Goal: Task Accomplishment & Management: Manage account settings

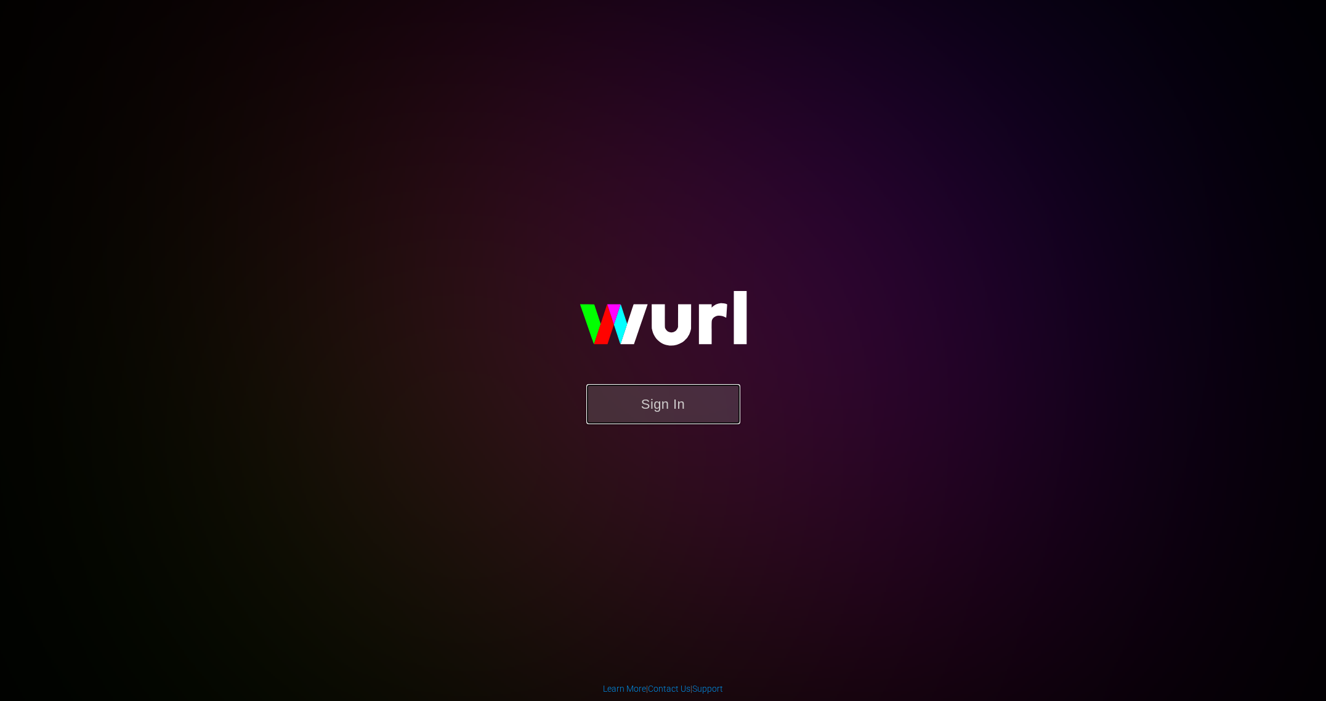
click at [661, 396] on button "Sign In" at bounding box center [664, 404] width 154 height 40
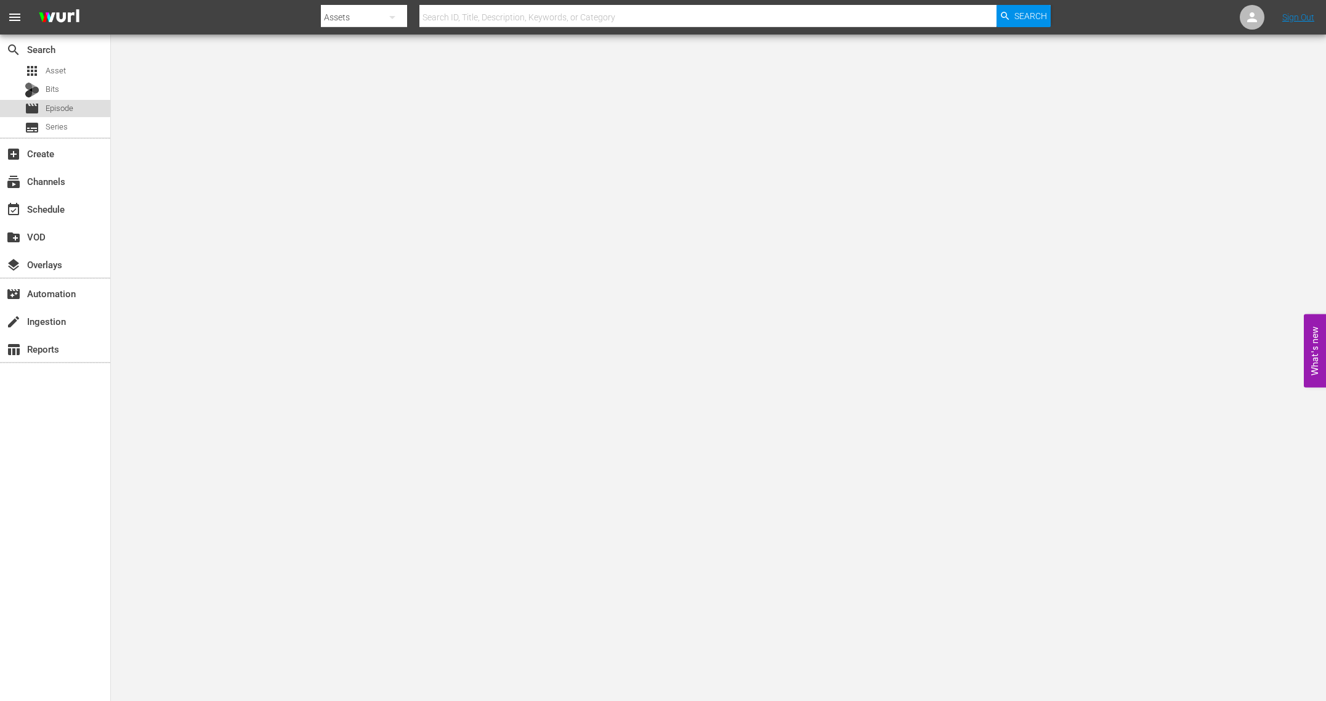
click at [63, 103] on span "Episode" at bounding box center [60, 108] width 28 height 12
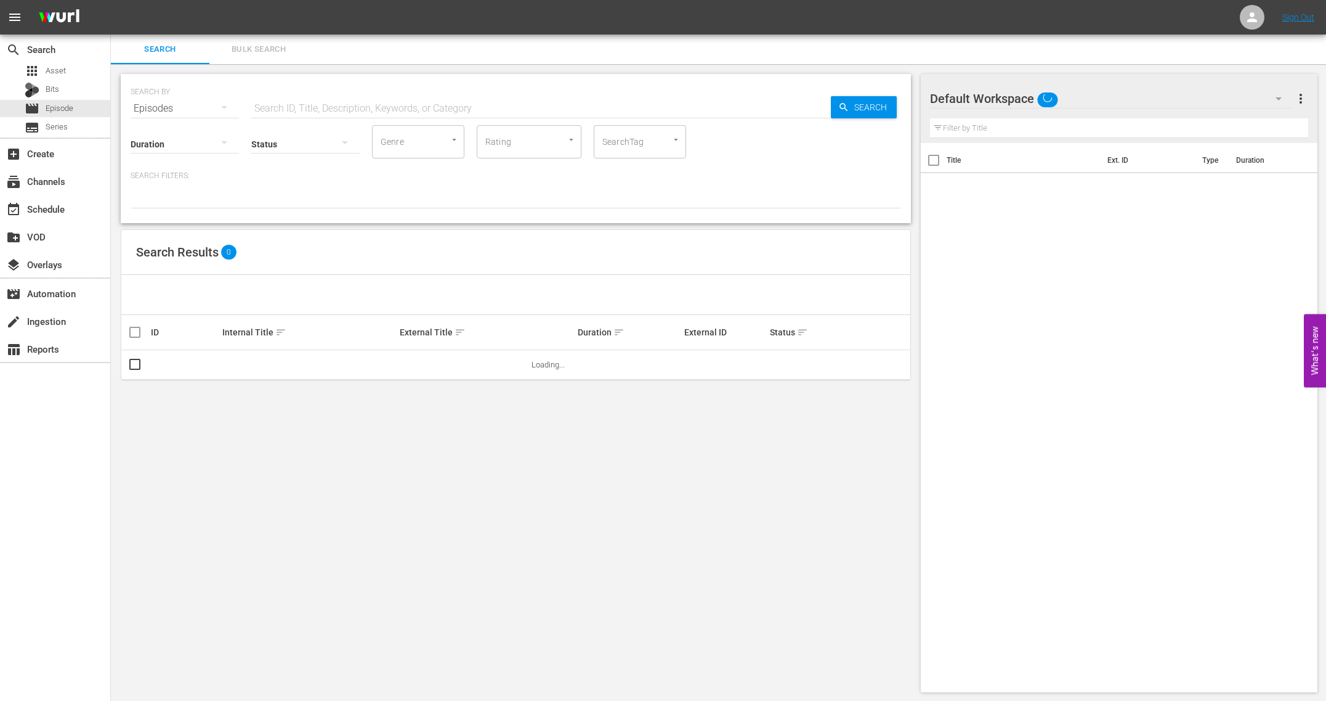
click at [434, 115] on input "text" at bounding box center [541, 109] width 580 height 30
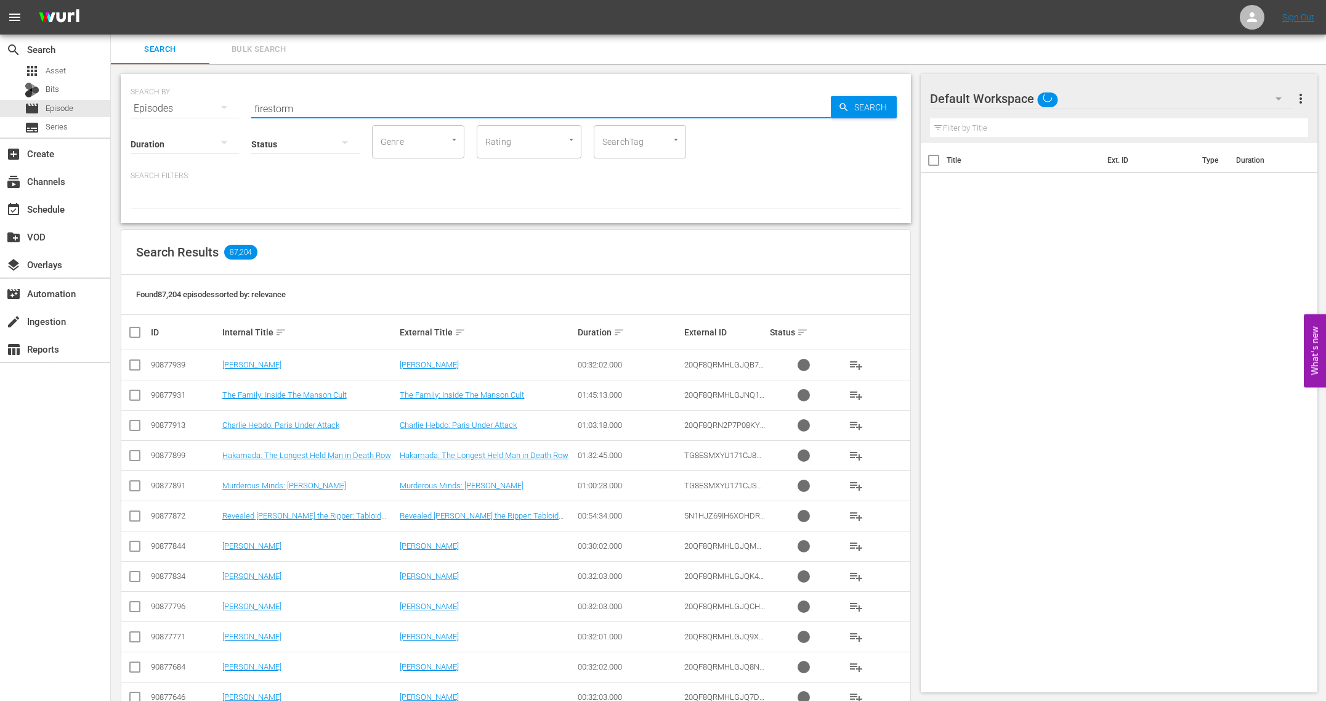
type input "firestorm"
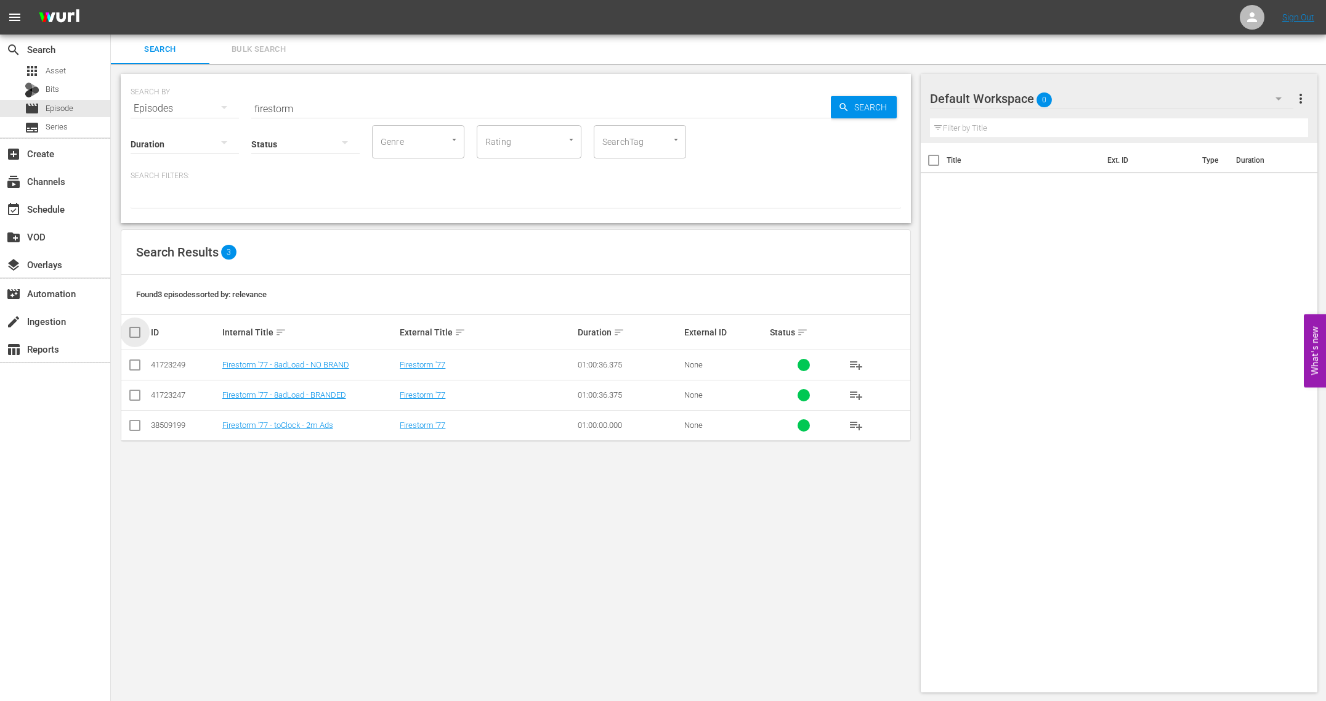
click at [131, 330] on input "checkbox" at bounding box center [140, 332] width 25 height 15
checkbox input "true"
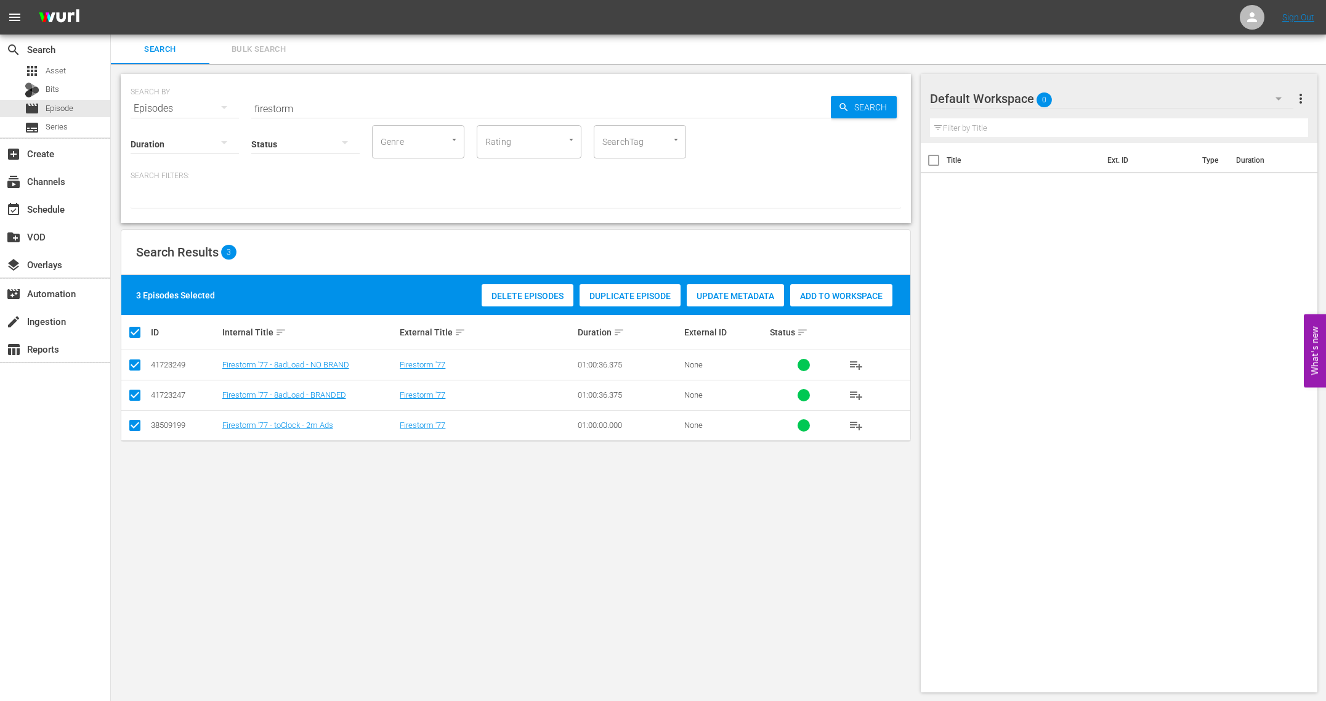
click at [543, 298] on span "Delete Episodes" at bounding box center [528, 296] width 92 height 10
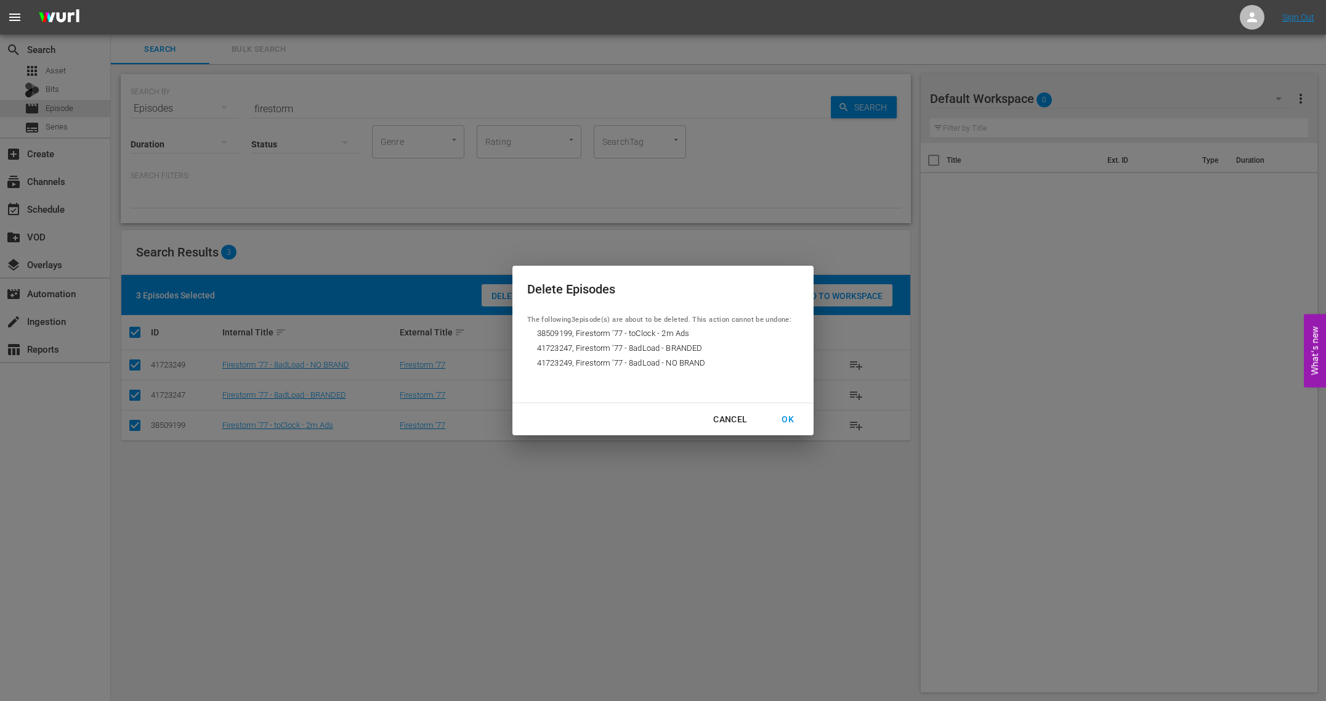
click at [794, 420] on div "OK" at bounding box center [788, 419] width 32 height 15
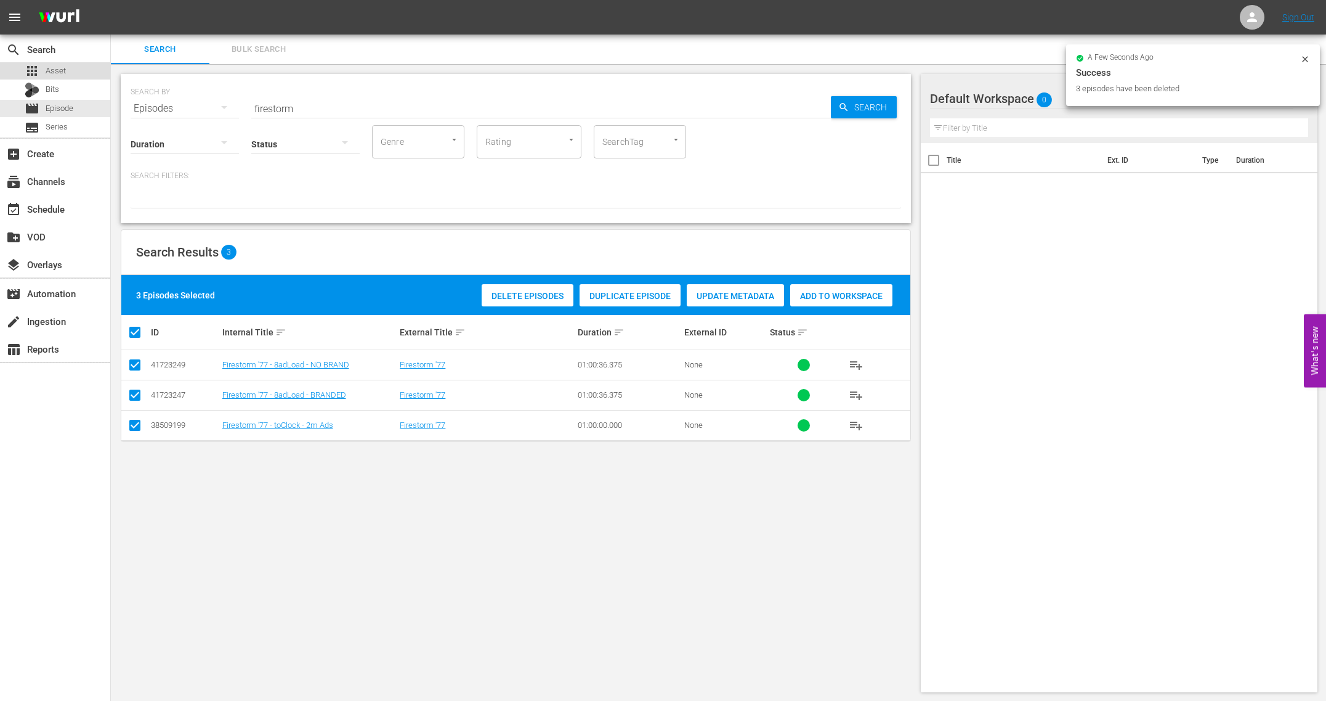
click at [56, 76] on span "Asset" at bounding box center [56, 71] width 20 height 12
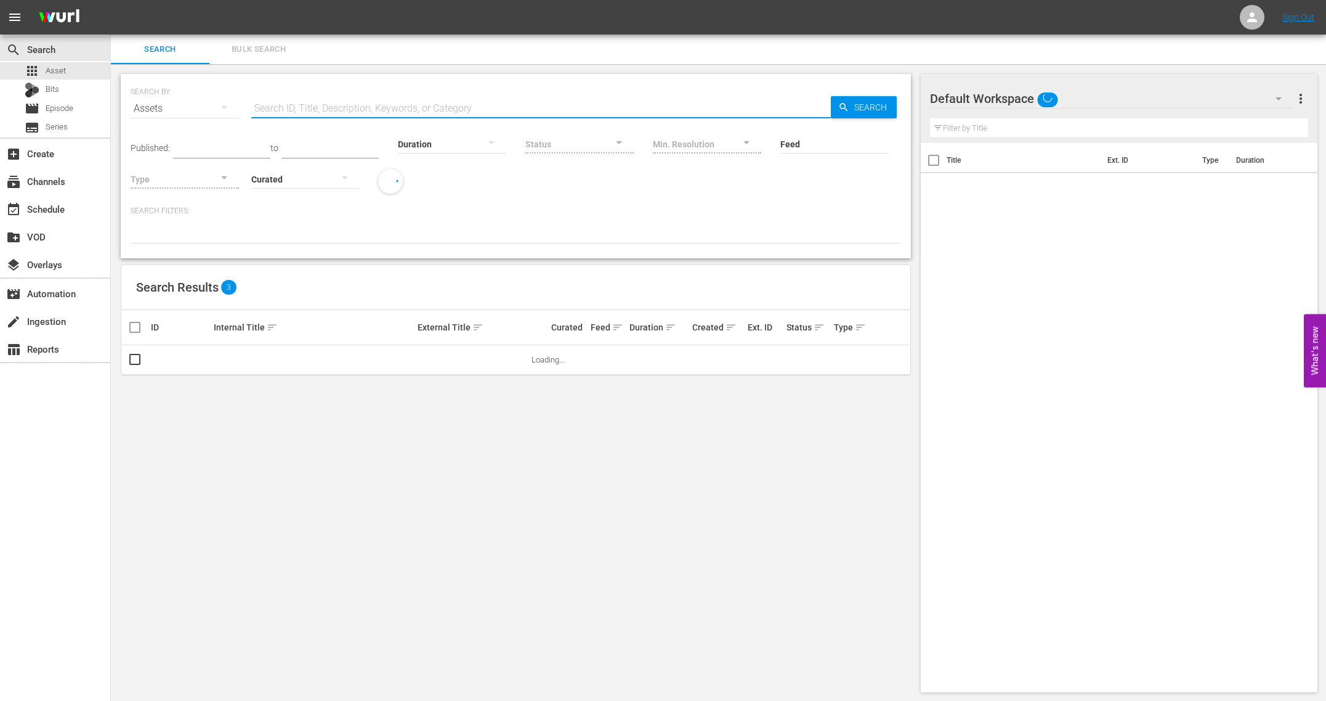
click at [426, 110] on input "text" at bounding box center [541, 109] width 580 height 30
type input "firestorm"
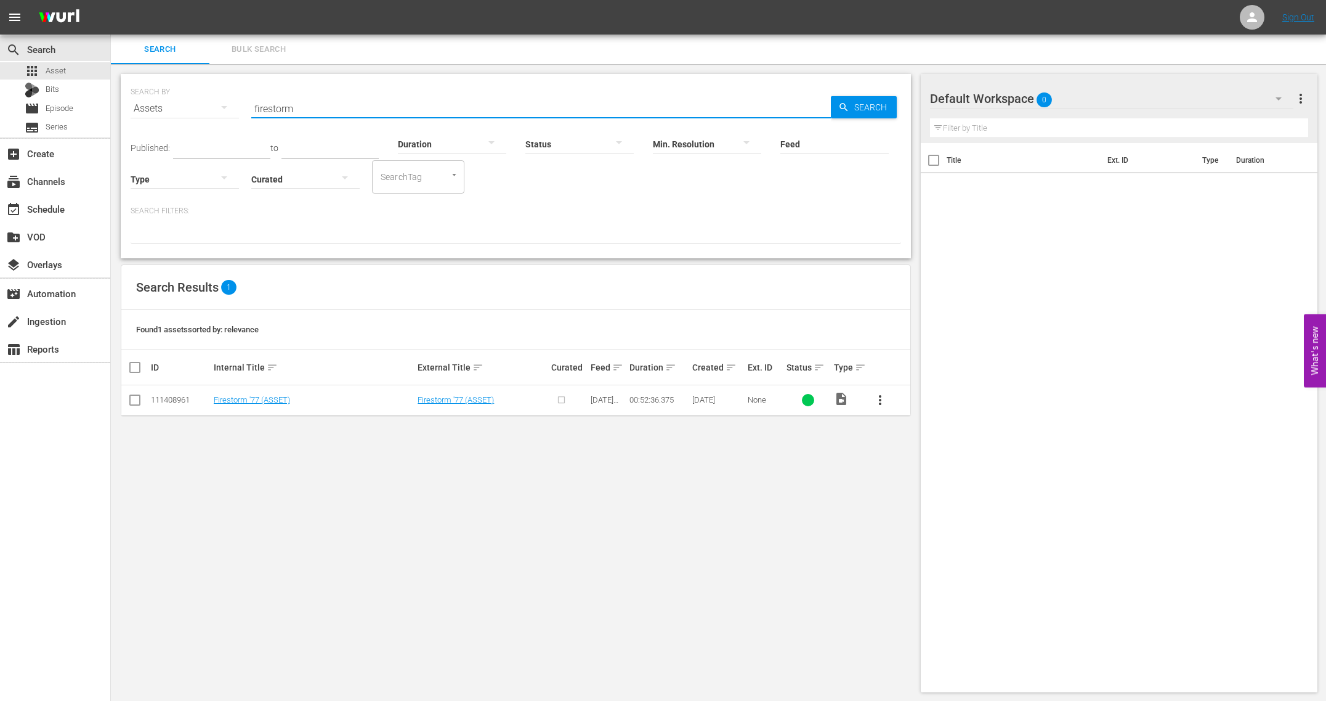
click at [140, 372] on input "checkbox" at bounding box center [140, 367] width 25 height 15
checkbox input "true"
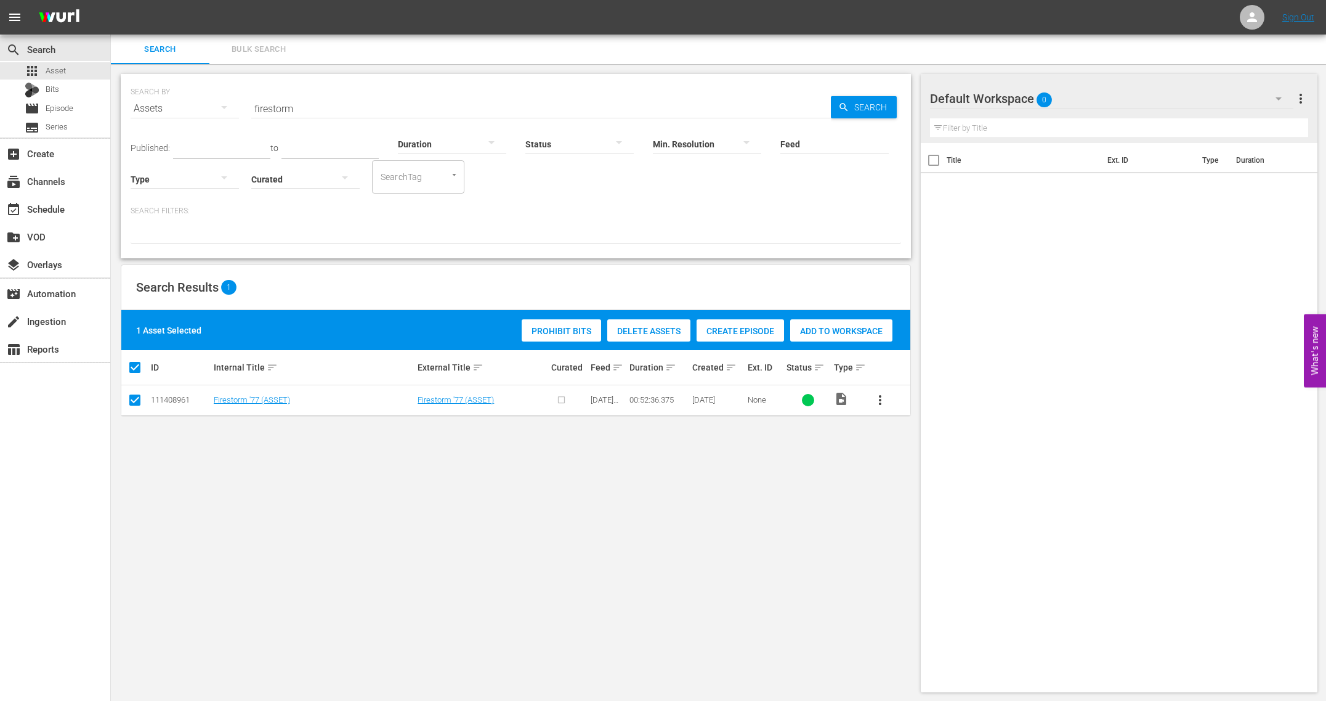
click at [677, 328] on span "Delete Assets" at bounding box center [648, 331] width 83 height 10
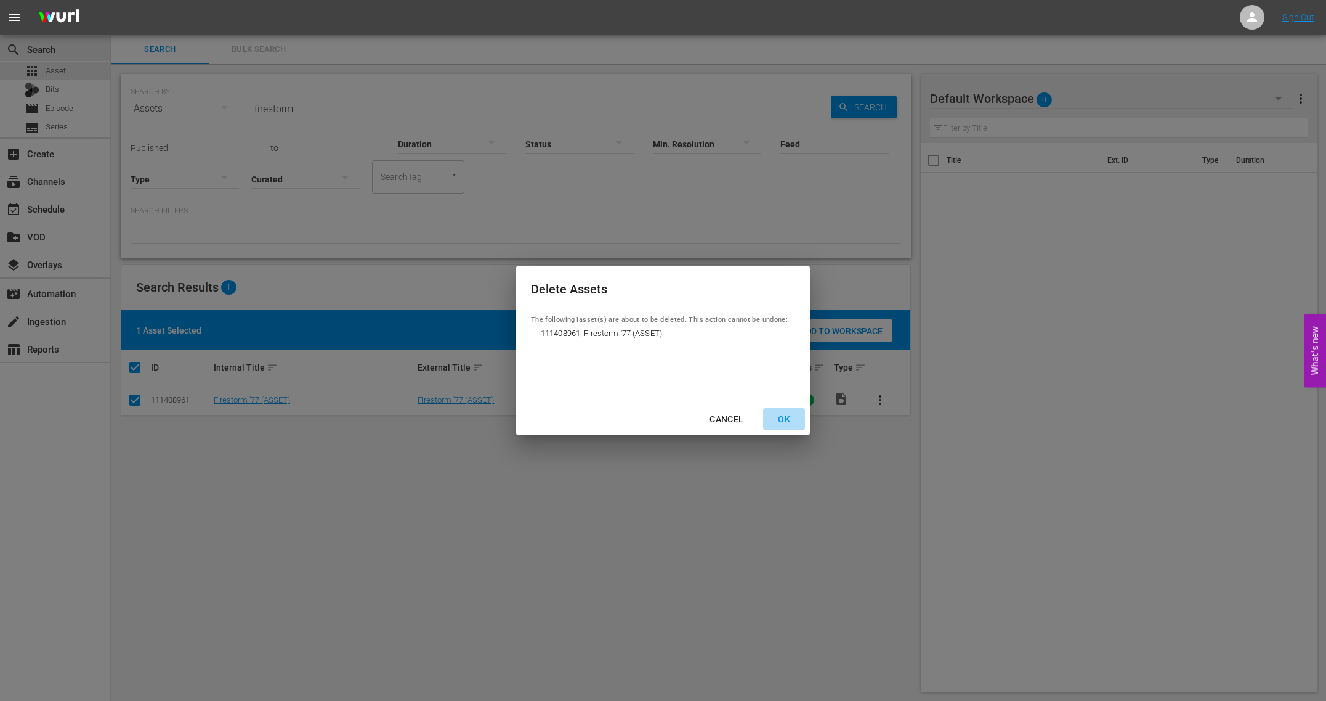
click at [778, 417] on div "OK" at bounding box center [784, 419] width 32 height 15
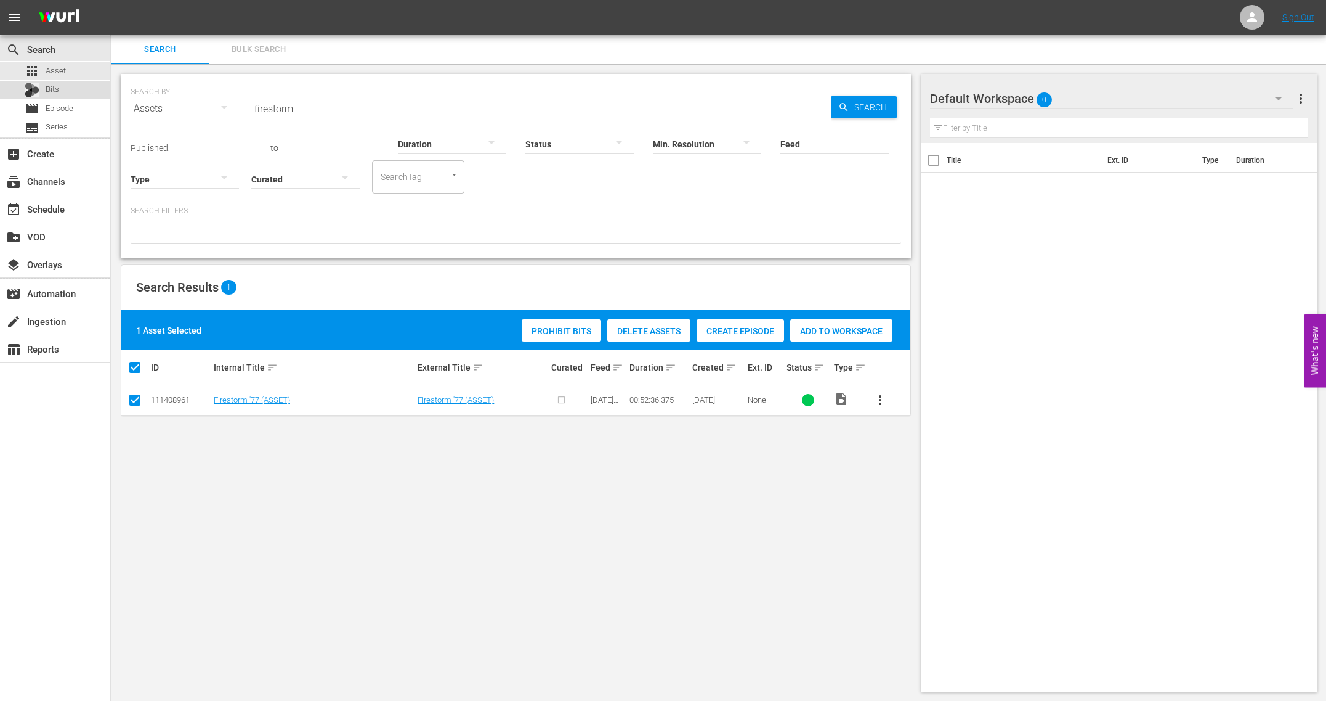
click at [57, 84] on span "Bits" at bounding box center [53, 89] width 14 height 12
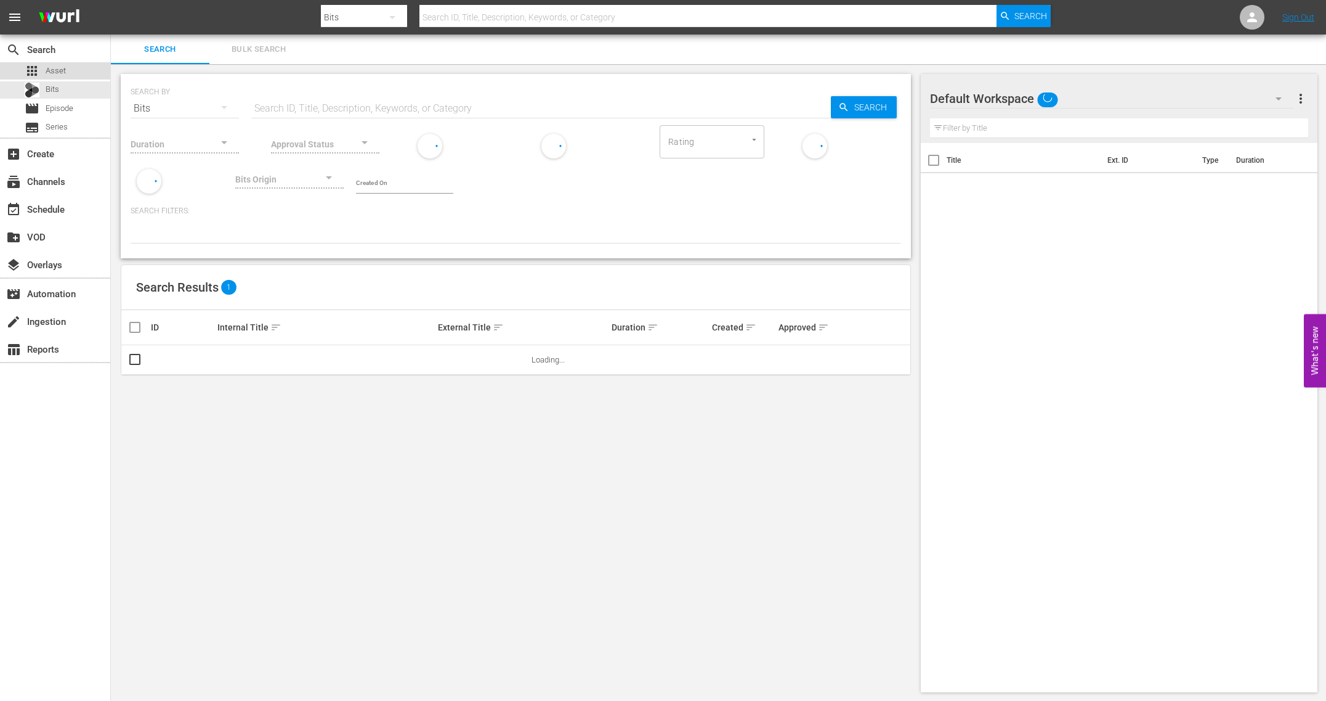
click at [59, 71] on span "Asset" at bounding box center [56, 71] width 20 height 12
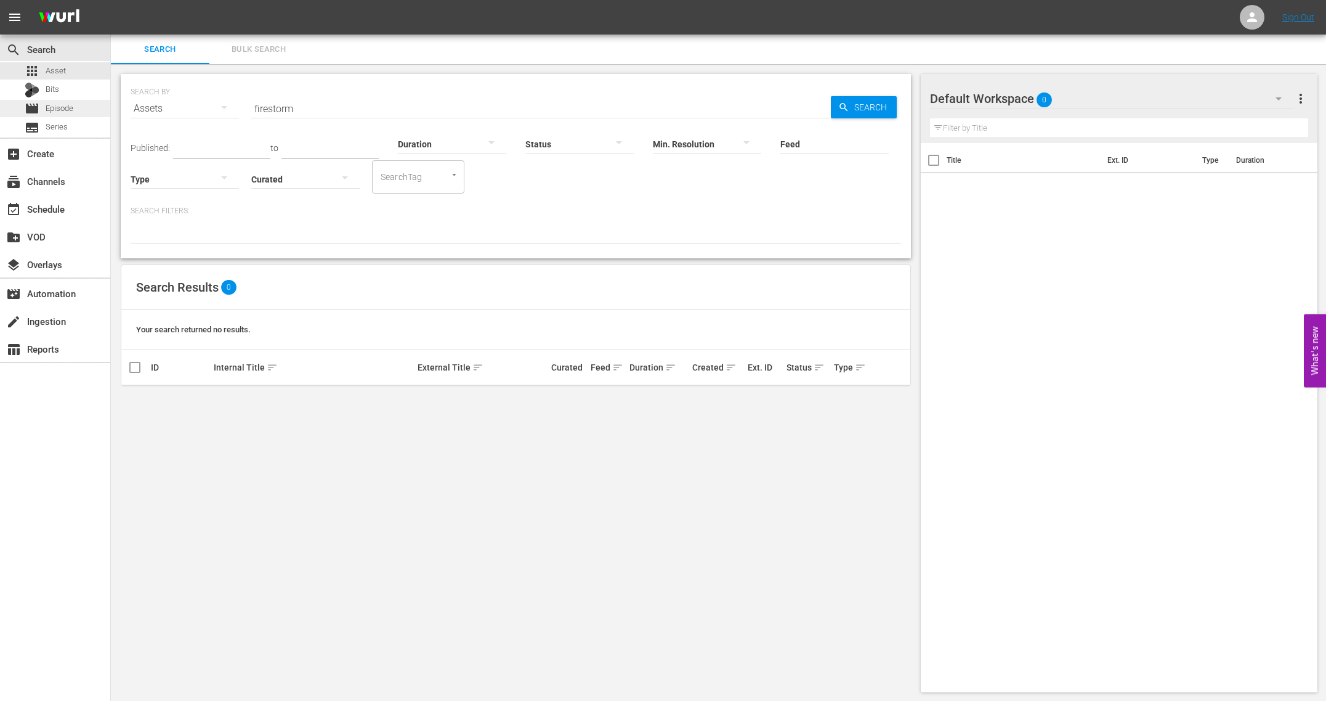
click at [55, 105] on span "Episode" at bounding box center [60, 108] width 28 height 12
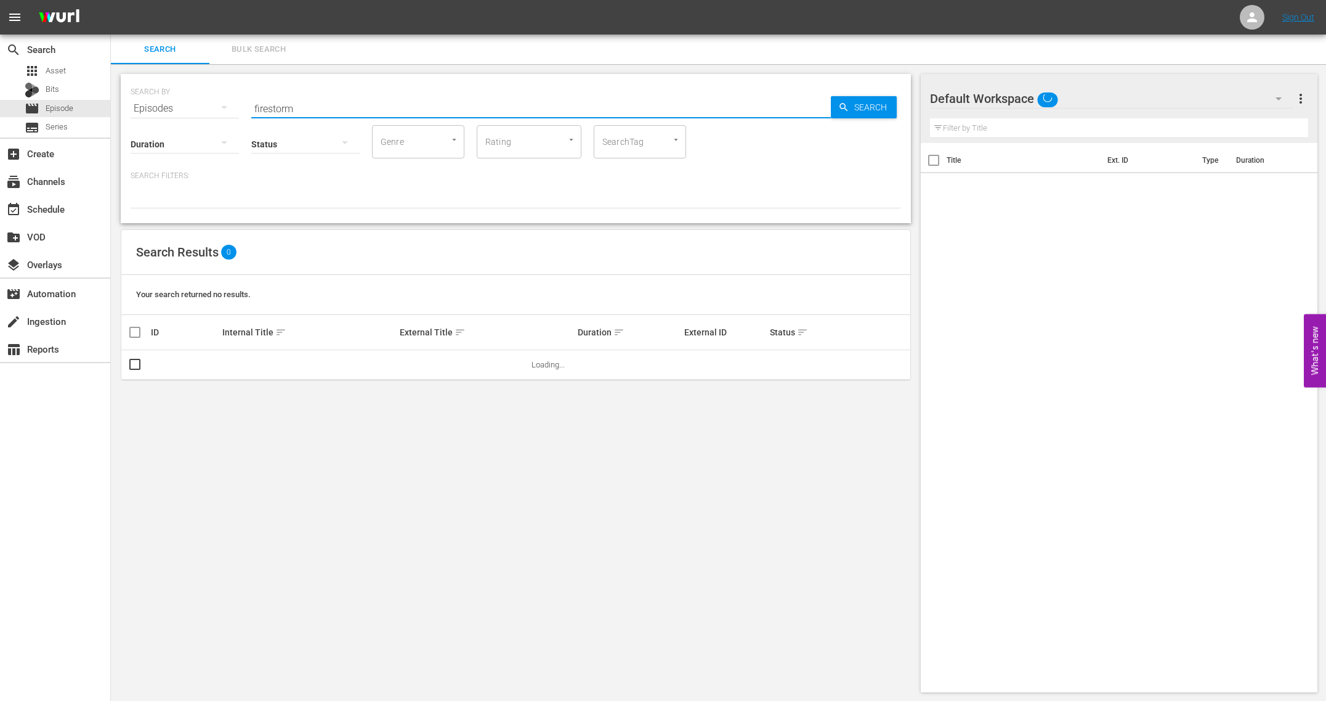
click at [449, 99] on input "firestorm" at bounding box center [541, 109] width 580 height 30
type input "cosmic vistas"
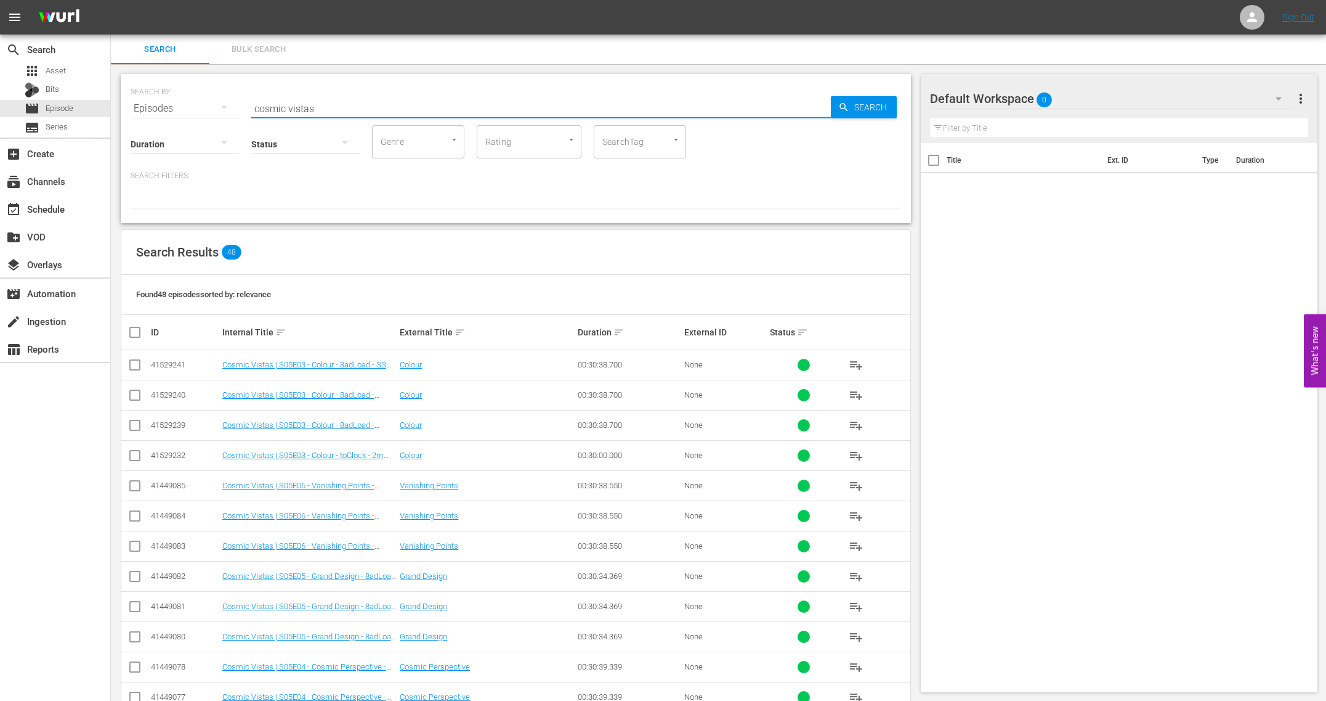
click at [137, 332] on input "checkbox" at bounding box center [140, 332] width 25 height 15
checkbox input "true"
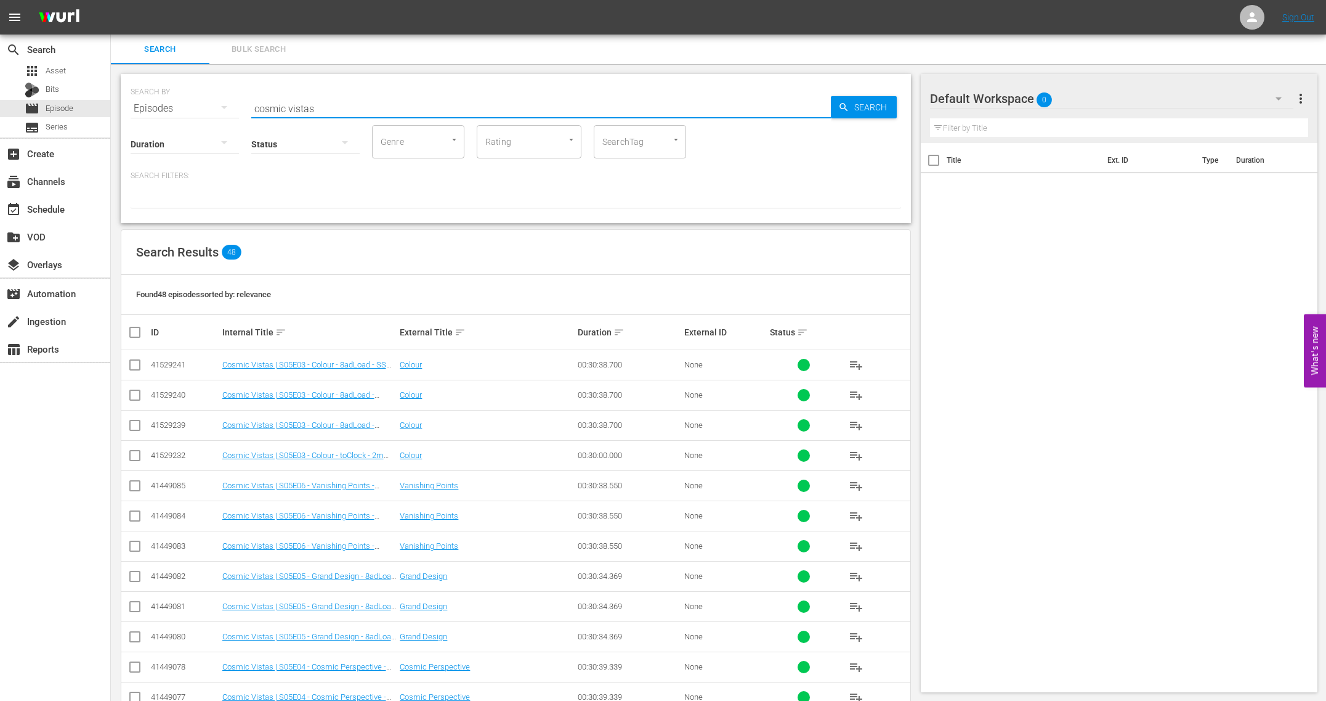
checkbox input "true"
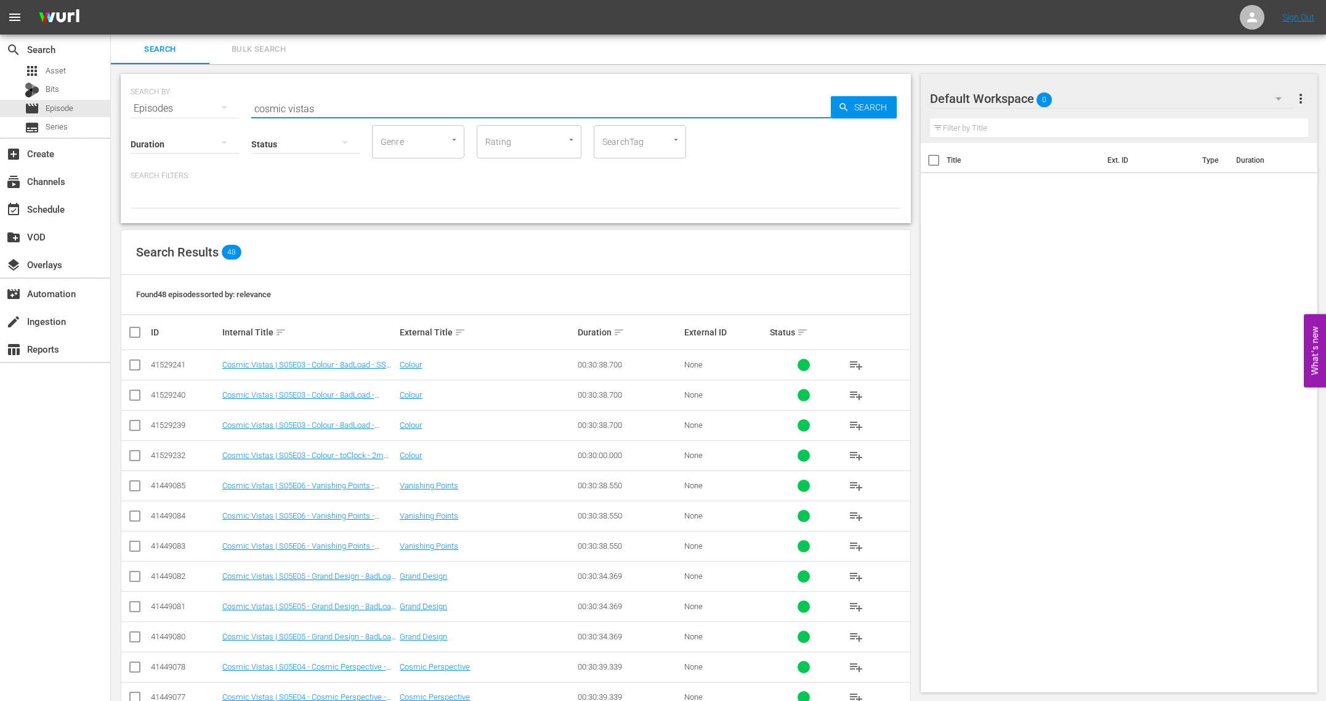
checkbox input "true"
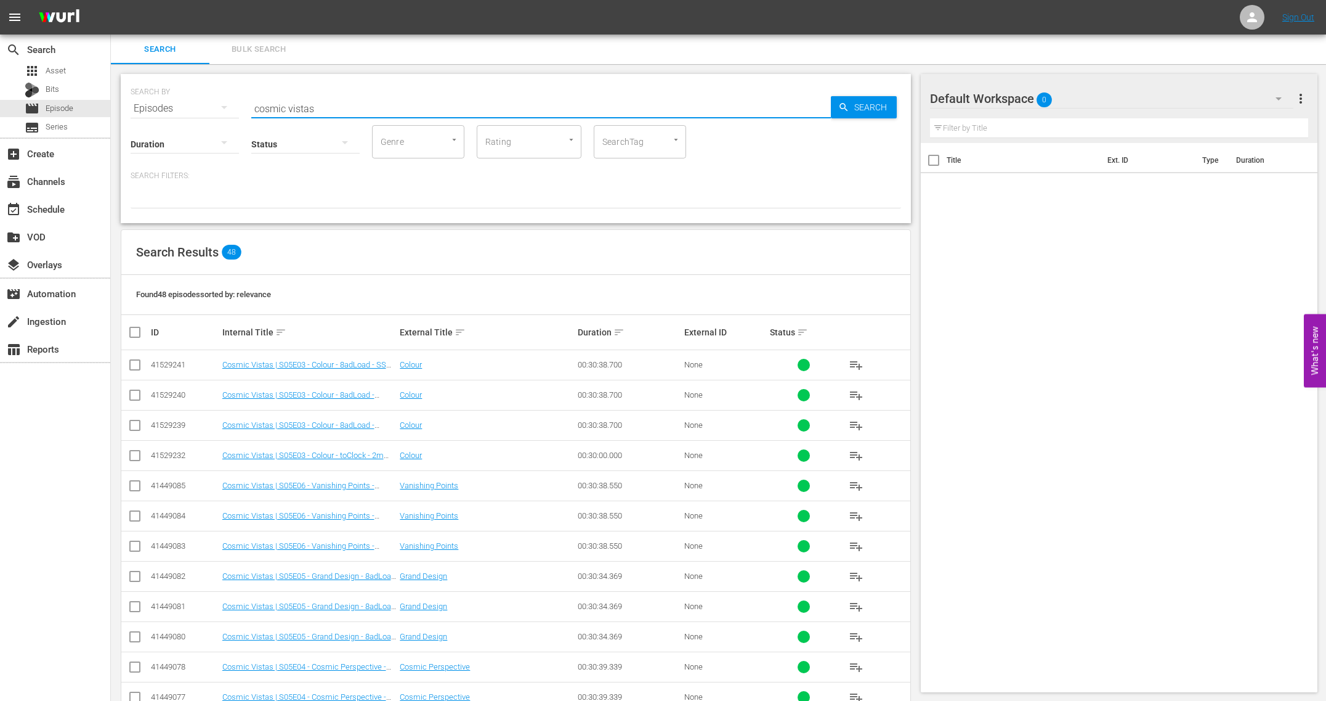
checkbox input "true"
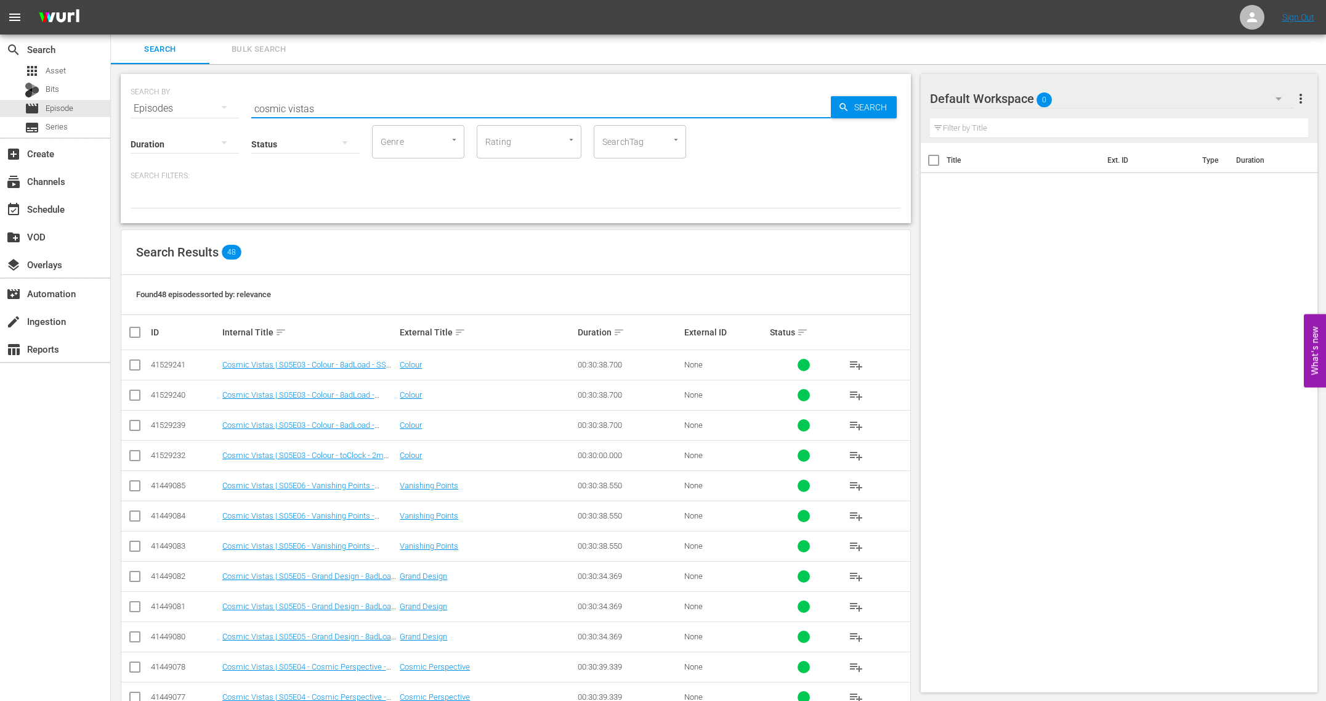
checkbox input "true"
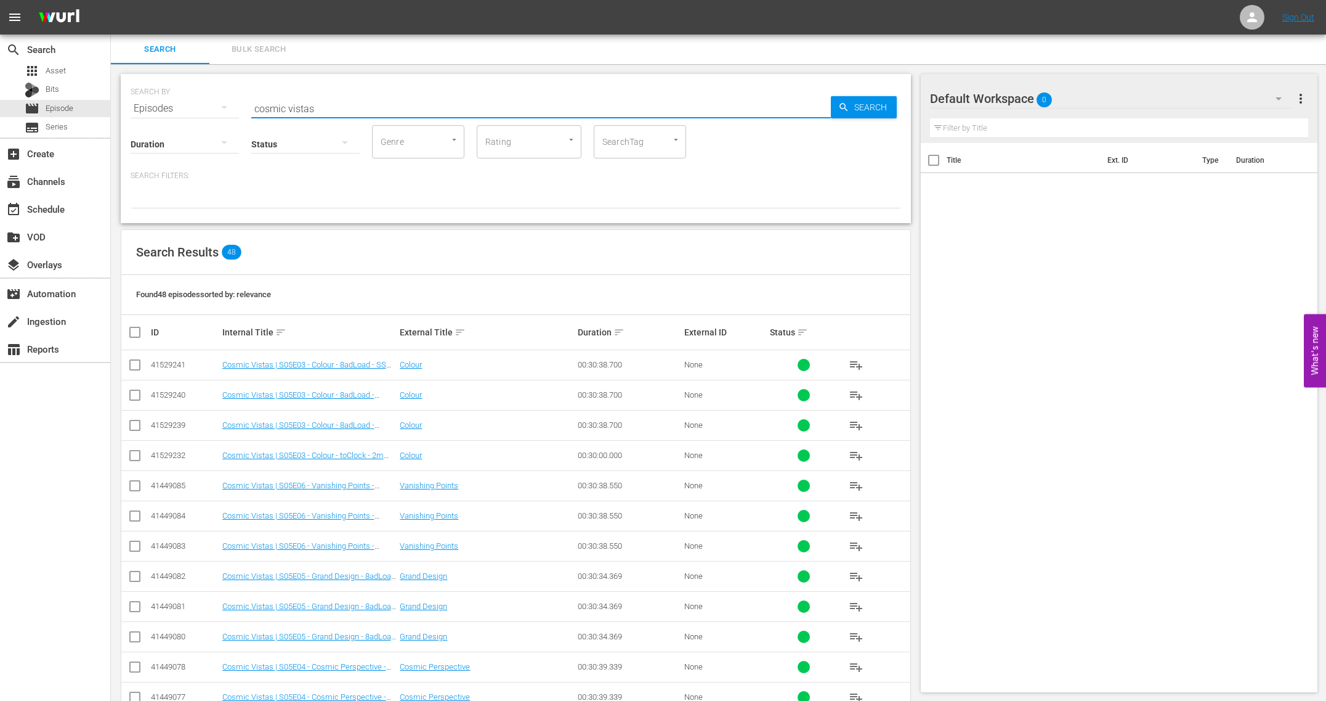
checkbox input "true"
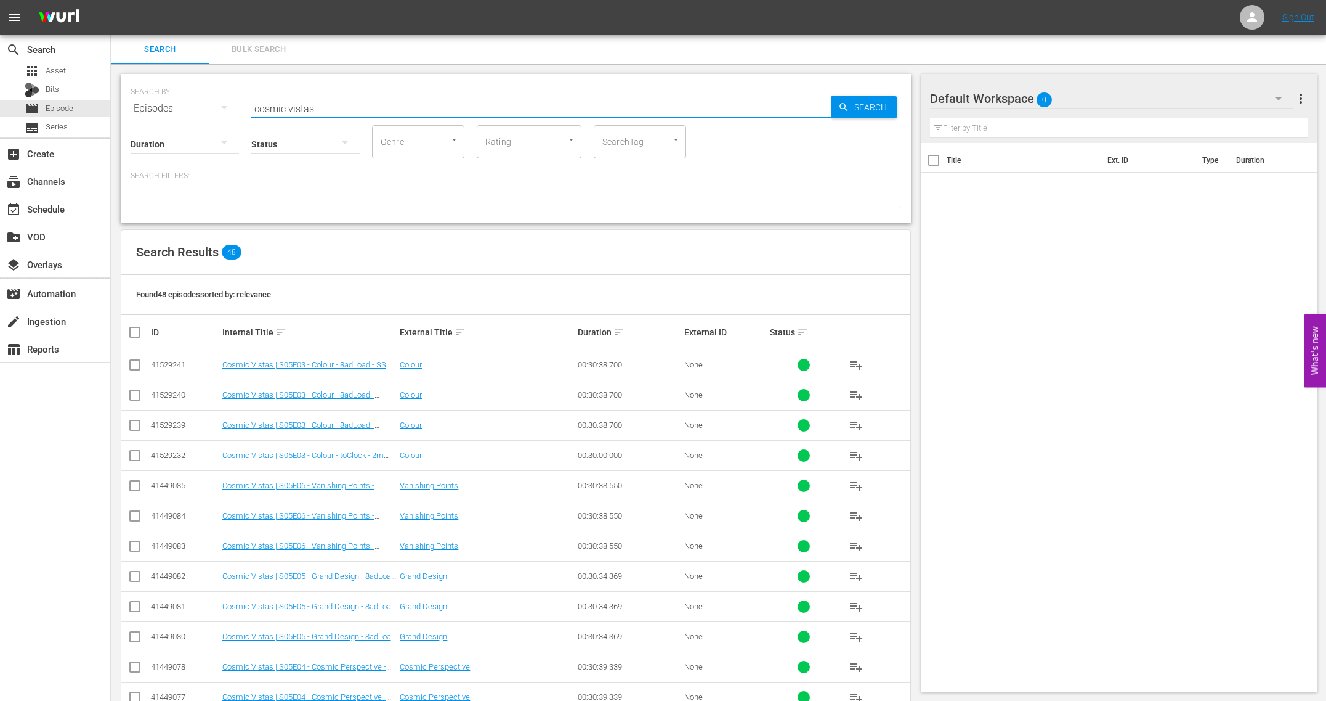
checkbox input "true"
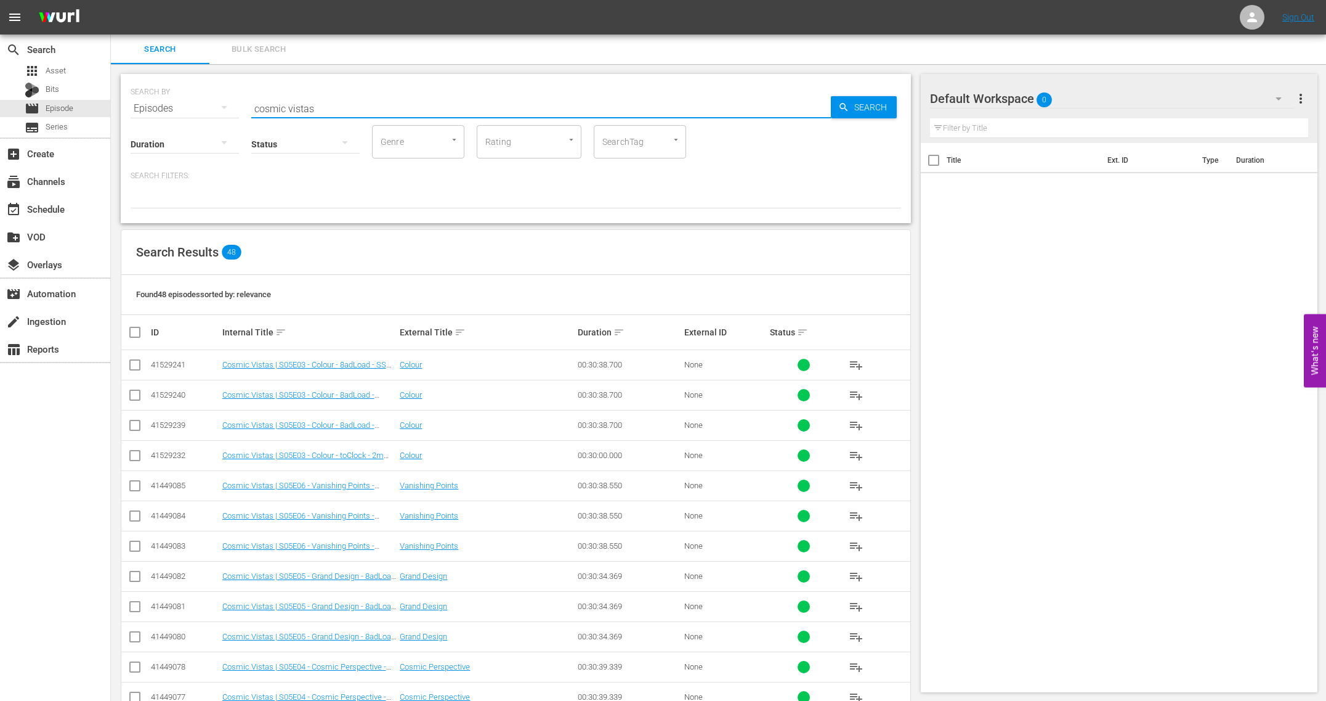
checkbox input "true"
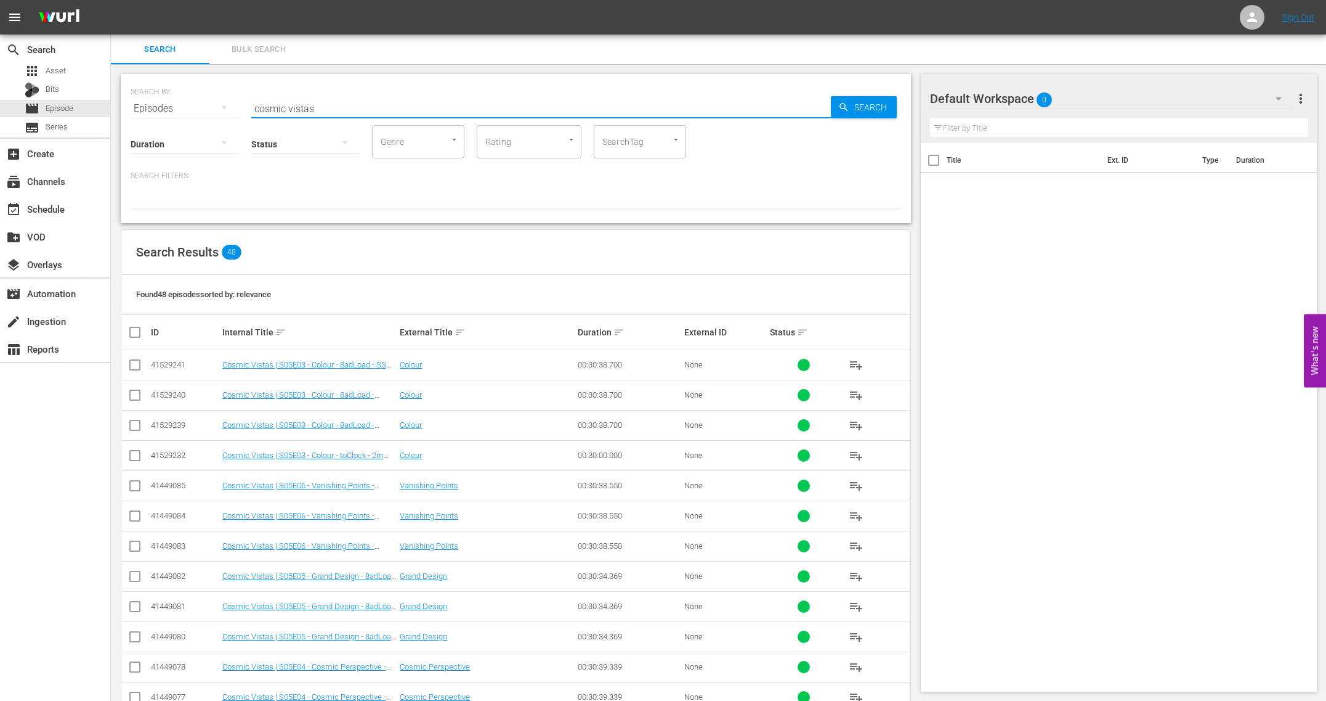
checkbox input "true"
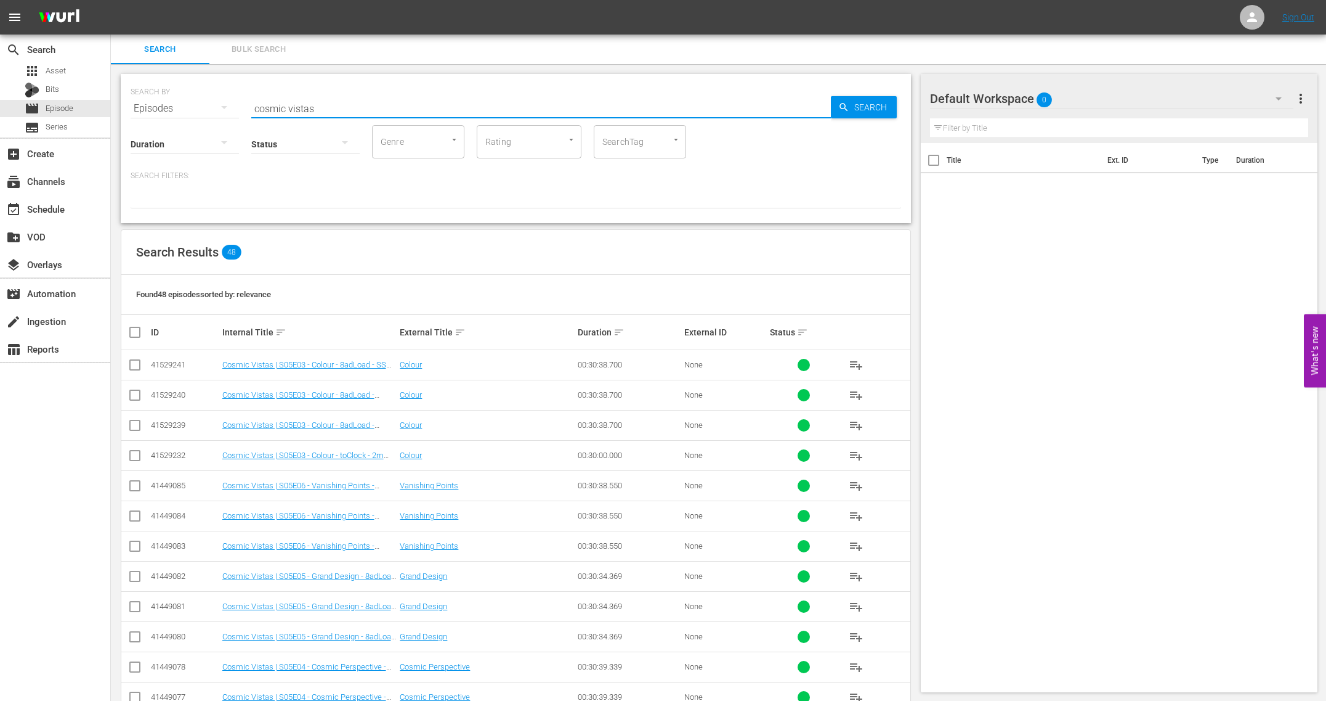
checkbox input "true"
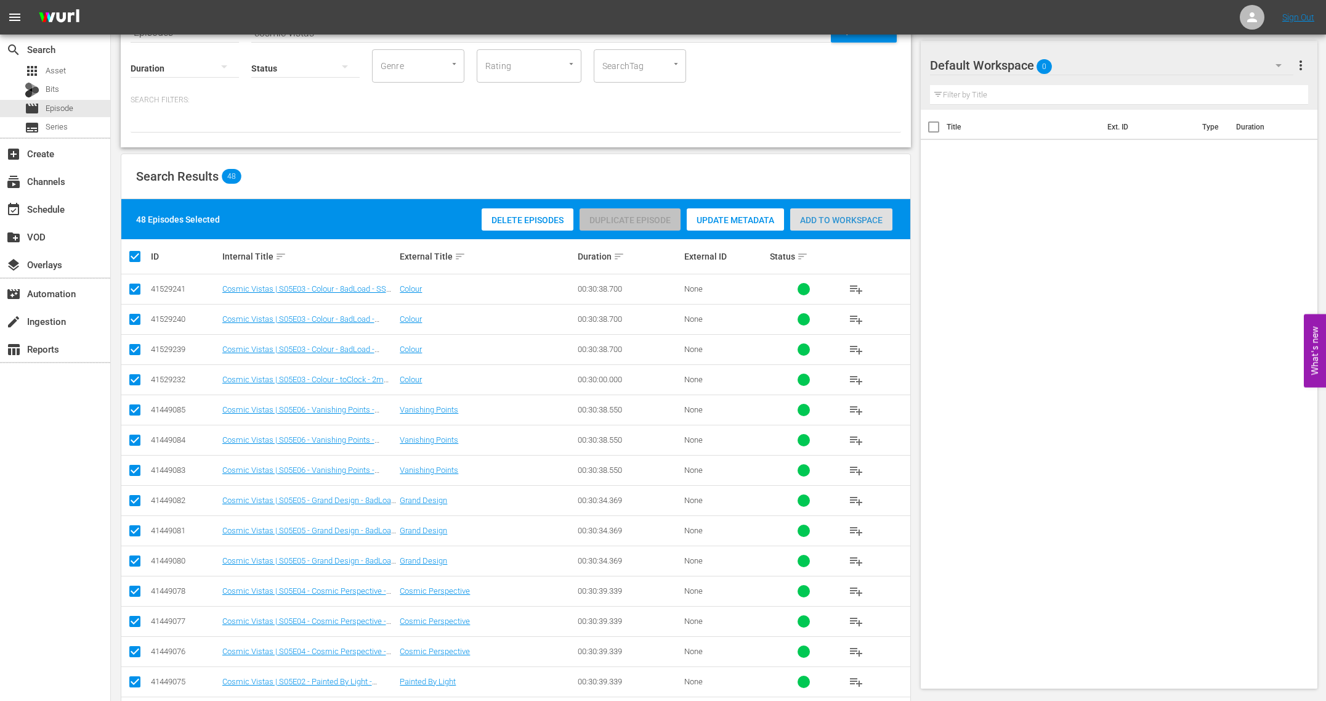
scroll to position [75, 0]
click at [859, 213] on div "Add to Workspace" at bounding box center [841, 220] width 102 height 23
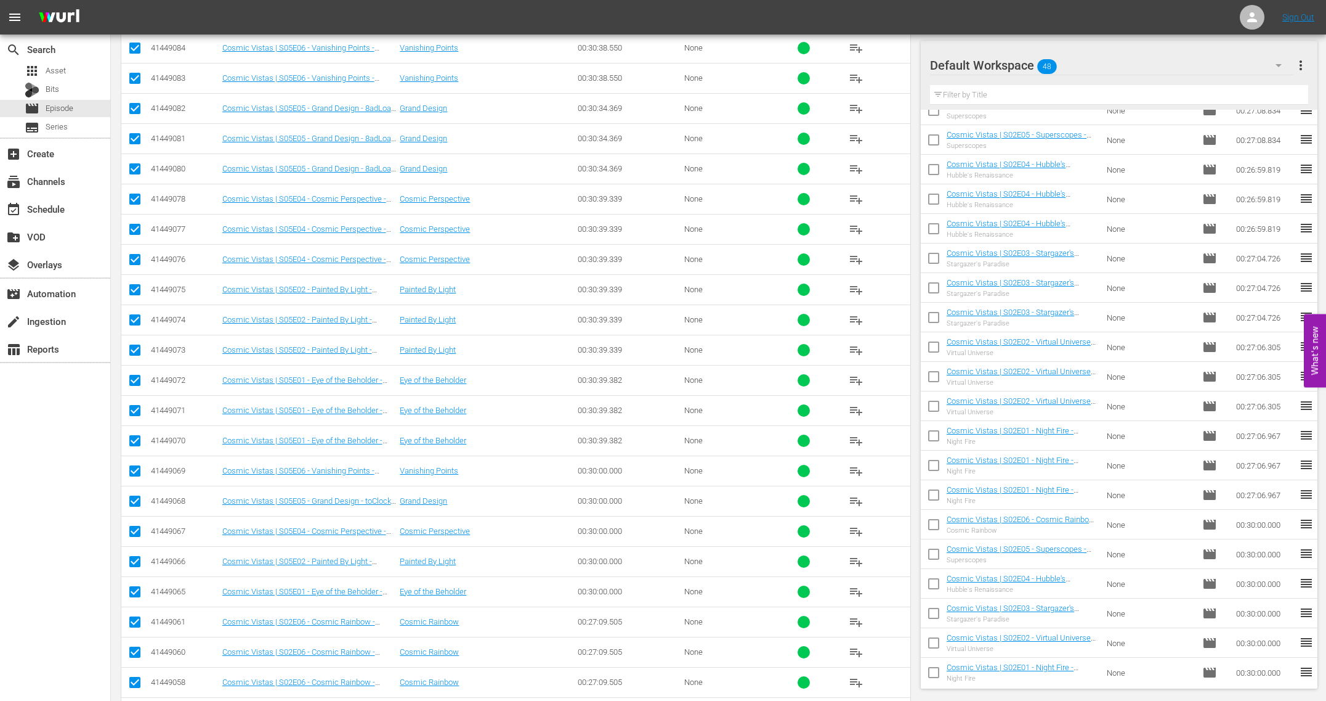
scroll to position [876, 0]
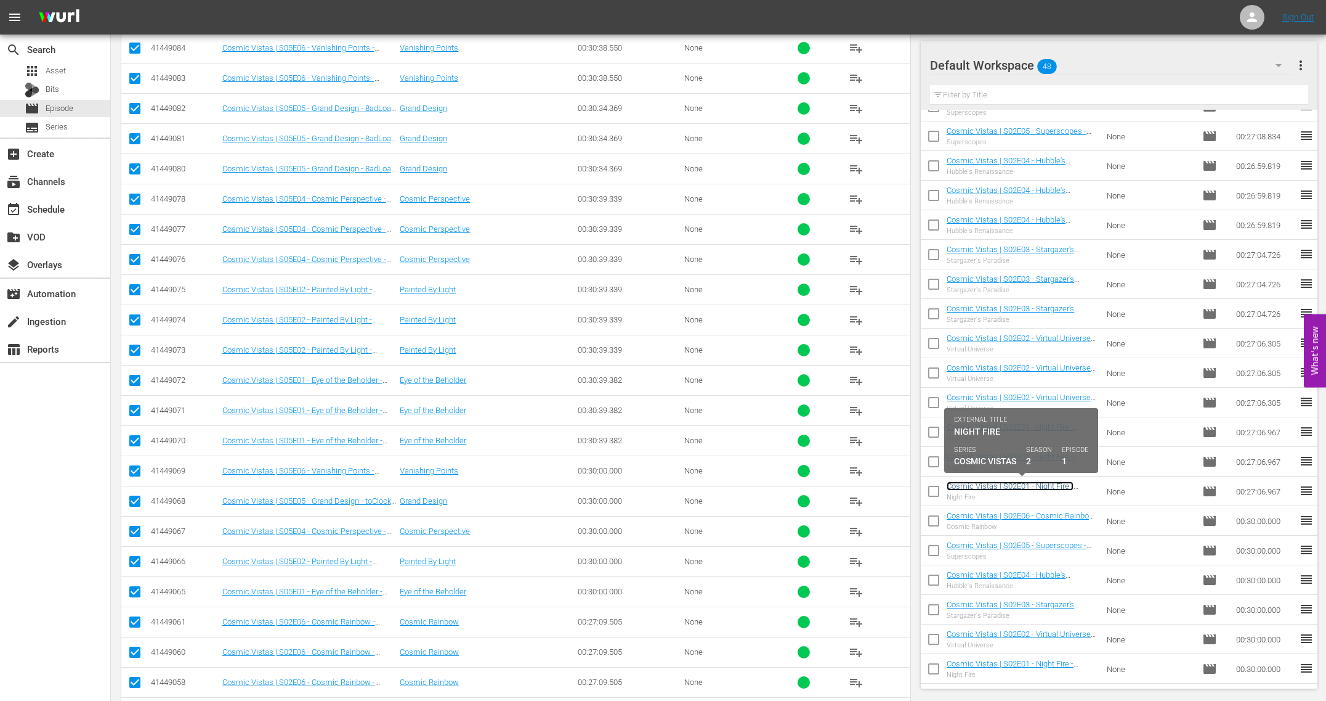
click at [993, 486] on link "Cosmic Vistas | S02E01 - Night Fire - 8adLoad - BRANDED" at bounding box center [1010, 490] width 127 height 18
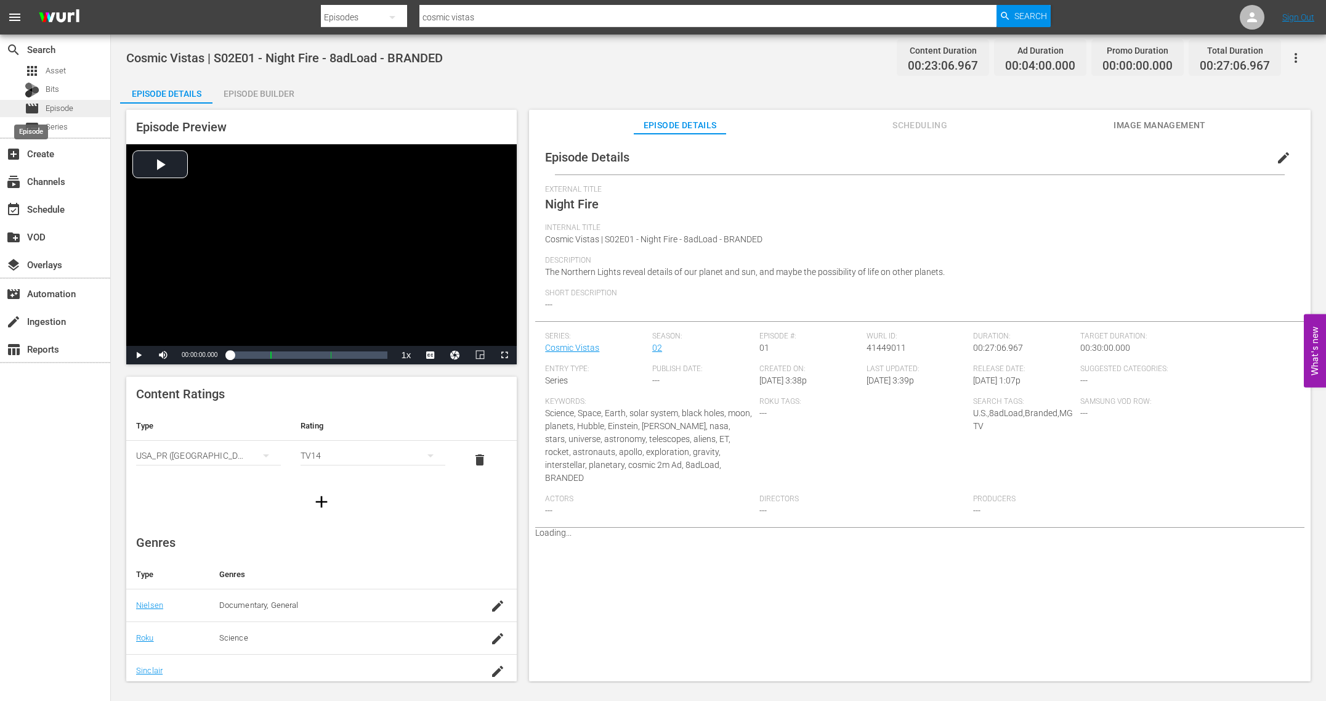
click at [42, 109] on div "movie Episode" at bounding box center [49, 108] width 49 height 17
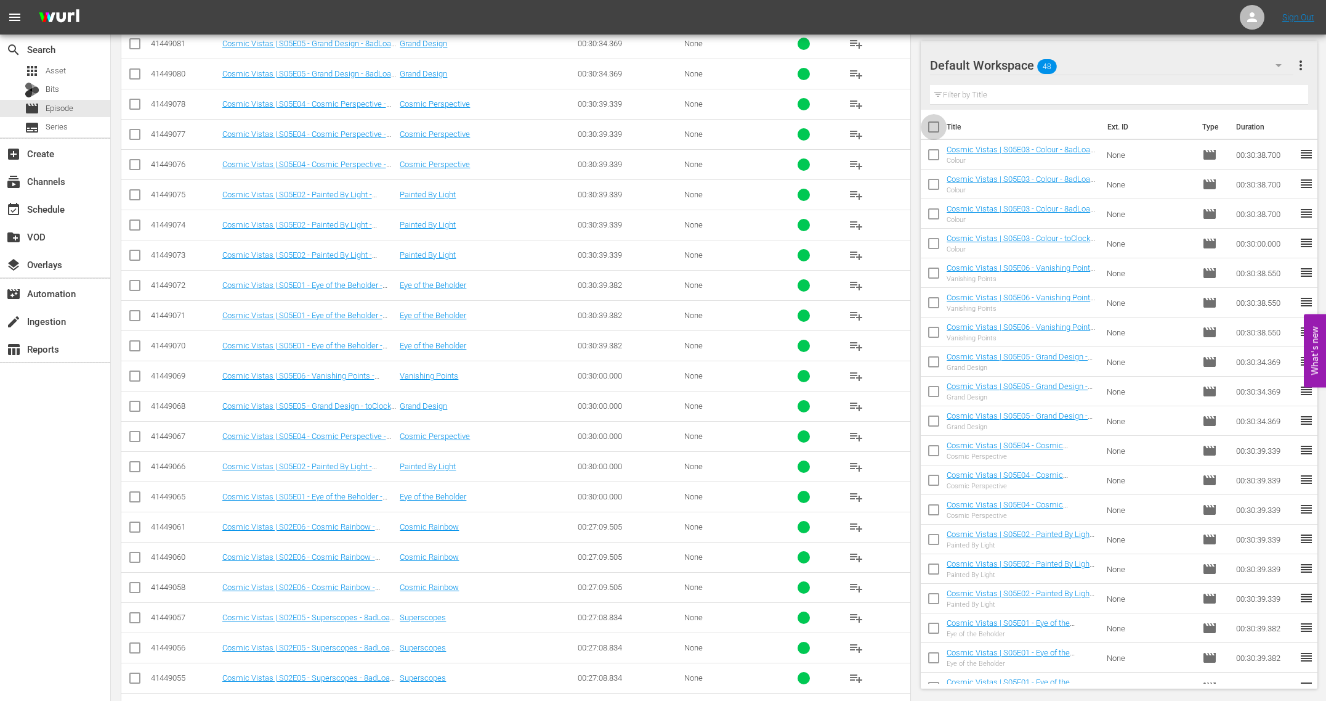
click at [926, 128] on input "checkbox" at bounding box center [934, 129] width 26 height 26
checkbox input "true"
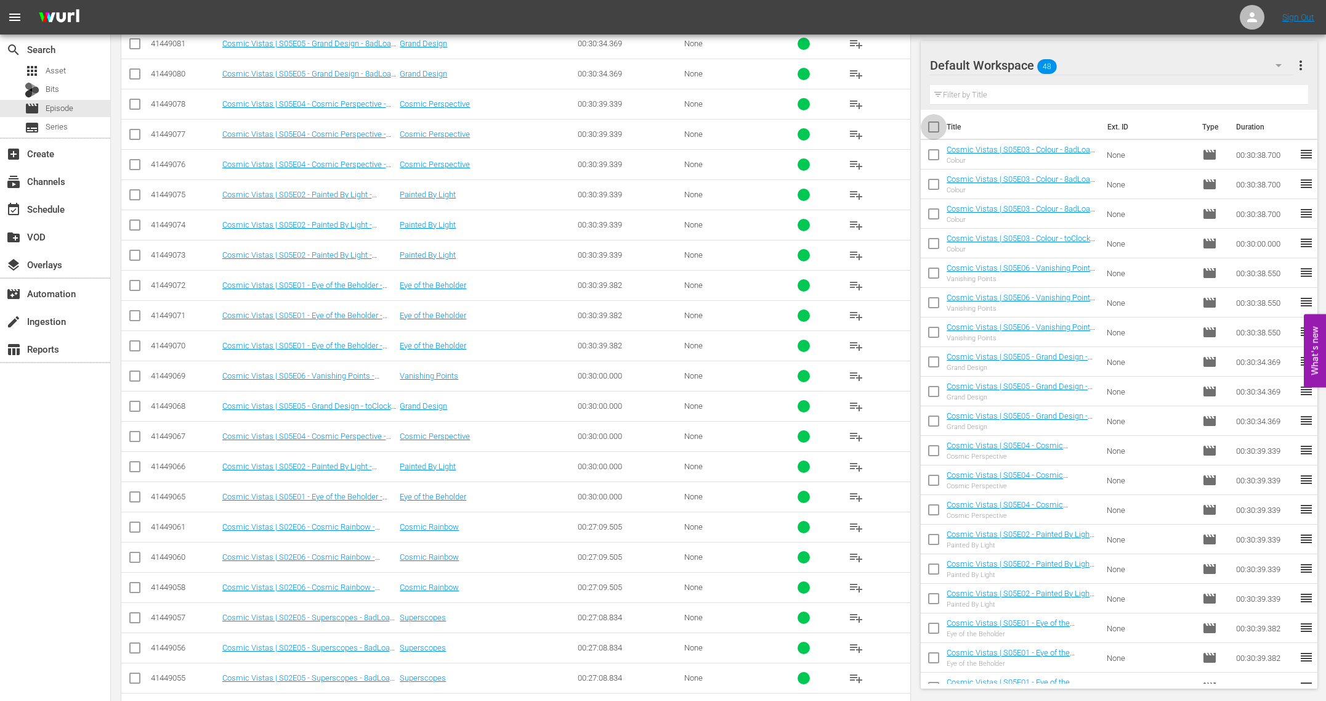
checkbox input "true"
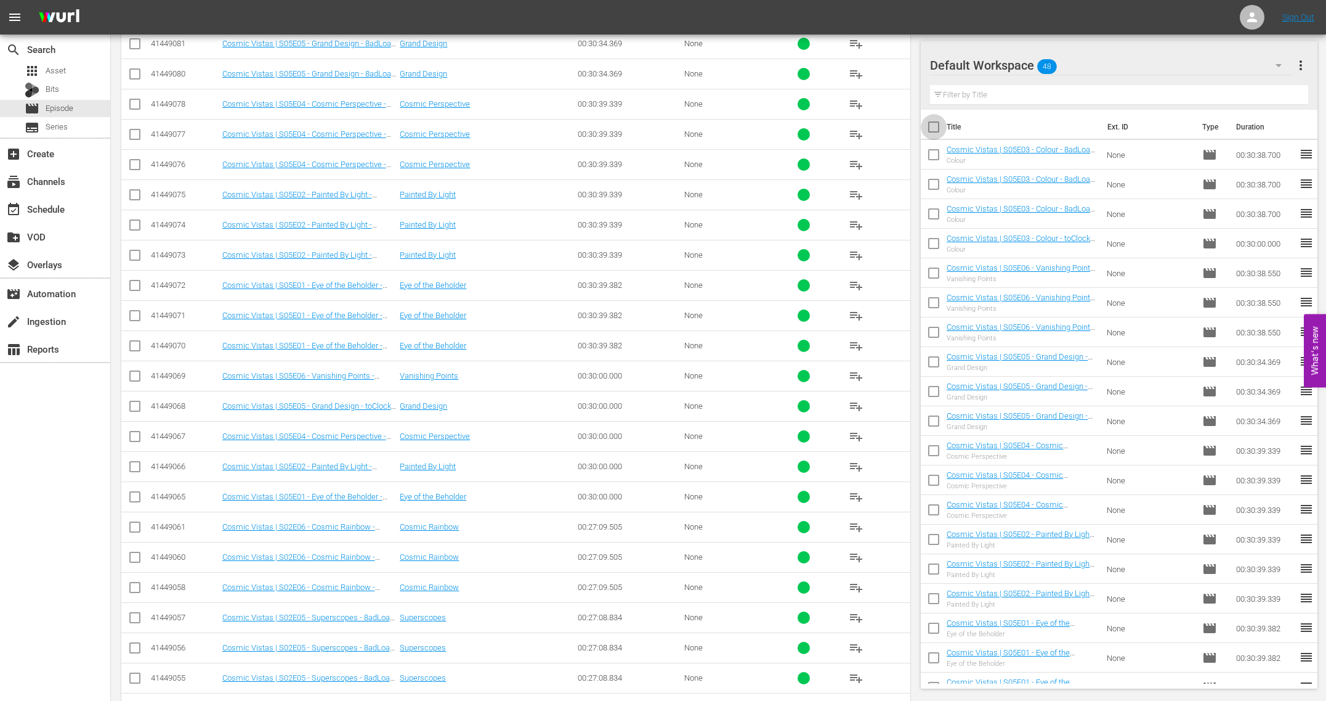
checkbox input "true"
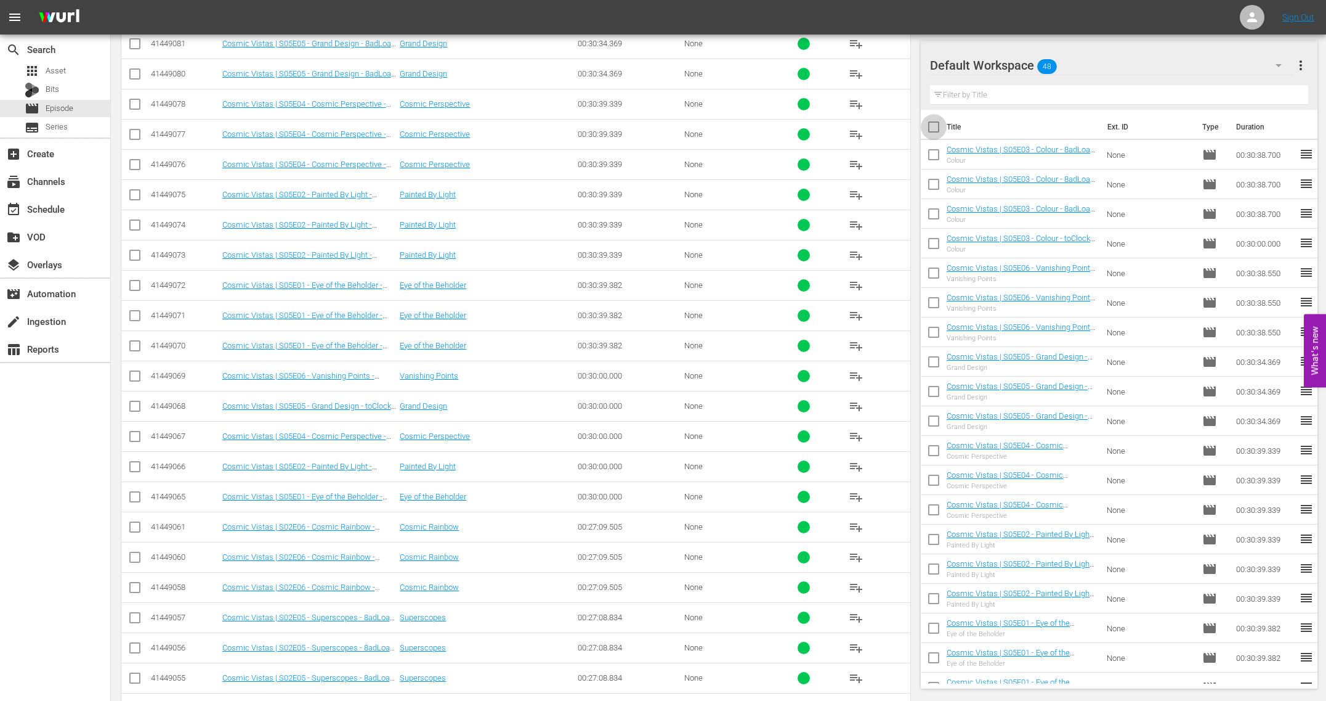
checkbox input "true"
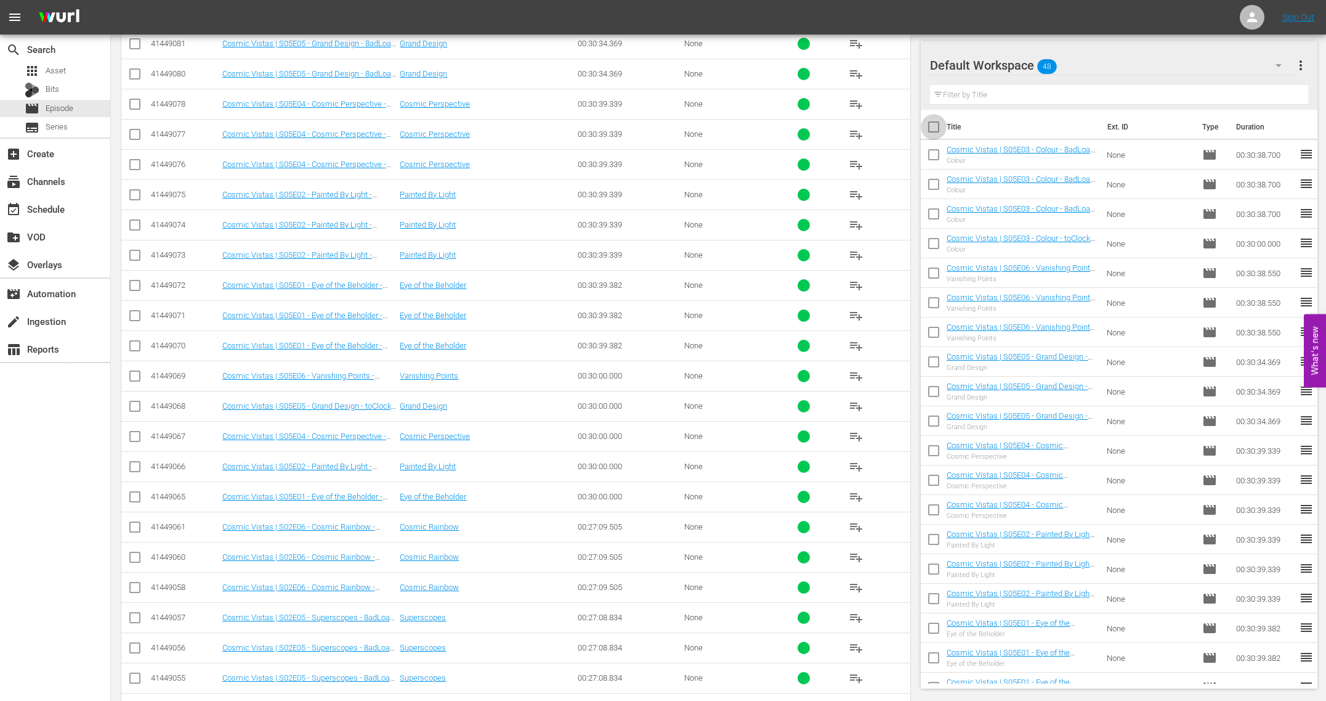
checkbox input "true"
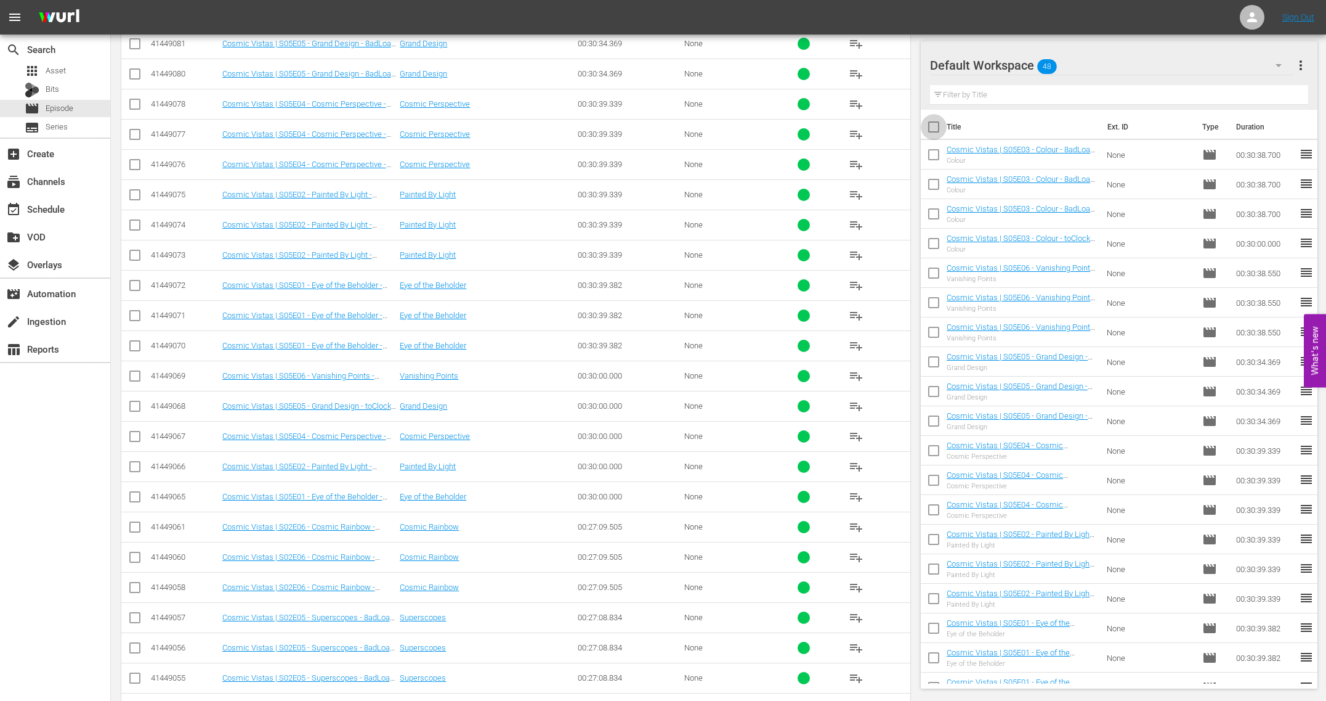
checkbox input "true"
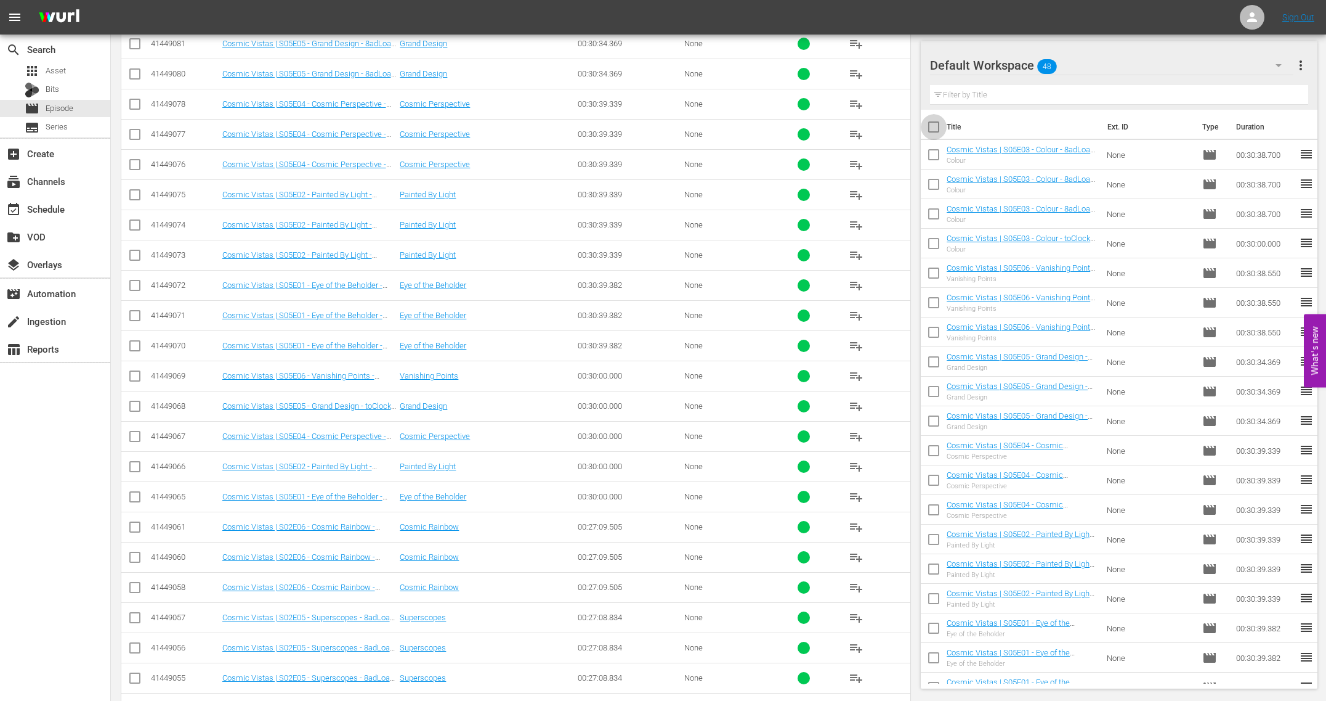
checkbox input "true"
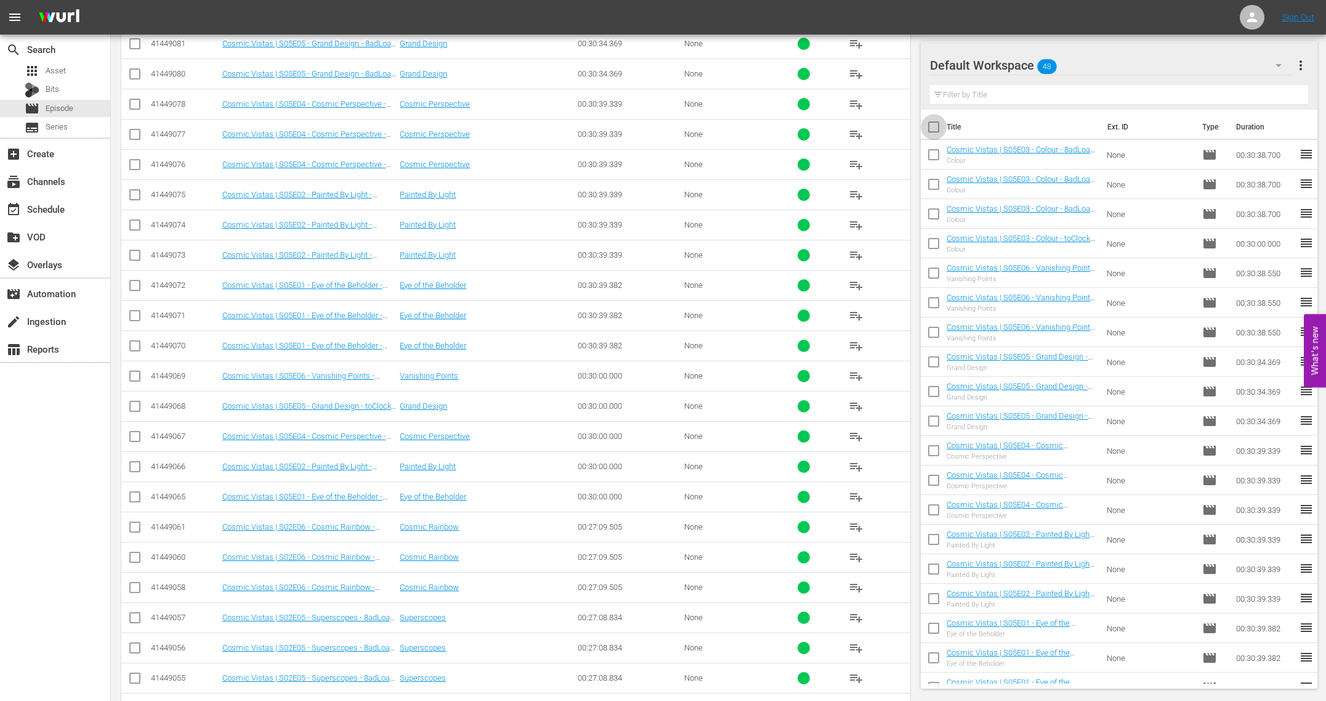
checkbox input "true"
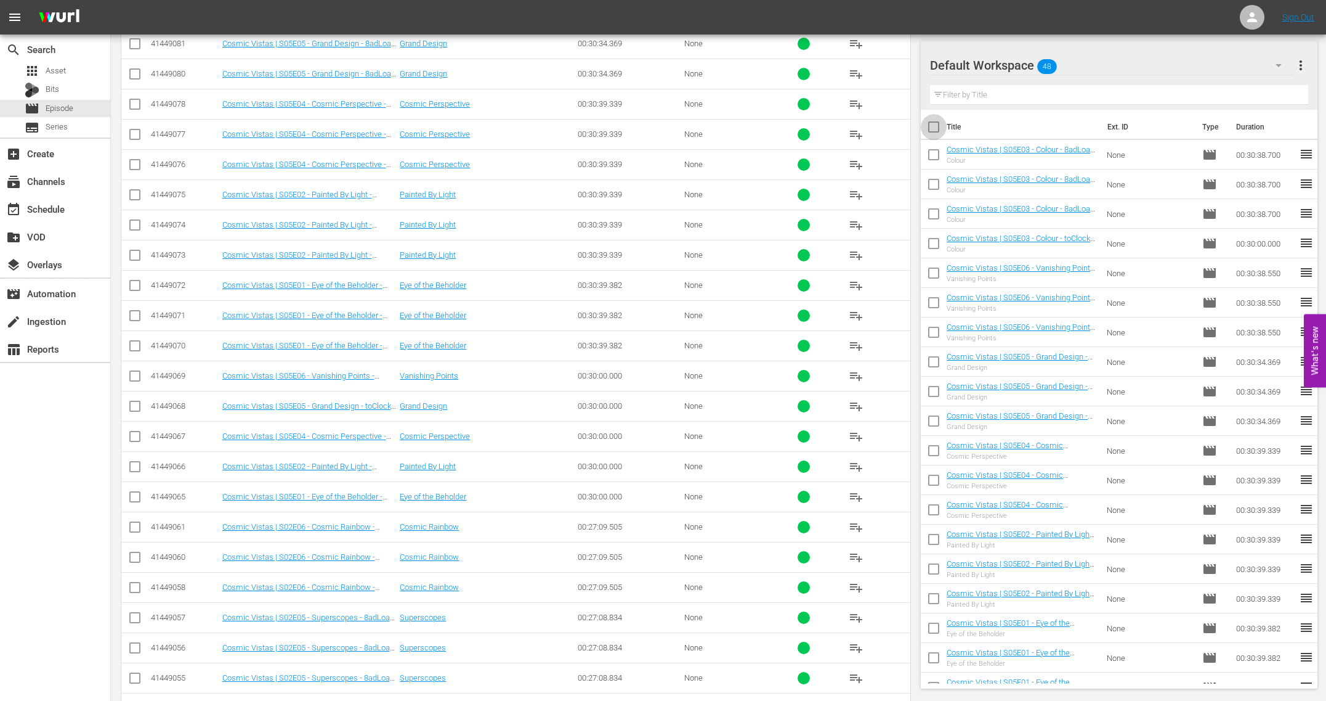
checkbox input "true"
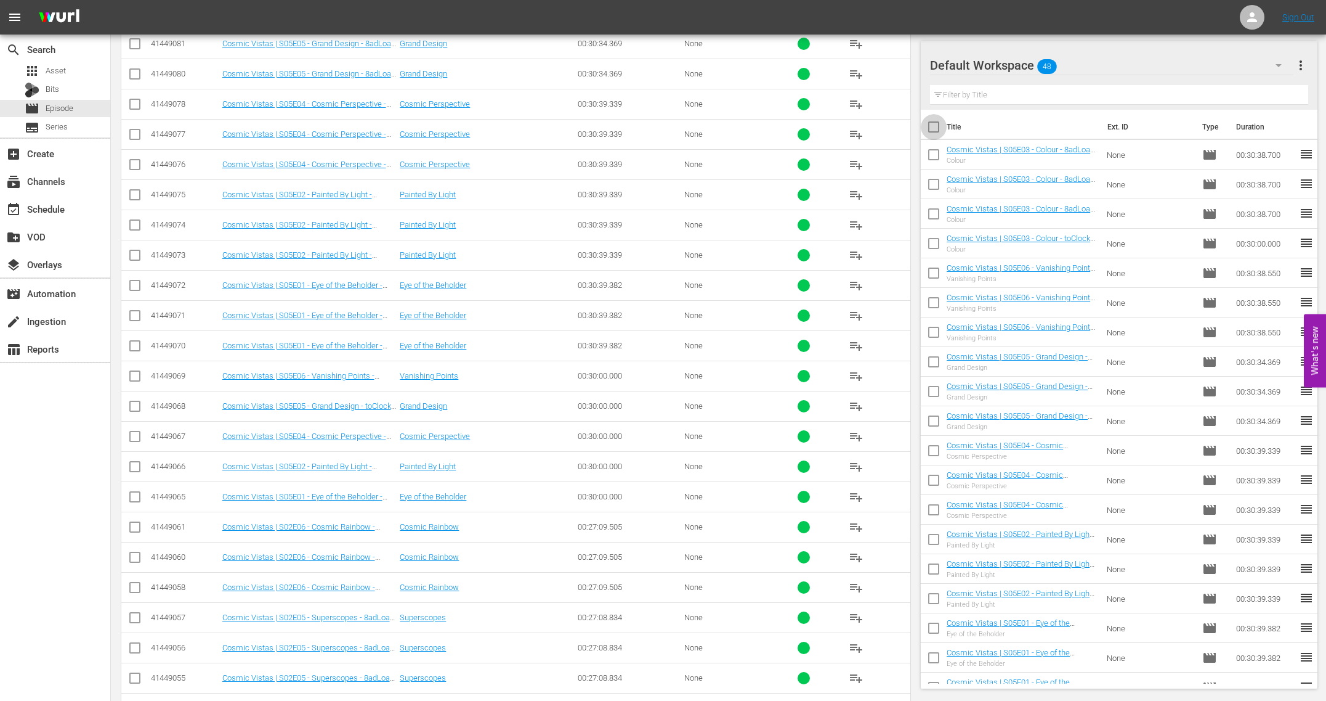
checkbox input "true"
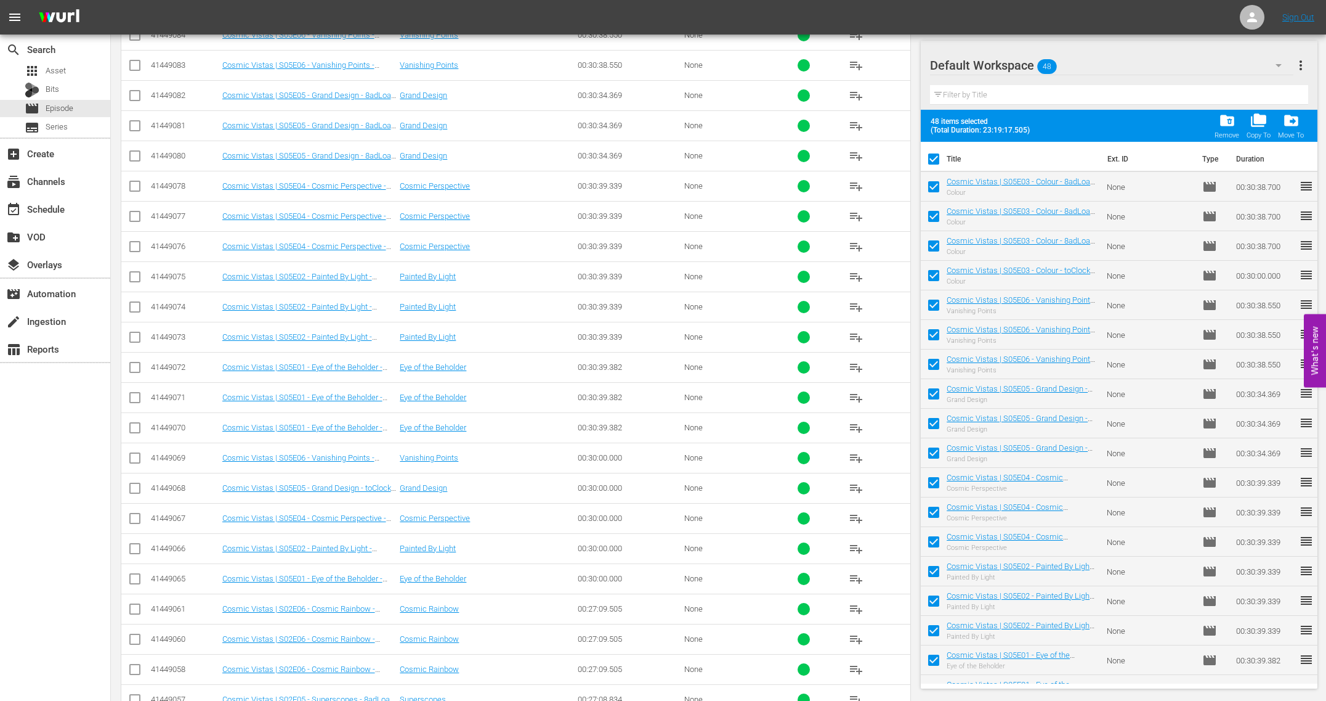
scroll to position [473, 0]
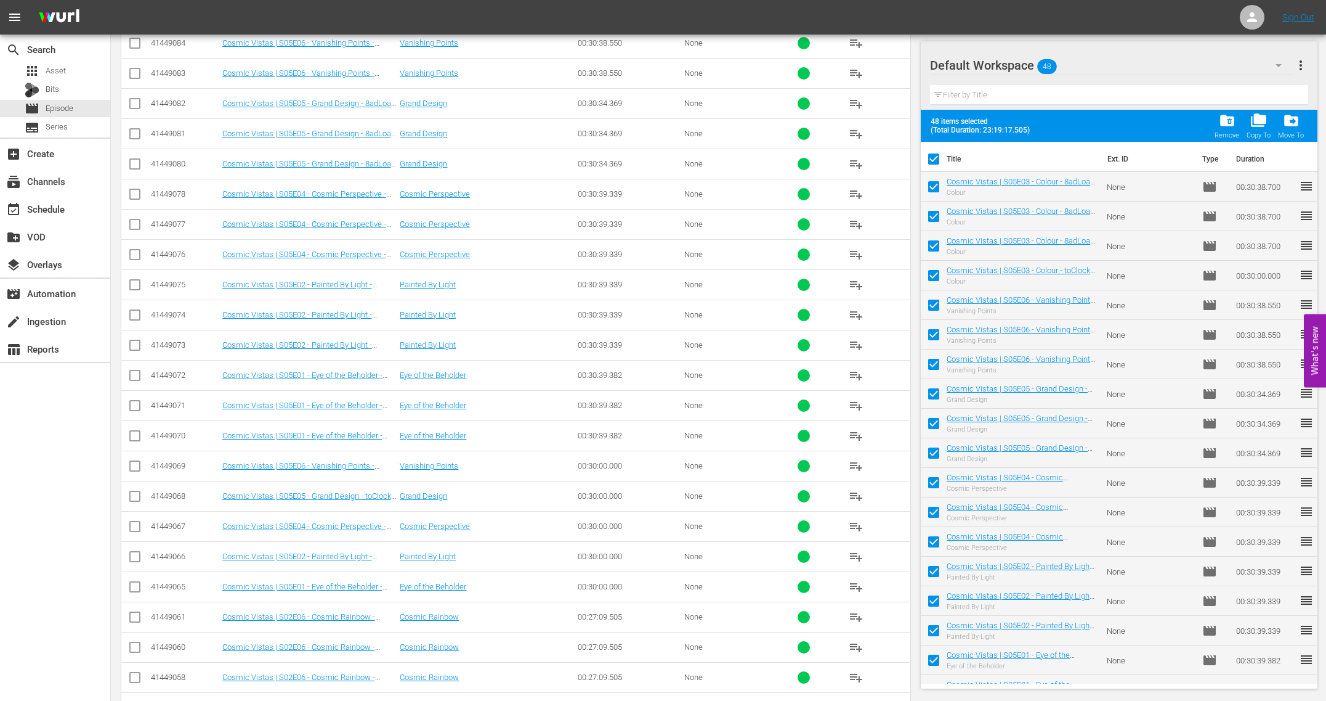
click at [1299, 71] on span "more_vert" at bounding box center [1301, 65] width 15 height 15
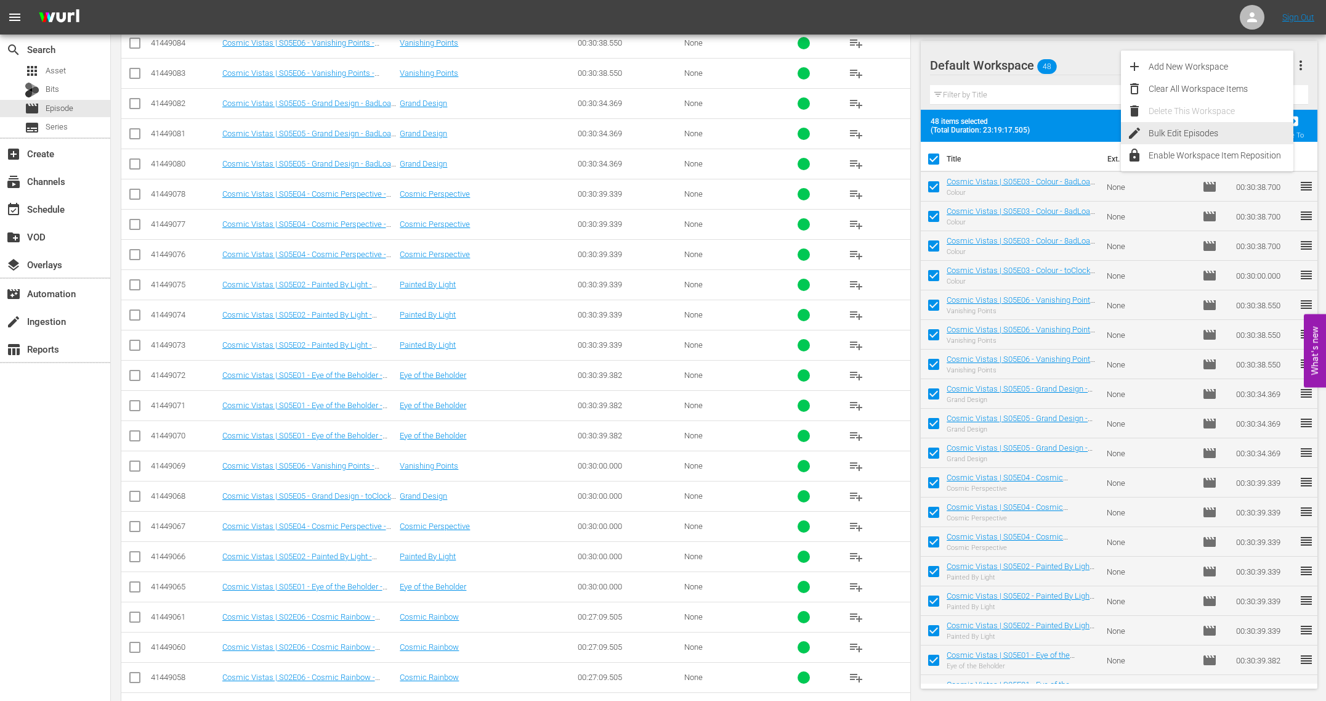
click at [1211, 132] on div "Bulk Edit Episodes" at bounding box center [1221, 133] width 145 height 22
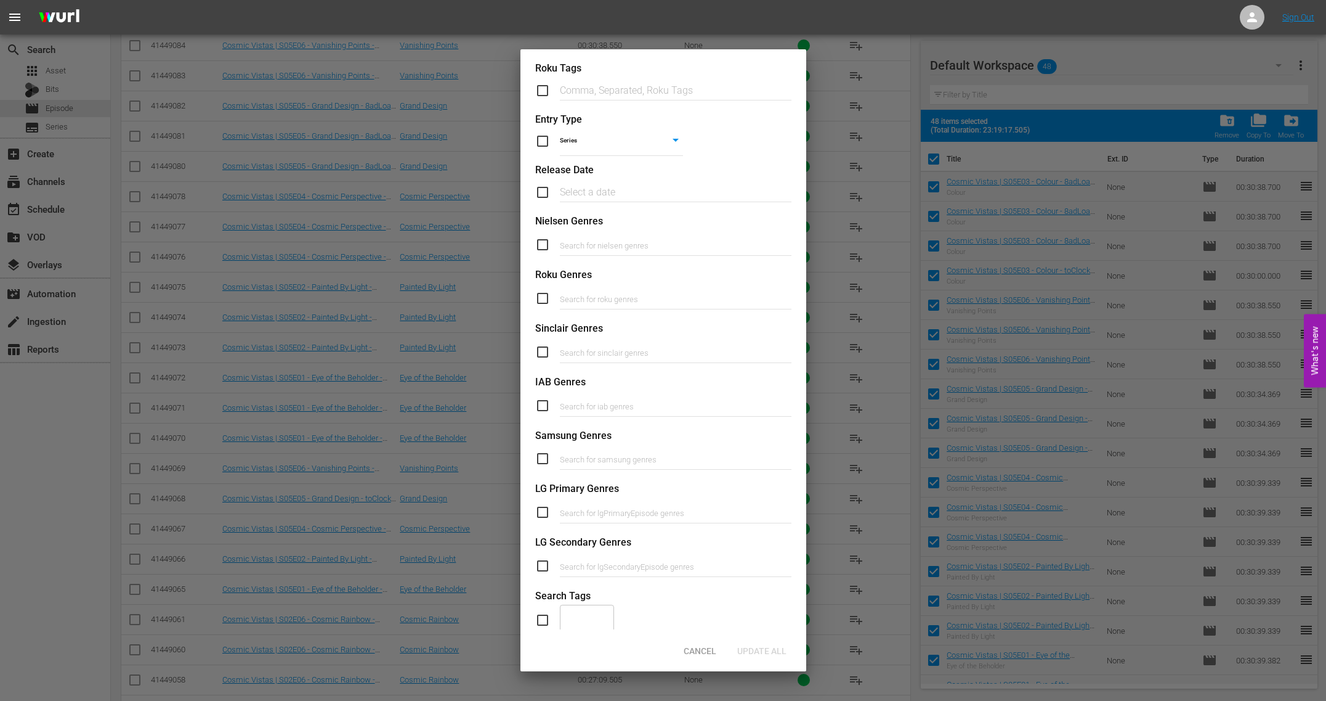
scroll to position [262, 0]
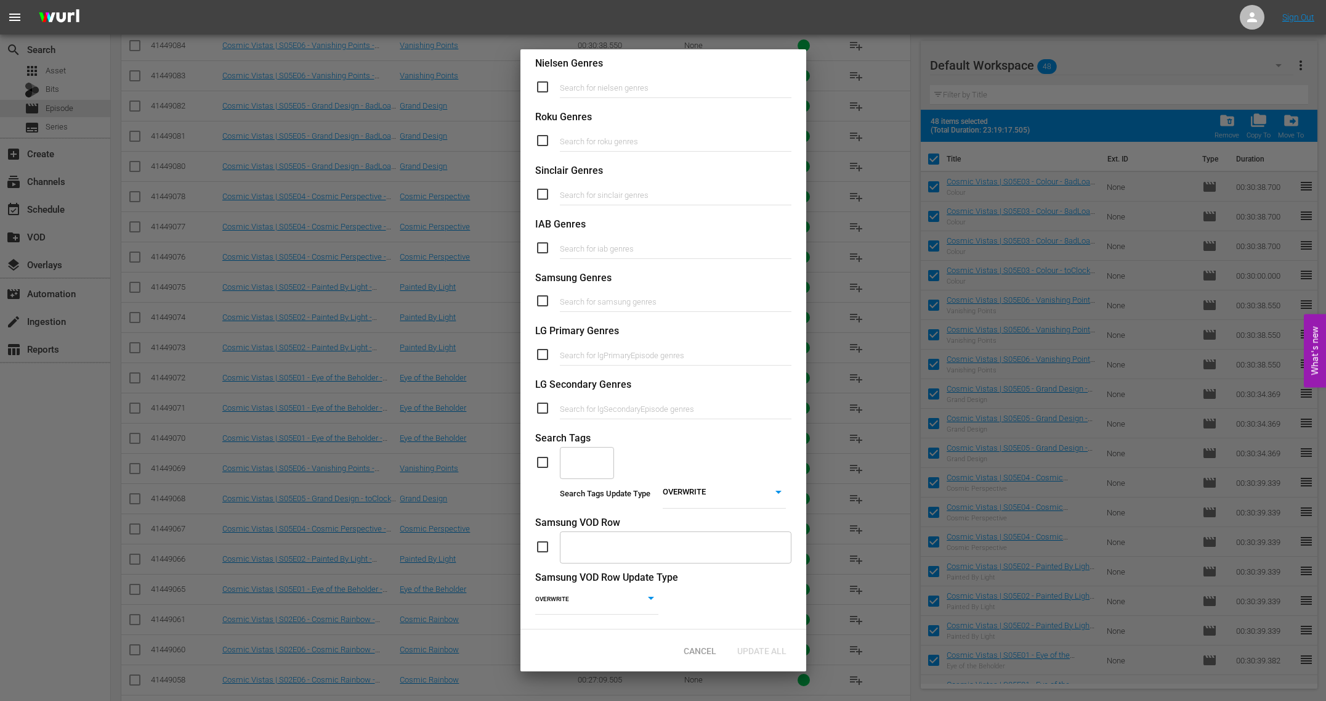
click at [698, 513] on li "ADD" at bounding box center [724, 510] width 123 height 17
type input "ADD"
click at [577, 458] on input "text" at bounding box center [578, 463] width 25 height 22
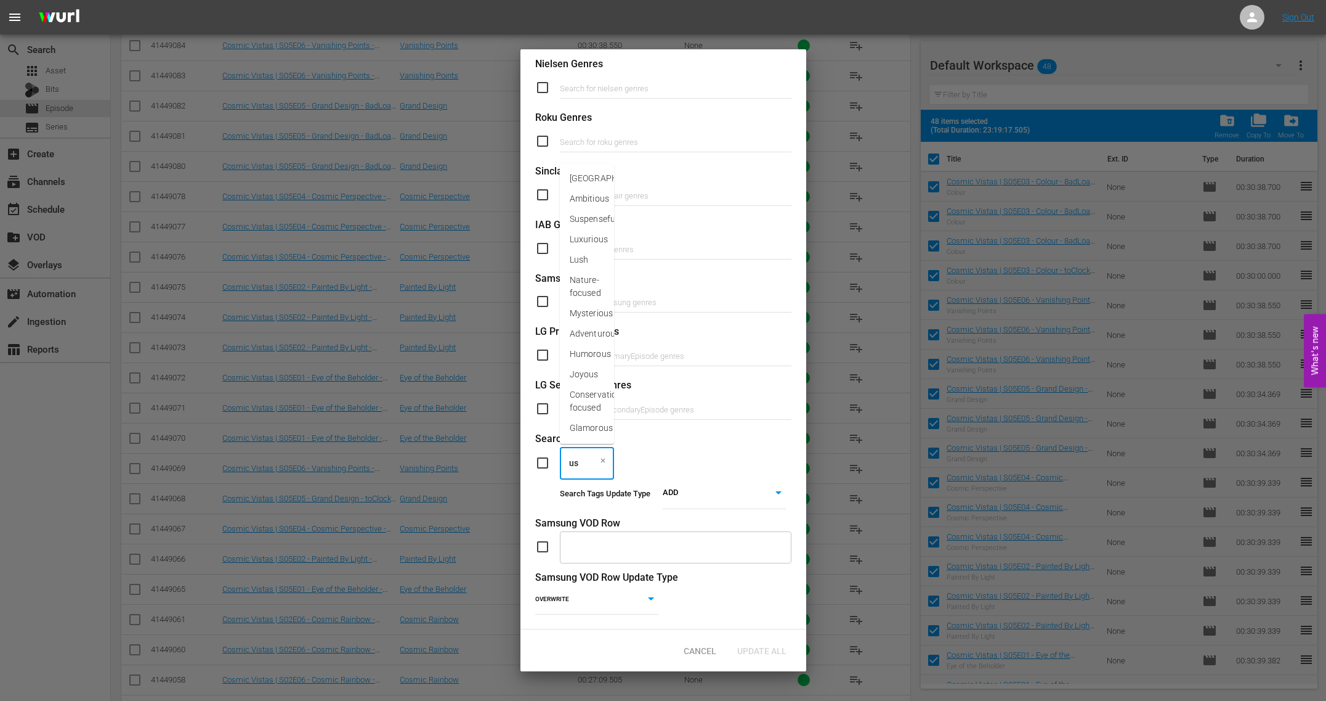
type input "u"
type input "U.S"
type input "CA"
type input "AU"
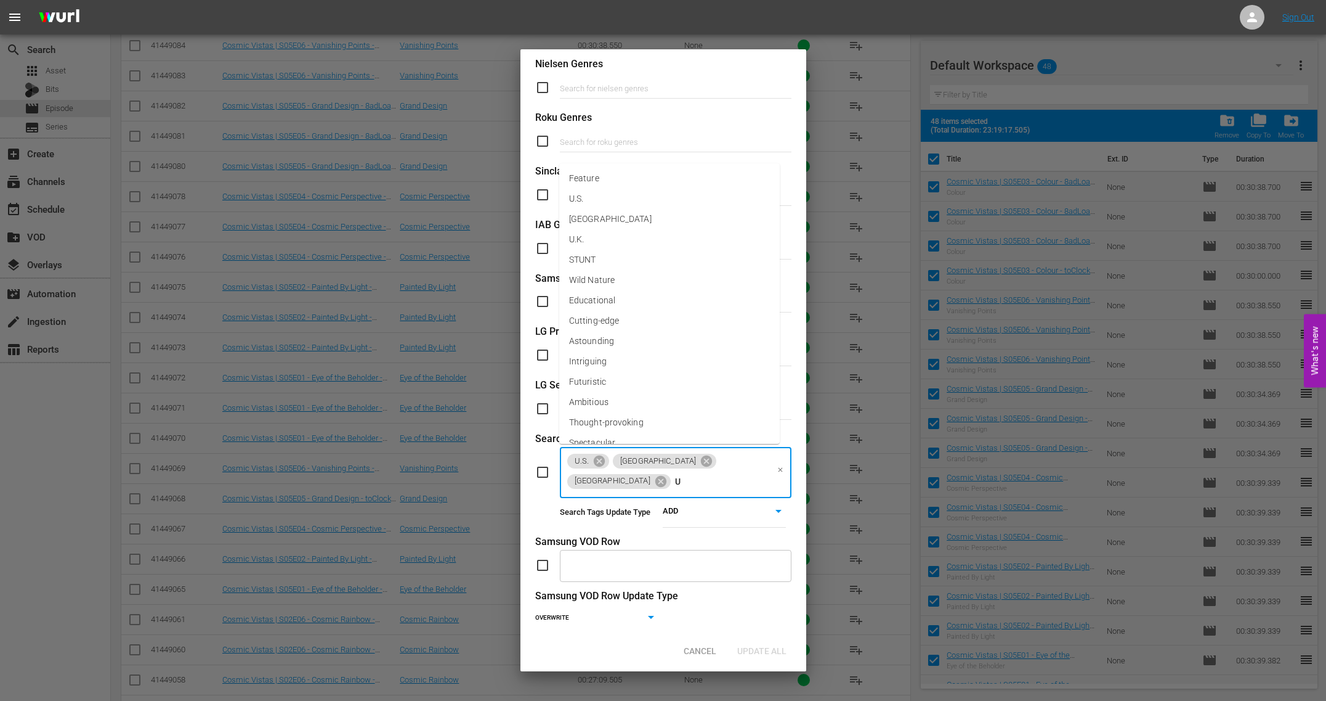
type input "U."
type input "IN"
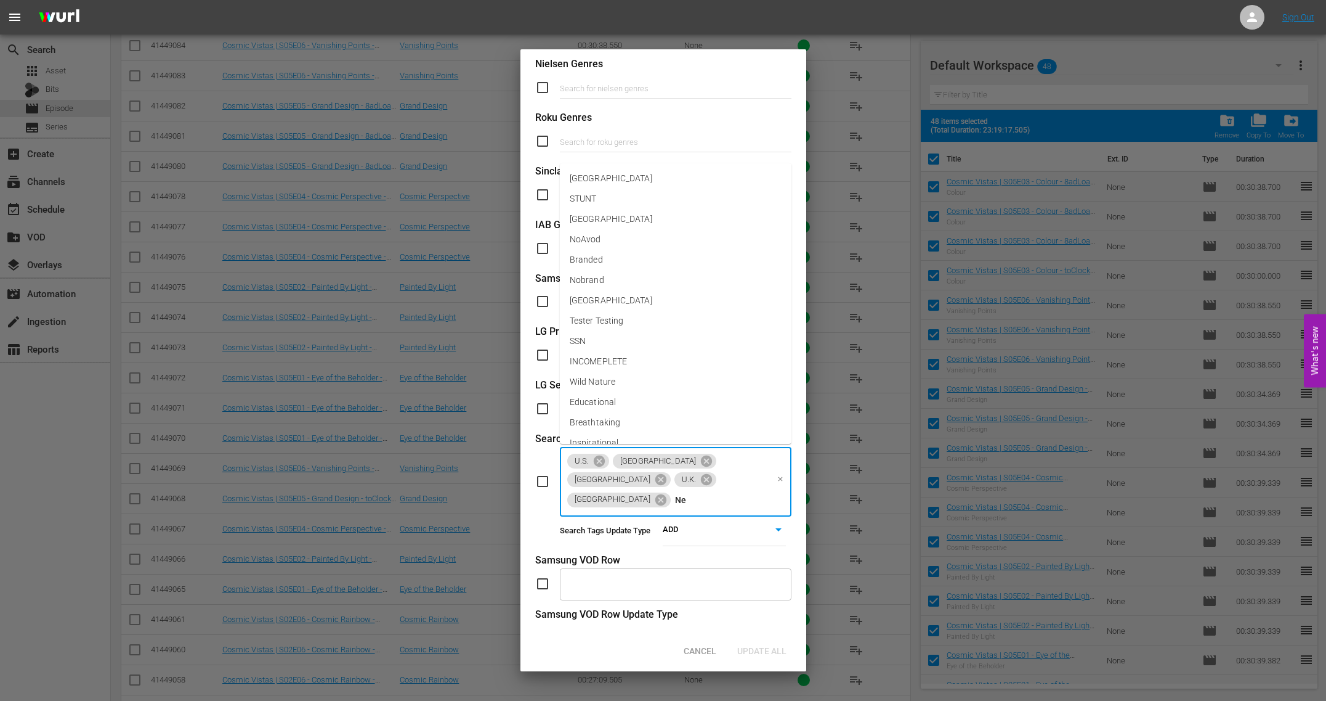
type input "New"
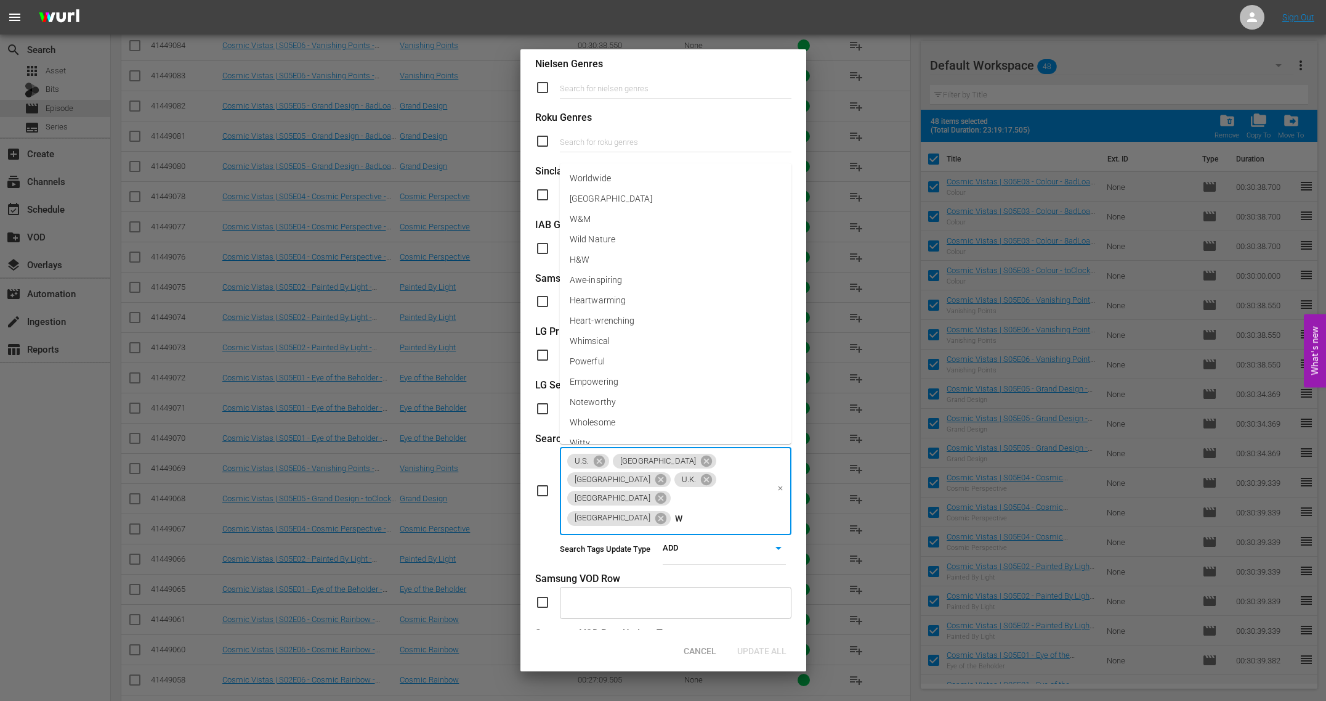
type input "Wo"
click at [540, 478] on div "U.S. Canada Australia U.K. India New Zealand Worldwide ​" at bounding box center [663, 490] width 256 height 89
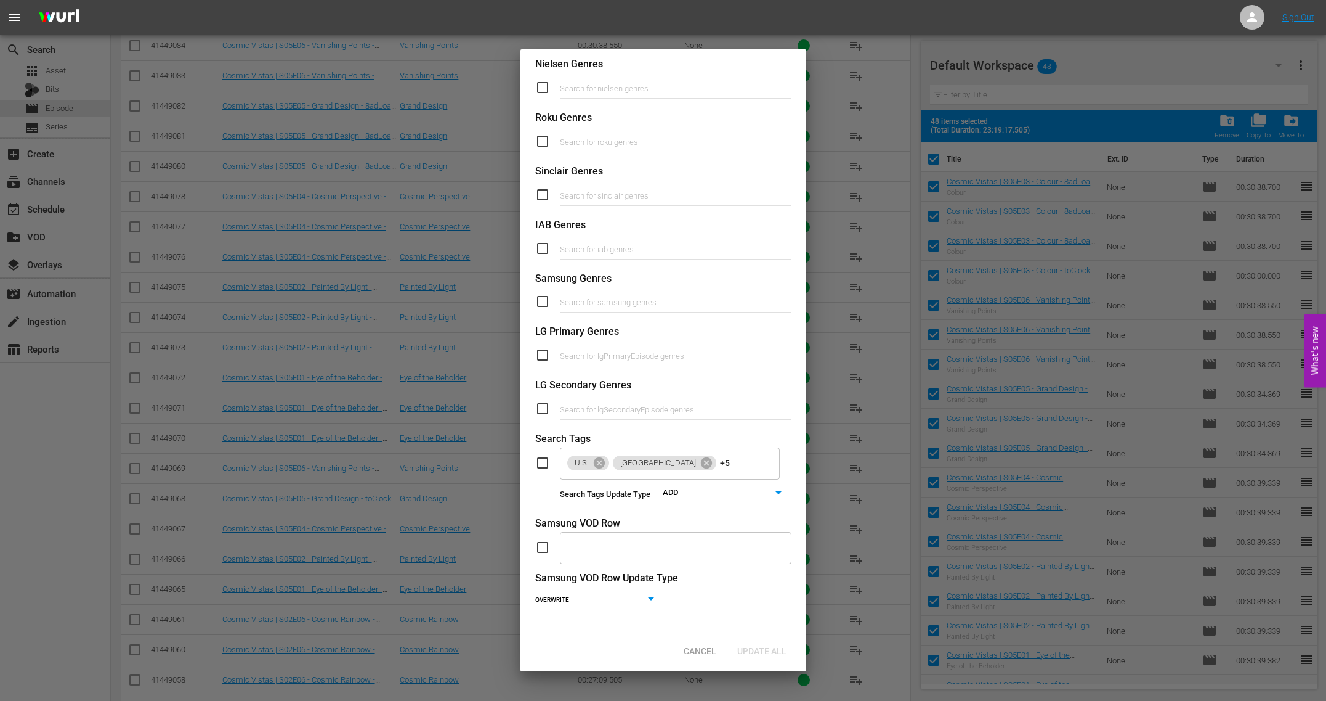
click at [543, 460] on input "checkbox" at bounding box center [547, 462] width 25 height 15
checkbox input "true"
click at [766, 644] on div "Update All" at bounding box center [762, 650] width 69 height 23
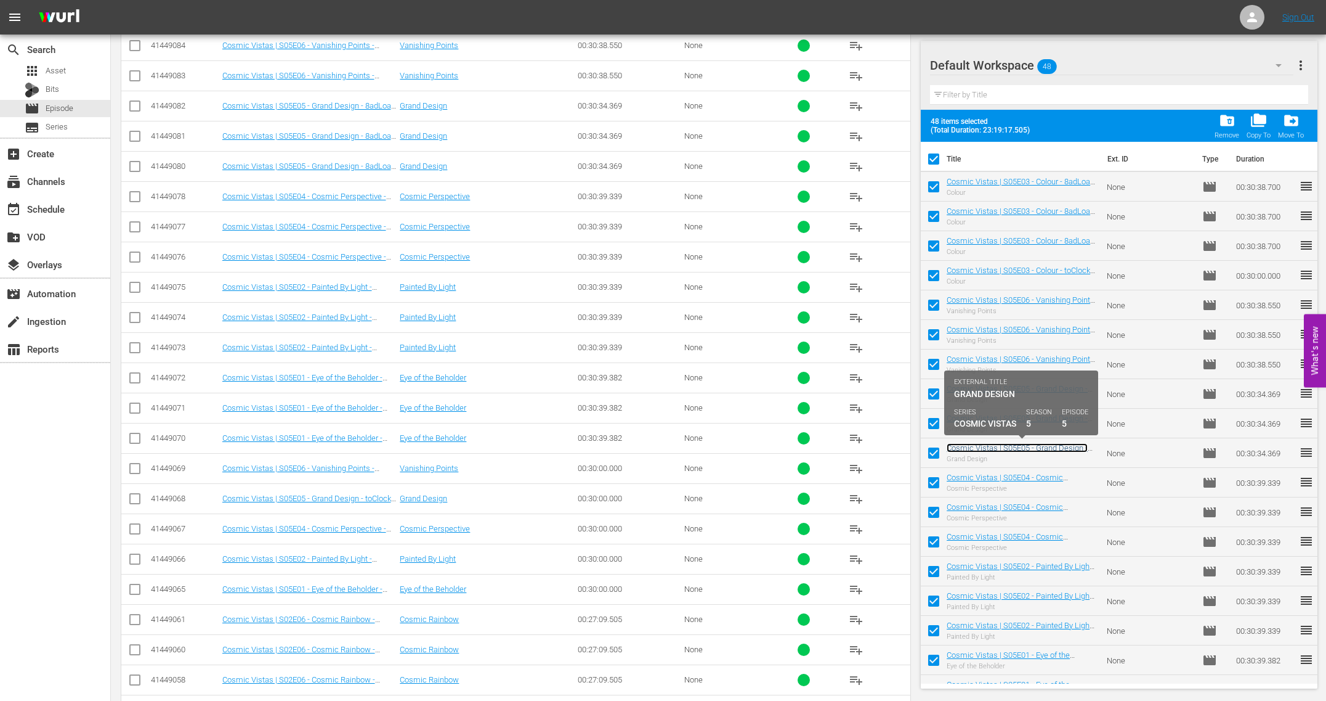
click at [1027, 446] on link "Cosmic Vistas | S05E05 - Grand Design - 8adLoad - BRANDED" at bounding box center [1017, 452] width 141 height 18
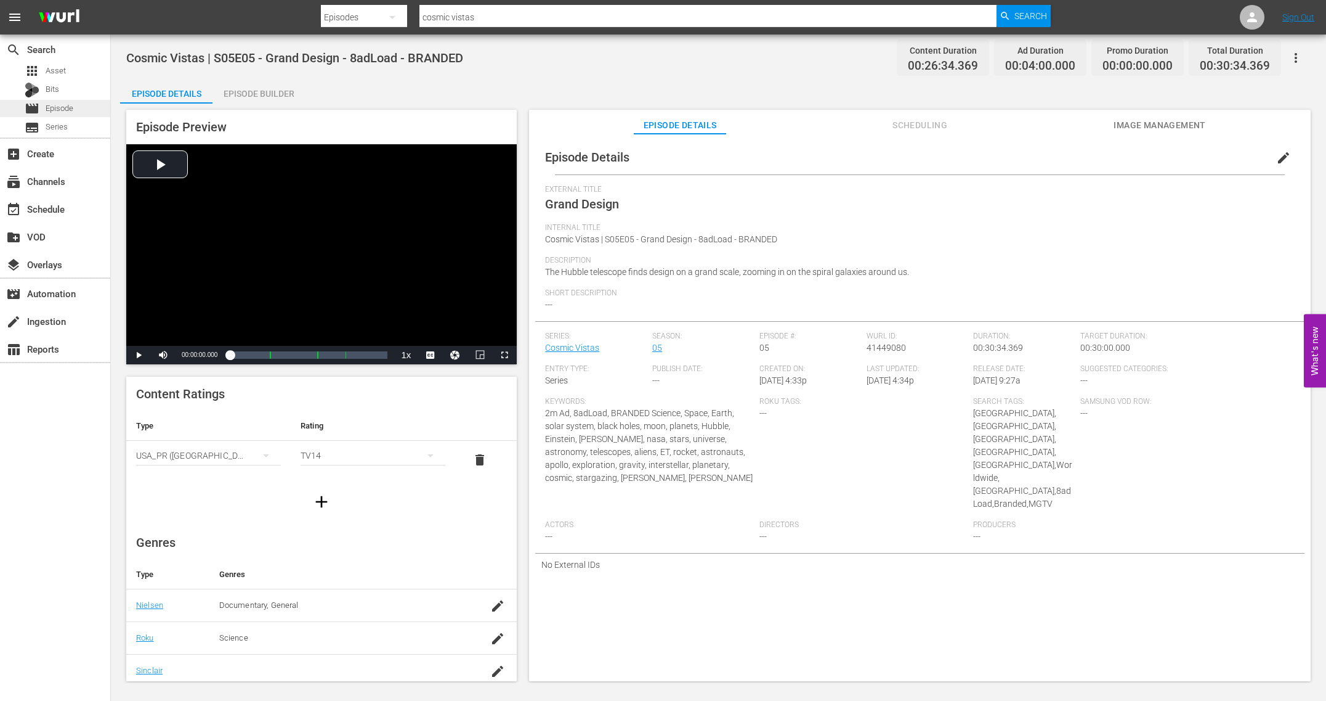
click at [60, 108] on span "Episode" at bounding box center [60, 108] width 28 height 12
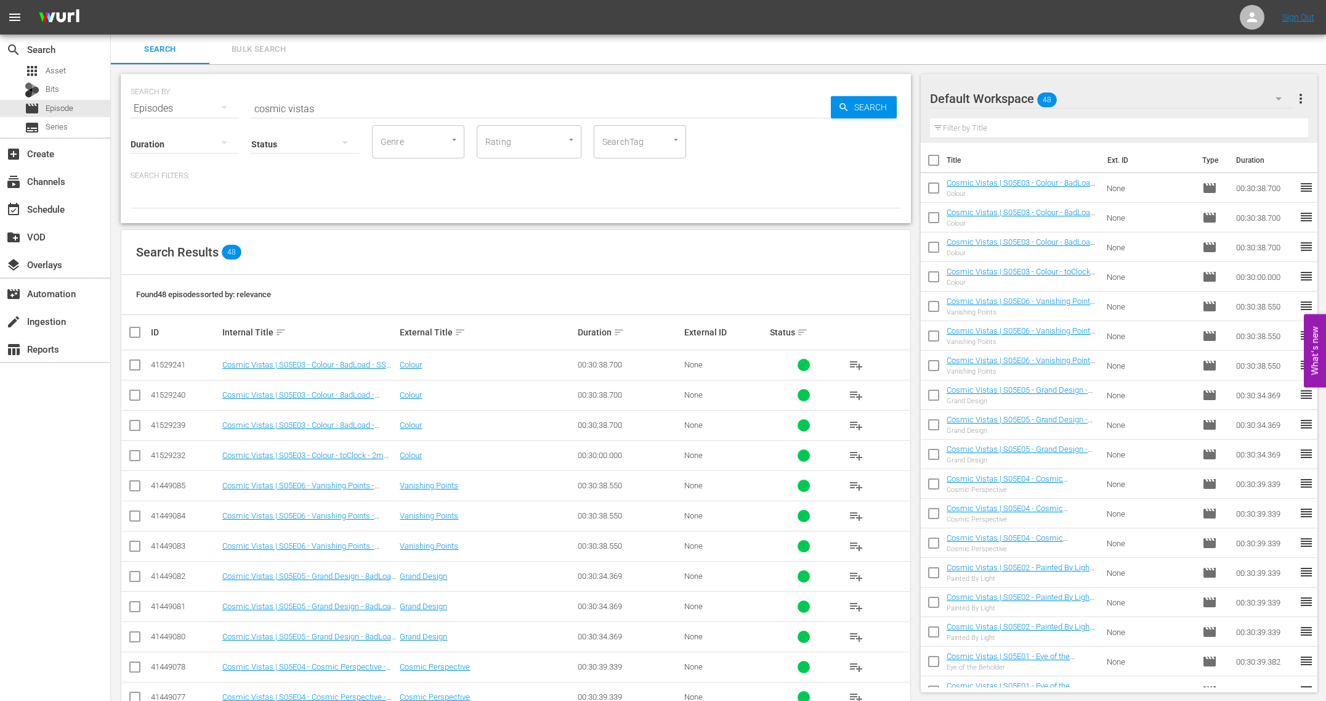
click at [936, 160] on input "checkbox" at bounding box center [934, 163] width 26 height 26
checkbox input "true"
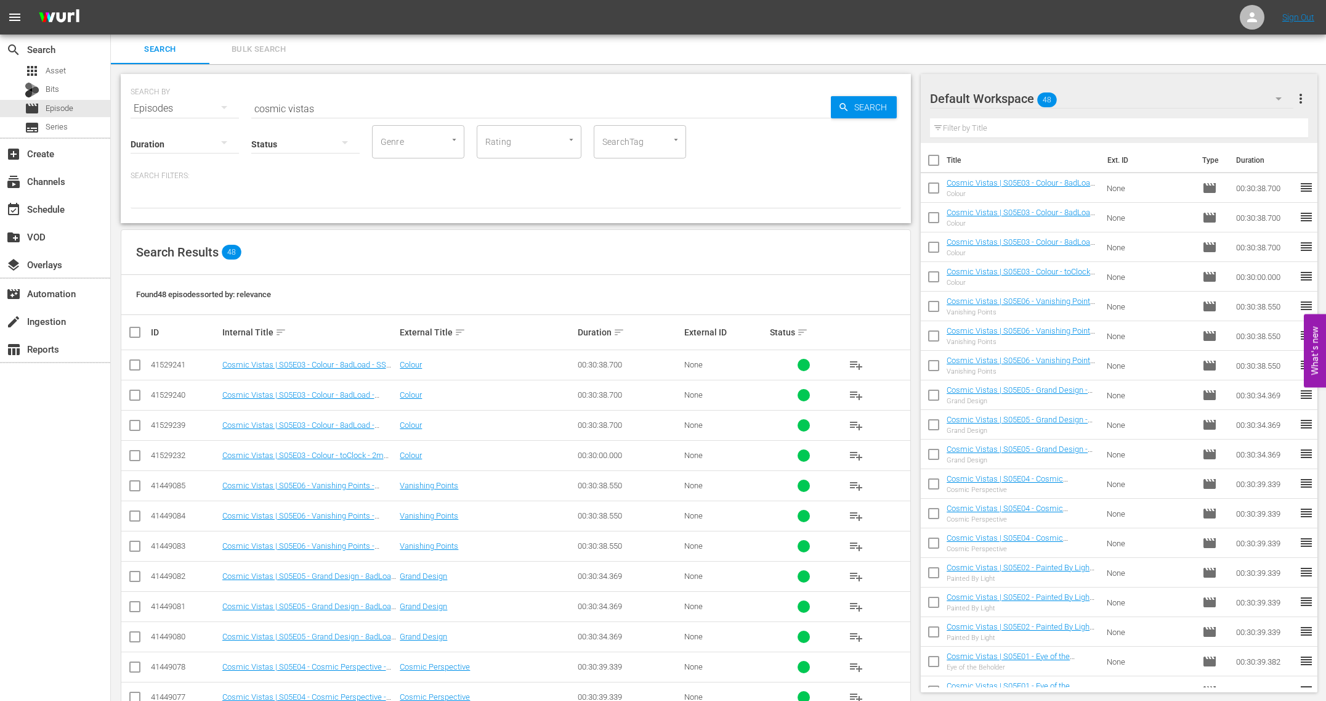
checkbox input "true"
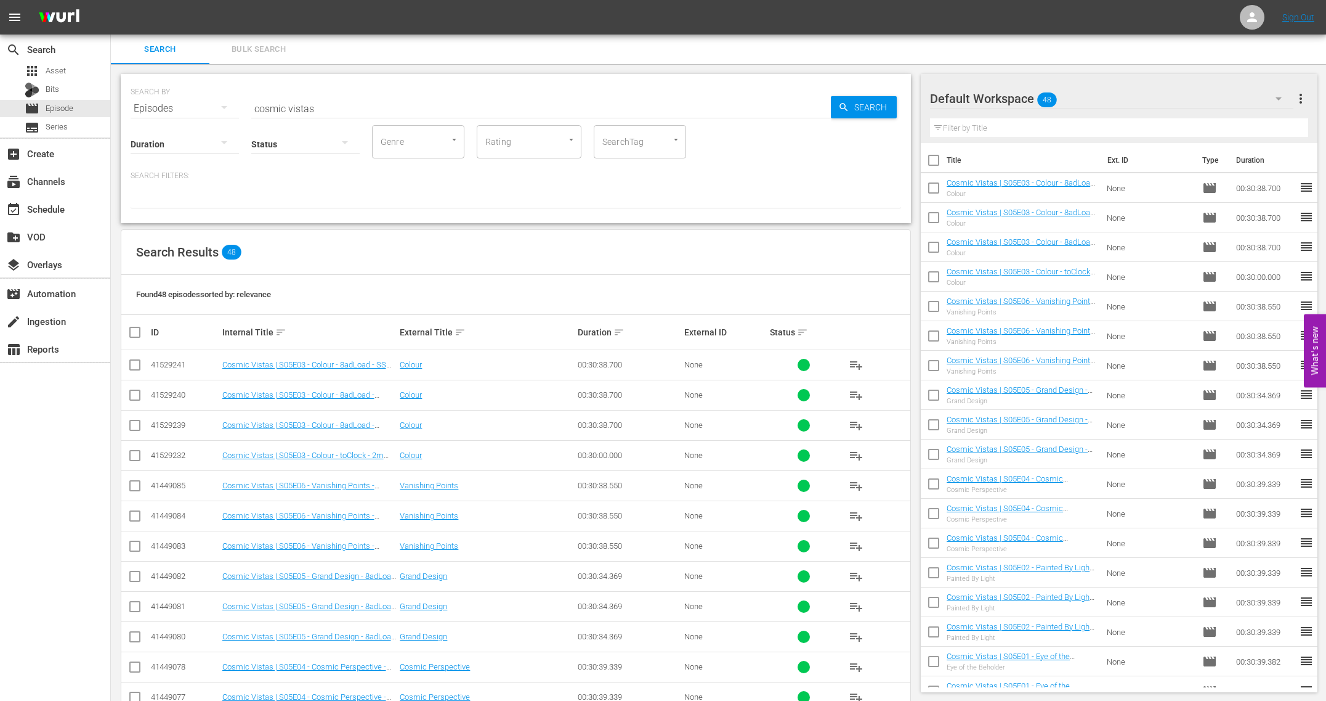
checkbox input "true"
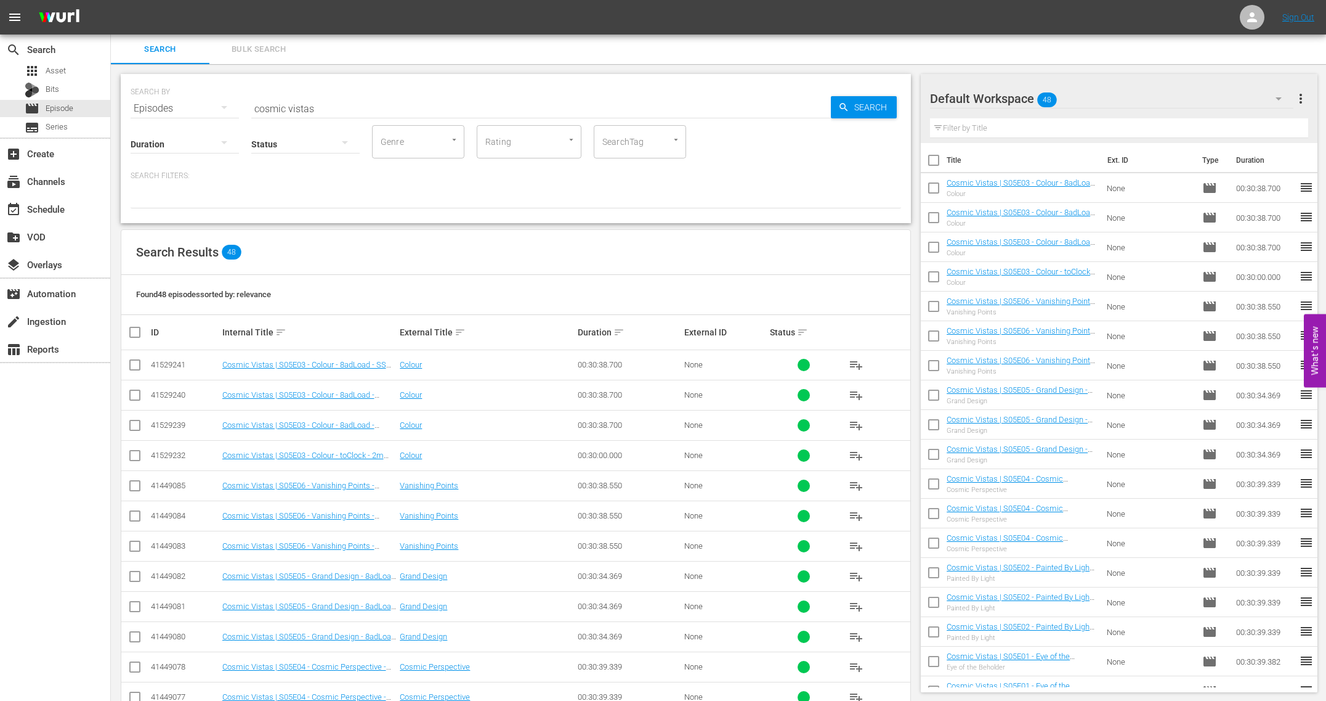
checkbox input "true"
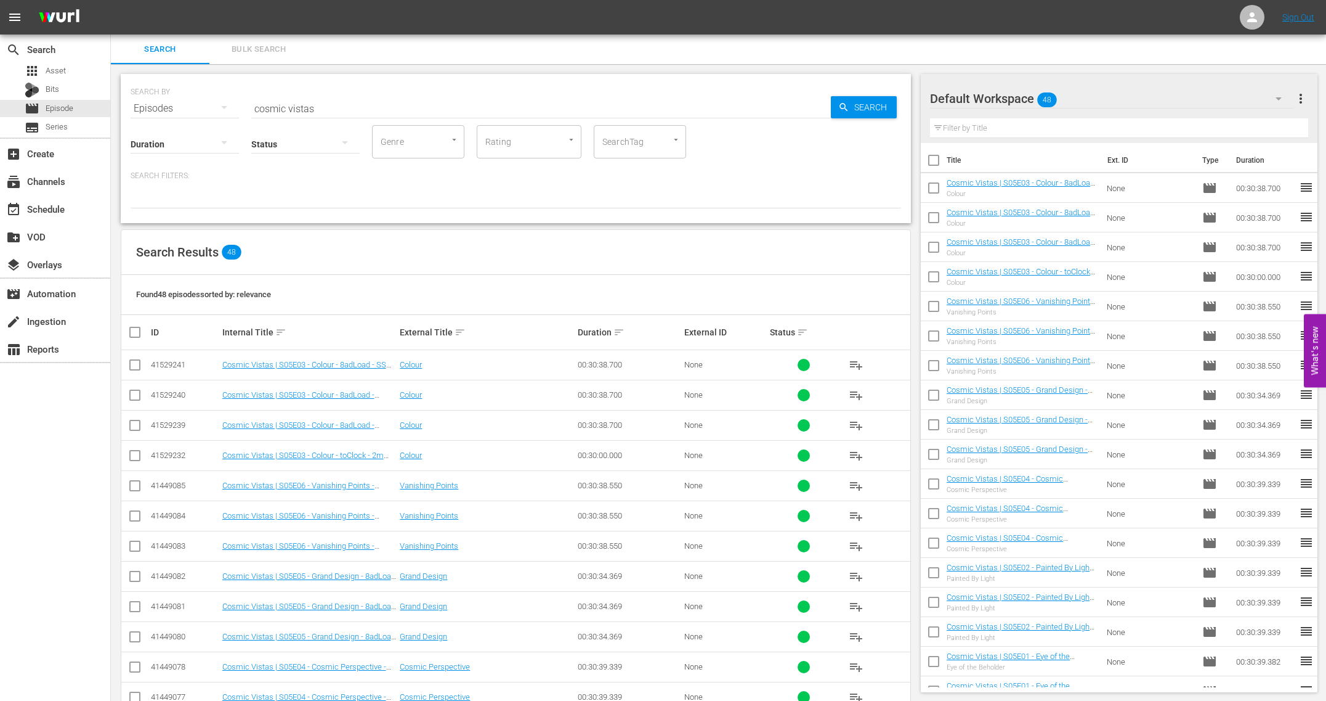
checkbox input "true"
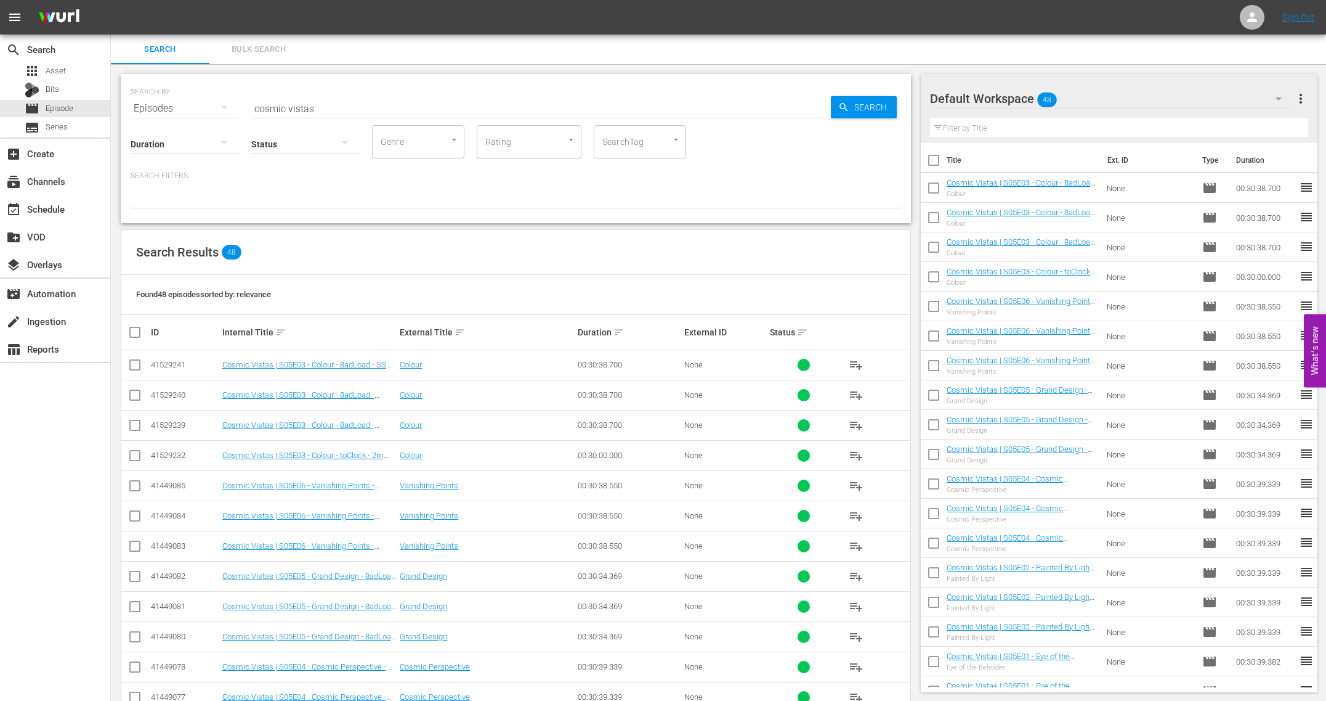
checkbox input "true"
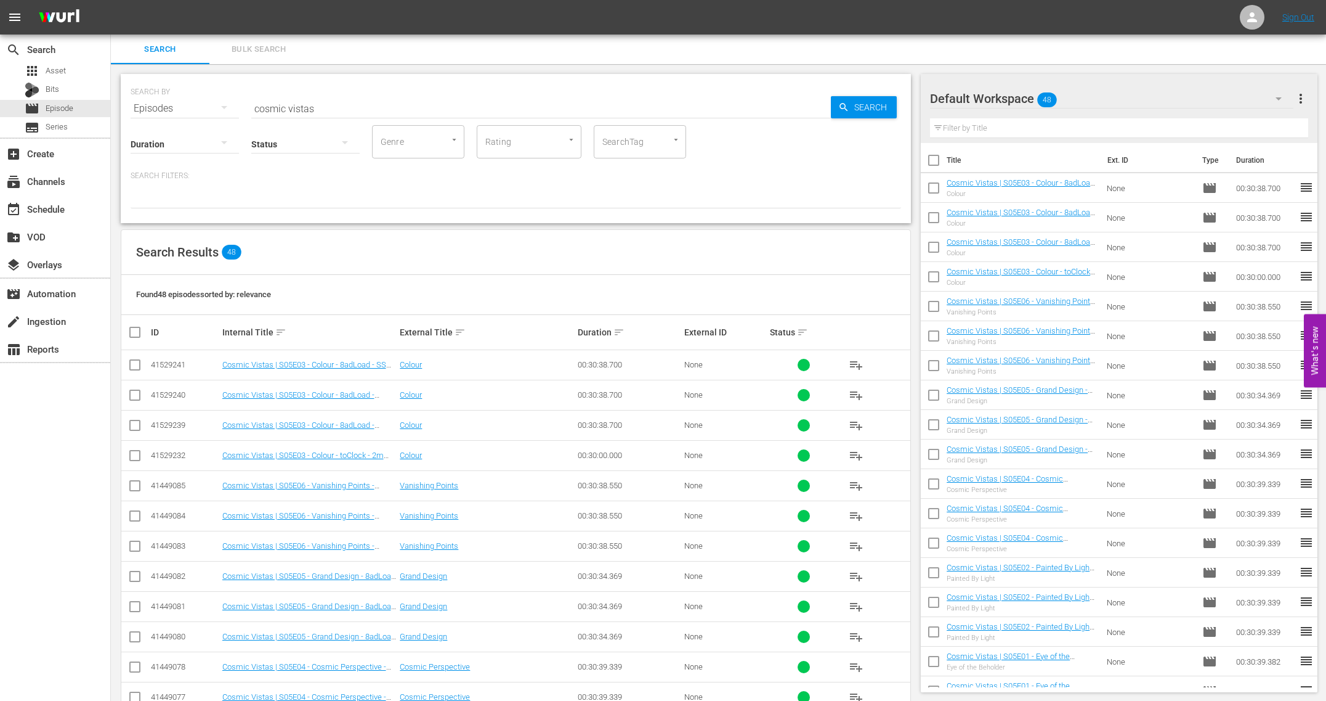
checkbox input "true"
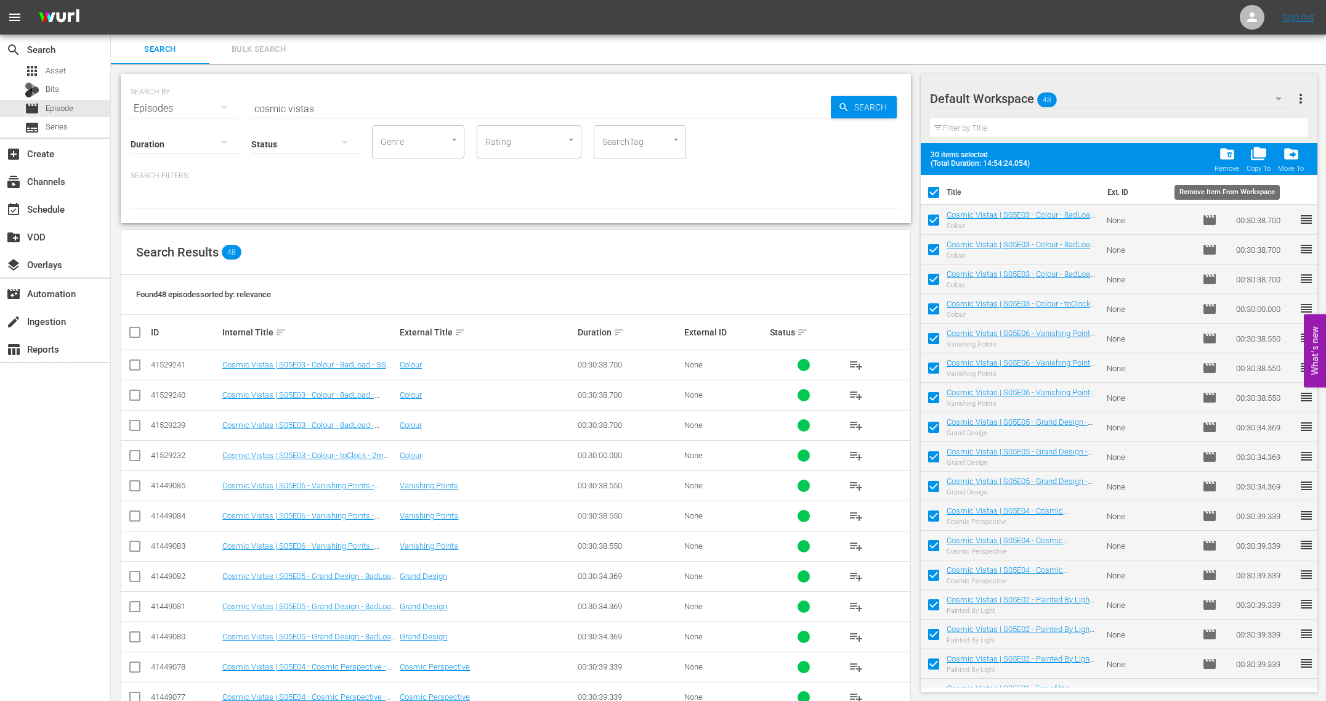
click at [1232, 159] on span "folder_delete" at bounding box center [1227, 153] width 17 height 17
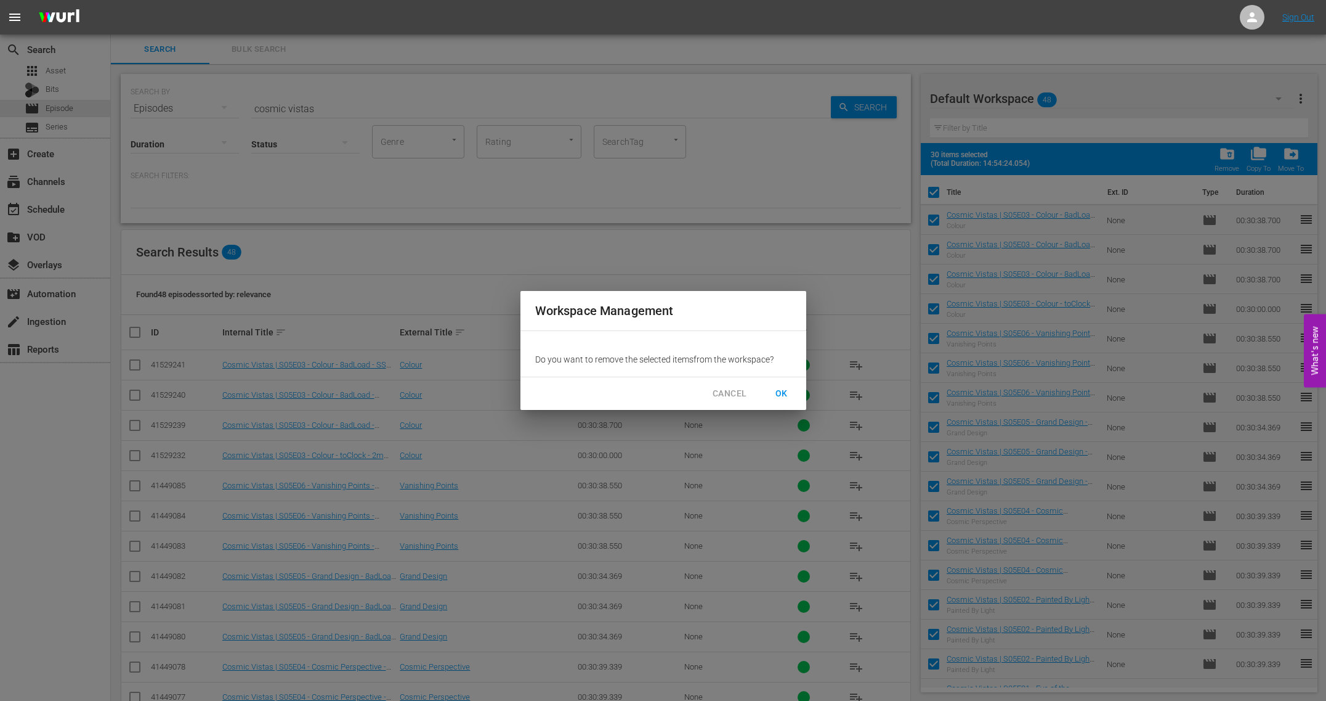
click at [773, 388] on span "OK" at bounding box center [782, 393] width 20 height 15
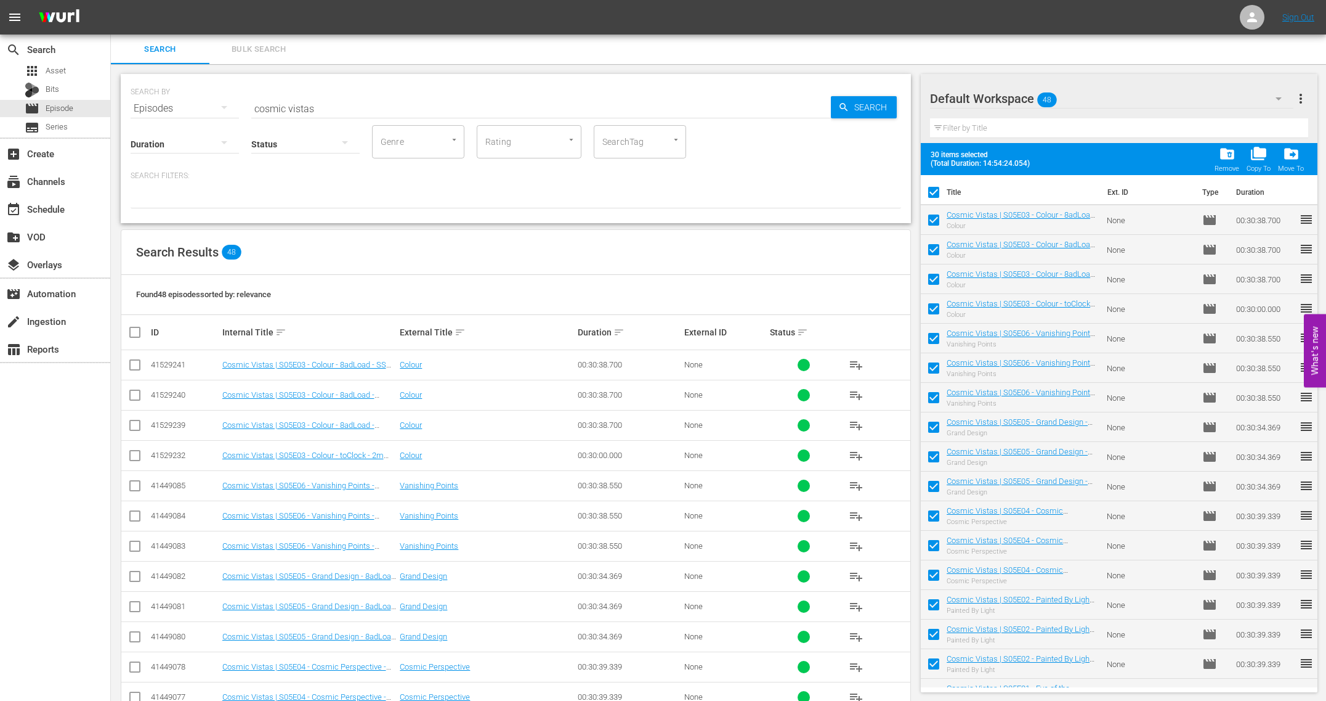
checkbox input "false"
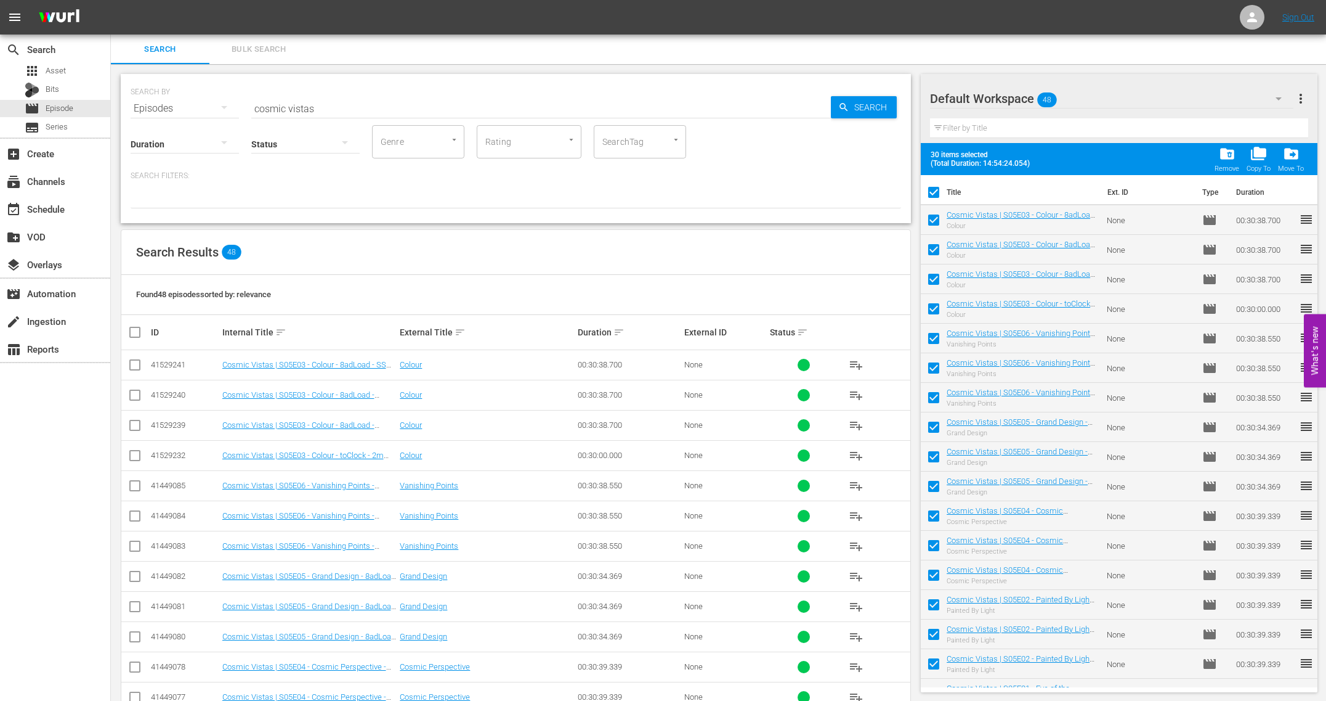
checkbox input "false"
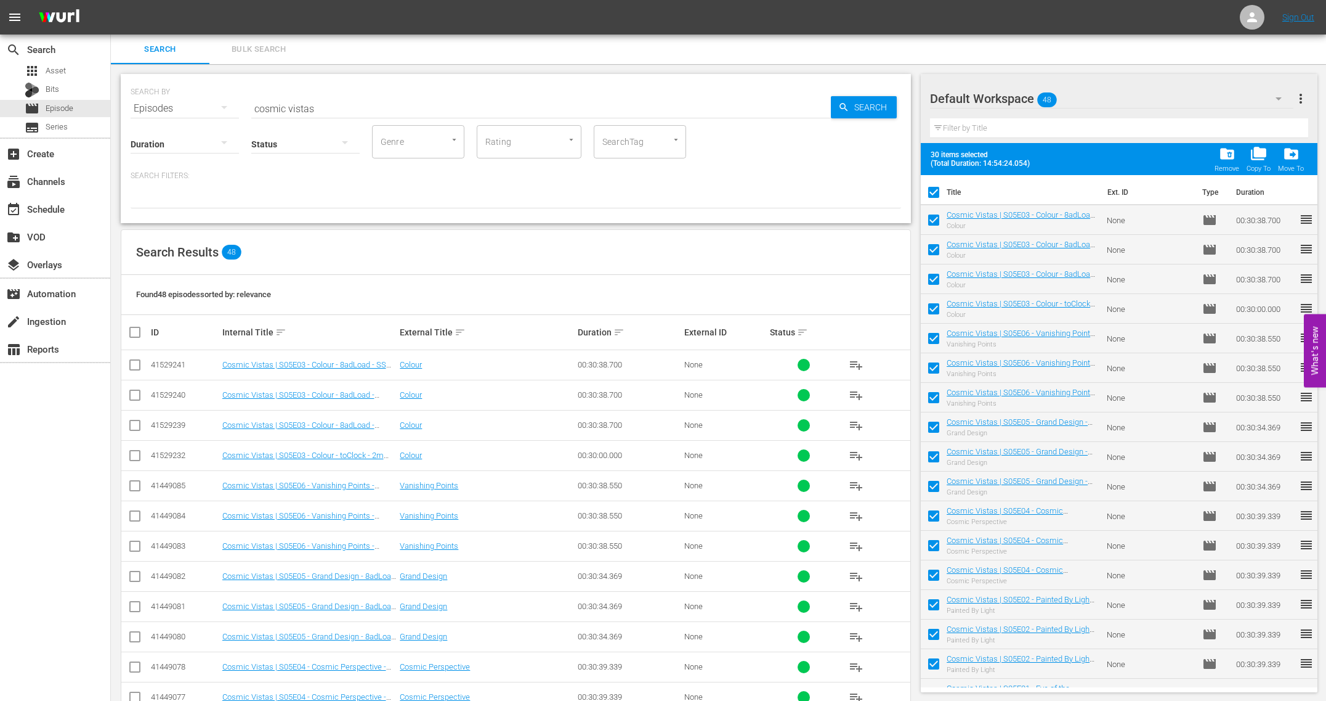
checkbox input "false"
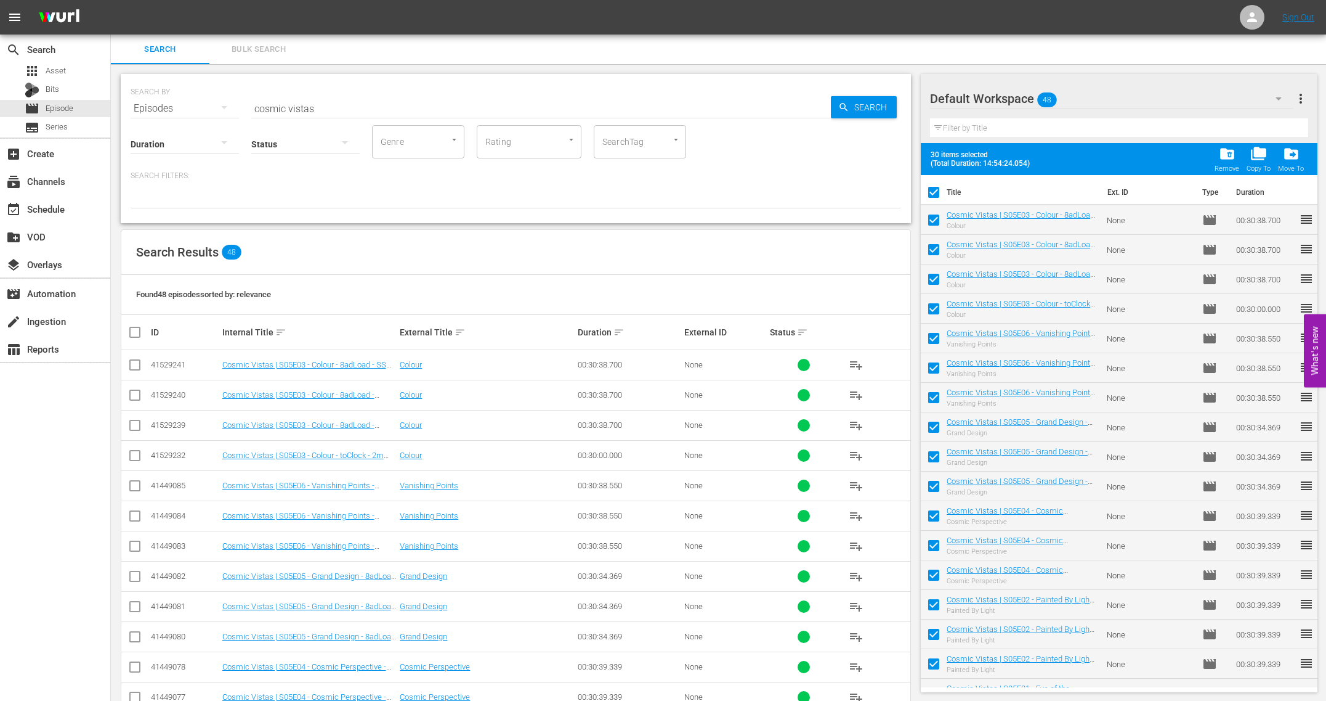
checkbox input "false"
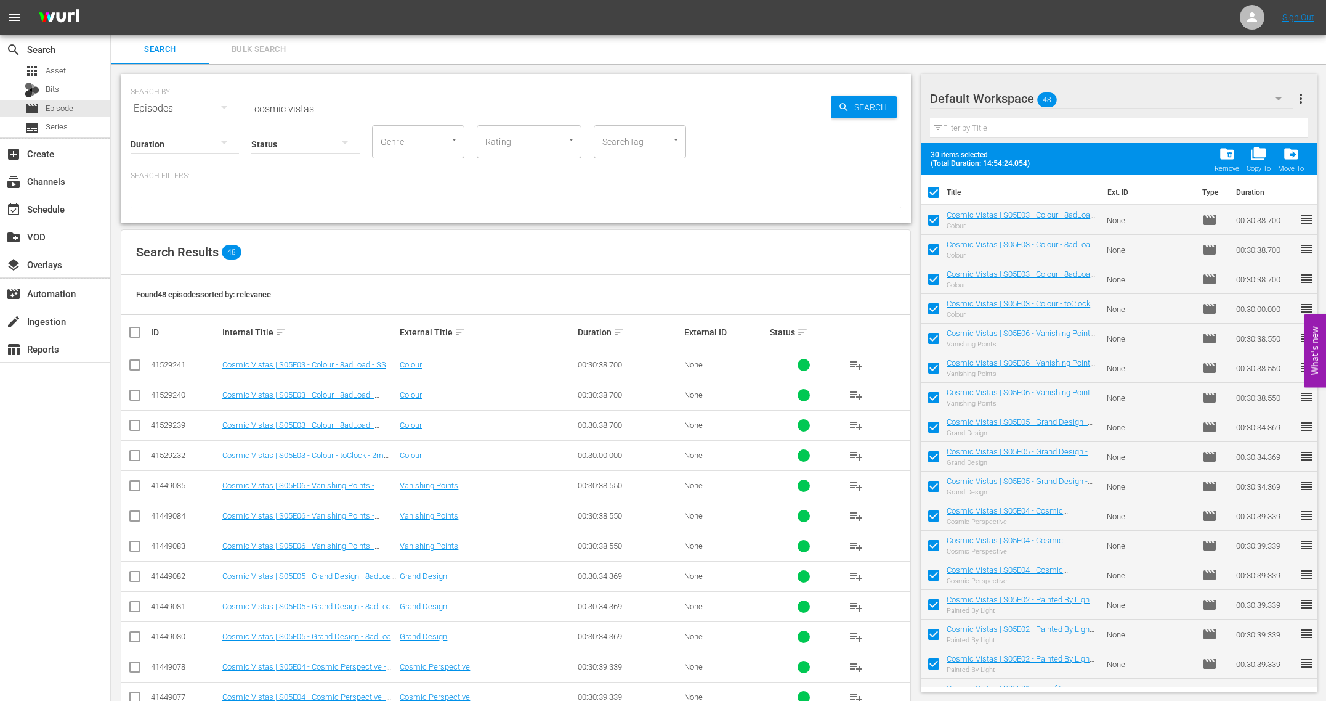
checkbox input "false"
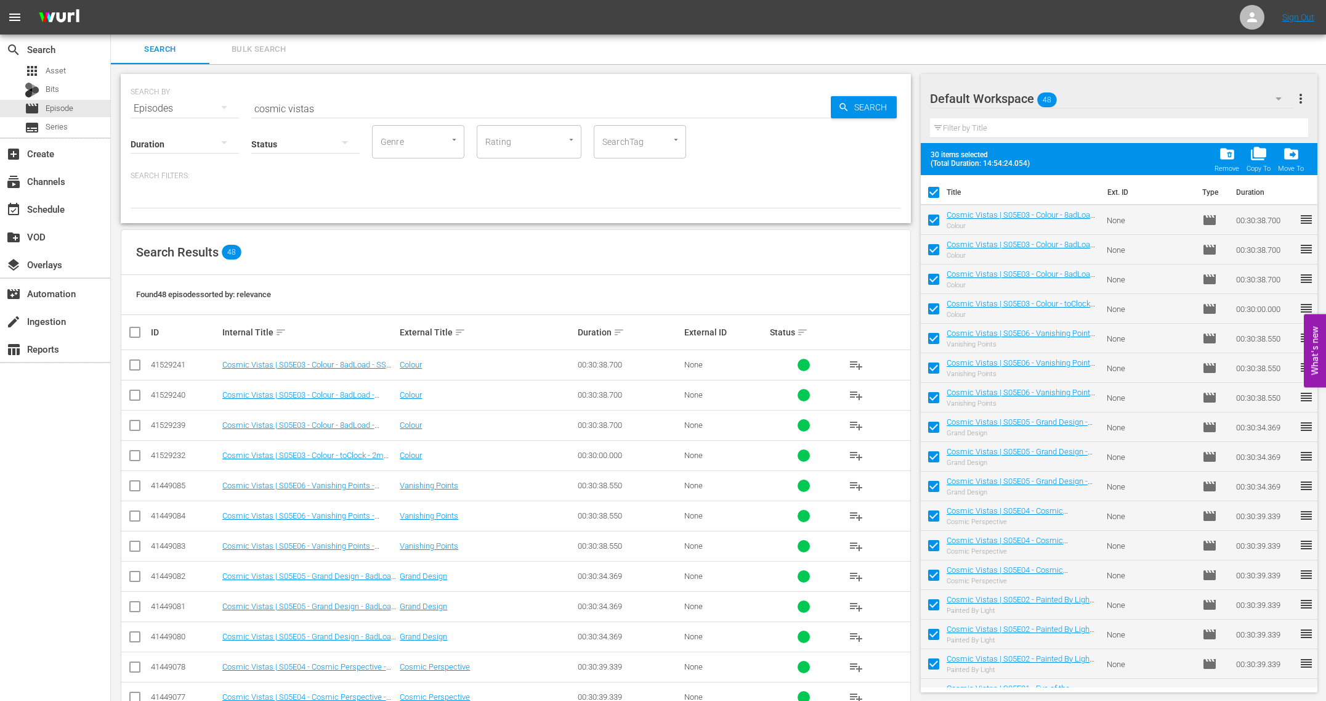
checkbox input "false"
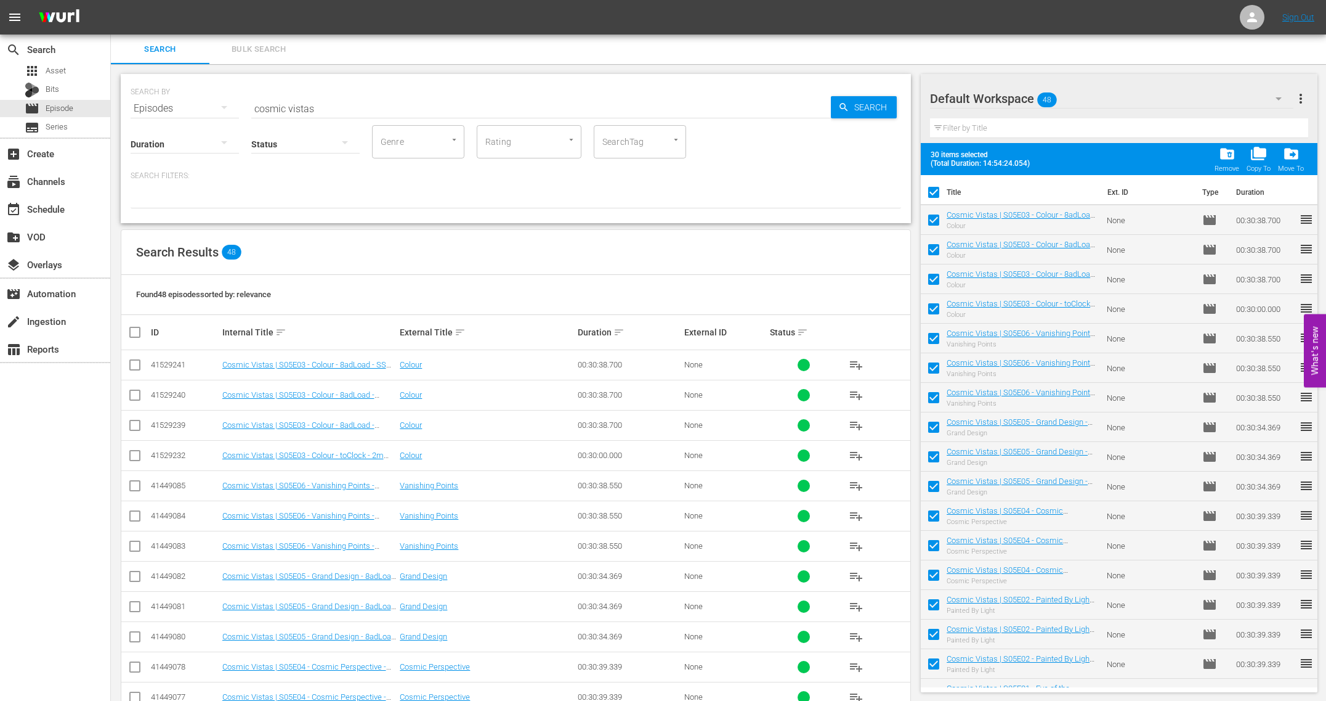
checkbox input "false"
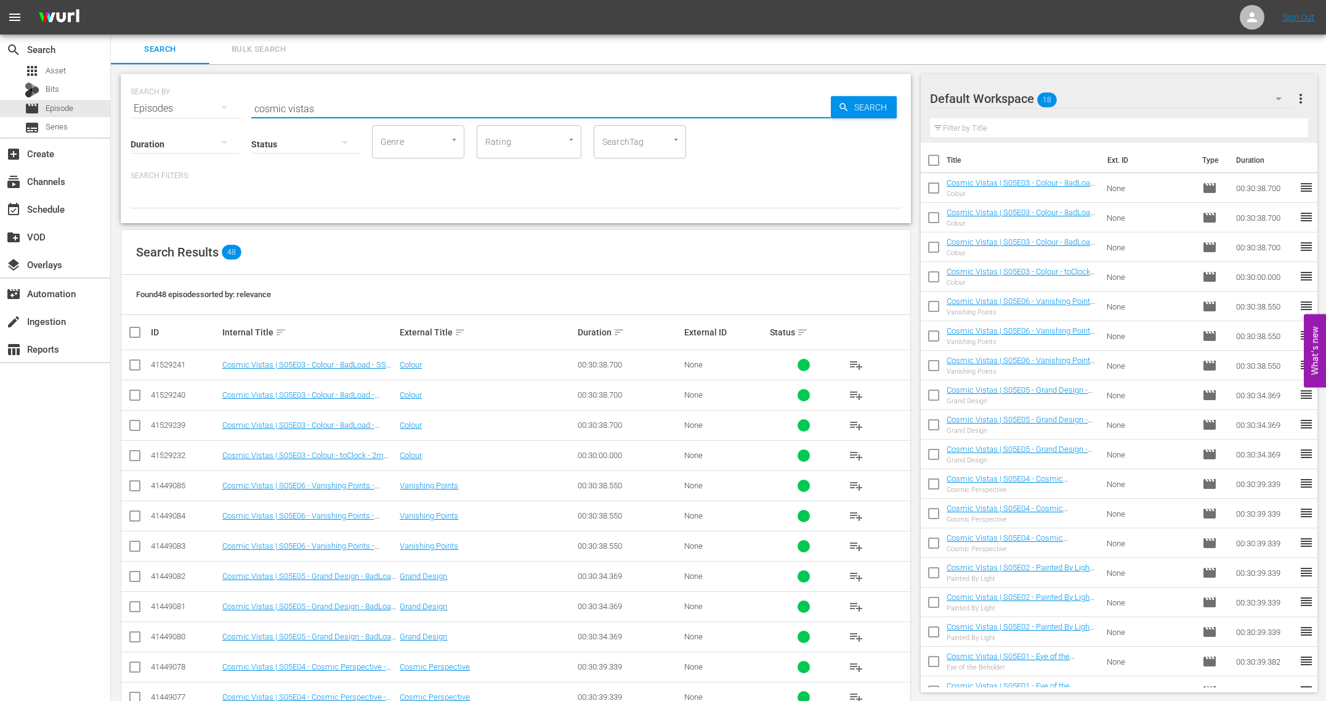
click at [503, 108] on input "cosmic vistas" at bounding box center [541, 109] width 580 height 30
type input "mafia queens"
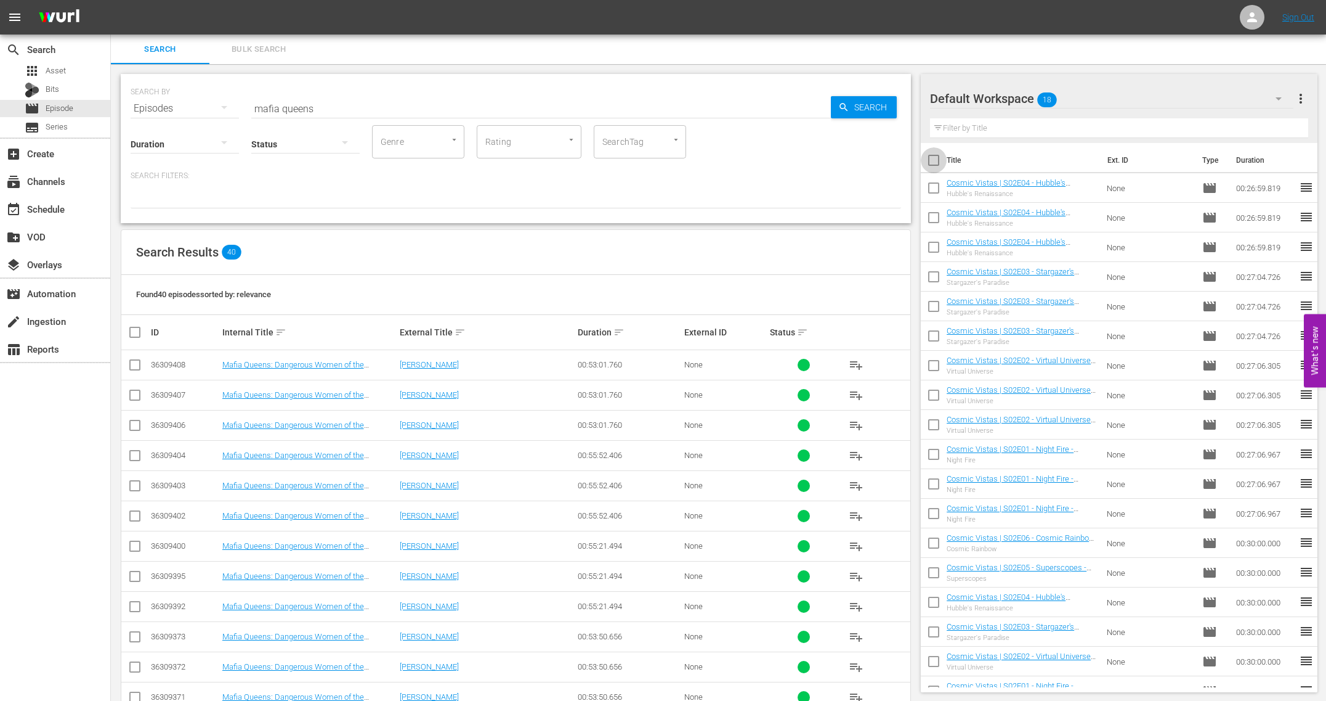
click at [933, 160] on input "checkbox" at bounding box center [934, 163] width 26 height 26
checkbox input "true"
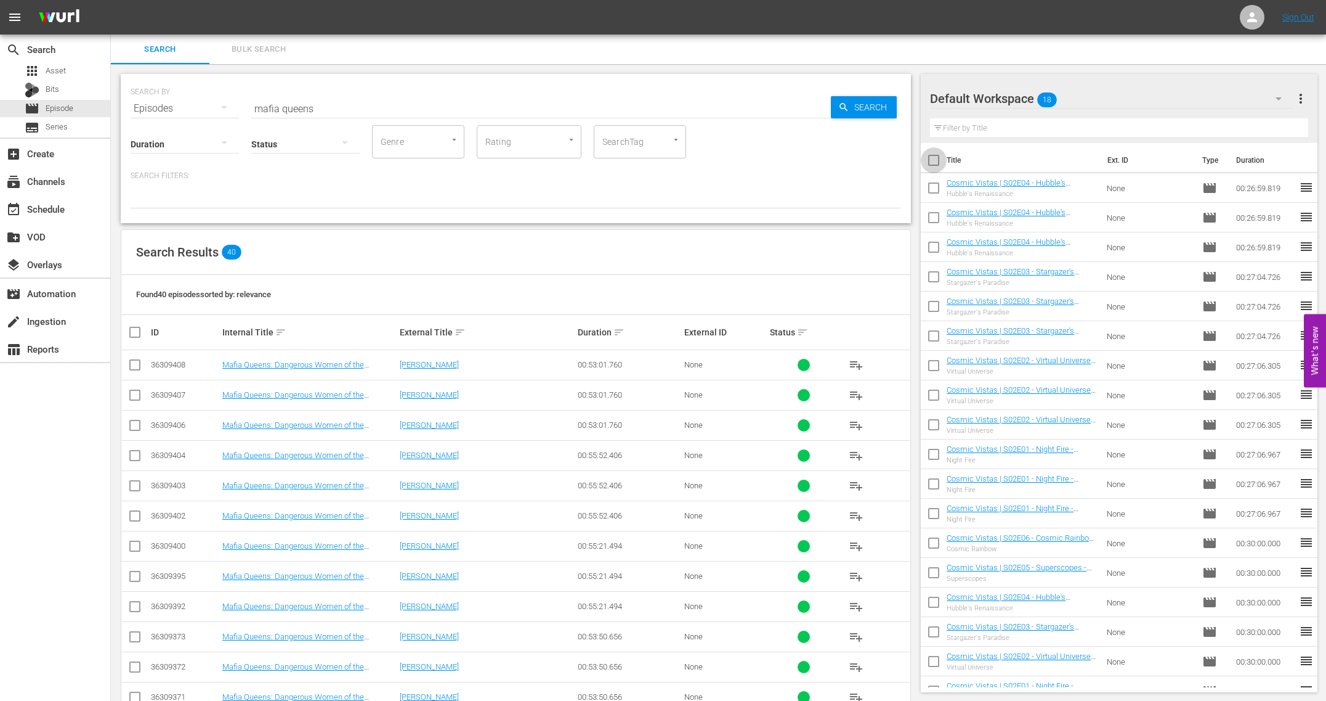
checkbox input "true"
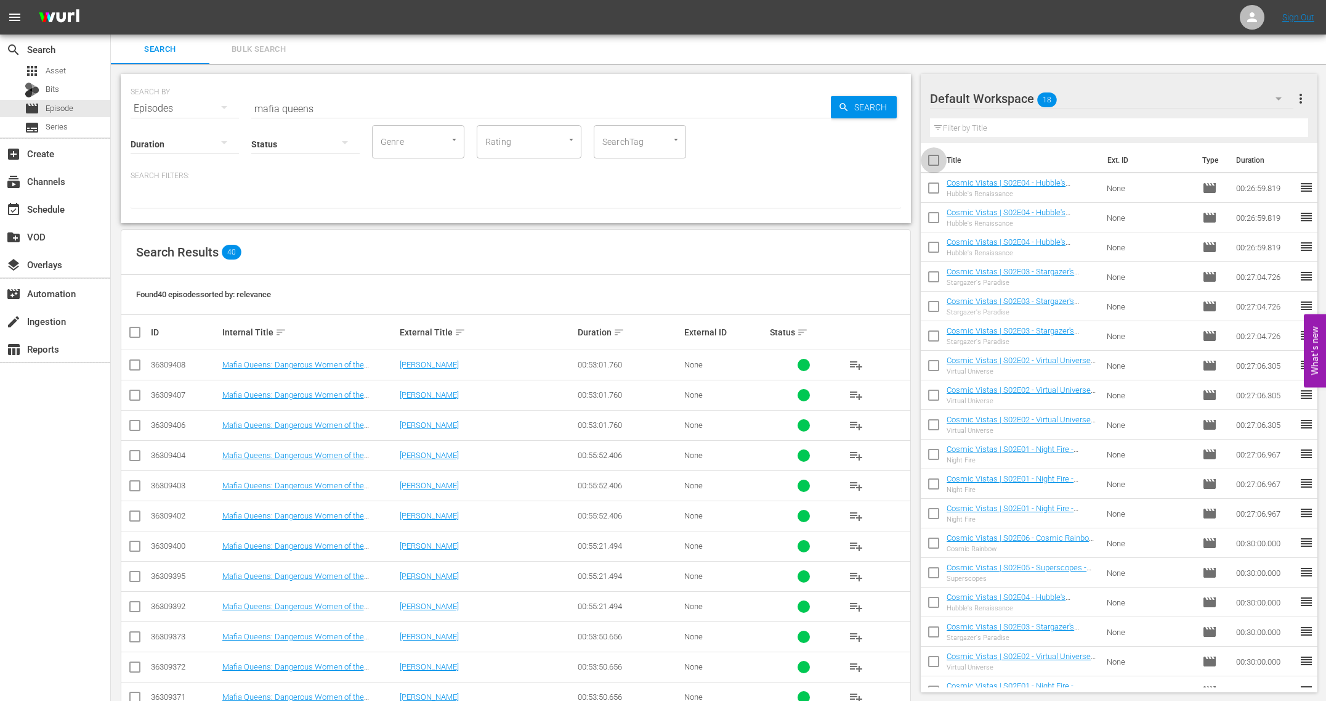
checkbox input "true"
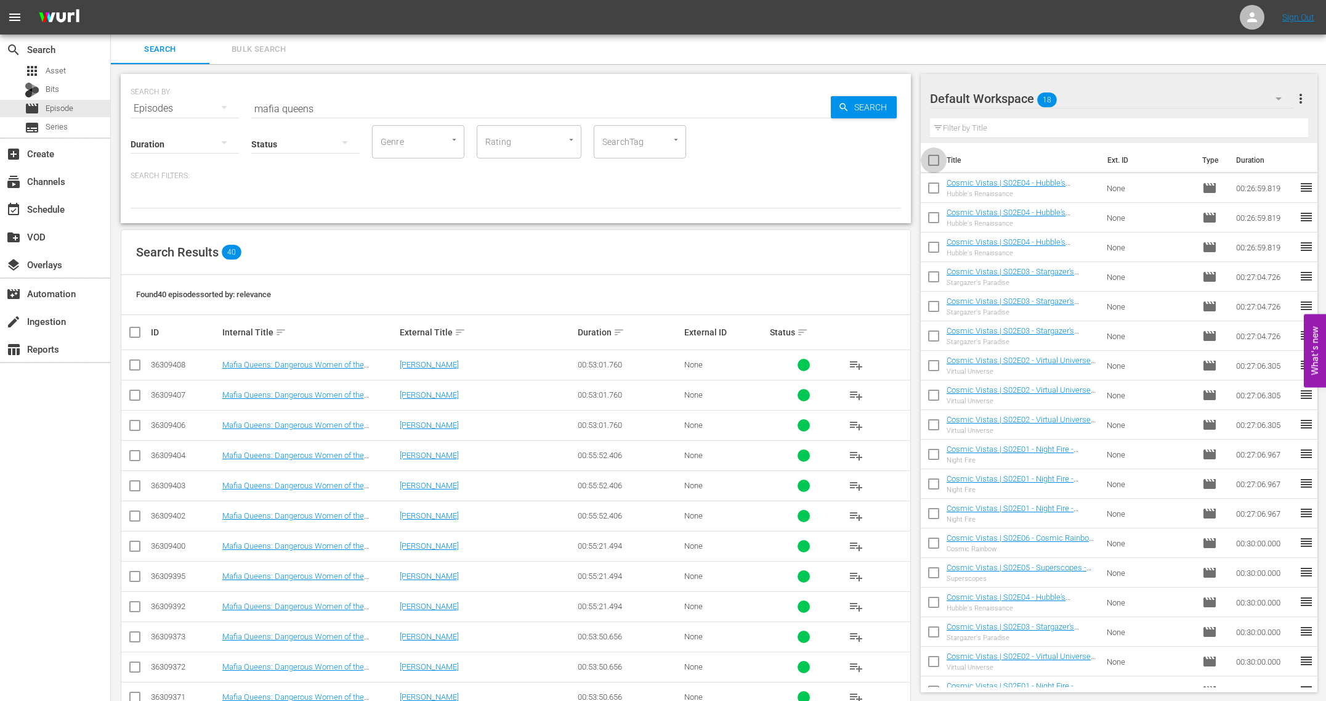
checkbox input "true"
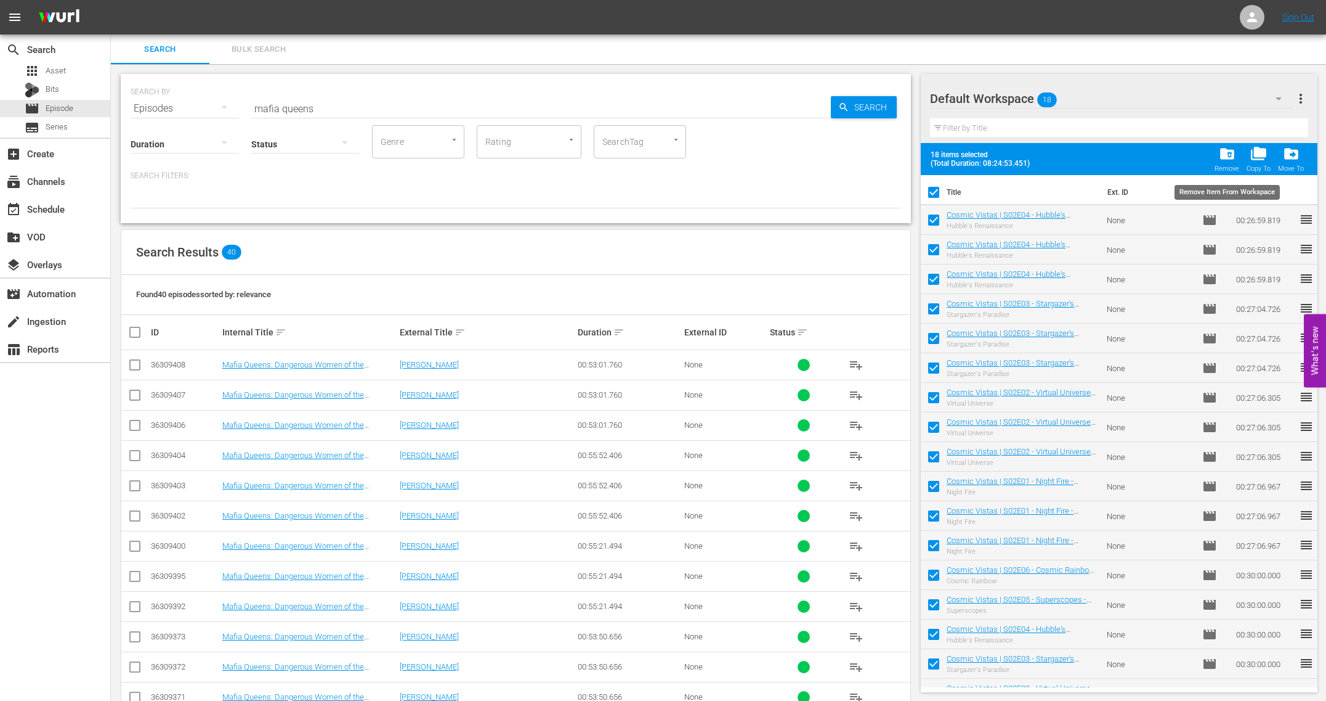
click at [1224, 155] on span "folder_delete" at bounding box center [1227, 153] width 17 height 17
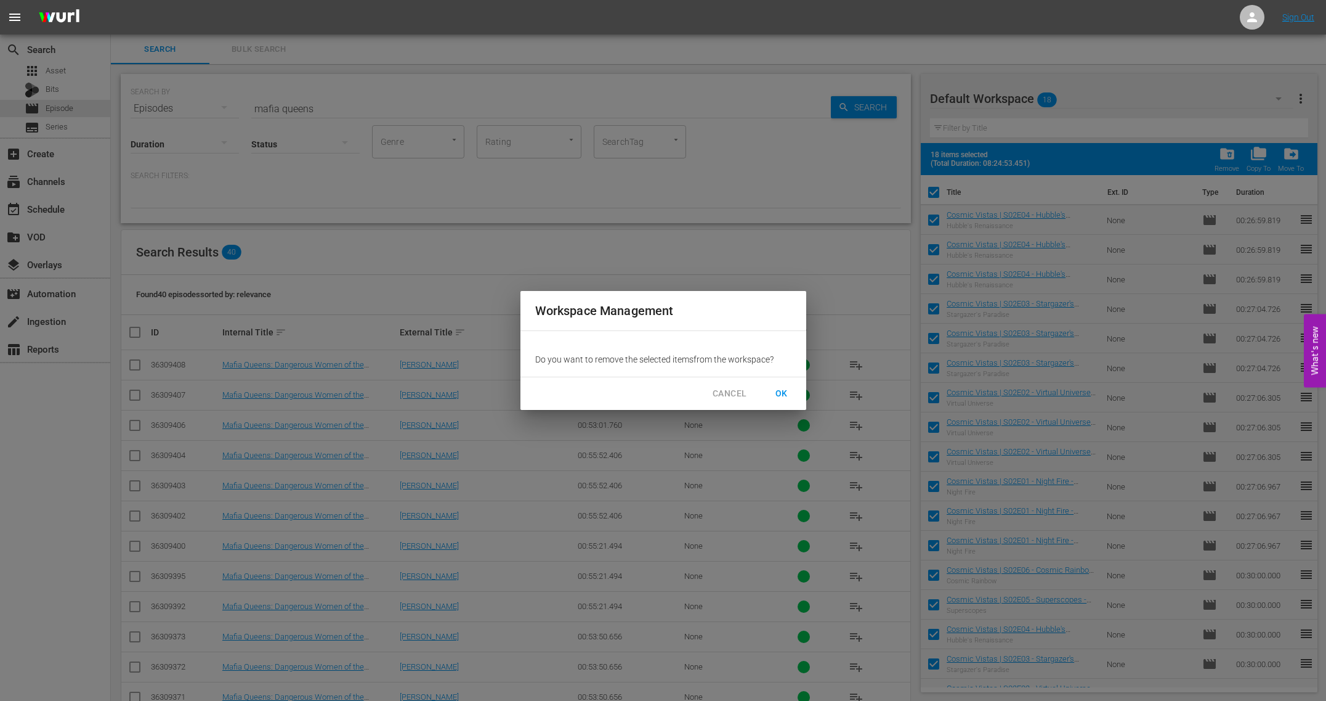
click at [786, 399] on span "OK" at bounding box center [782, 393] width 20 height 15
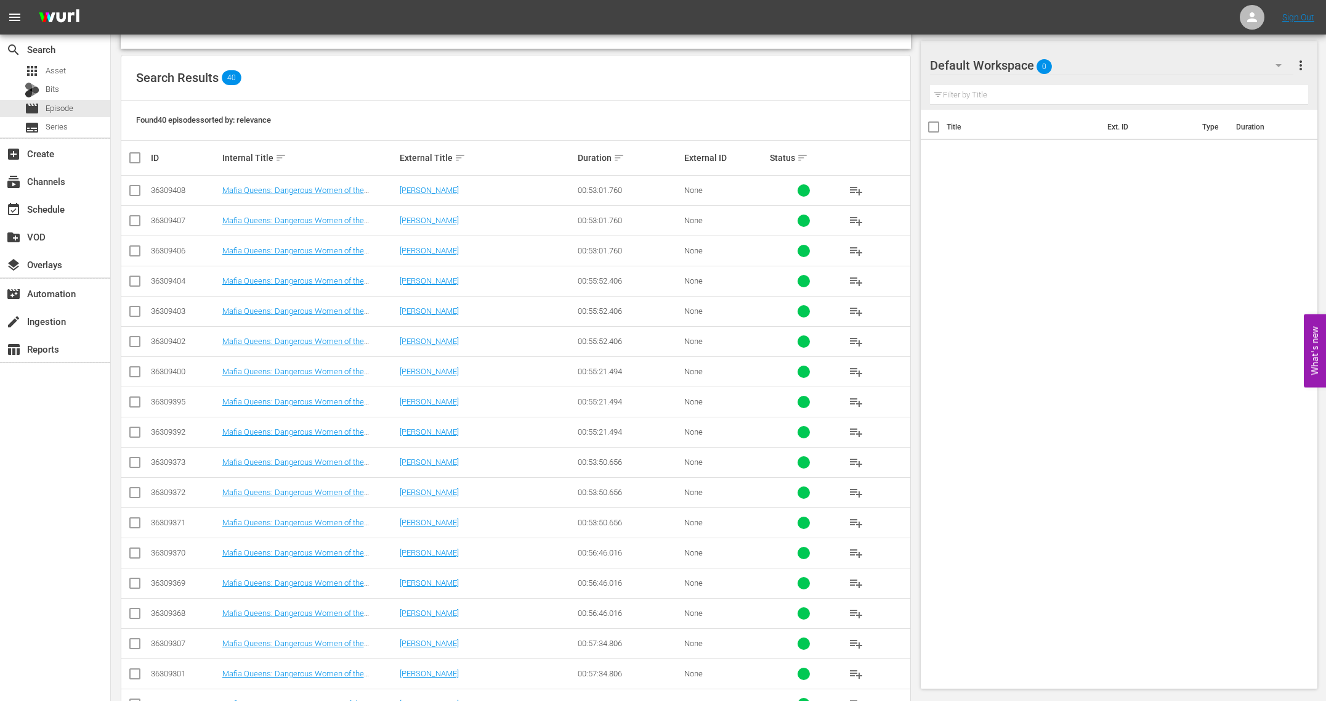
scroll to position [170, 0]
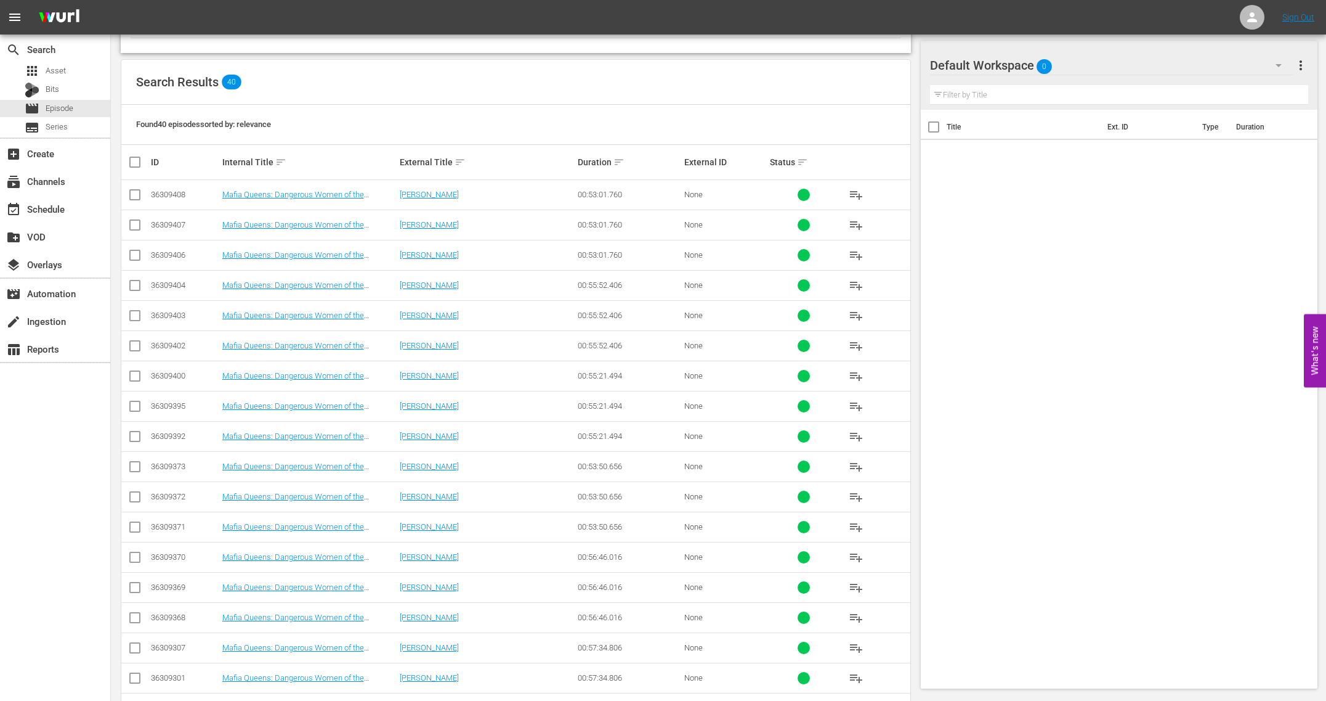
click at [134, 161] on input "checkbox" at bounding box center [140, 162] width 25 height 15
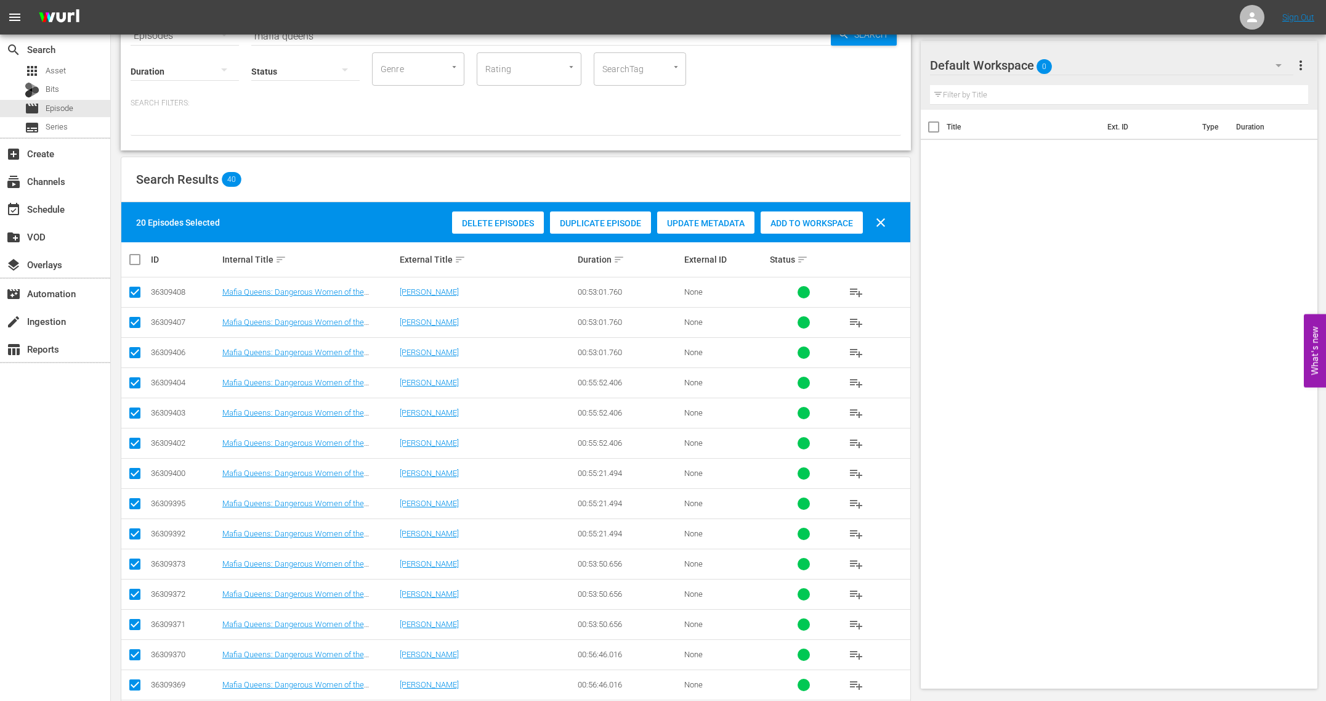
scroll to position [0, 0]
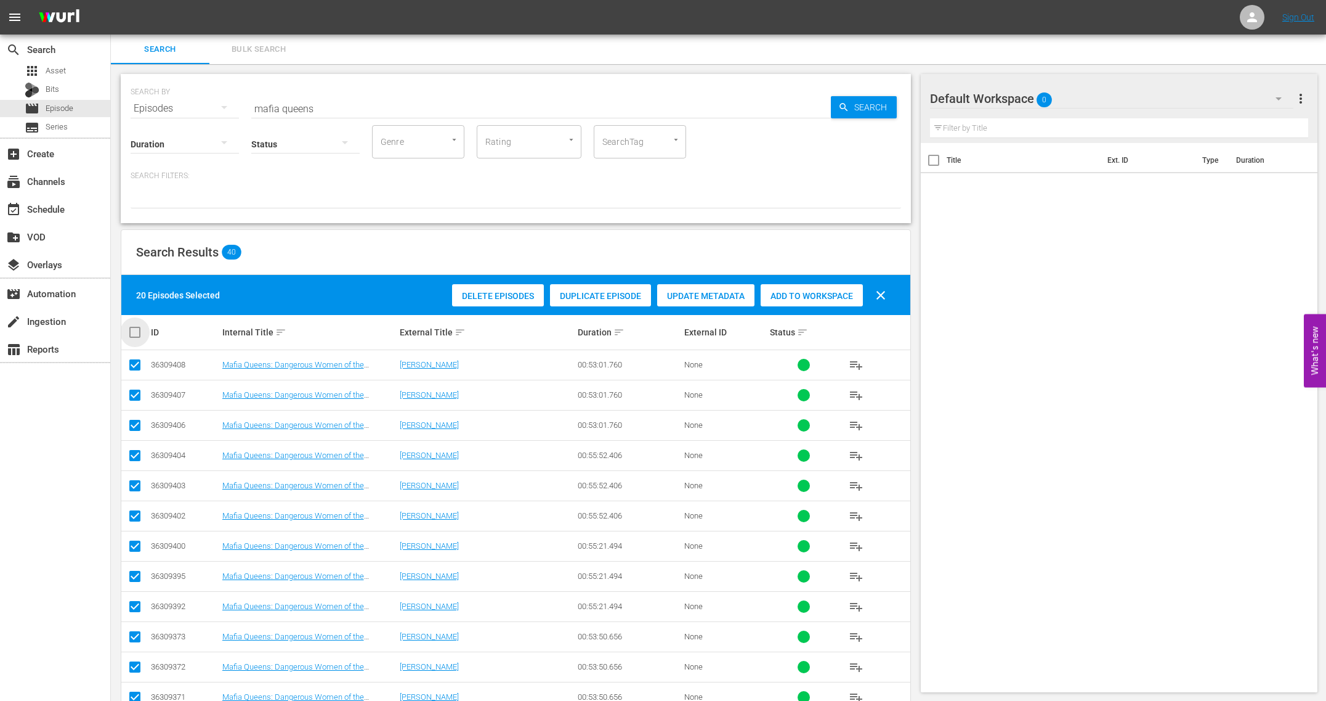
click at [133, 331] on input "checkbox" at bounding box center [140, 332] width 25 height 15
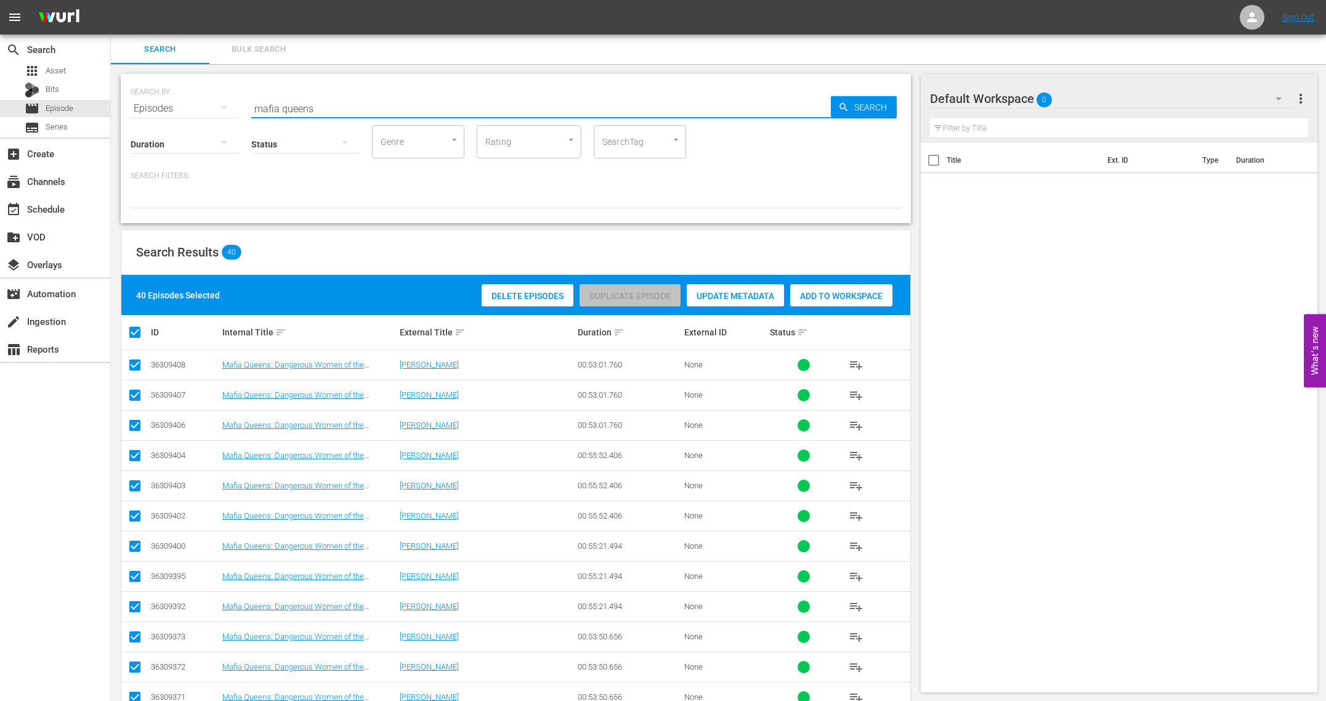
click at [328, 111] on input "mafia queens" at bounding box center [541, 109] width 580 height 30
click at [328, 112] on input "mafia queens" at bounding box center [541, 109] width 580 height 30
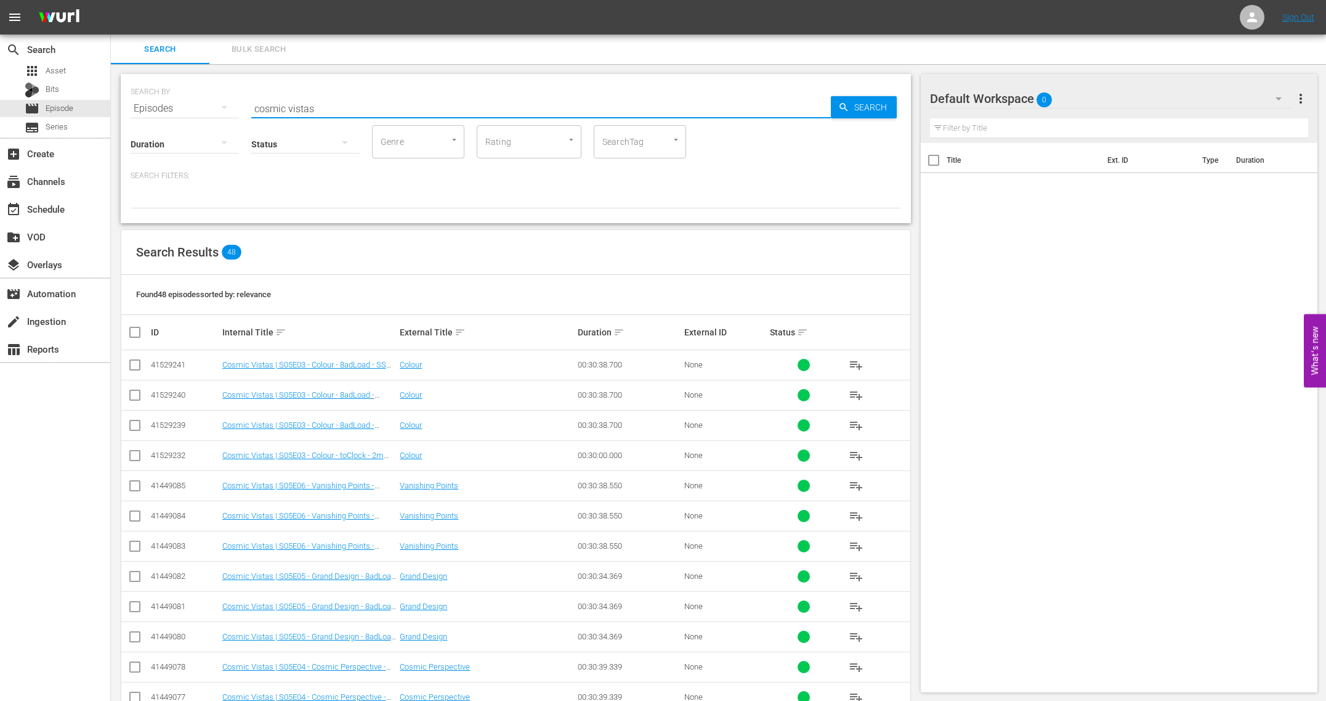
click at [134, 329] on input "checkbox" at bounding box center [140, 332] width 25 height 15
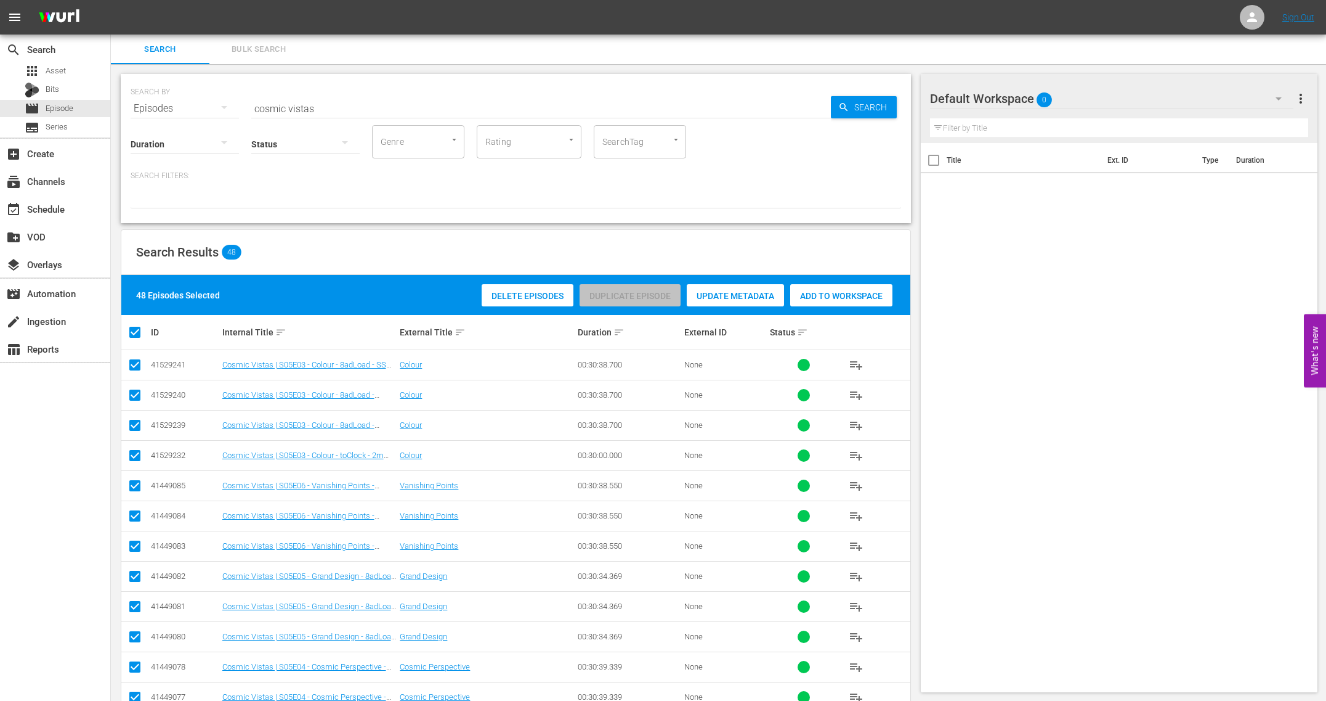
click at [848, 298] on span "Add to Workspace" at bounding box center [841, 296] width 102 height 10
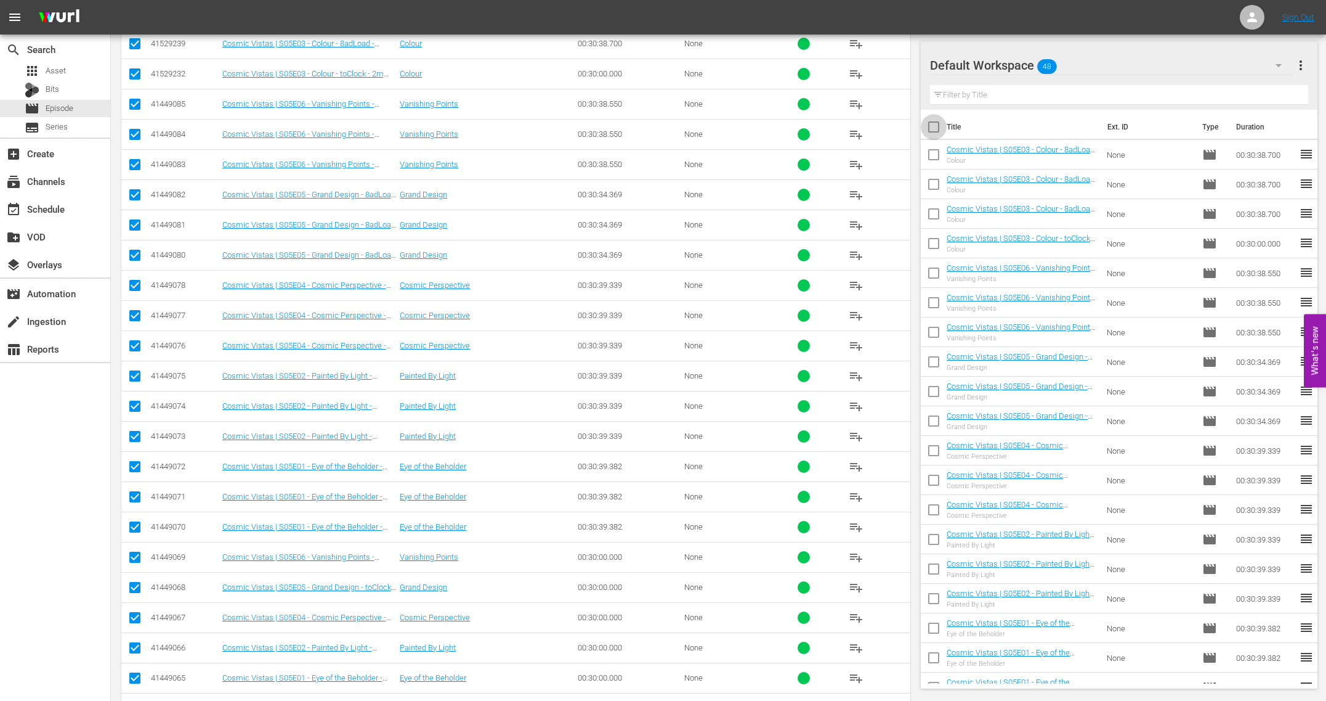
drag, startPoint x: 930, startPoint y: 123, endPoint x: 963, endPoint y: 153, distance: 45.3
click at [930, 123] on input "checkbox" at bounding box center [934, 129] width 26 height 26
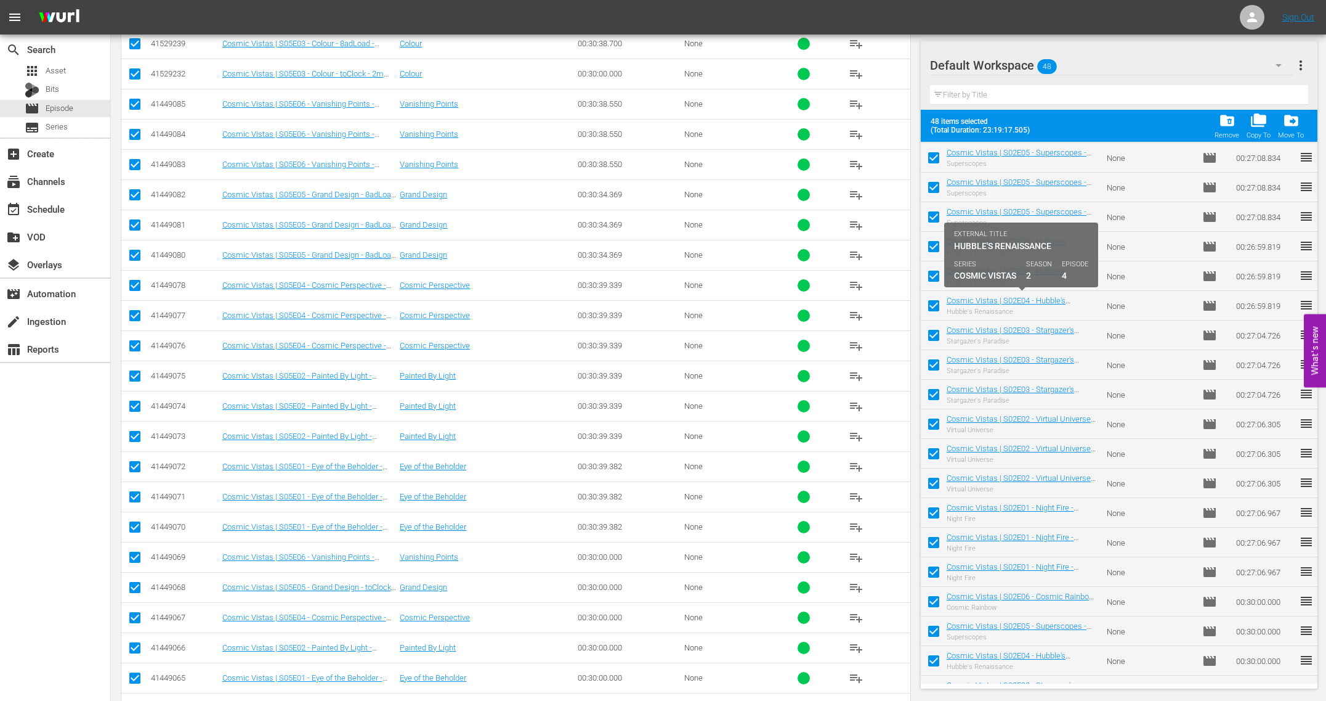
scroll to position [908, 0]
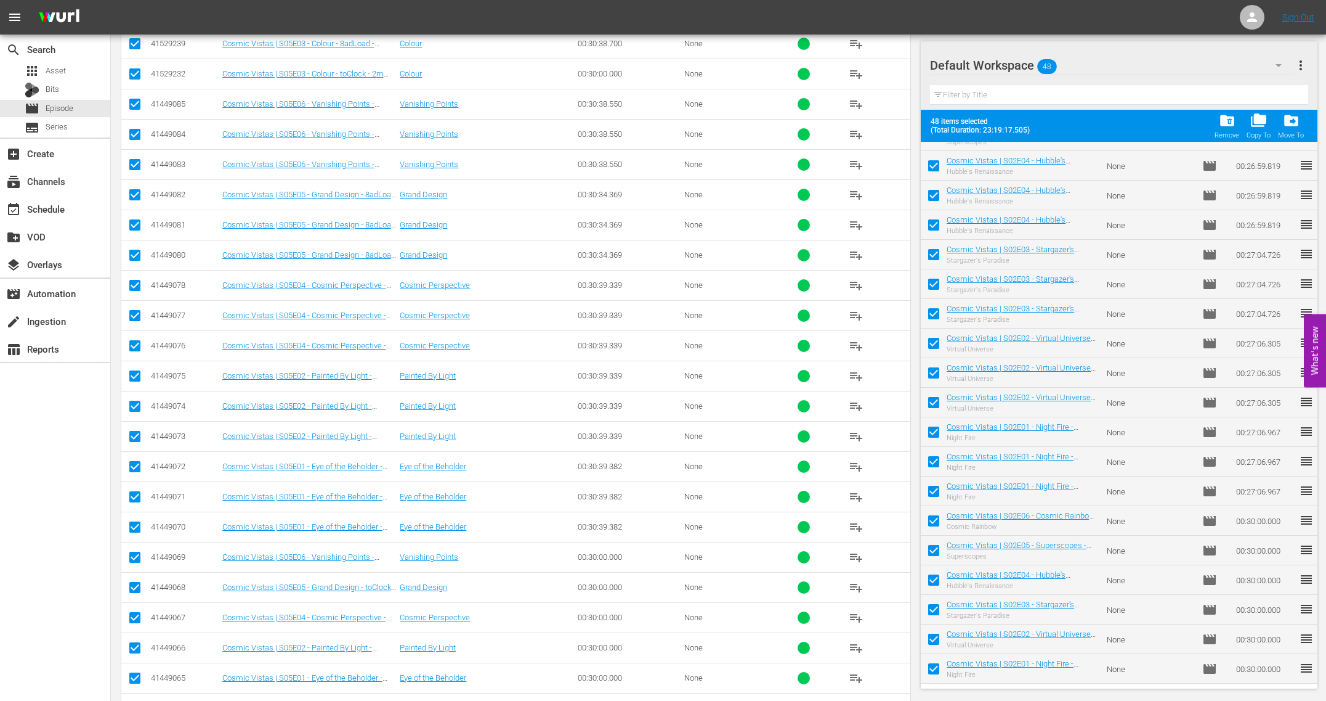
click at [1302, 63] on span "more_vert" at bounding box center [1301, 65] width 15 height 15
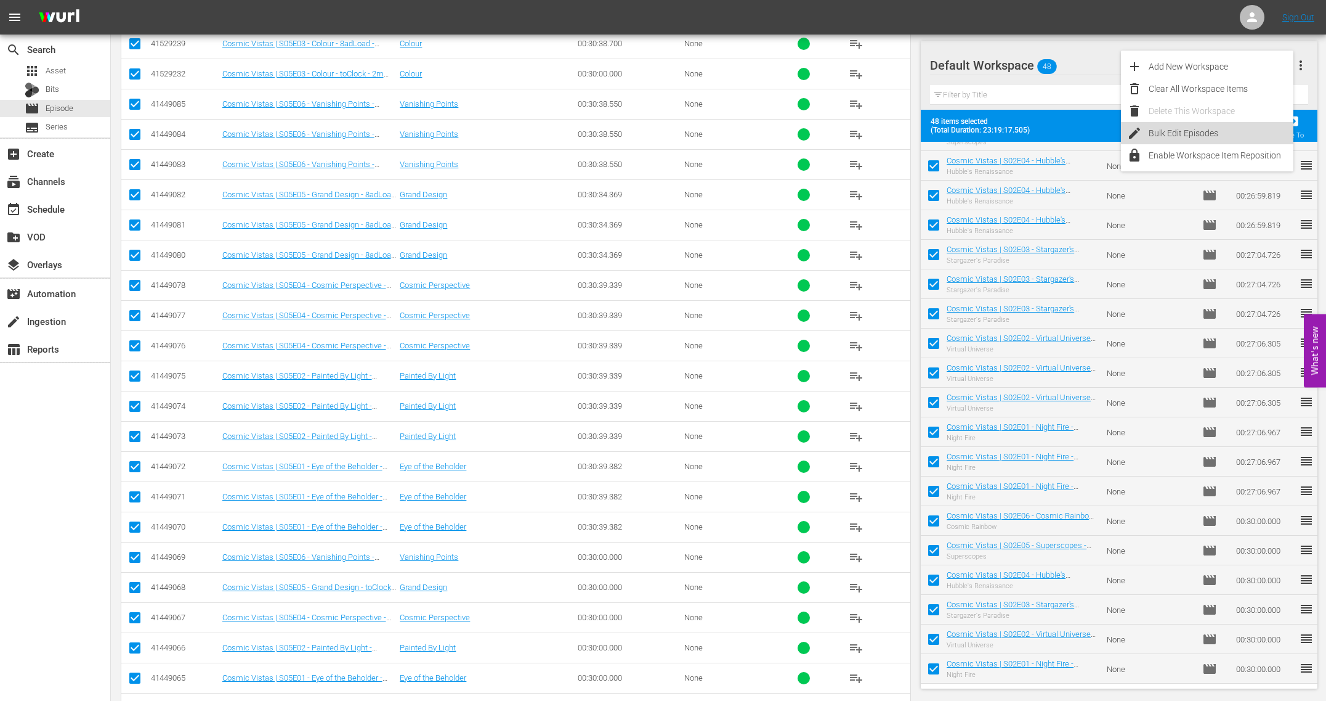
click at [1192, 130] on div "Bulk Edit Episodes" at bounding box center [1221, 133] width 145 height 22
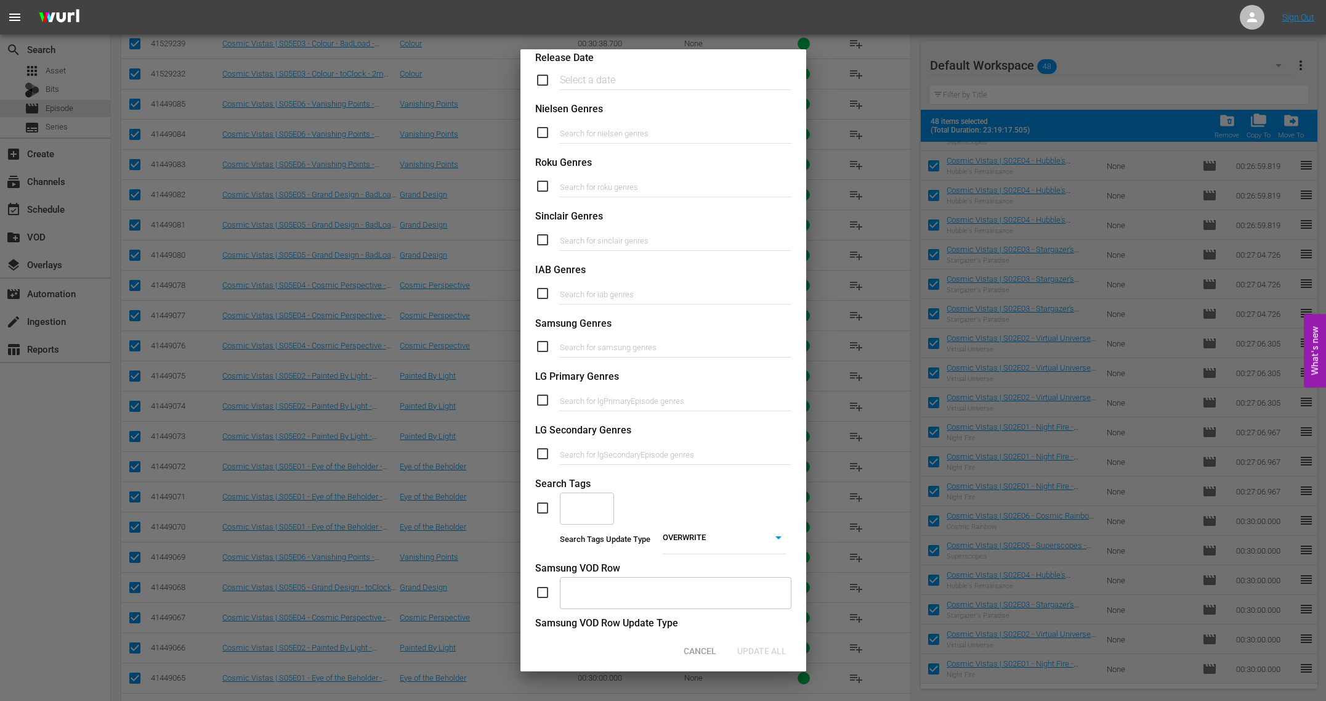
scroll to position [262, 0]
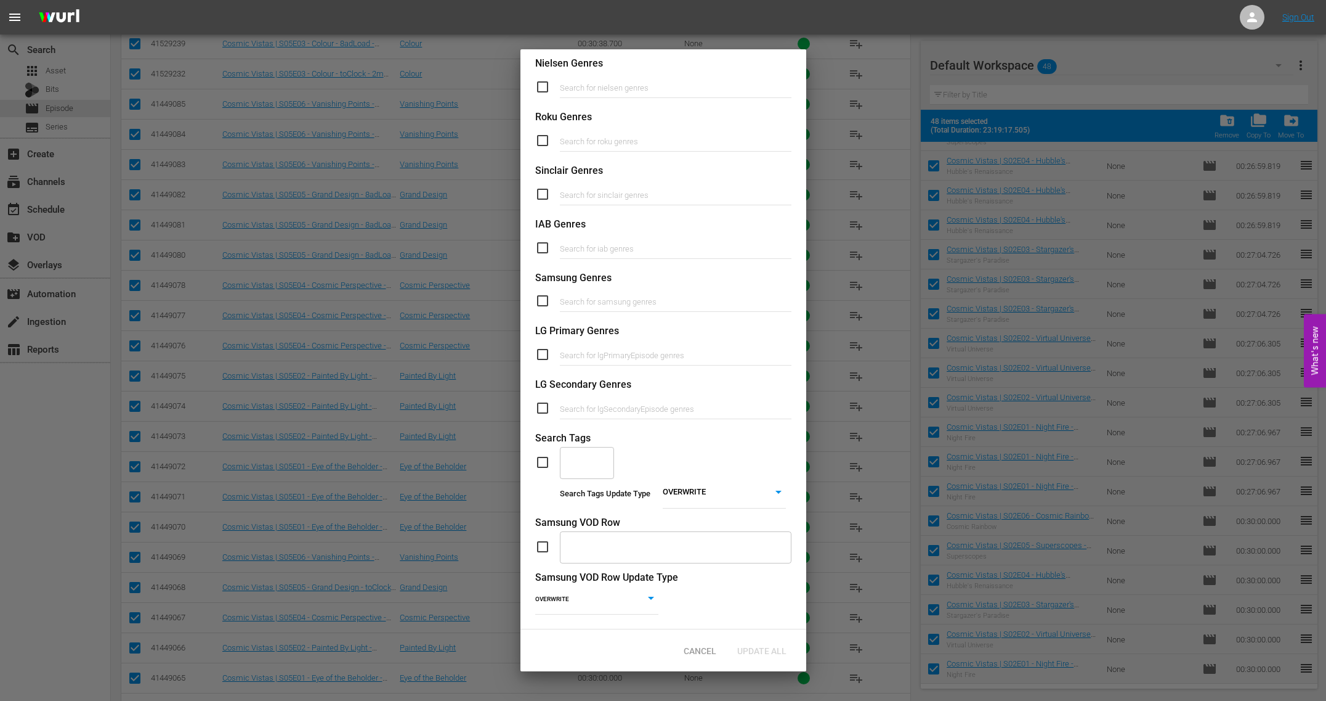
drag, startPoint x: 549, startPoint y: 464, endPoint x: 617, endPoint y: 468, distance: 68.5
click at [549, 464] on input "checkbox" at bounding box center [547, 462] width 25 height 15
click at [707, 511] on li "ADD" at bounding box center [724, 510] width 123 height 17
click at [583, 467] on input "text" at bounding box center [578, 462] width 25 height 22
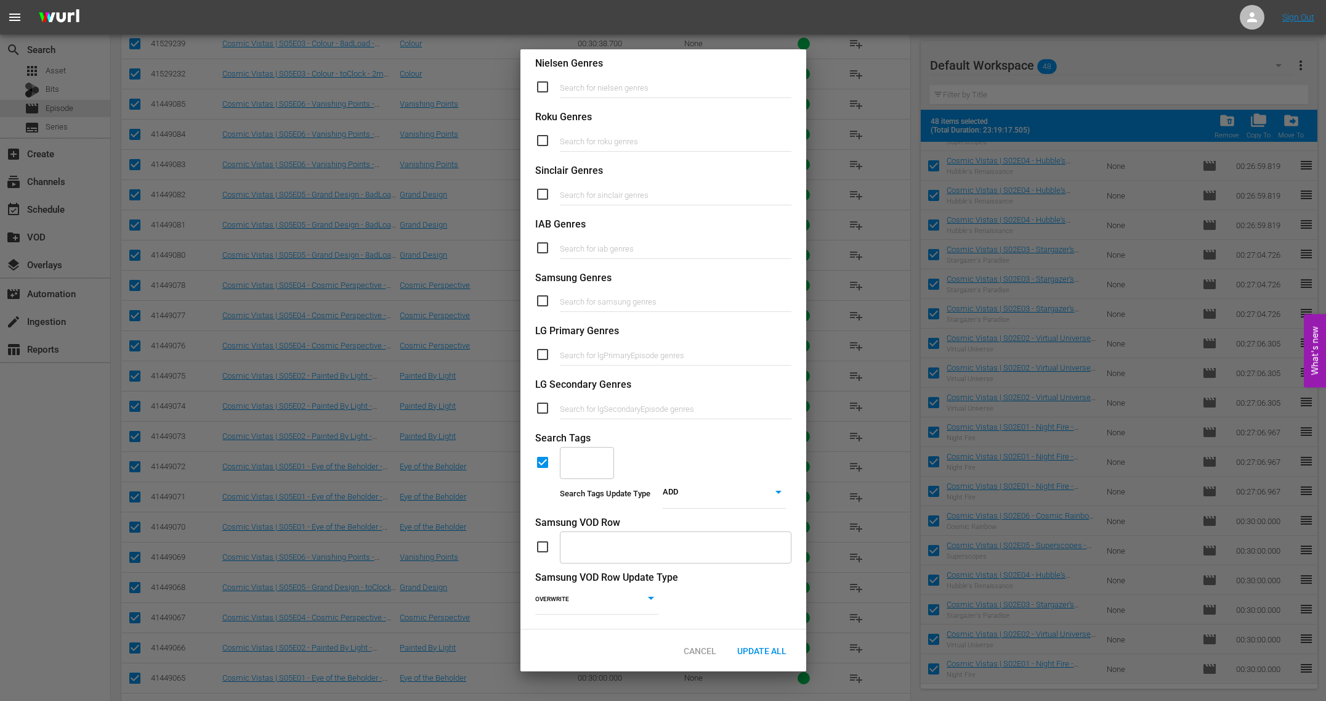
scroll to position [262, 0]
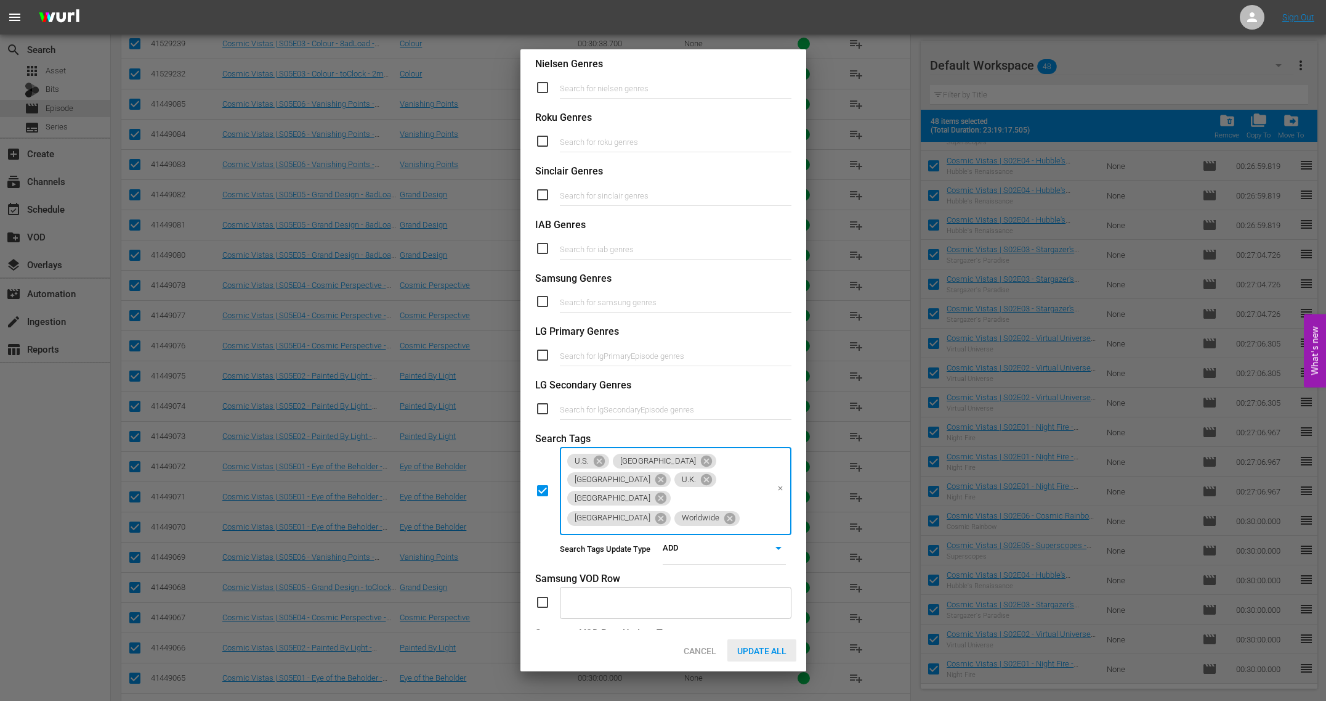
click at [747, 651] on span "Update All" at bounding box center [762, 651] width 69 height 10
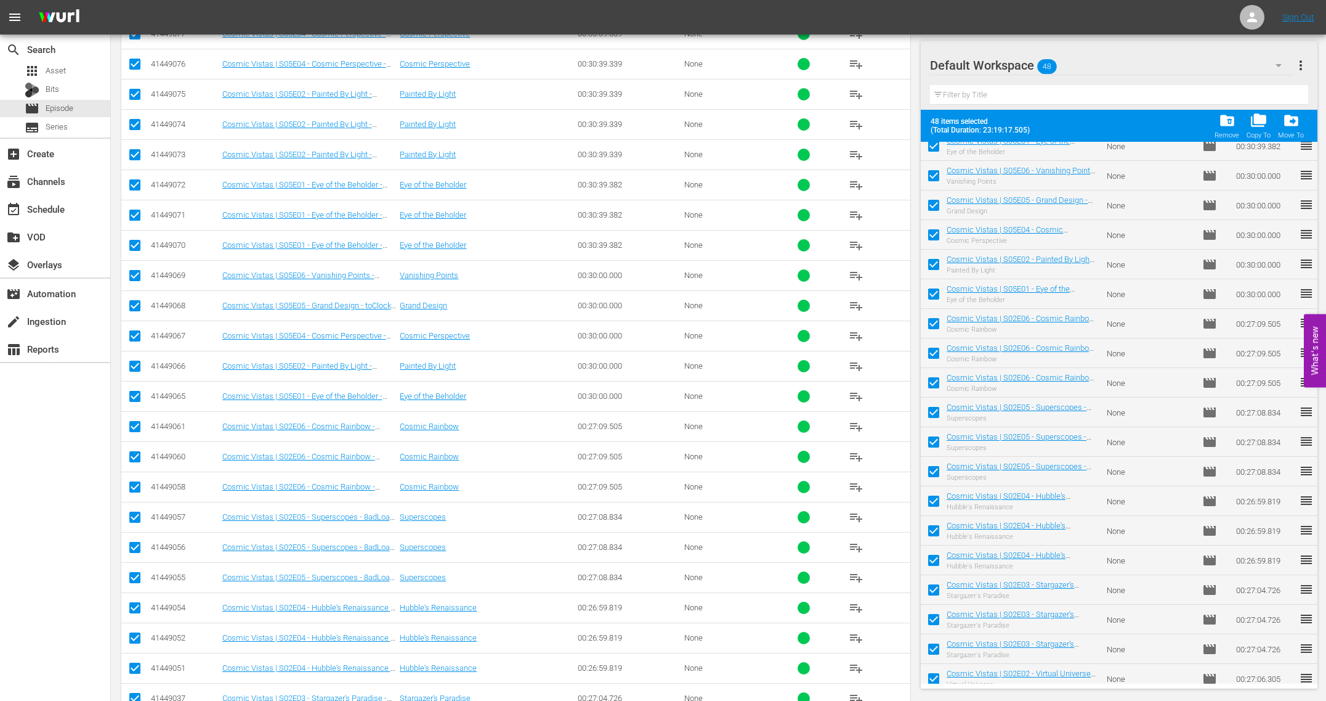
scroll to position [253, 0]
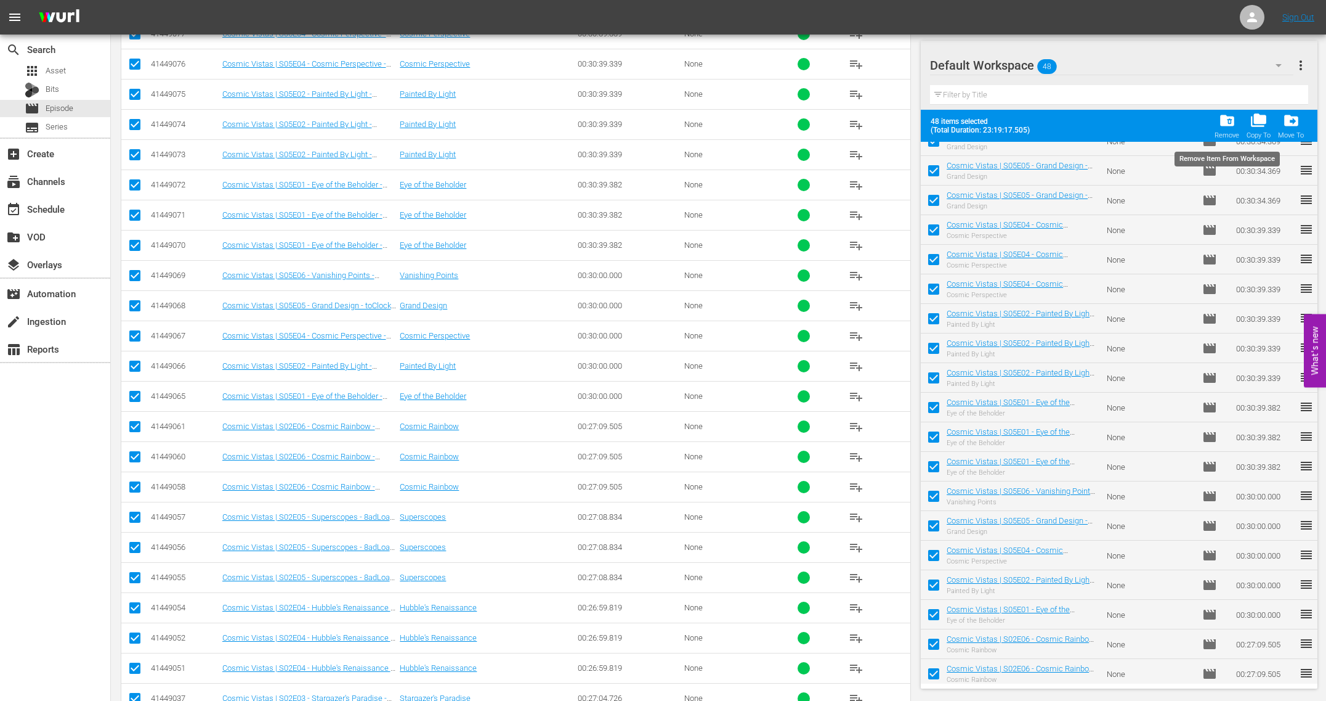
click at [1231, 120] on span "folder_delete" at bounding box center [1227, 120] width 17 height 17
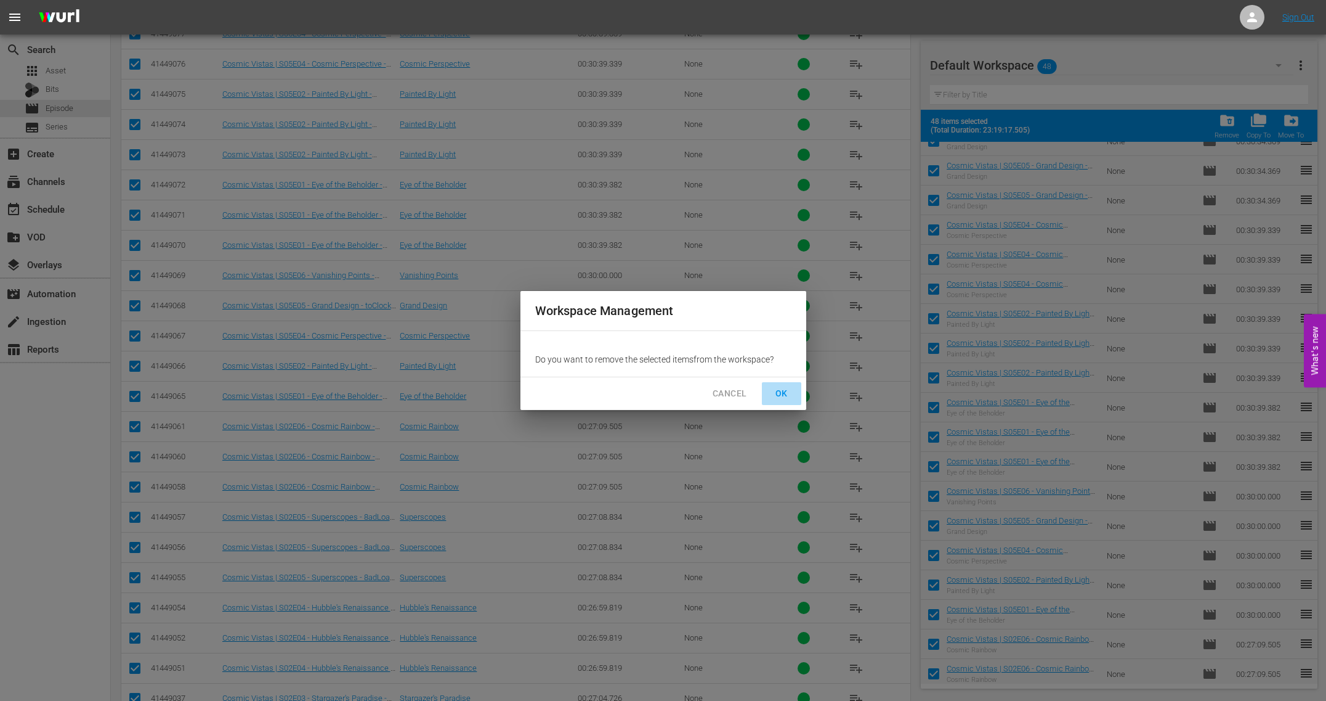
click at [784, 404] on button "OK" at bounding box center [781, 393] width 39 height 23
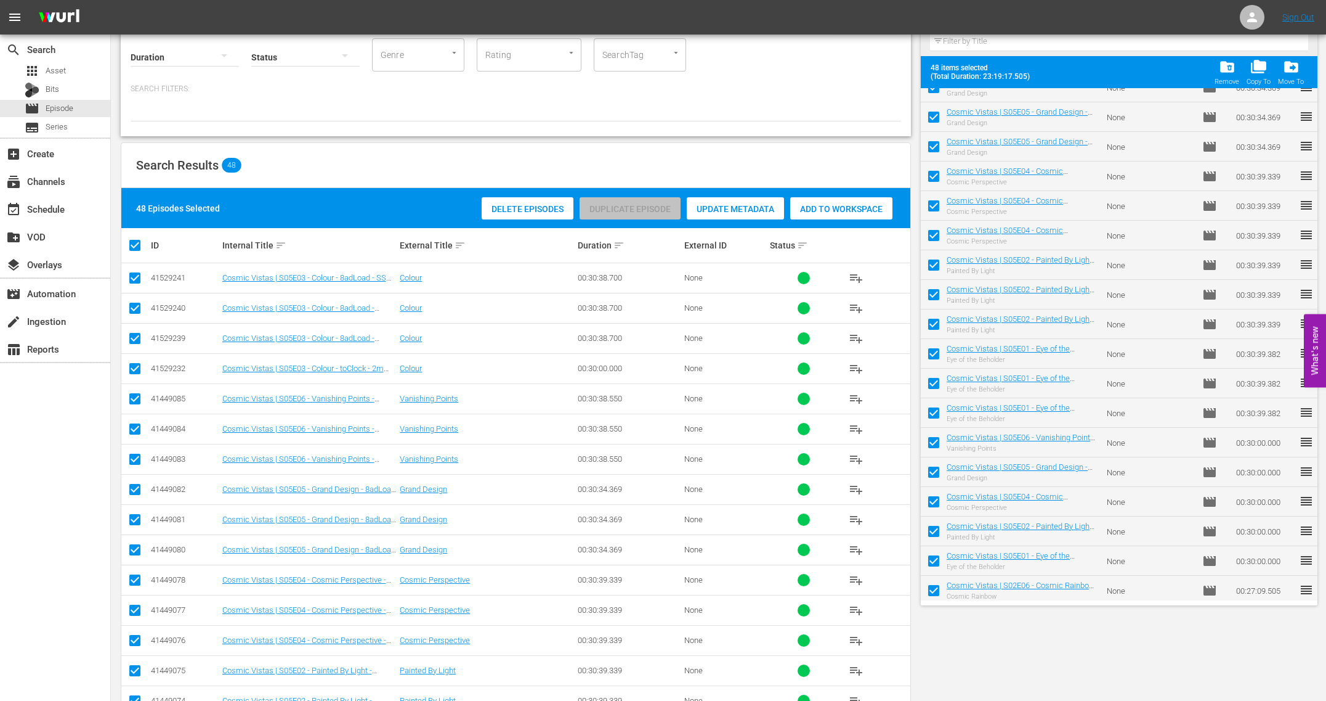
scroll to position [0, 0]
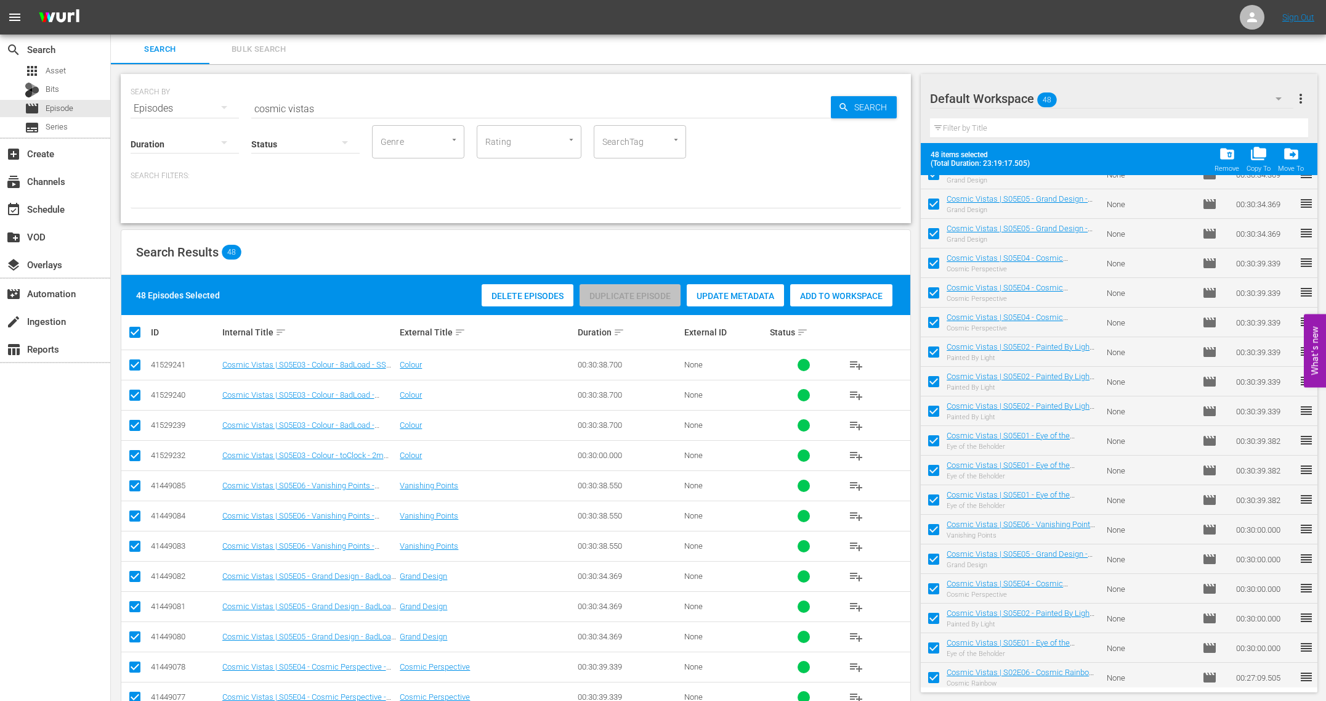
click at [345, 107] on input "cosmic vistas" at bounding box center [541, 109] width 580 height 30
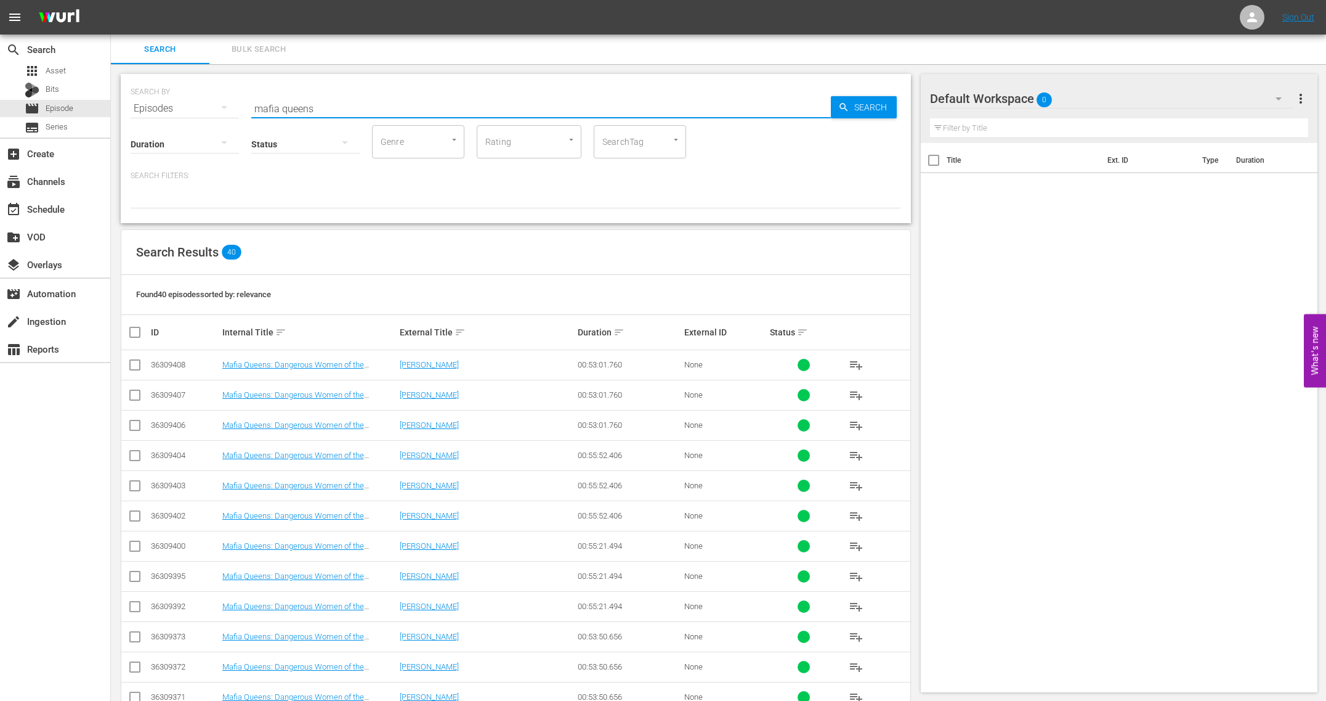
click at [133, 332] on input "checkbox" at bounding box center [140, 332] width 25 height 15
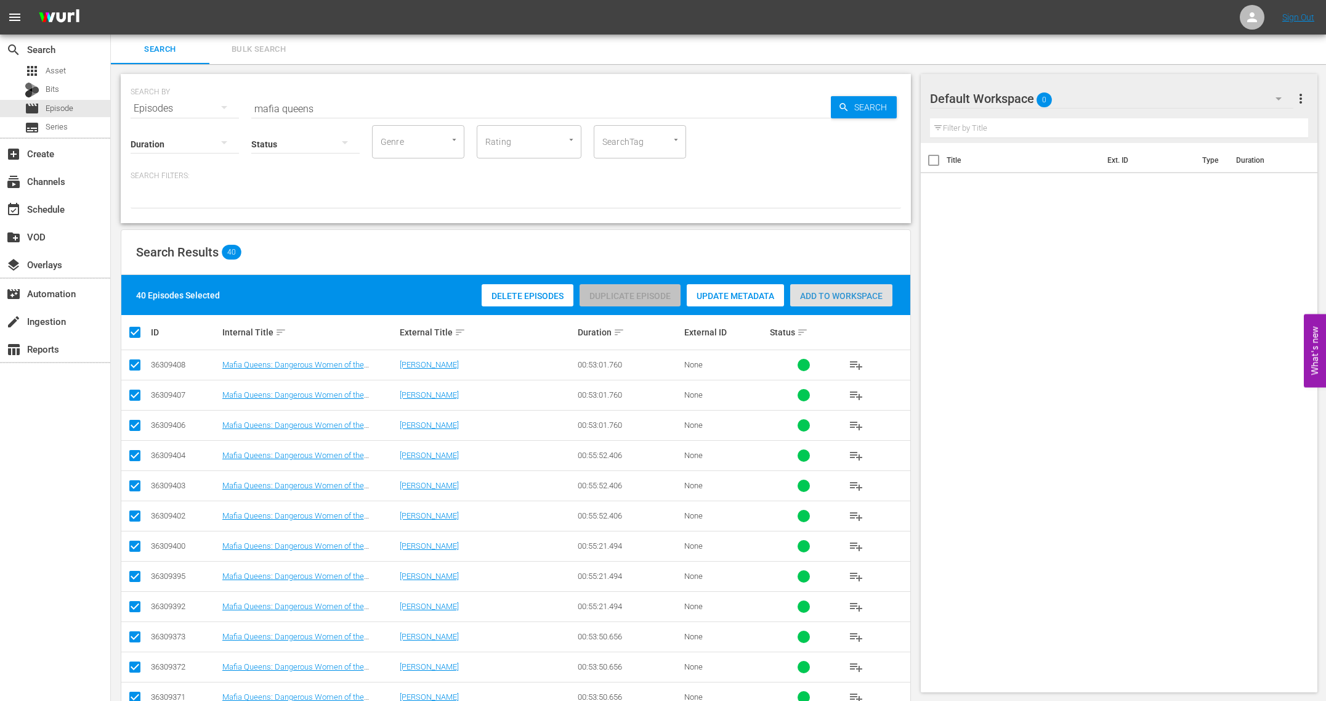
click at [826, 303] on div "Add to Workspace" at bounding box center [841, 295] width 102 height 23
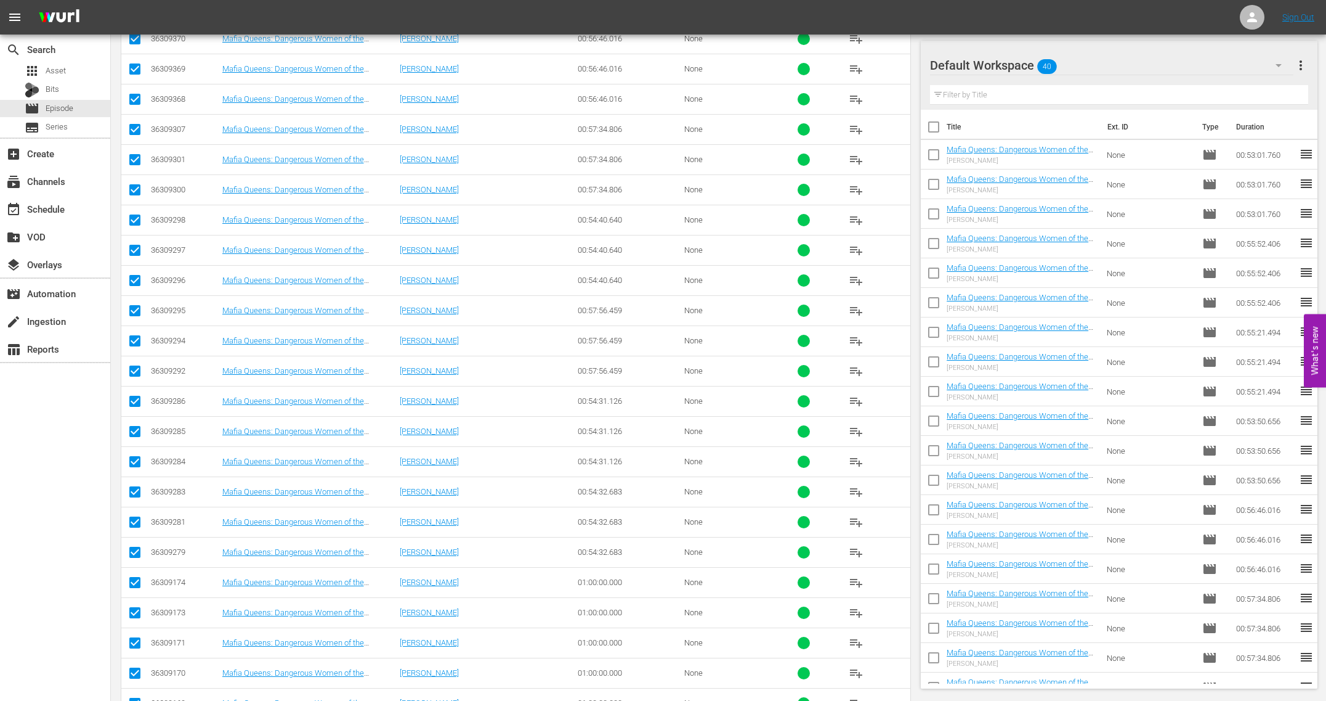
click at [933, 124] on input "checkbox" at bounding box center [934, 129] width 26 height 26
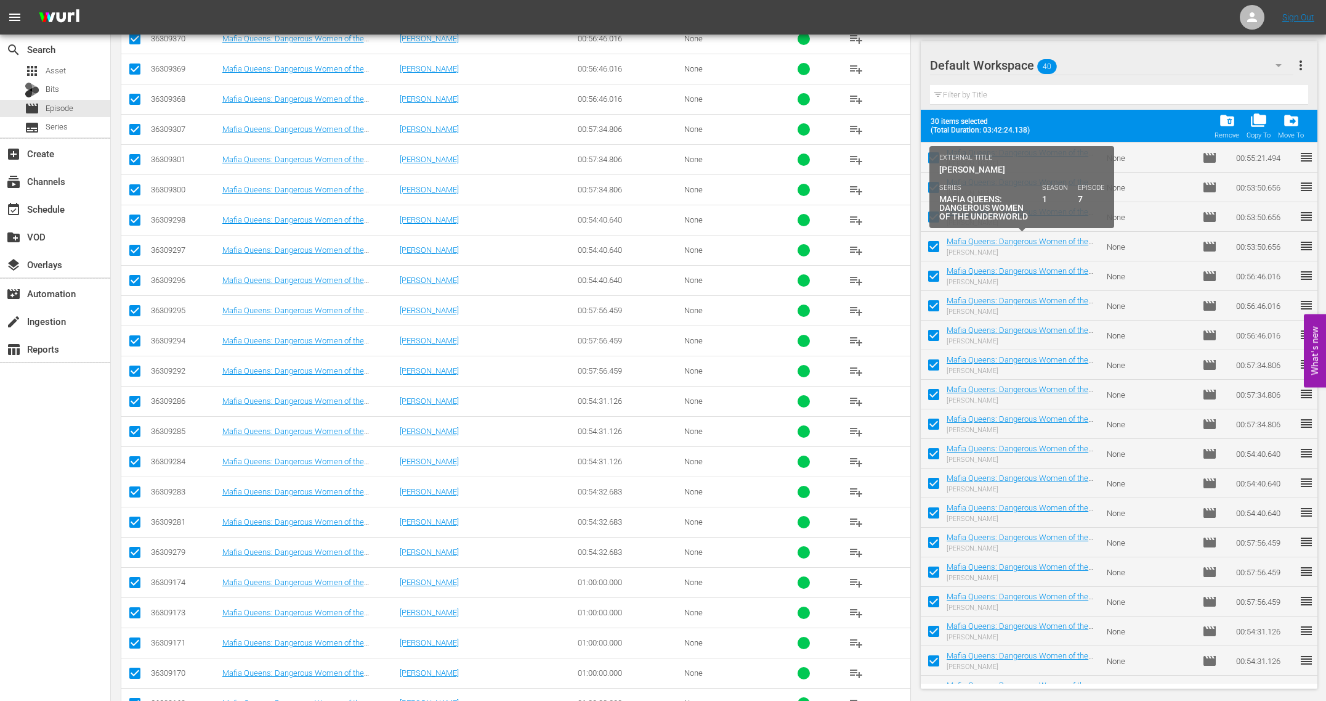
scroll to position [405, 0]
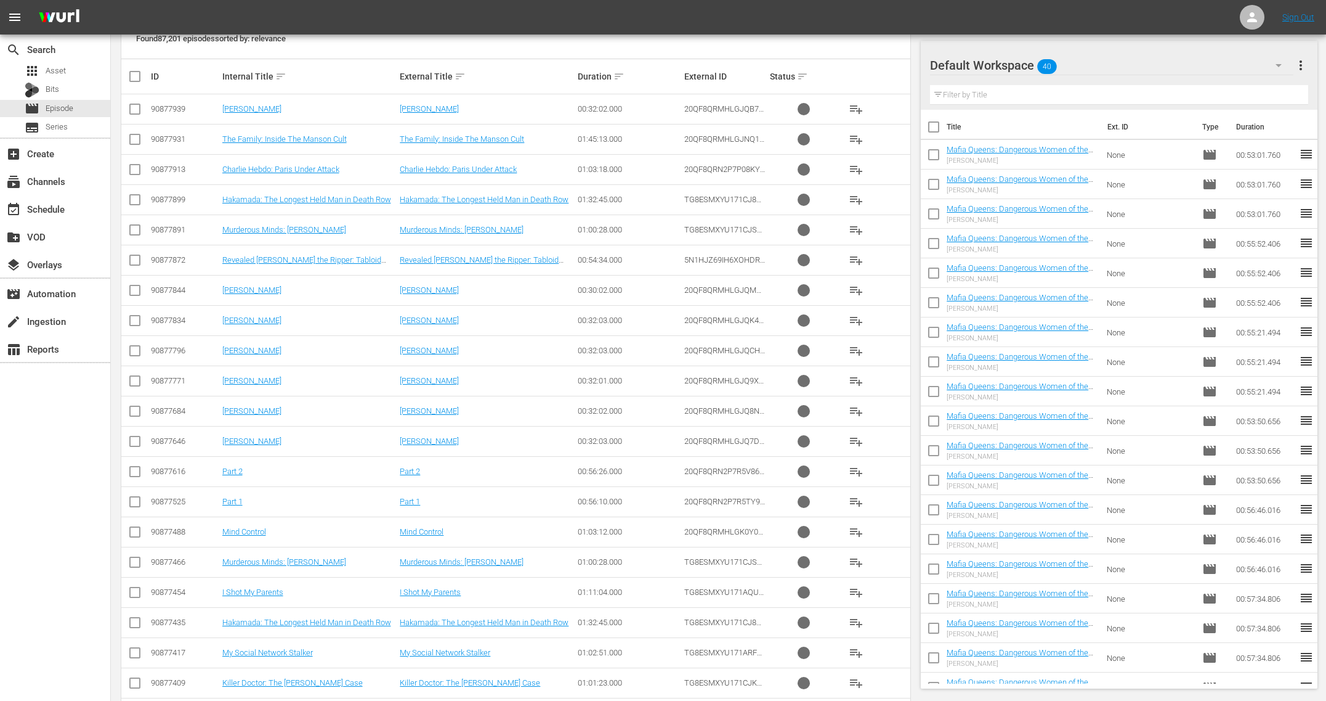
click at [931, 127] on input "checkbox" at bounding box center [934, 129] width 26 height 26
checkbox input "true"
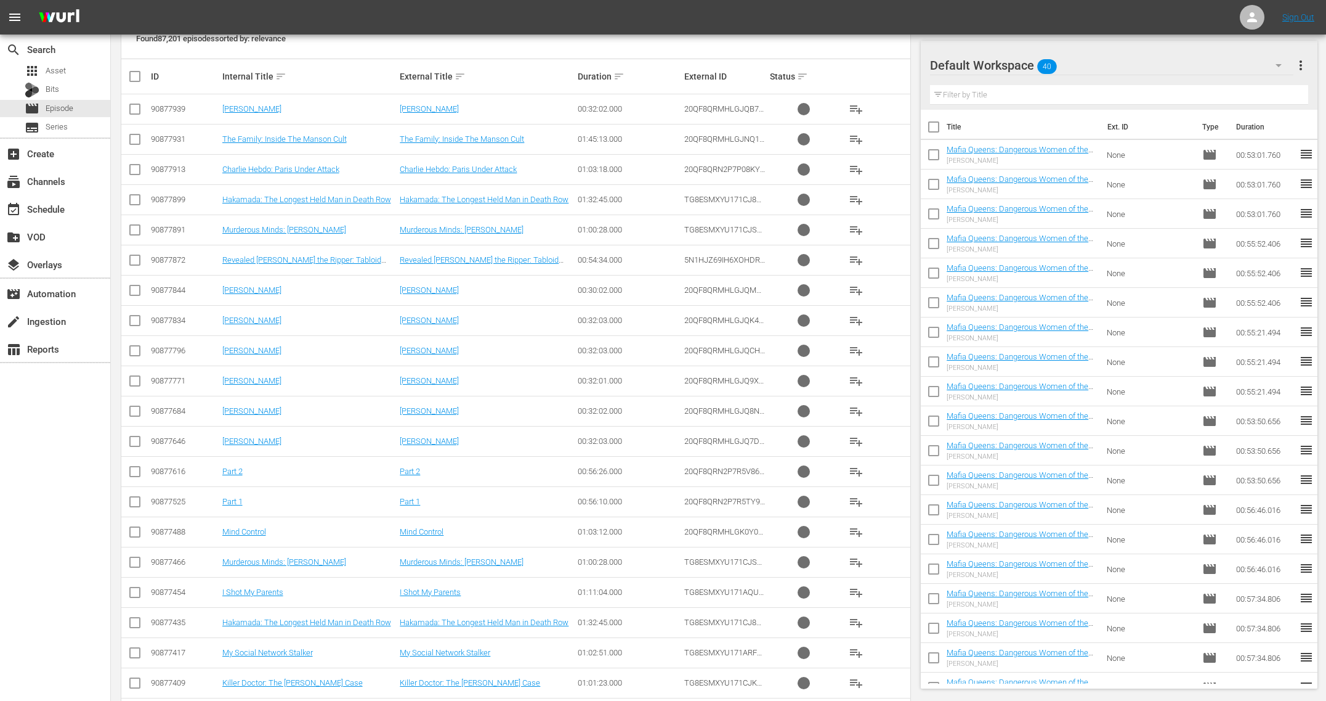
checkbox input "true"
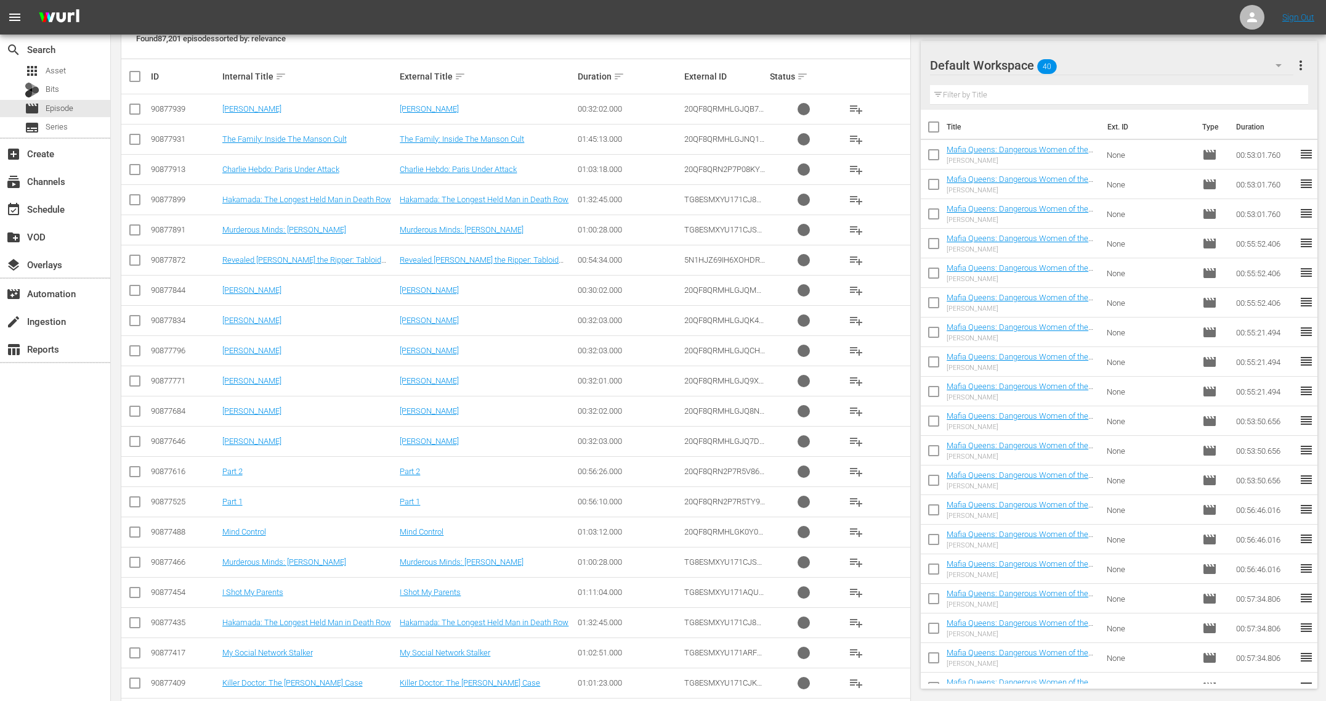
checkbox input "true"
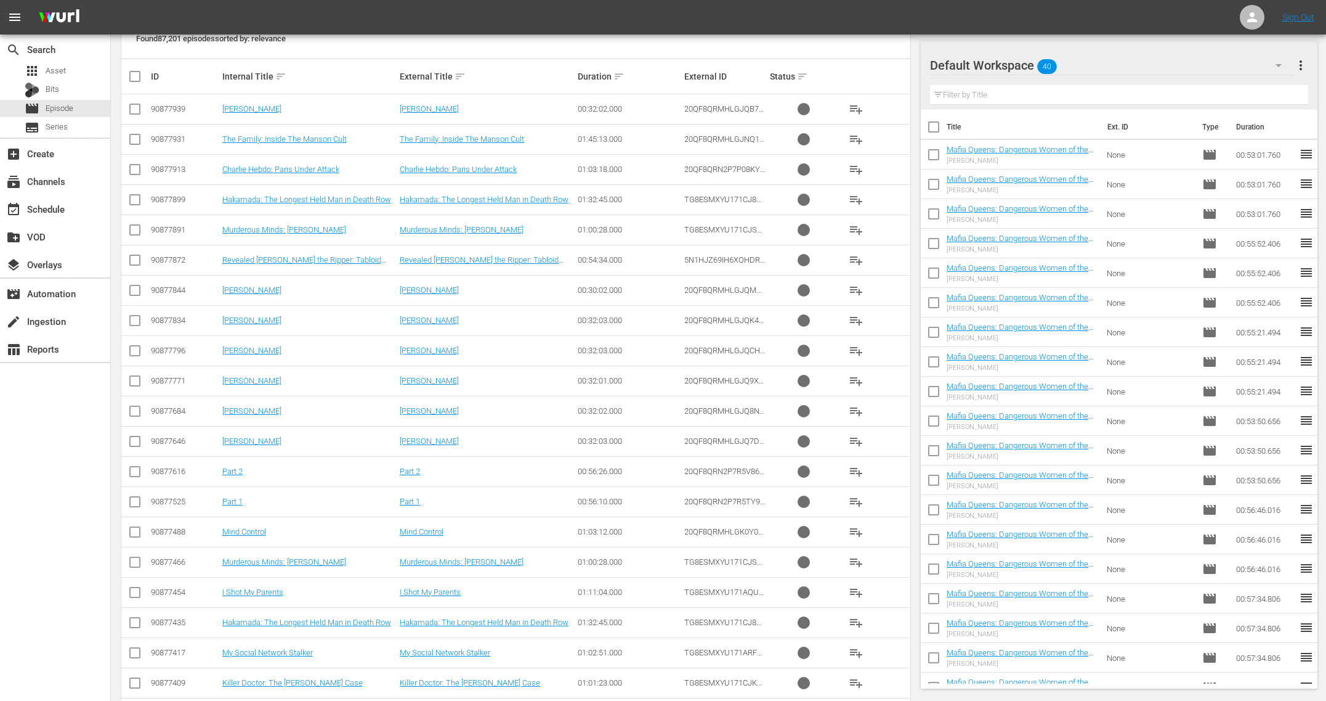
checkbox input "true"
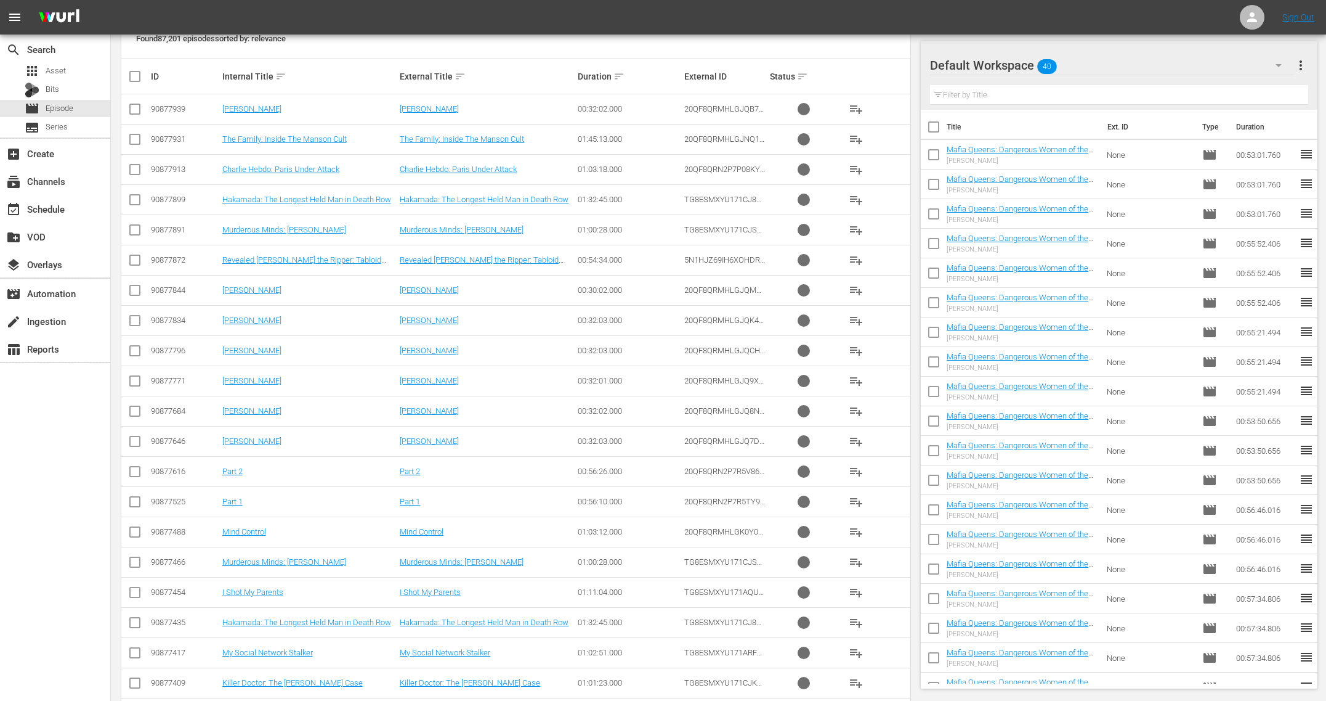
checkbox input "true"
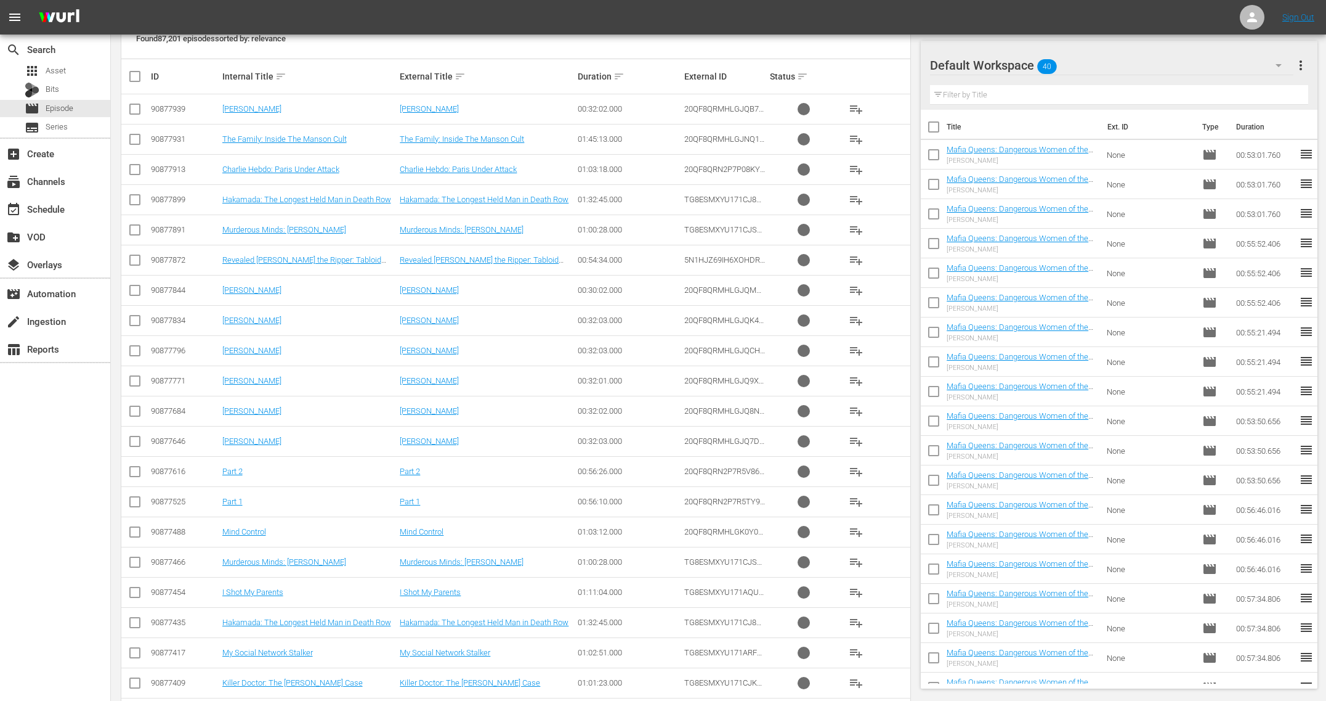
checkbox input "true"
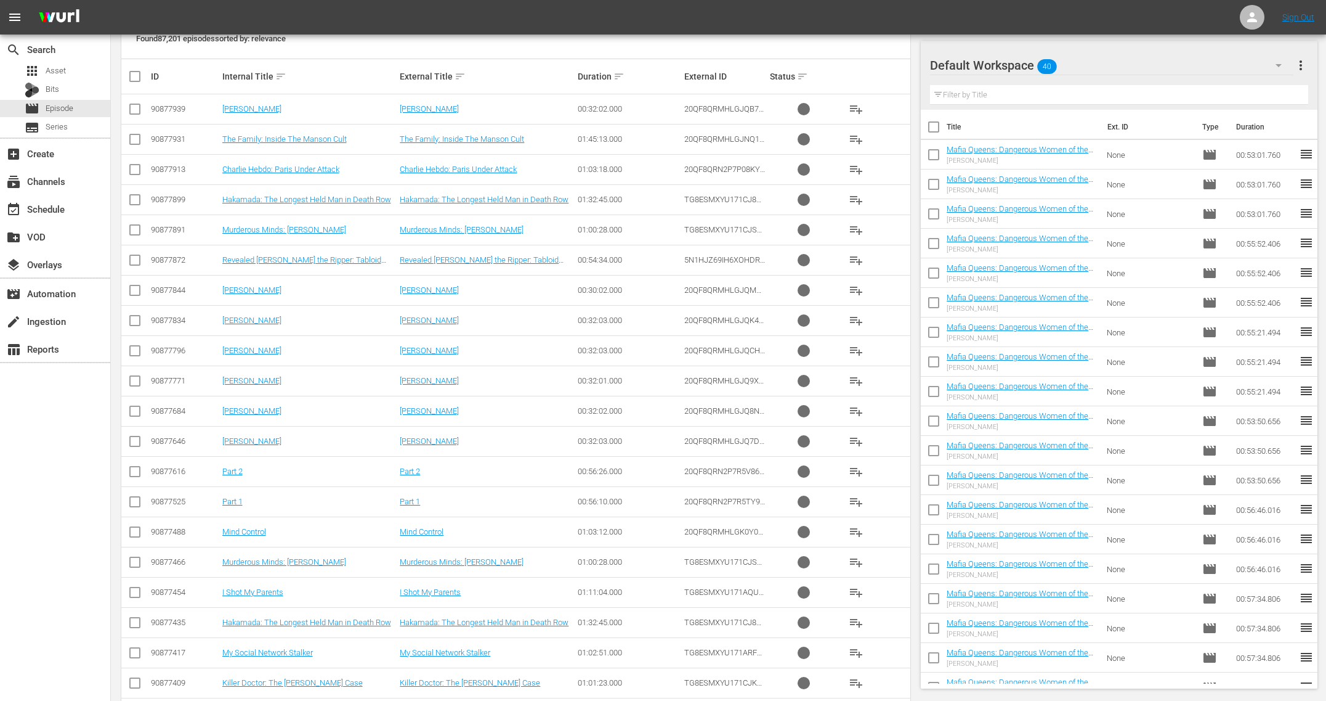
checkbox input "true"
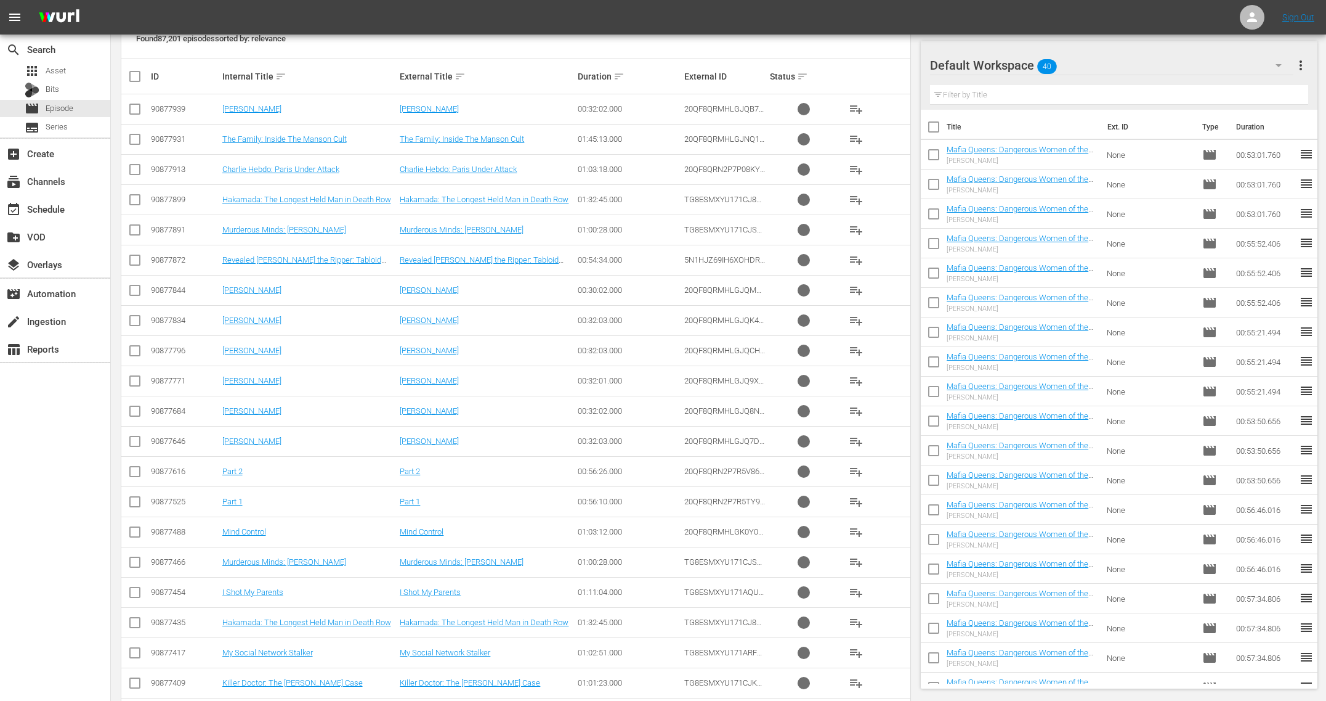
checkbox input "true"
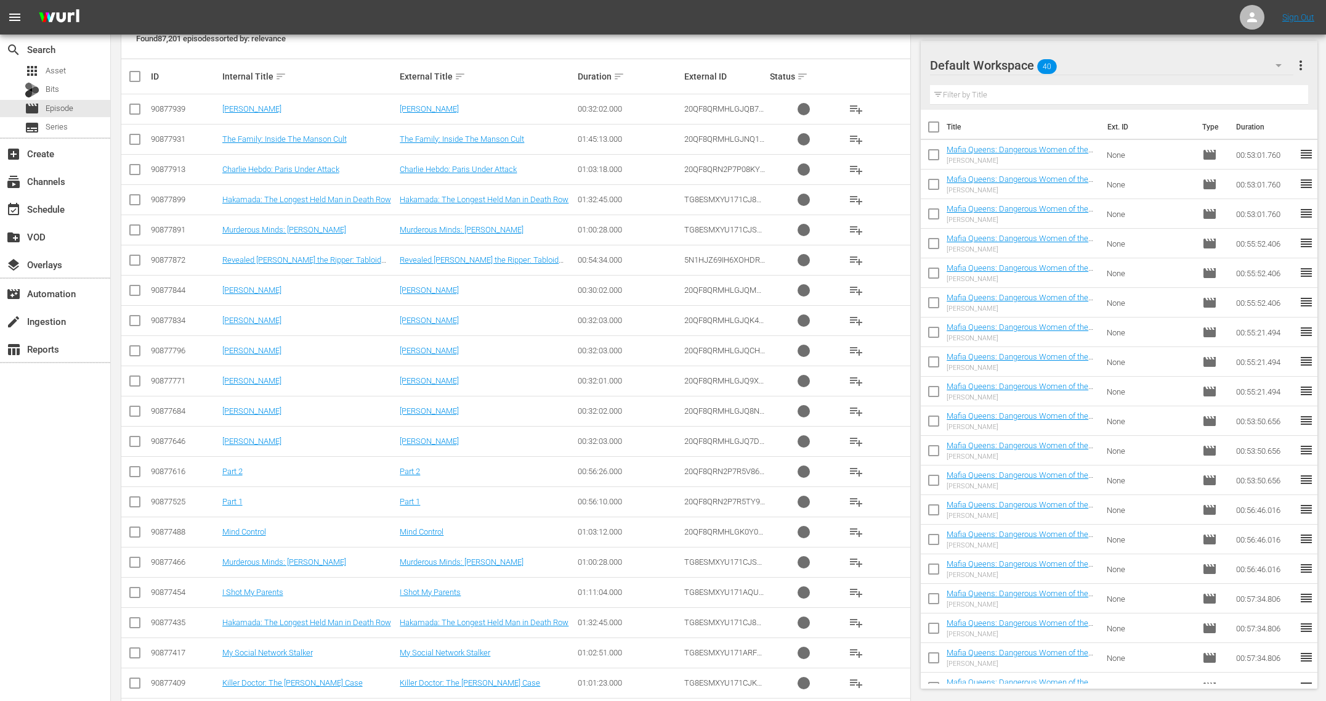
checkbox input "true"
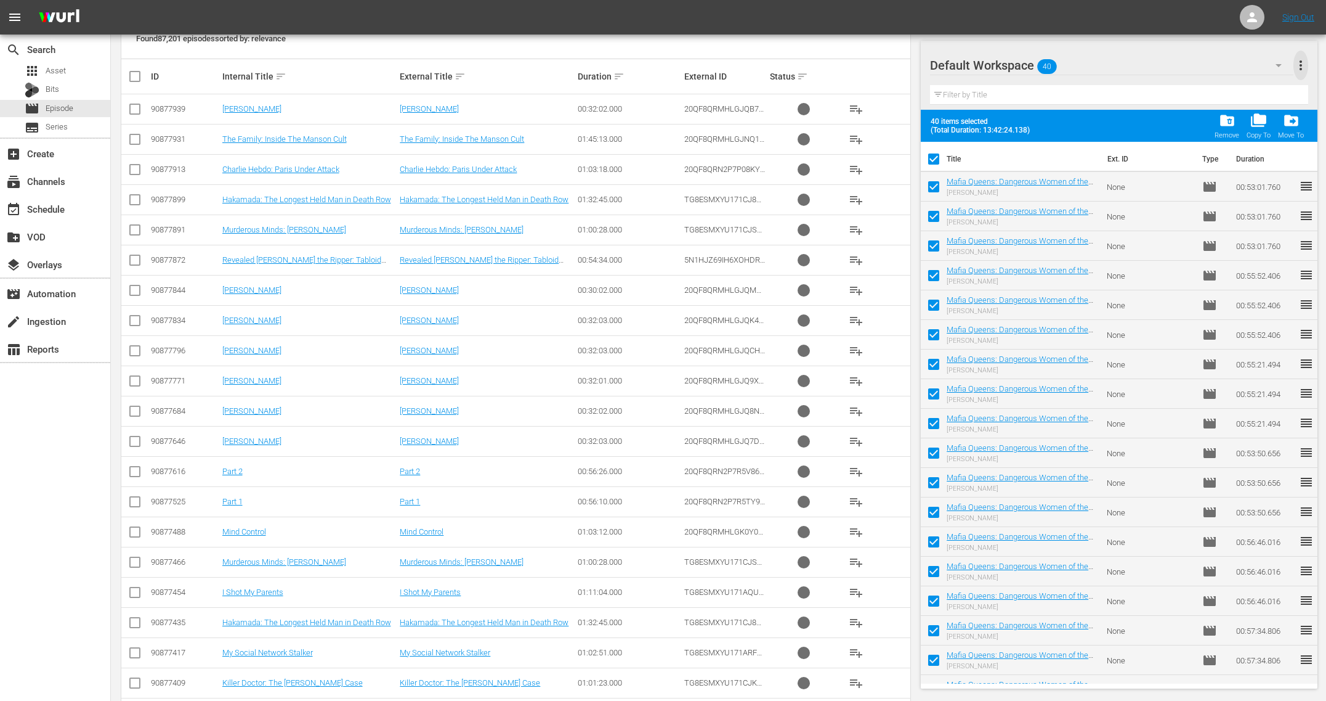
click at [1302, 70] on span "more_vert" at bounding box center [1301, 65] width 15 height 15
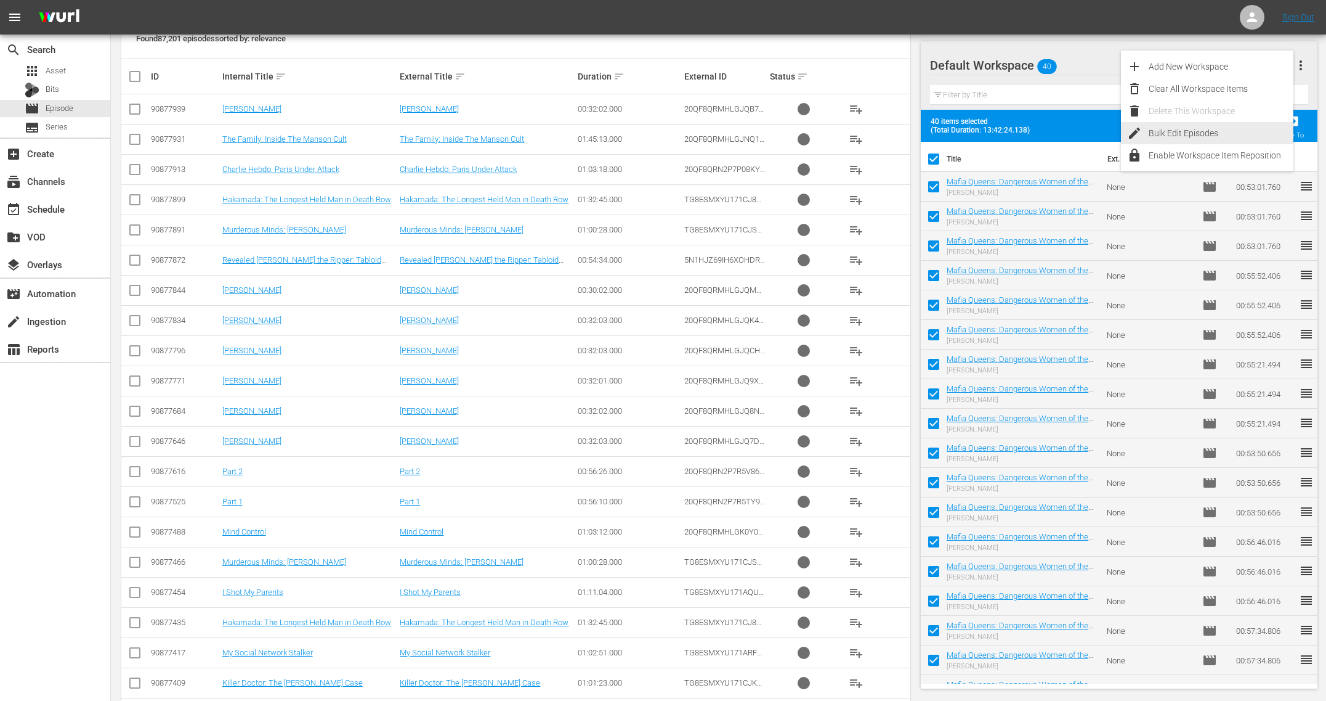
click at [1163, 132] on div "Bulk Edit Episodes" at bounding box center [1221, 133] width 145 height 22
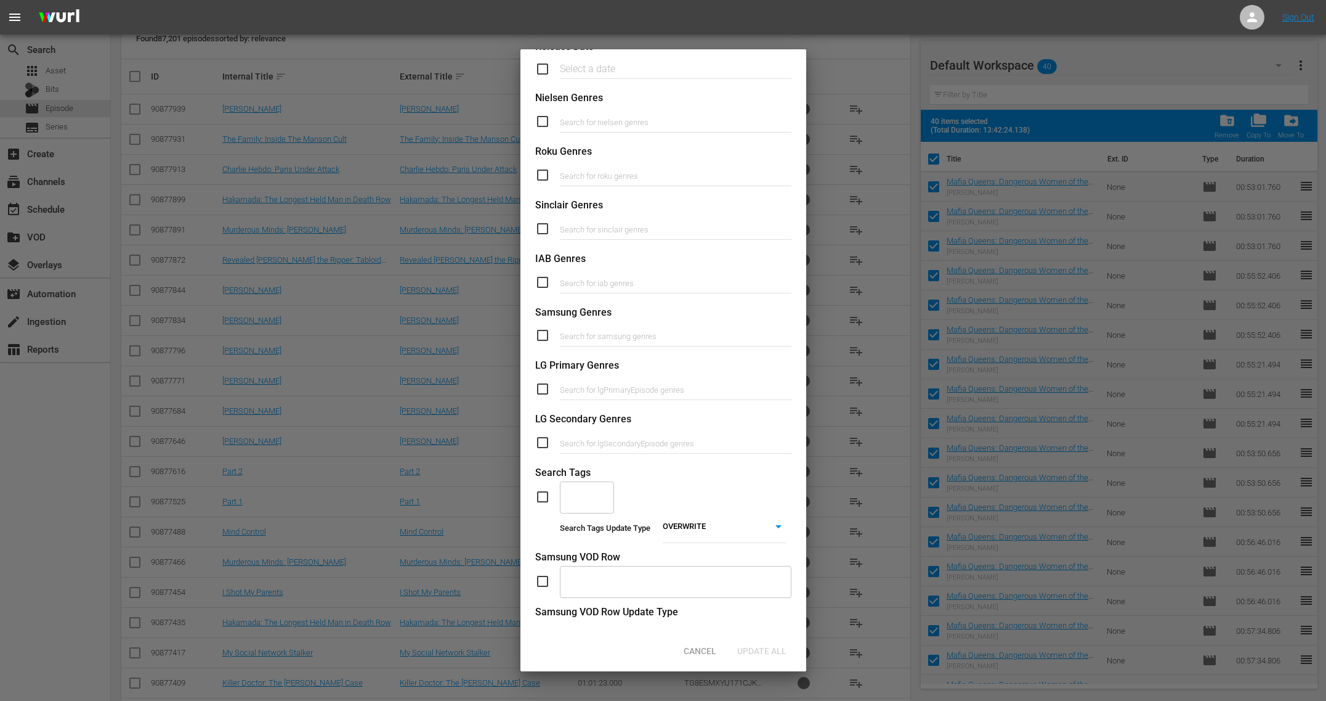
scroll to position [262, 0]
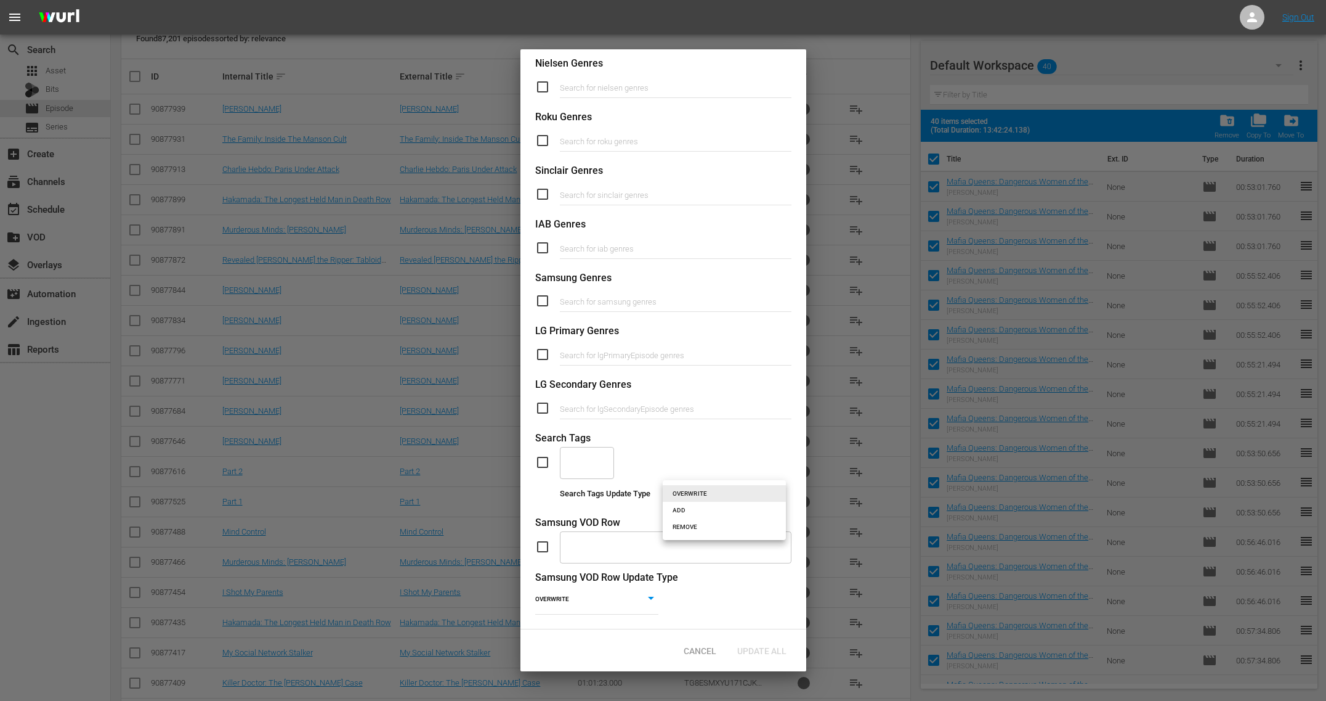
drag, startPoint x: 702, startPoint y: 489, endPoint x: 702, endPoint y: 501, distance: 12.3
click at [702, 445] on body "menu Sign Out search Search apps Asset Bits movie Episode subtitles Series add_…" at bounding box center [663, 94] width 1326 height 701
click at [694, 528] on li "REMOVE" at bounding box center [724, 526] width 123 height 17
type input "REMOVE"
click at [593, 466] on div "​" at bounding box center [587, 461] width 54 height 33
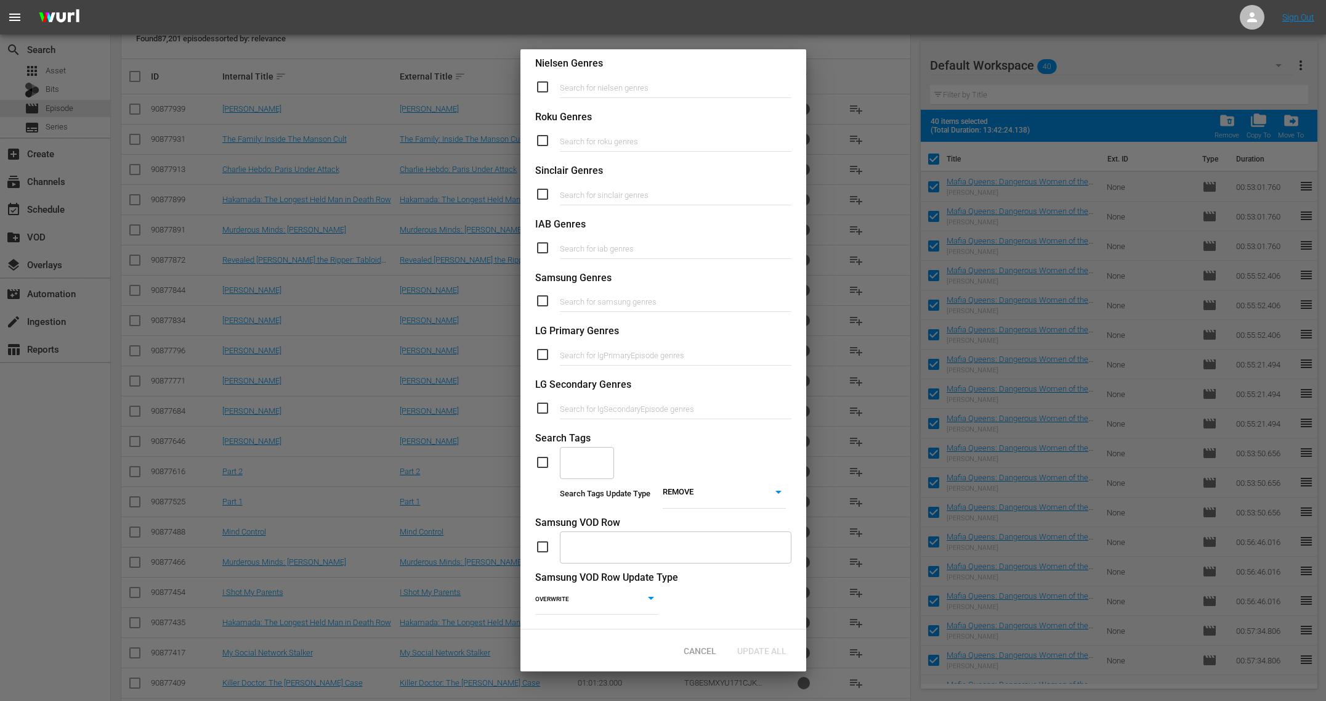
scroll to position [262, 0]
type input "u.k"
type input "au"
type input "u.k"
type input "in"
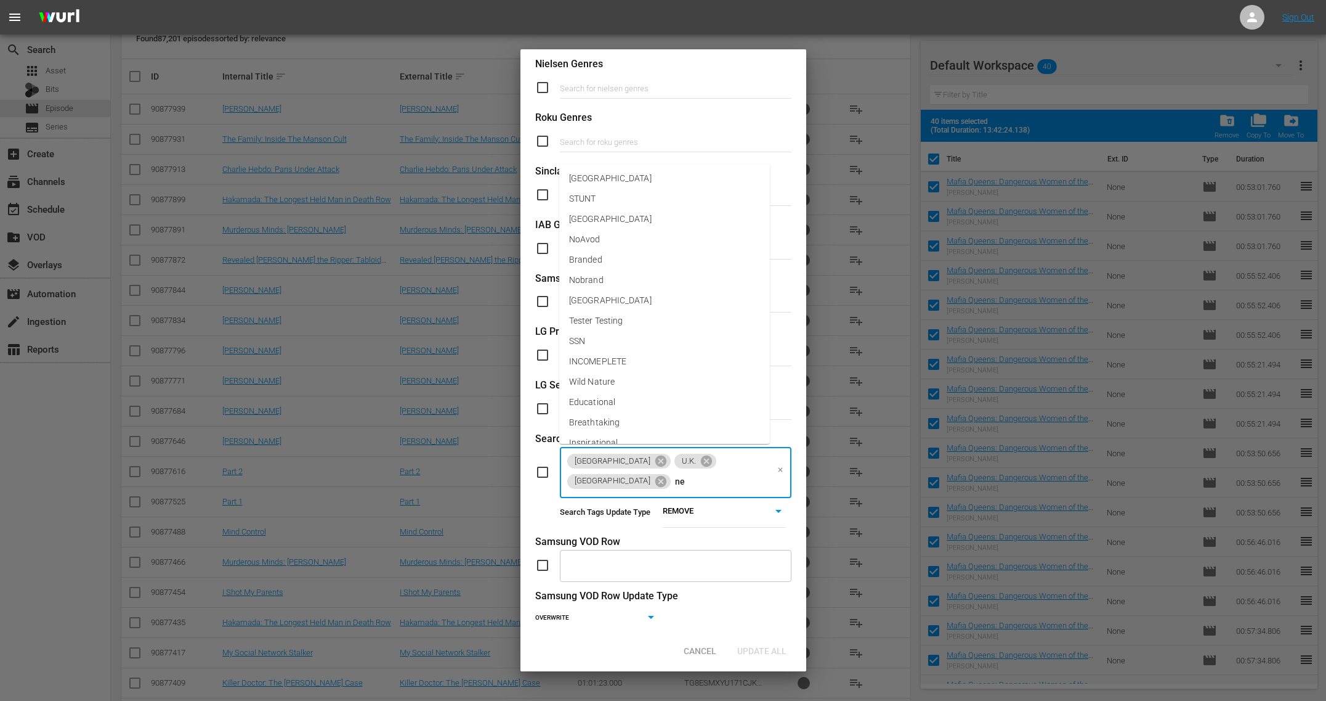
type input "new"
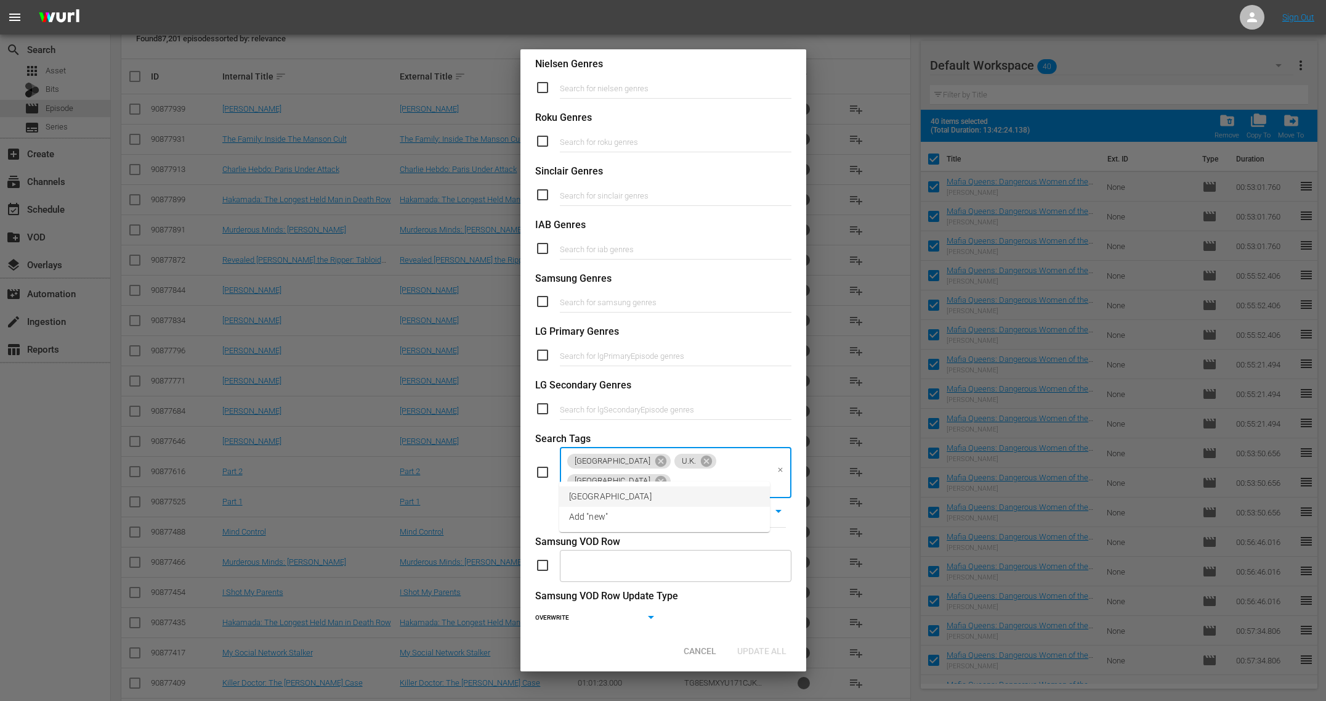
scroll to position [262, 0]
type input "world"
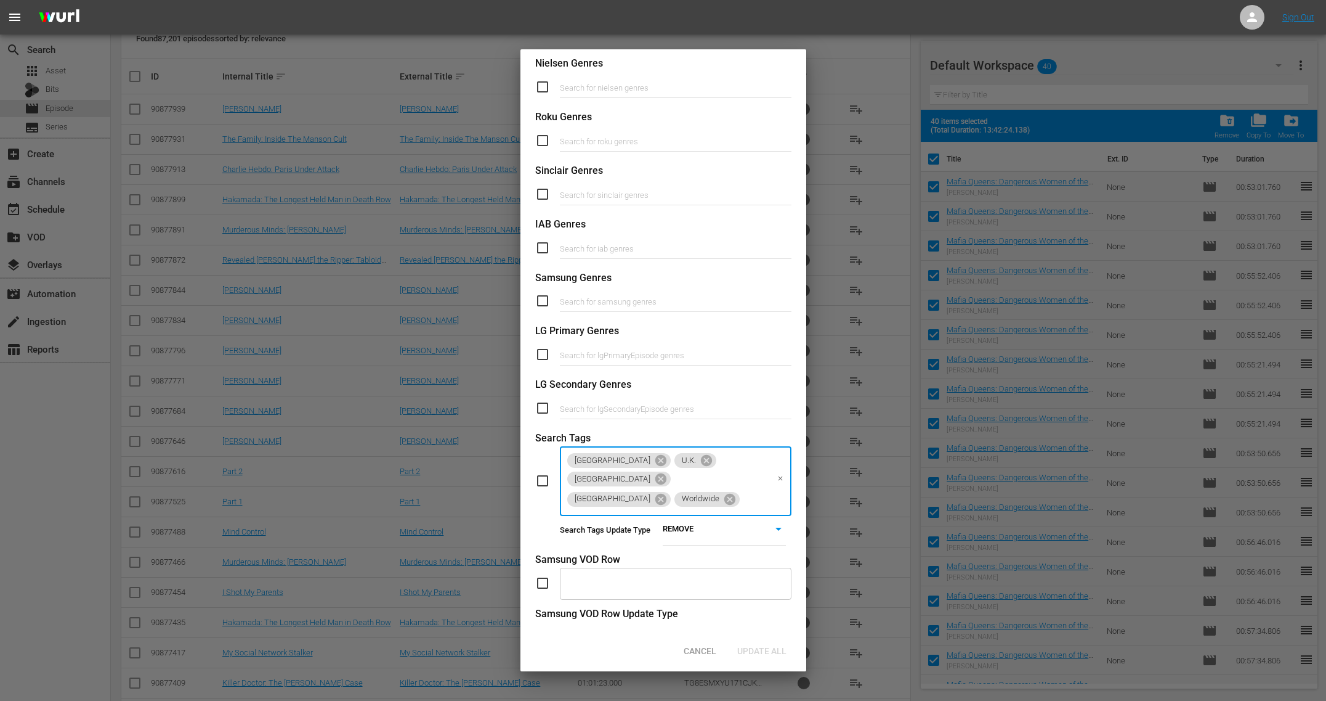
click at [542, 473] on div "Australia U.K. India New Zealand Worldwide ​" at bounding box center [663, 480] width 256 height 70
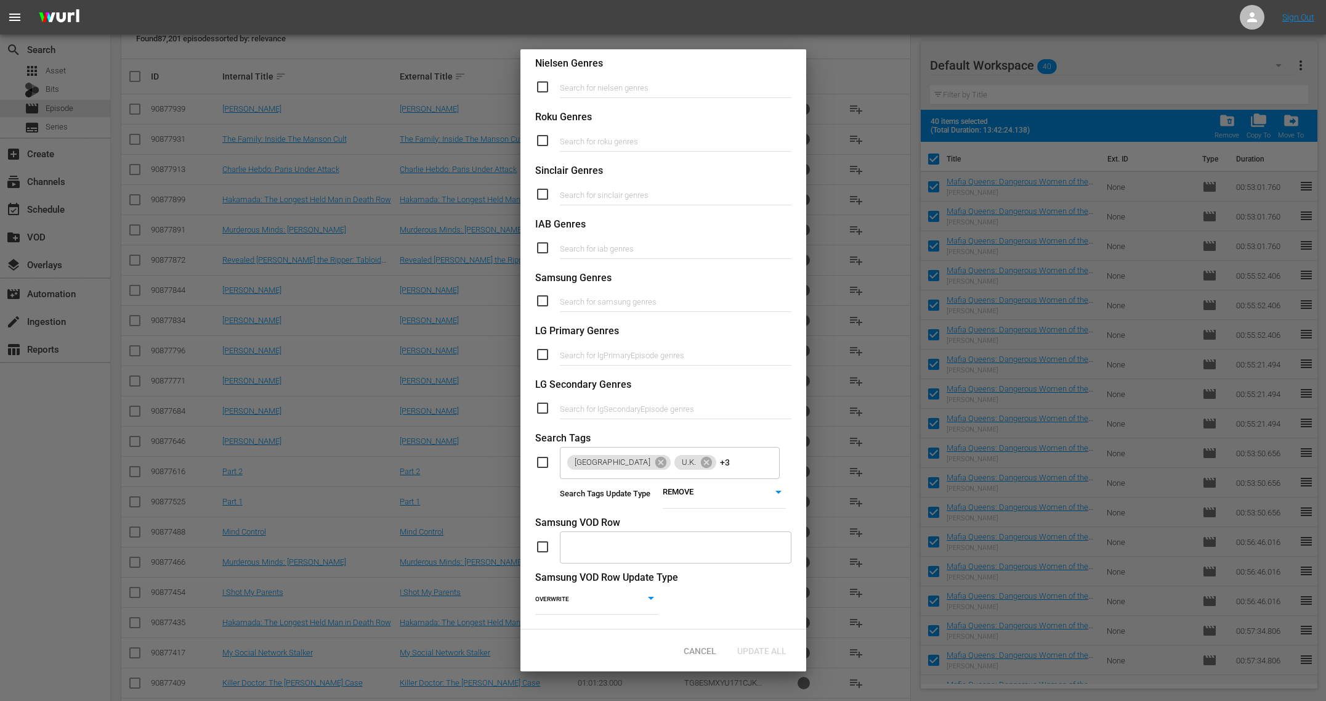
click at [545, 463] on input "checkbox" at bounding box center [547, 462] width 25 height 15
checkbox input "true"
click at [767, 652] on span "Update All" at bounding box center [762, 651] width 69 height 10
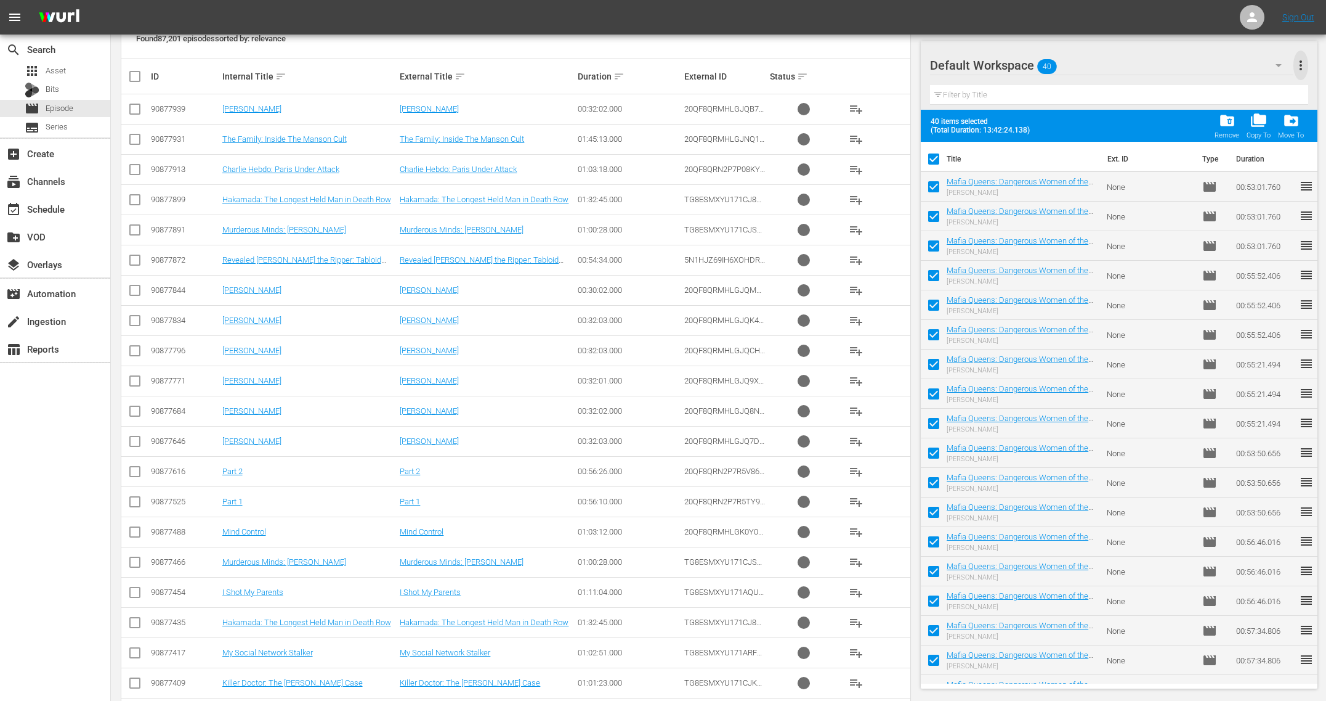
click at [1304, 60] on span "more_vert" at bounding box center [1301, 65] width 15 height 15
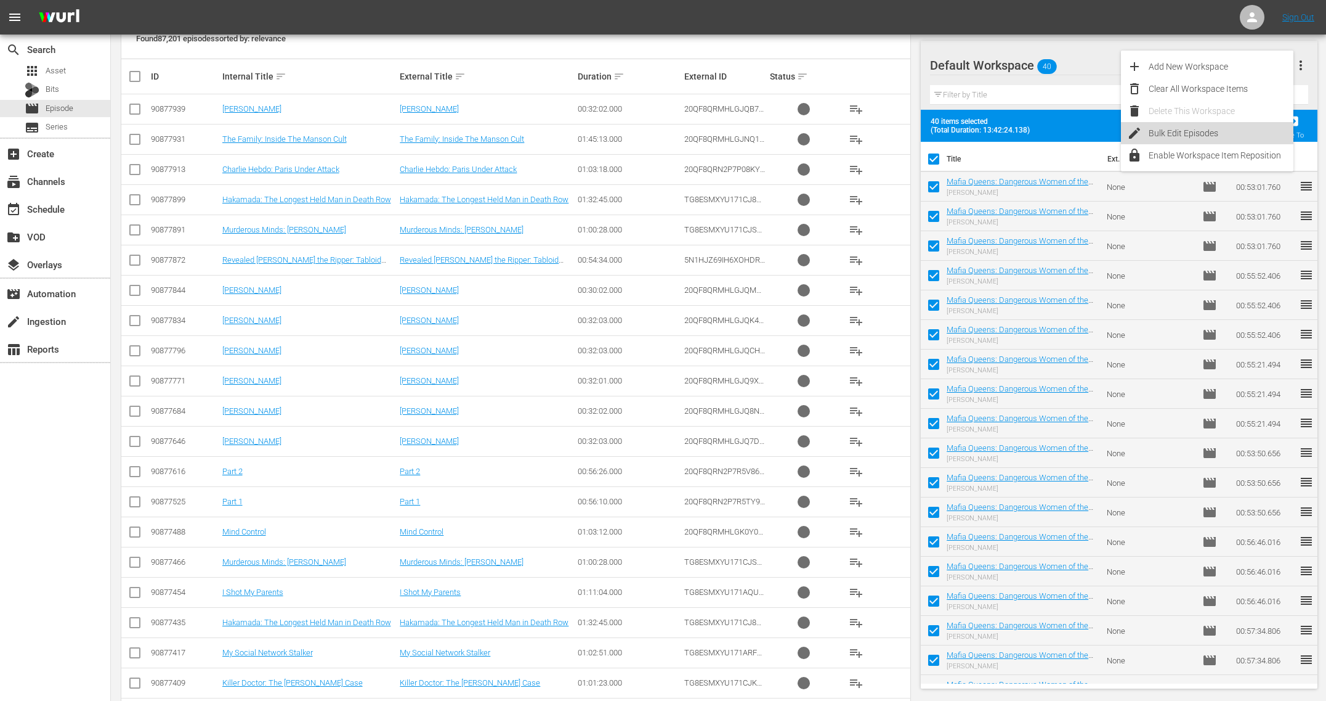
click at [1171, 134] on div "Bulk Edit Episodes" at bounding box center [1221, 133] width 145 height 22
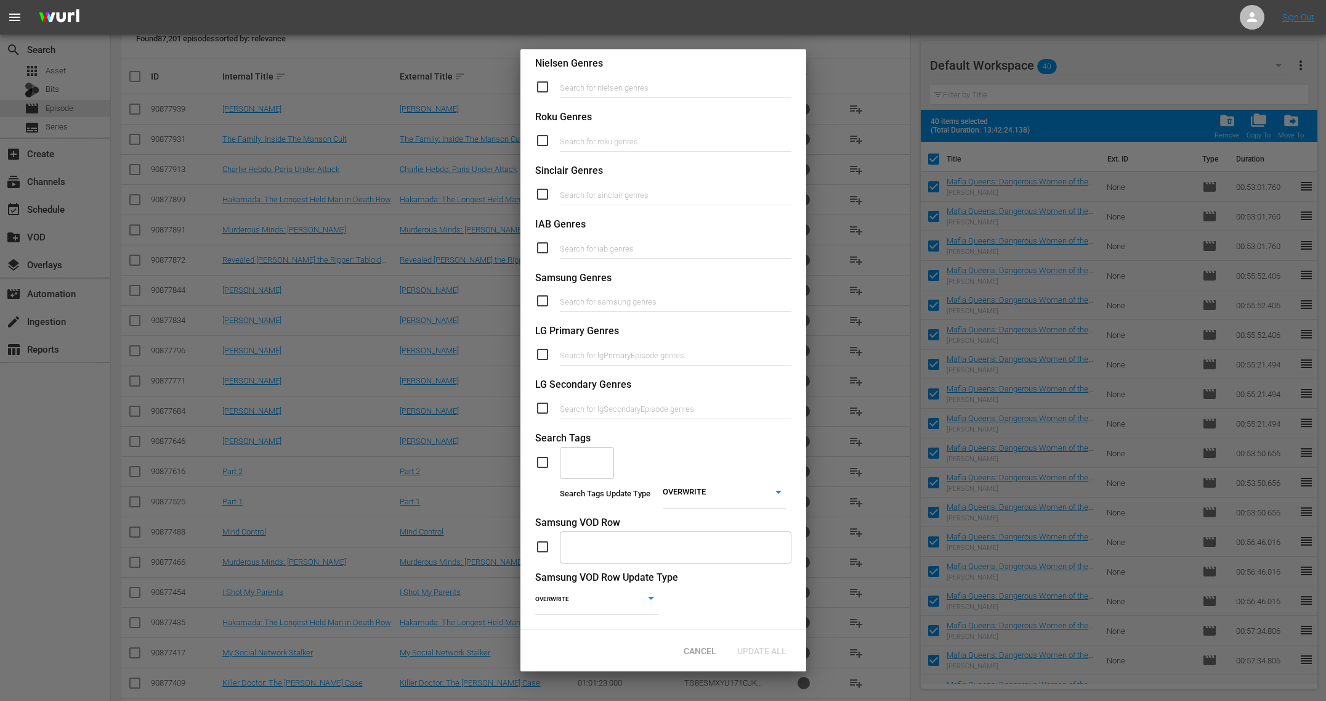
click at [704, 445] on body "menu Sign Out search Search apps Asset Bits movie Episode subtitles Series add_…" at bounding box center [663, 94] width 1326 height 701
drag, startPoint x: 705, startPoint y: 529, endPoint x: 678, endPoint y: 520, distance: 27.9
click at [705, 529] on li "REMOVE" at bounding box center [724, 526] width 123 height 17
type input "REMOVE"
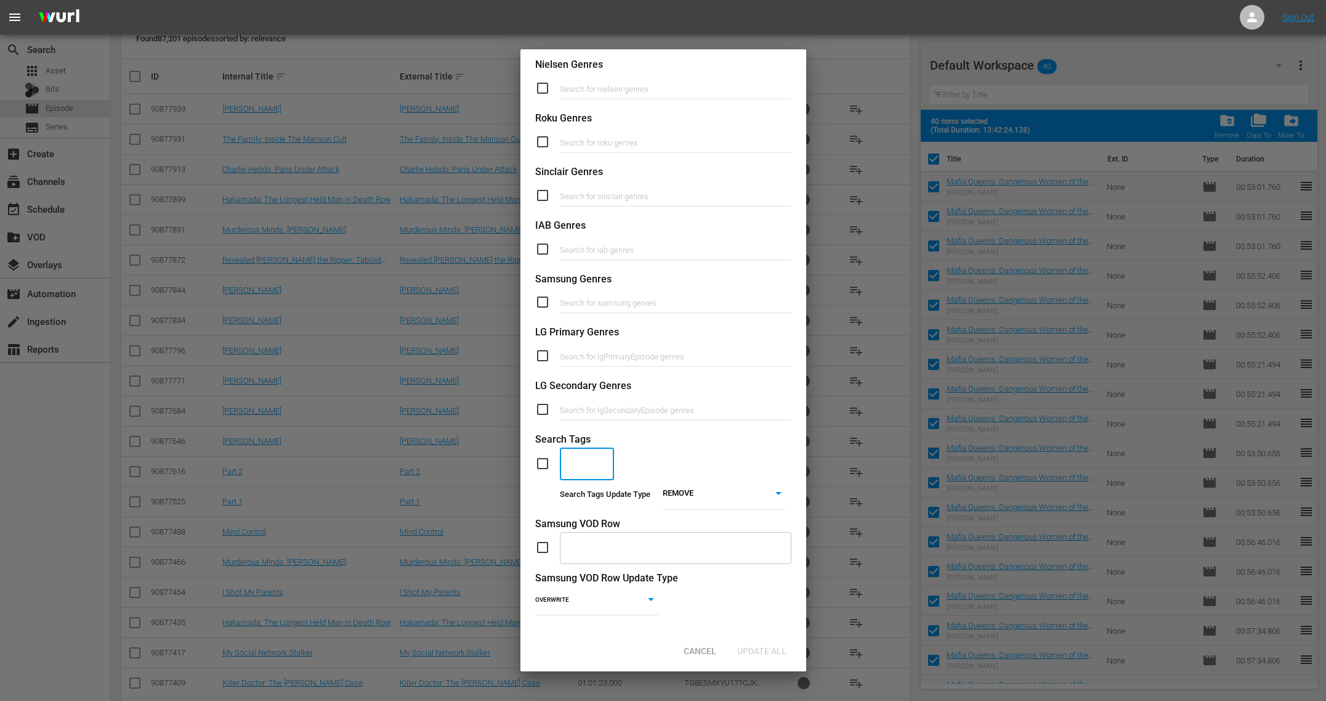
click at [588, 469] on input "text" at bounding box center [578, 463] width 25 height 22
type input "aus"
type input "u.k"
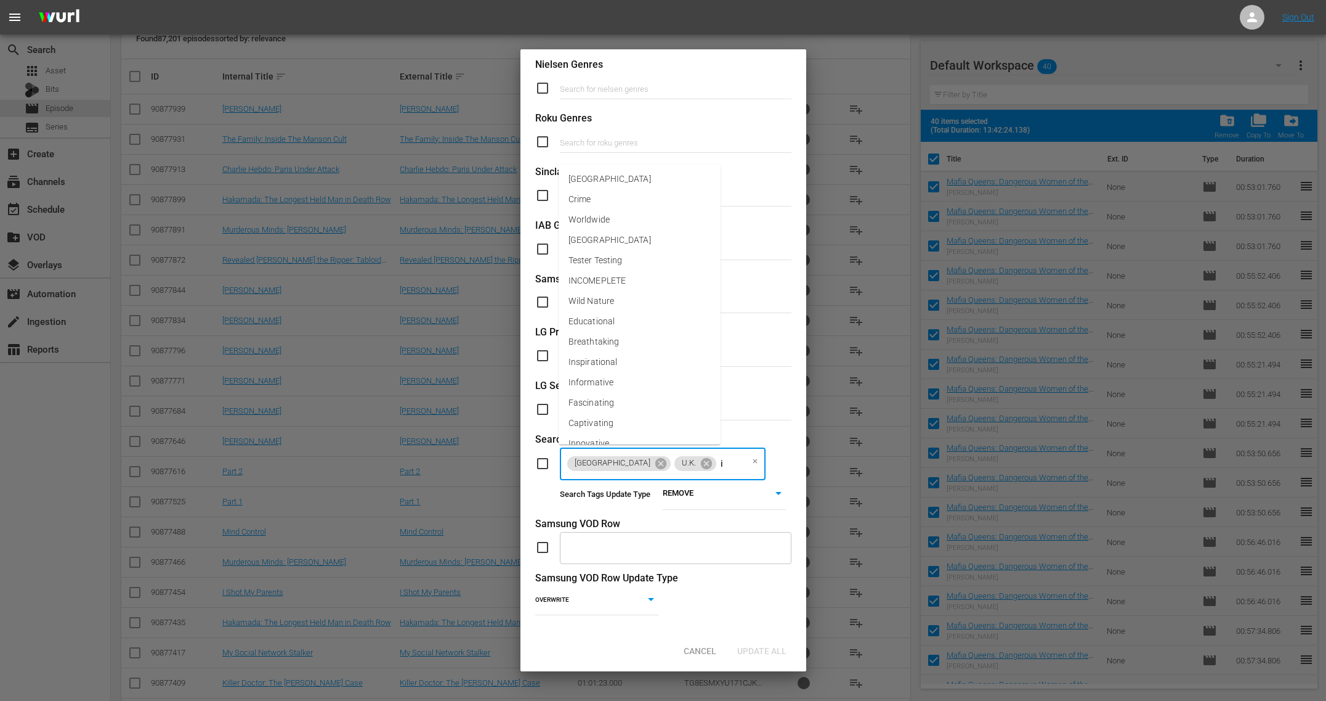
type input "in"
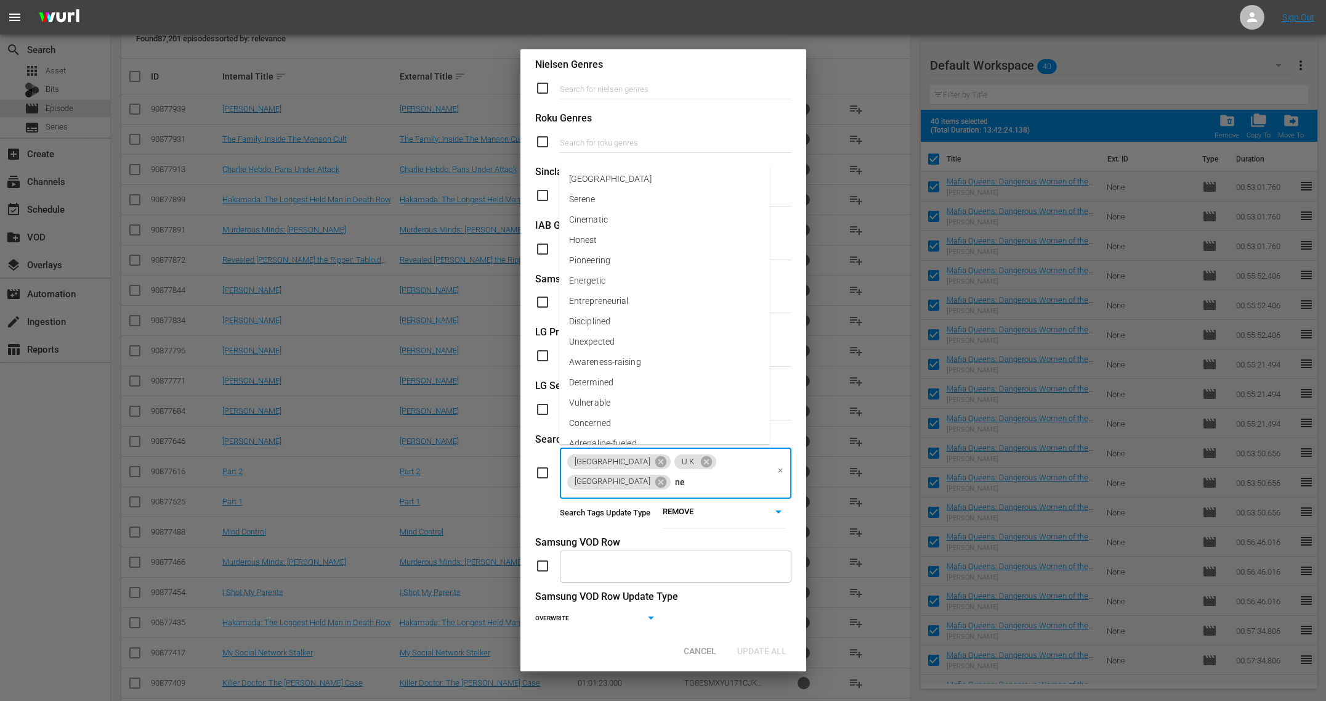
type input "new"
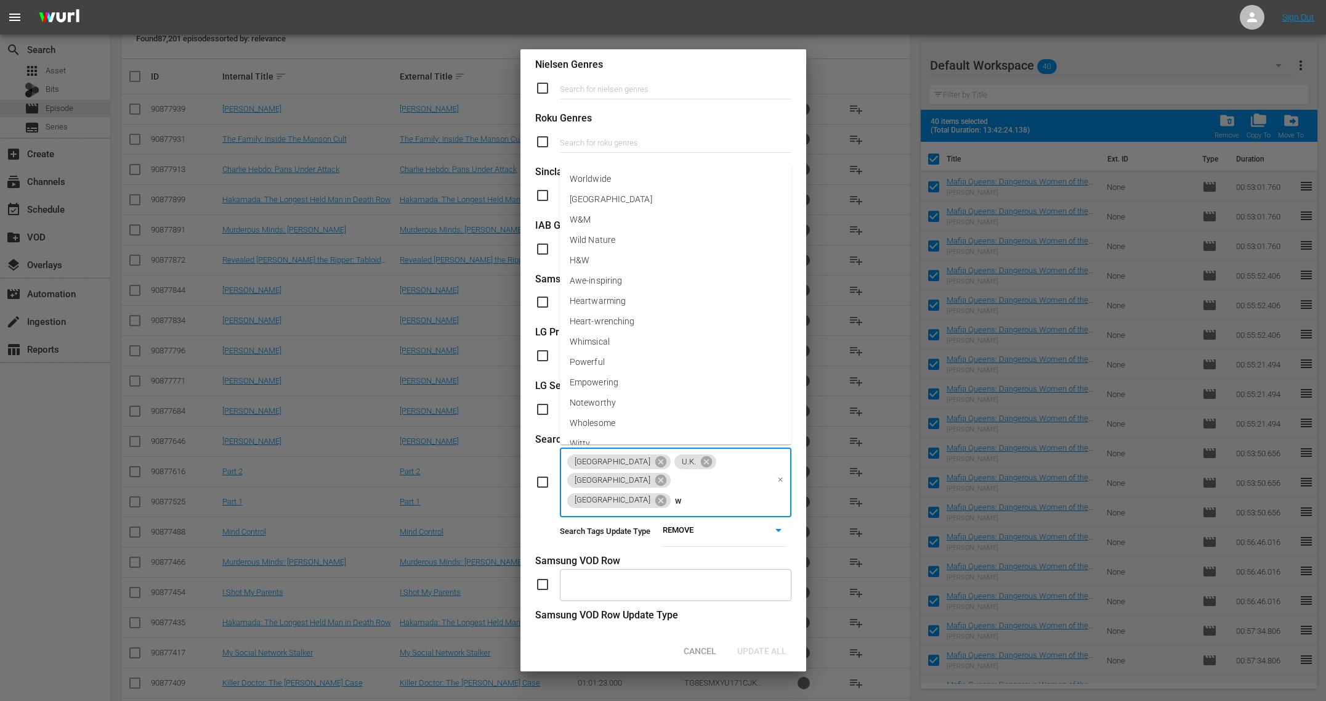
type input "wo"
click at [542, 472] on div "Australia U.K. India New Zealand Worldwide ​" at bounding box center [663, 482] width 256 height 70
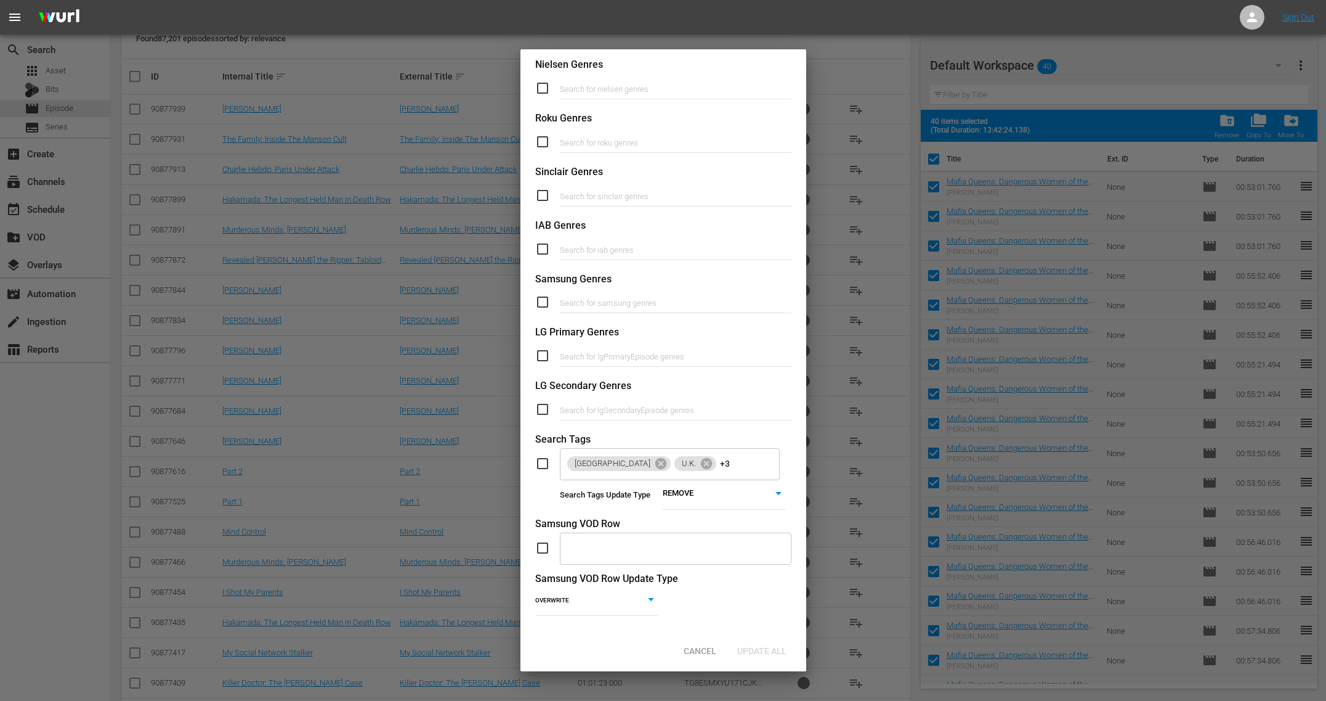
click at [545, 461] on input "checkbox" at bounding box center [547, 463] width 25 height 15
checkbox input "true"
click at [747, 649] on span "Update All" at bounding box center [762, 651] width 69 height 10
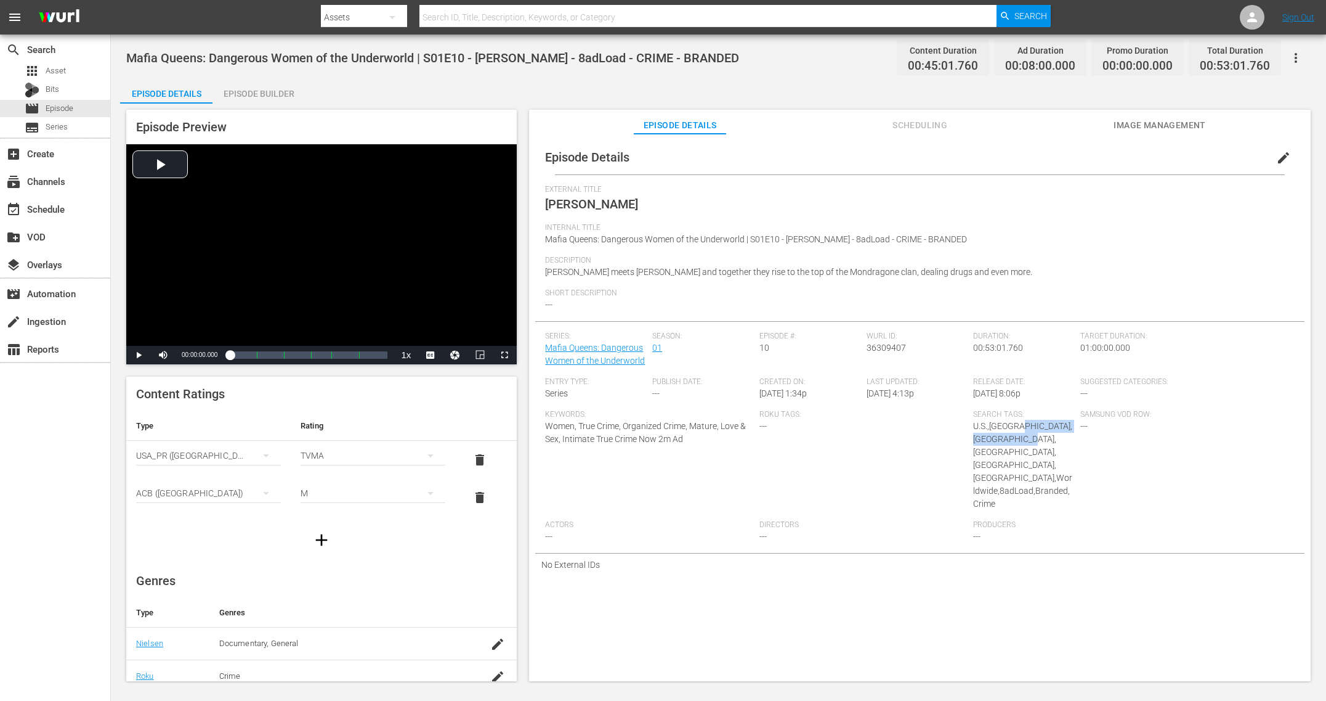
drag, startPoint x: 1016, startPoint y: 427, endPoint x: 1025, endPoint y: 440, distance: 15.5
click at [1025, 440] on div "Search Tags: U.S.,Canada,Australia,U.K.,India,New Zealand,Worldwide,8adLoad,Bra…" at bounding box center [1026, 465] width 107 height 110
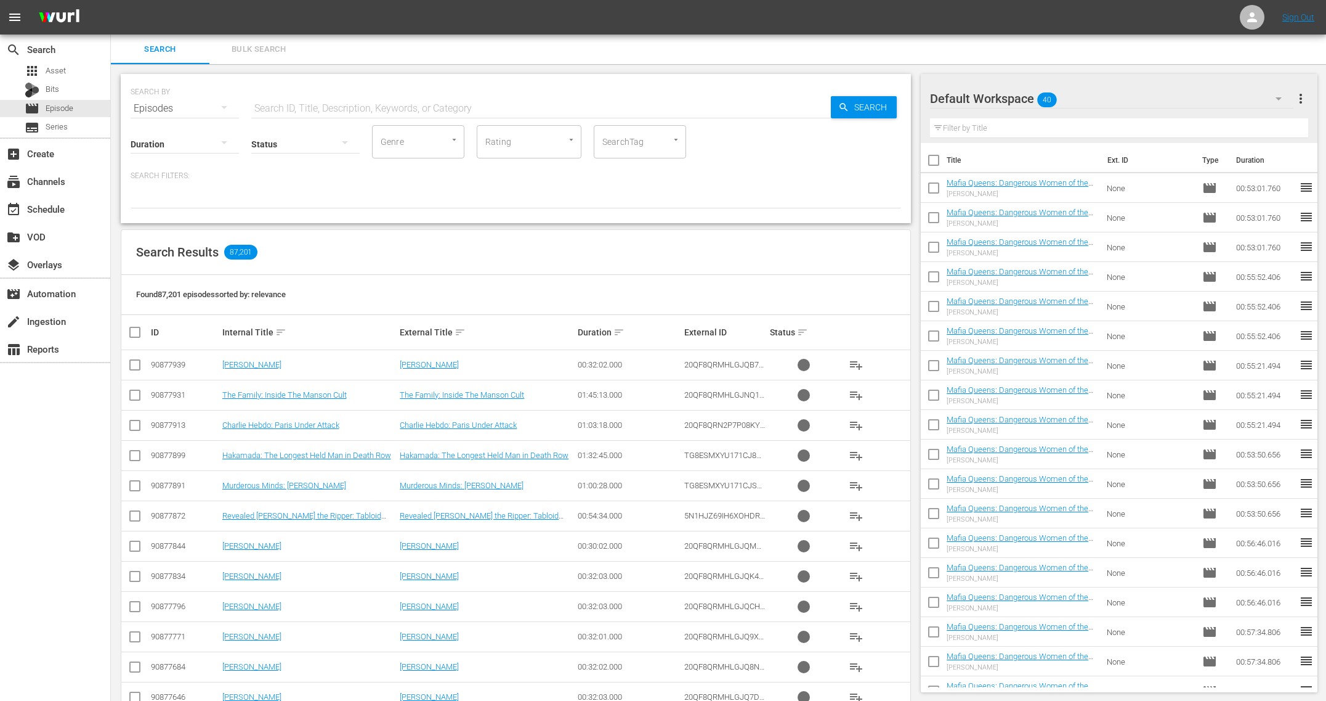
click at [931, 157] on input "checkbox" at bounding box center [934, 163] width 26 height 26
checkbox input "true"
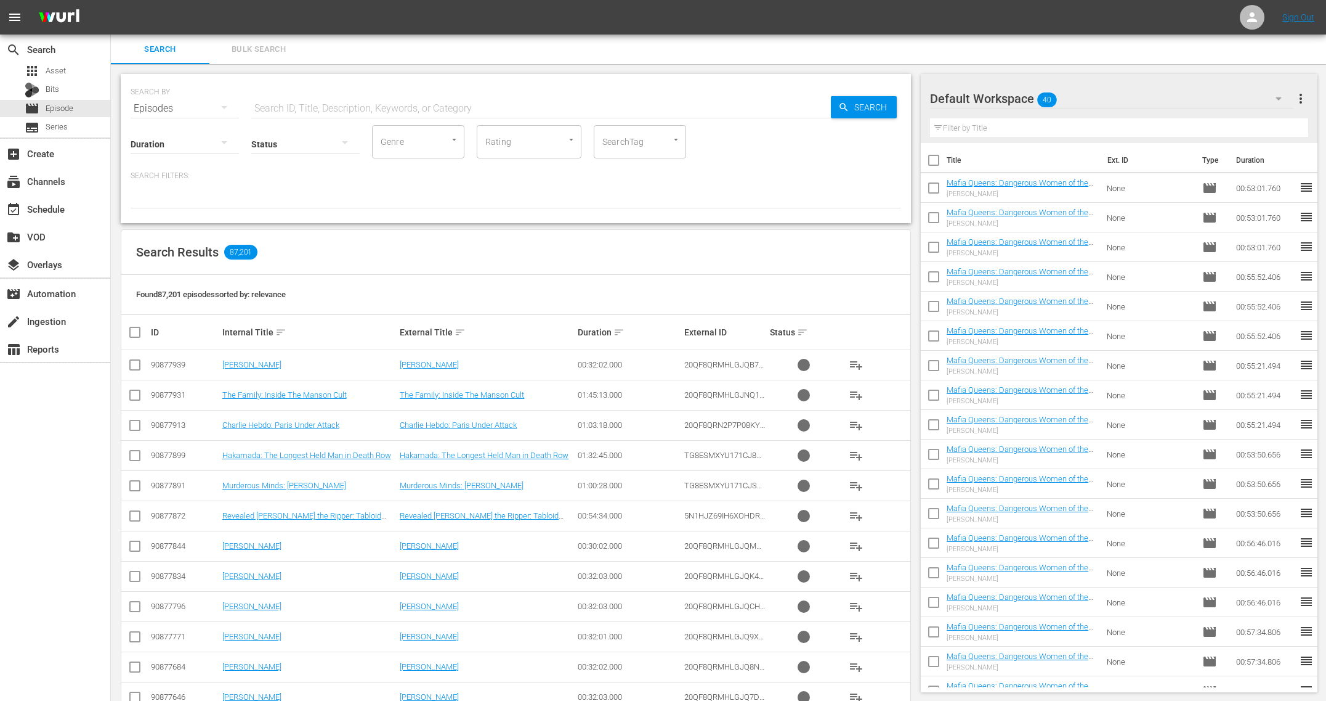
checkbox input "true"
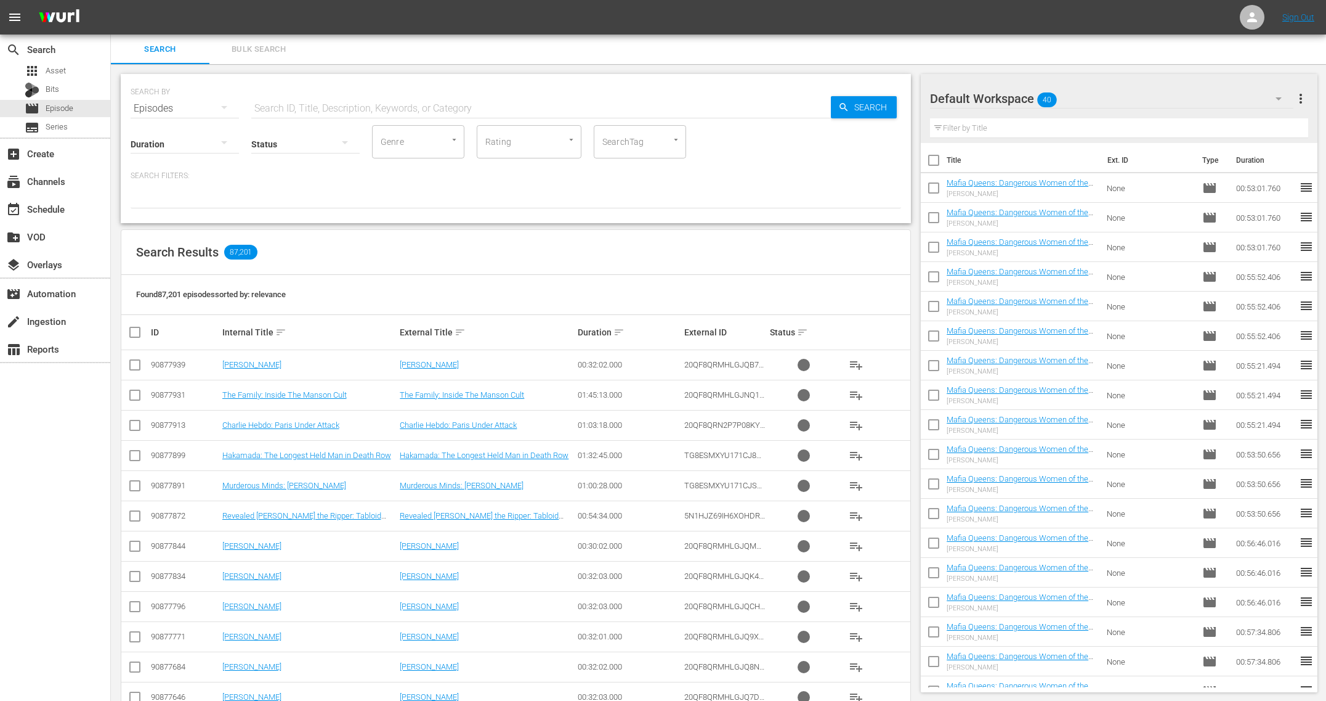
checkbox input "true"
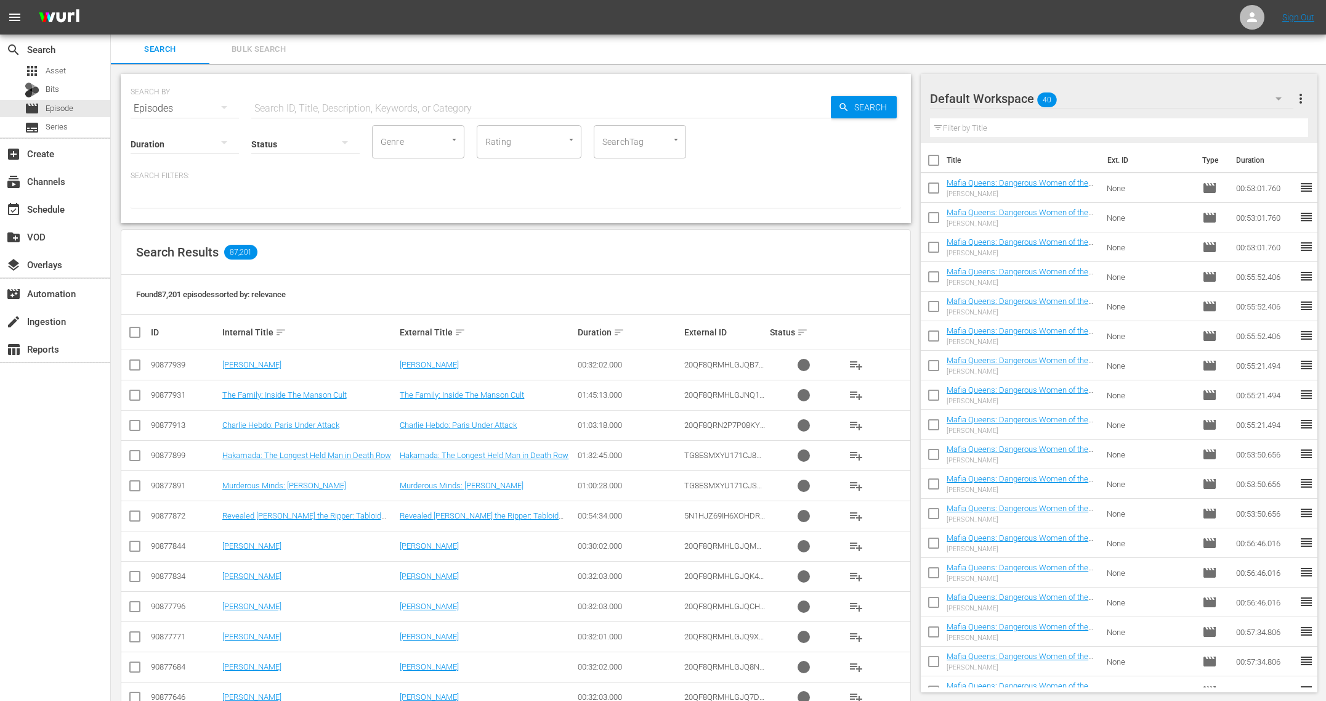
checkbox input "true"
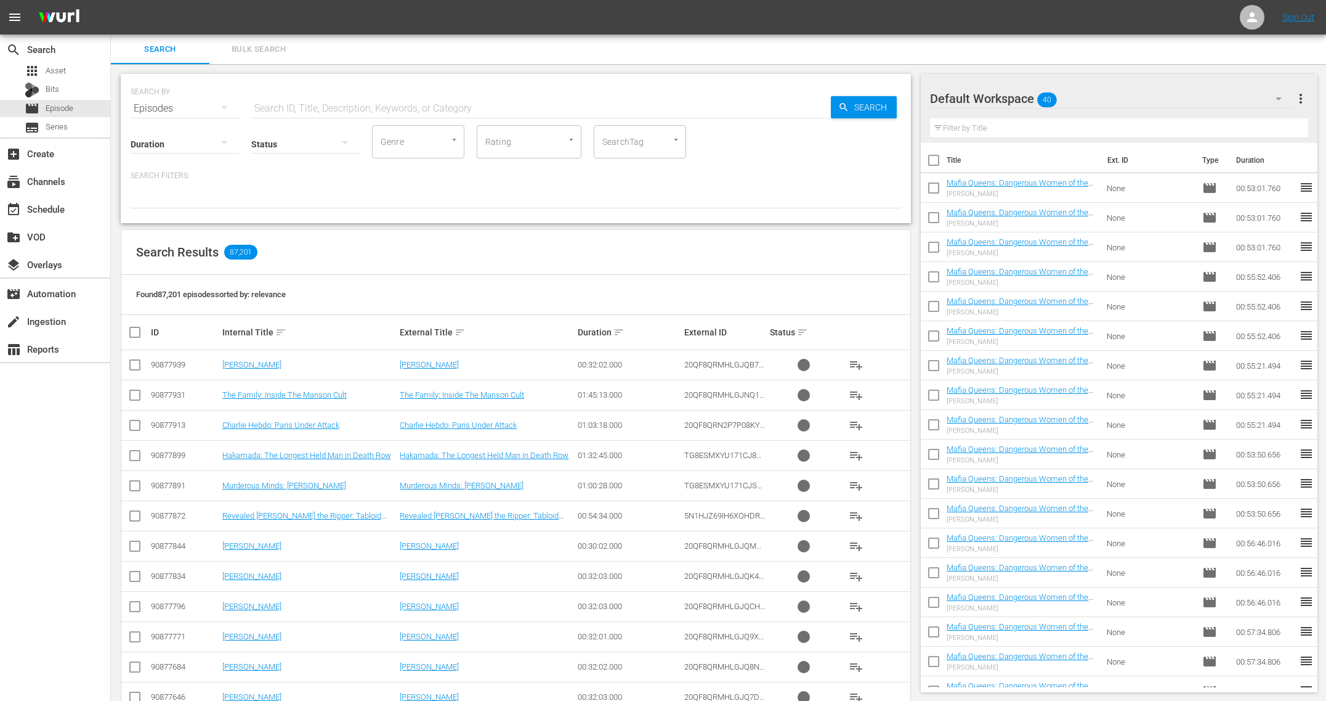
checkbox input "true"
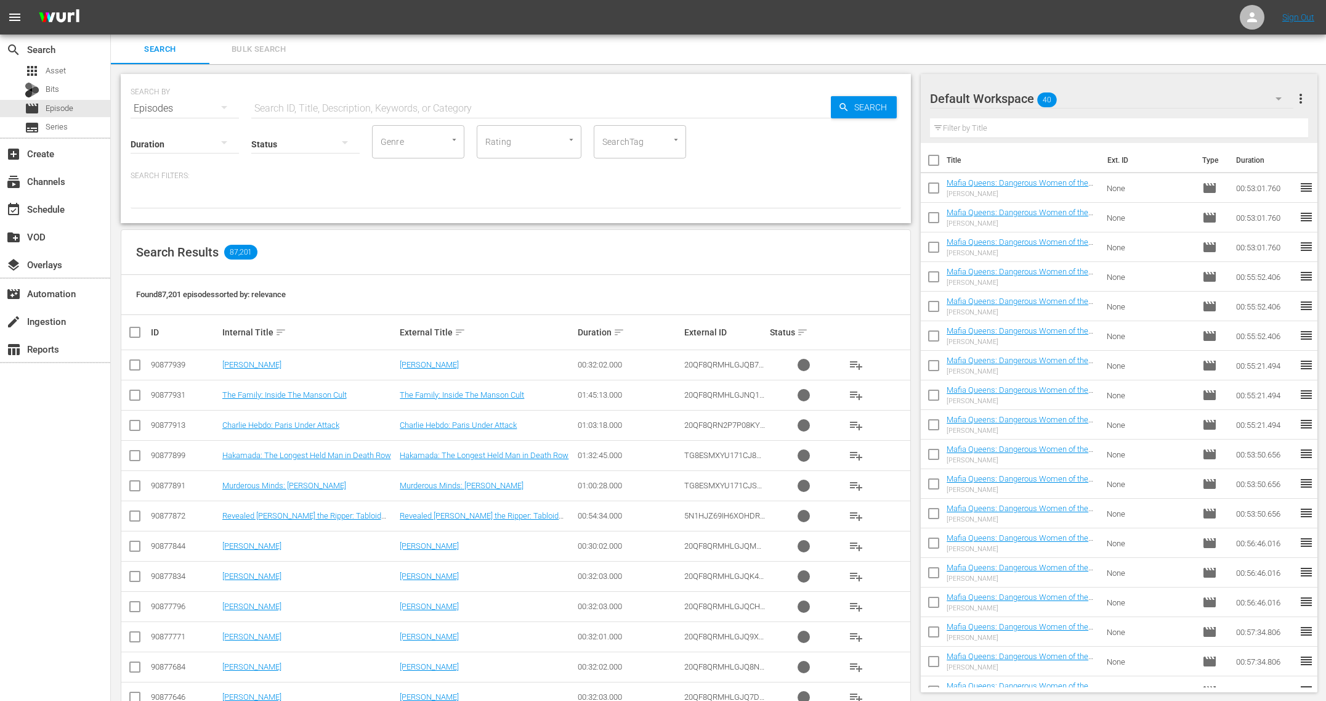
checkbox input "true"
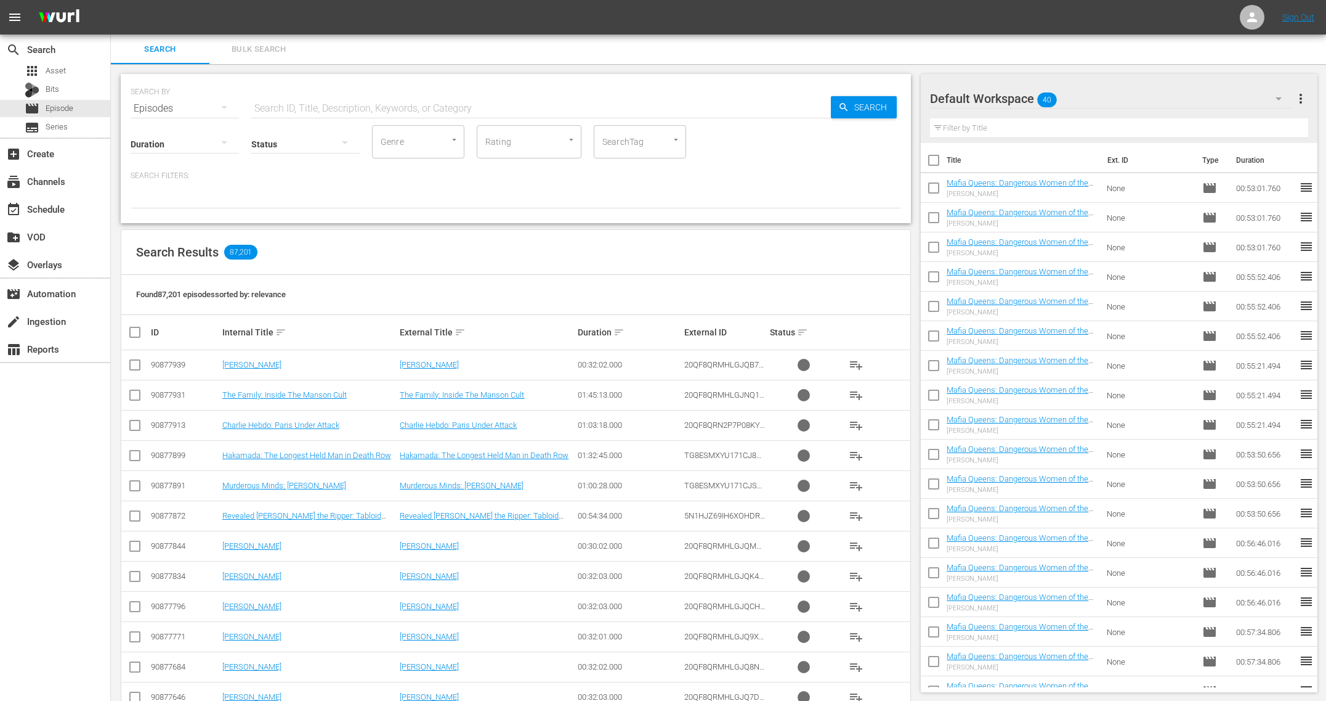
checkbox input "true"
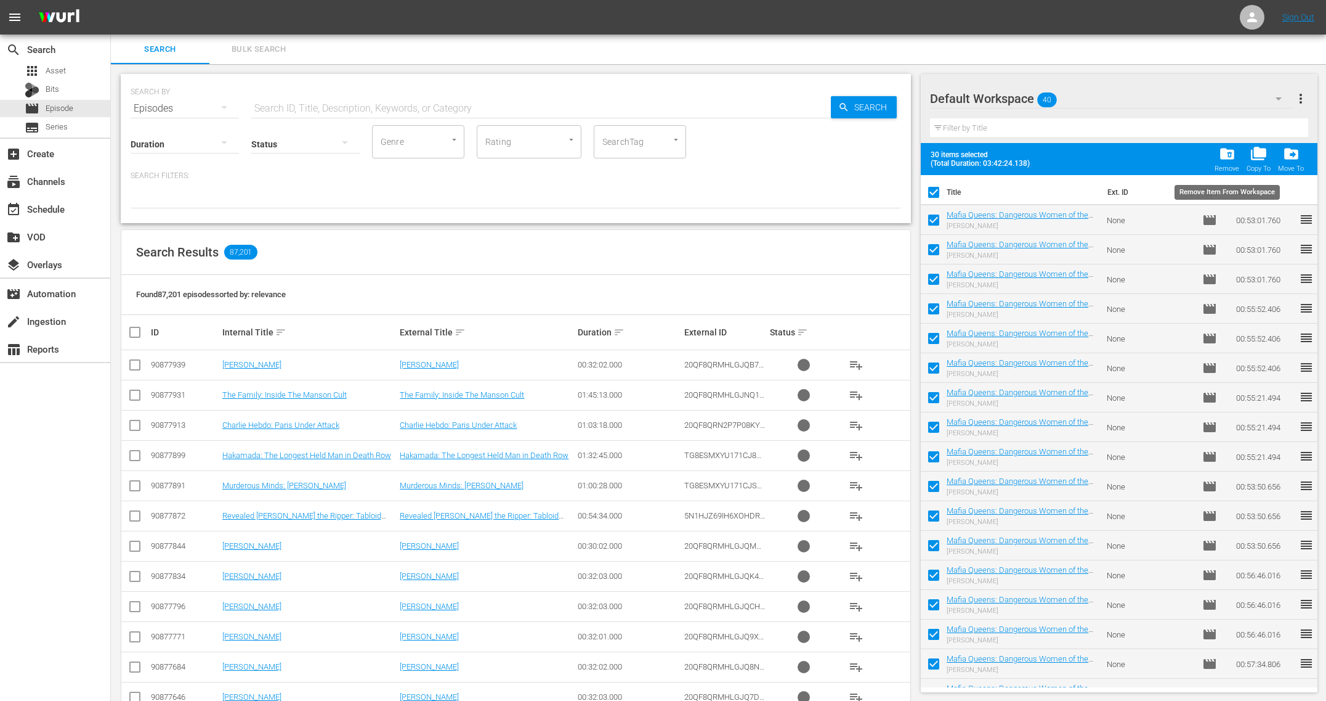
click at [1233, 160] on span "folder_delete" at bounding box center [1227, 153] width 17 height 17
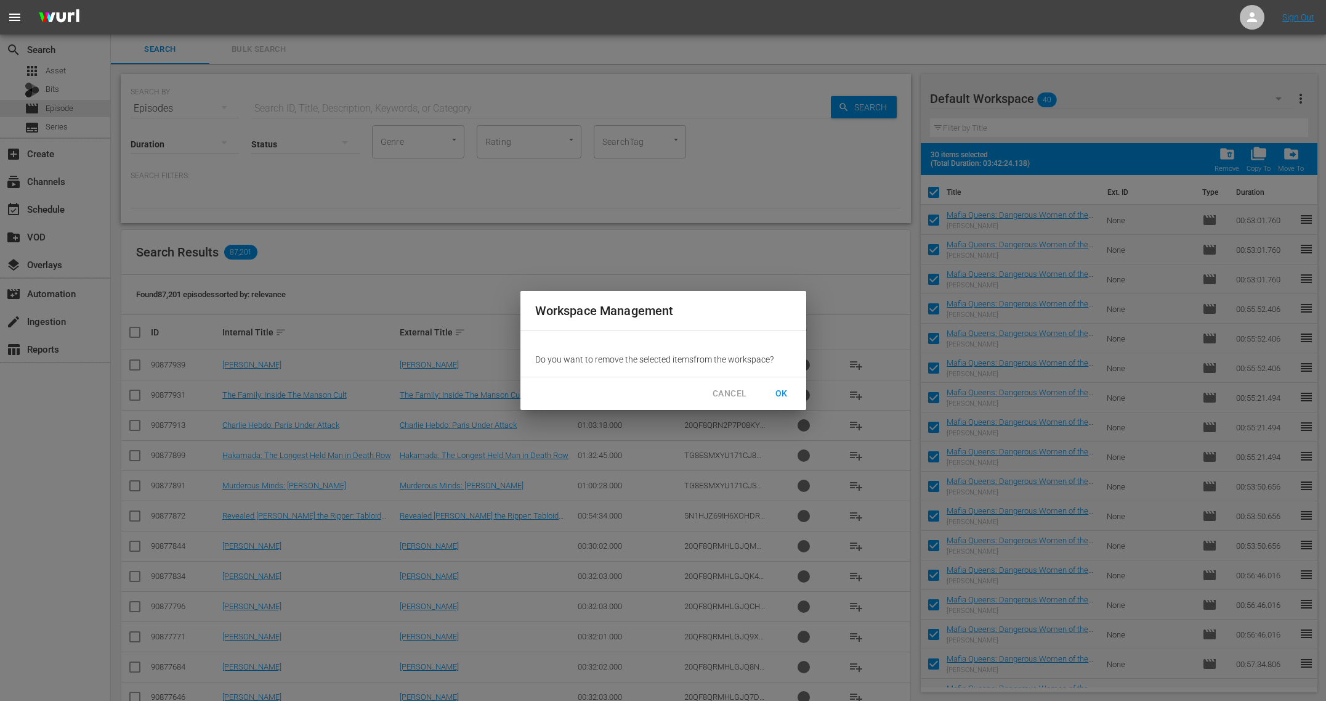
click at [778, 386] on span "OK" at bounding box center [782, 393] width 20 height 15
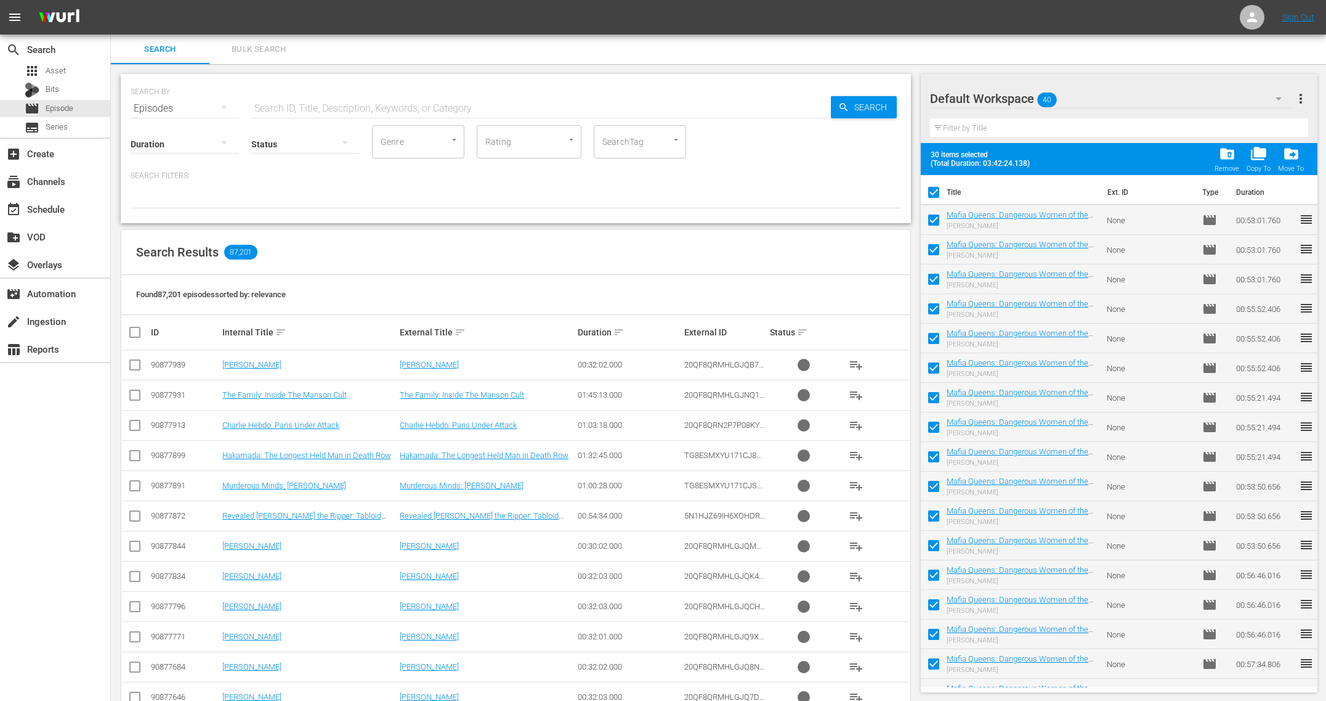
checkbox input "false"
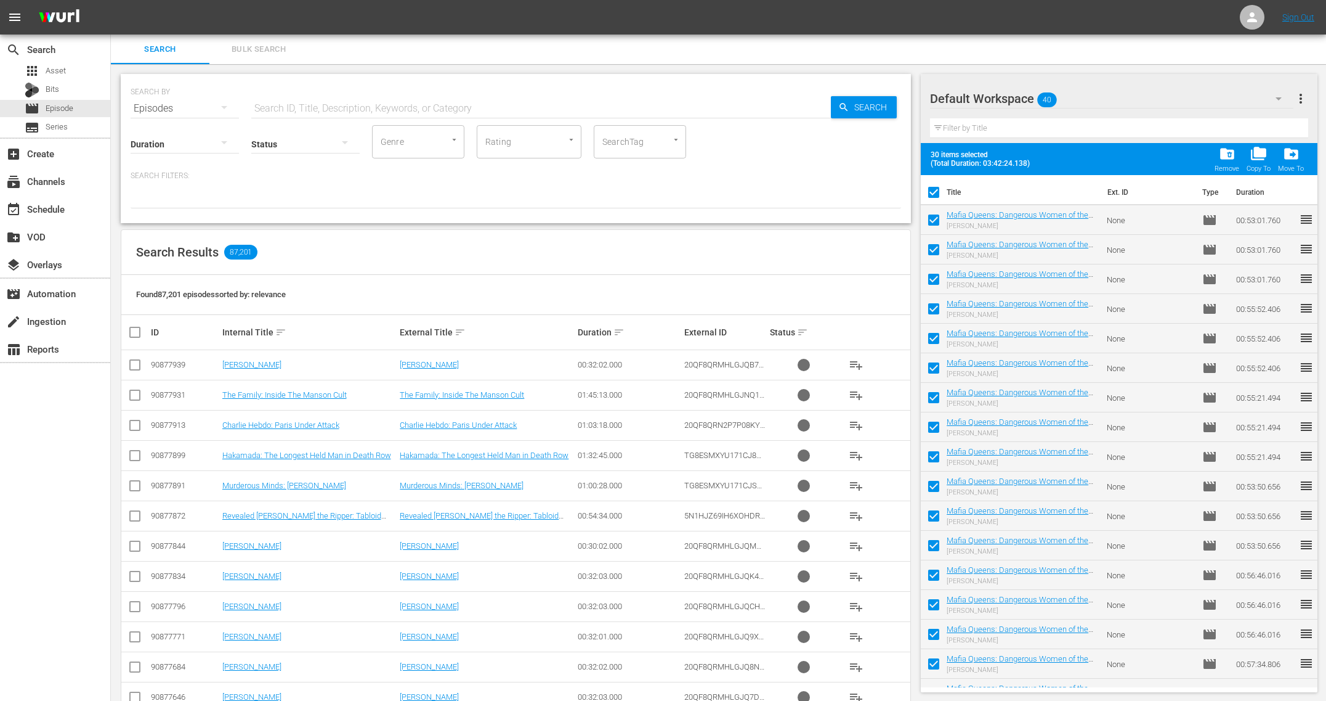
checkbox input "false"
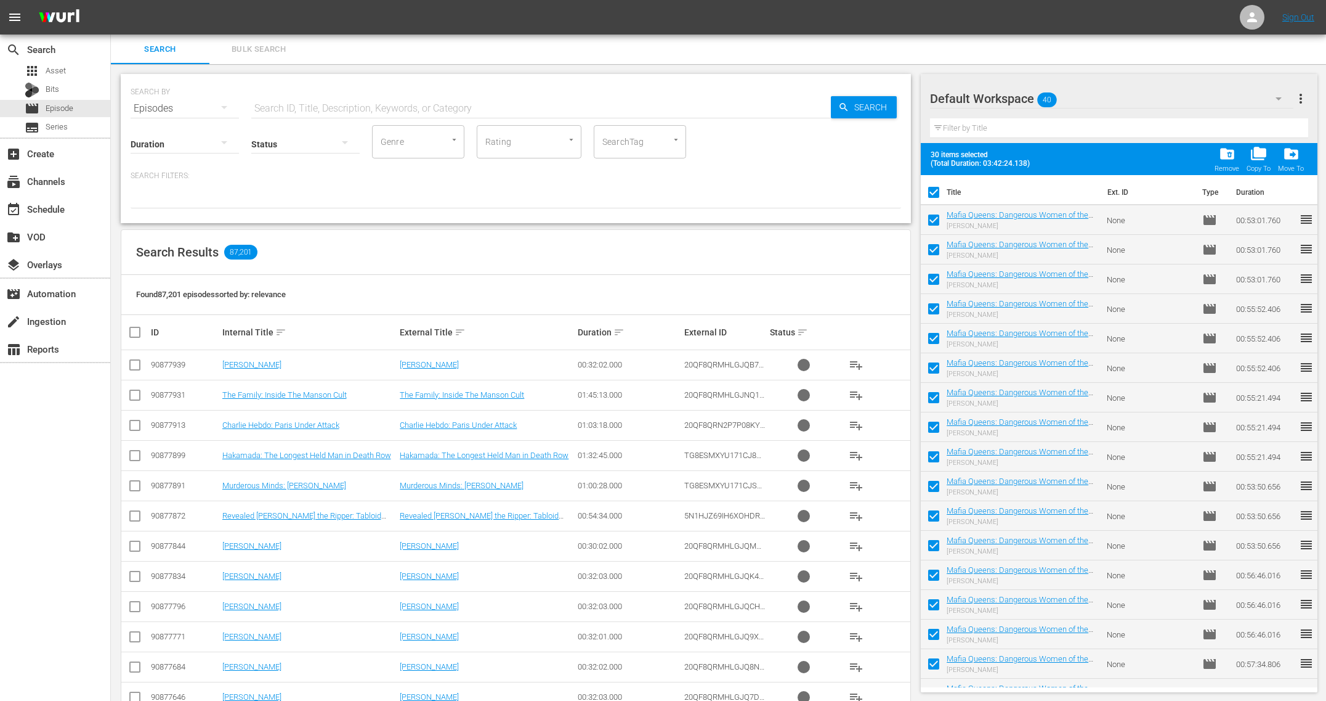
checkbox input "false"
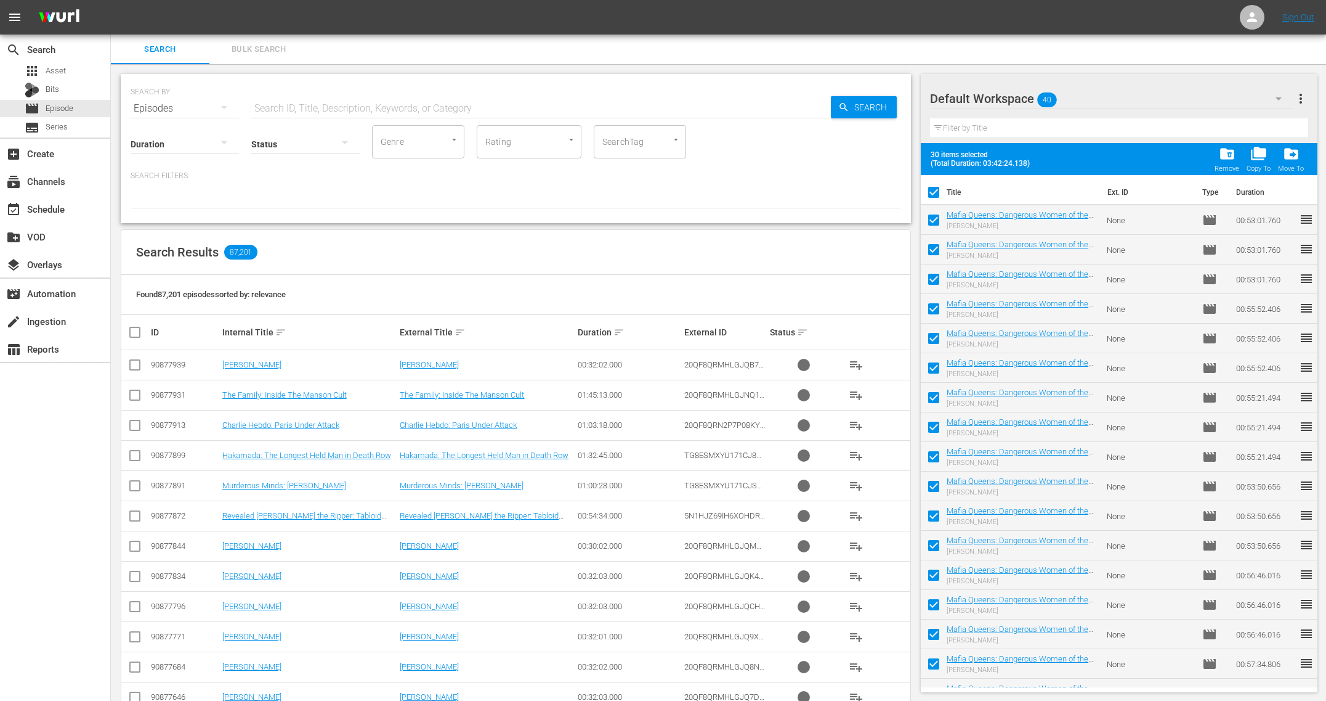
checkbox input "false"
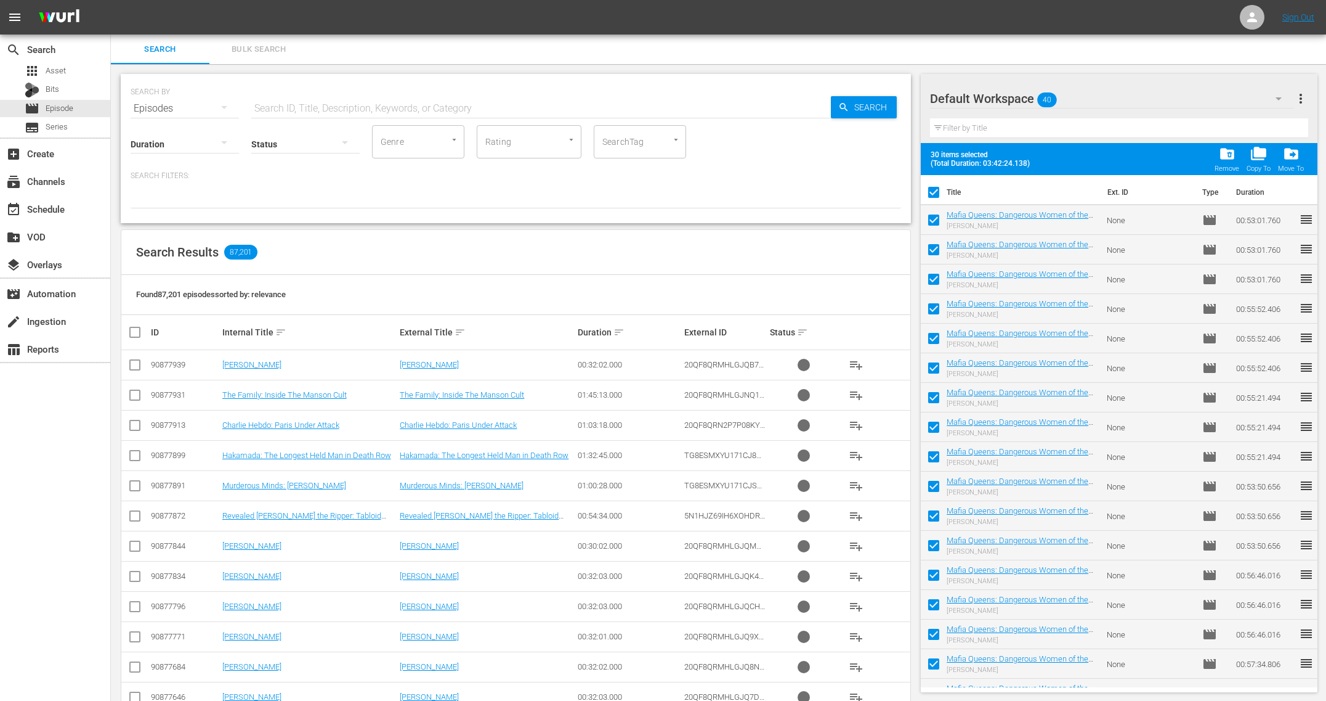
checkbox input "false"
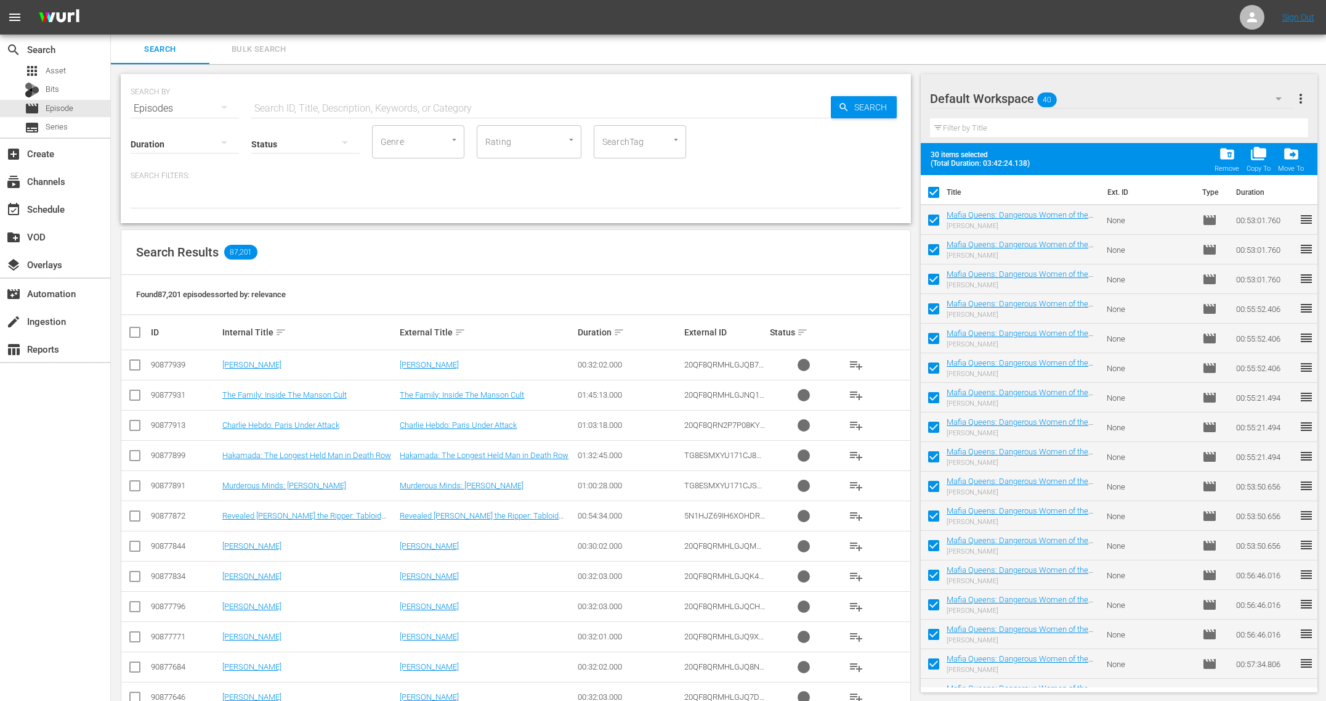
checkbox input "false"
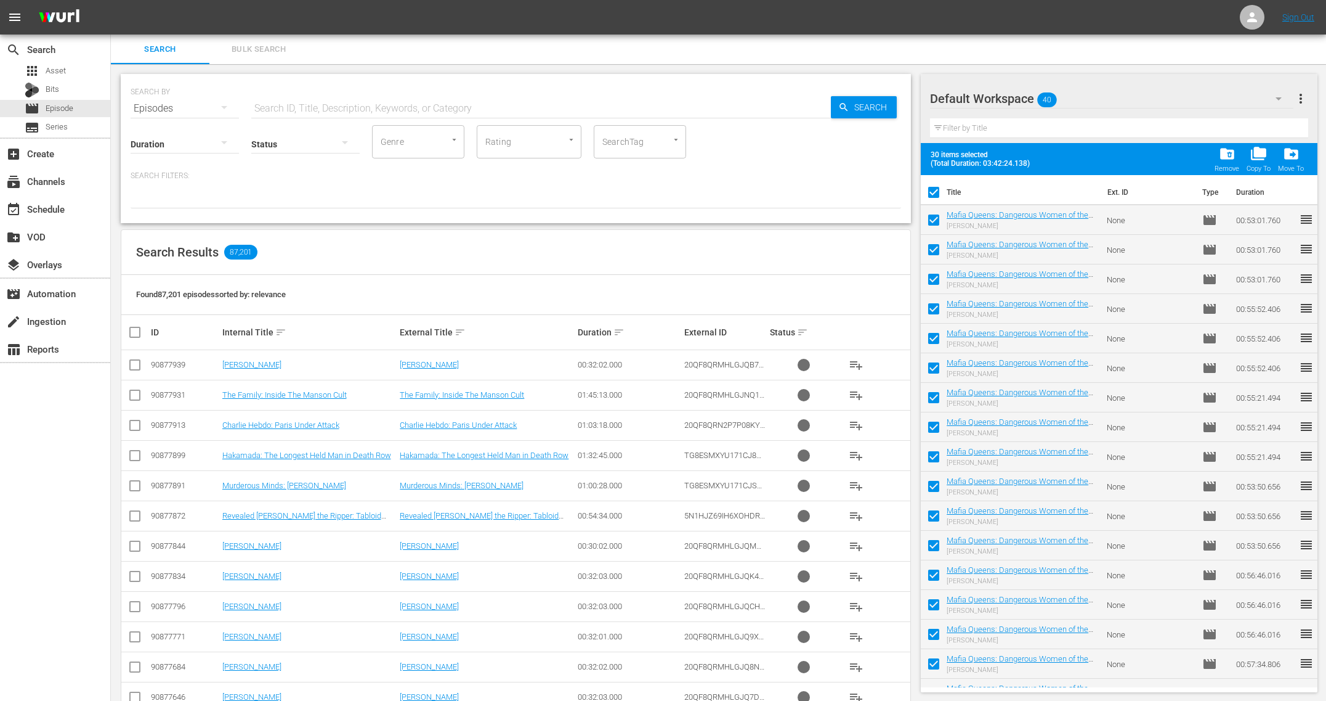
checkbox input "false"
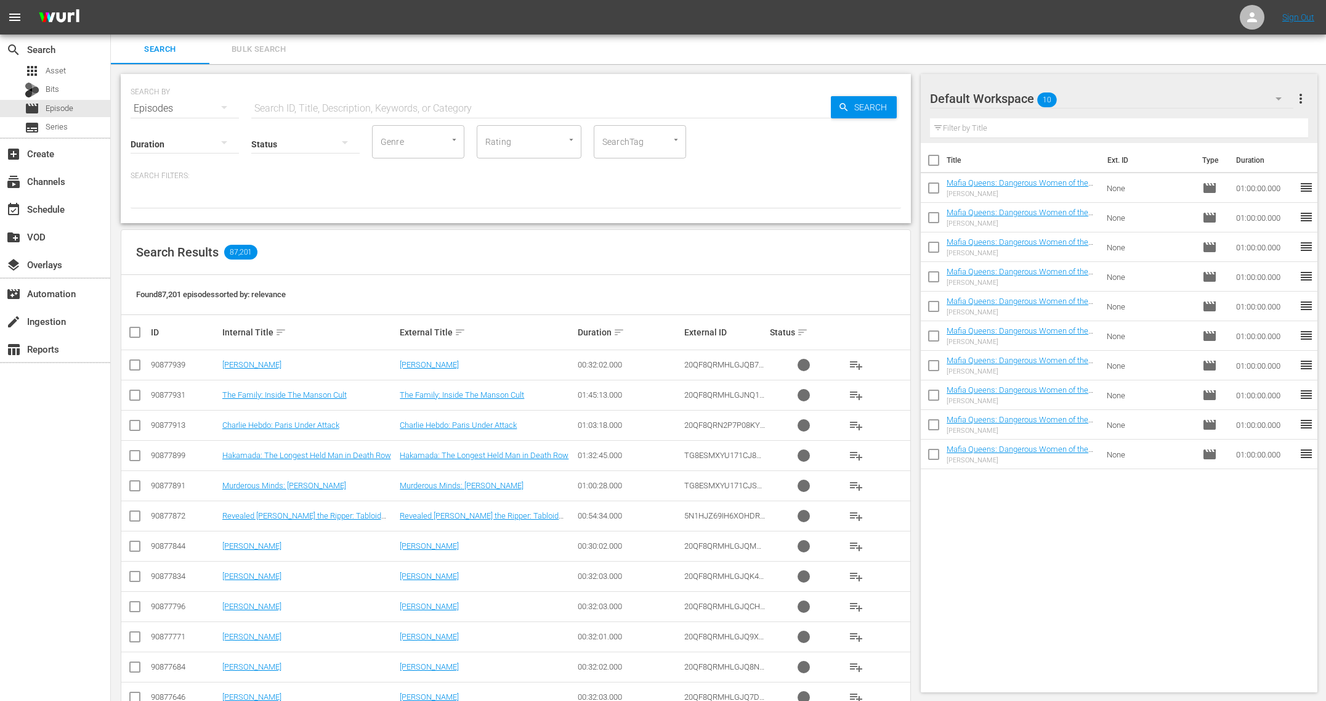
click at [384, 110] on input "text" at bounding box center [541, 109] width 580 height 30
type input "my daughter"
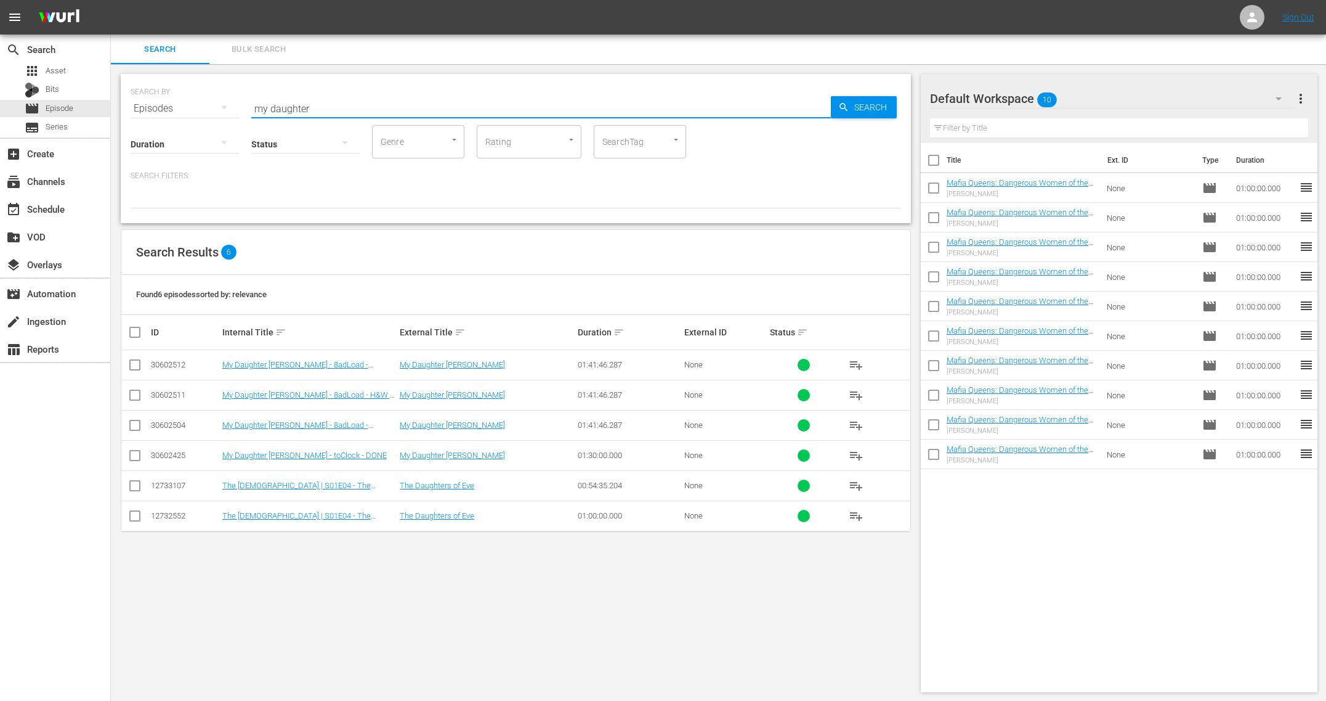
click at [1063, 527] on div "Title Ext. ID Type Duration Mafia Queens: Dangerous Women of the Underworld | S…" at bounding box center [1119, 415] width 397 height 544
click at [935, 161] on input "checkbox" at bounding box center [934, 163] width 26 height 26
checkbox input "true"
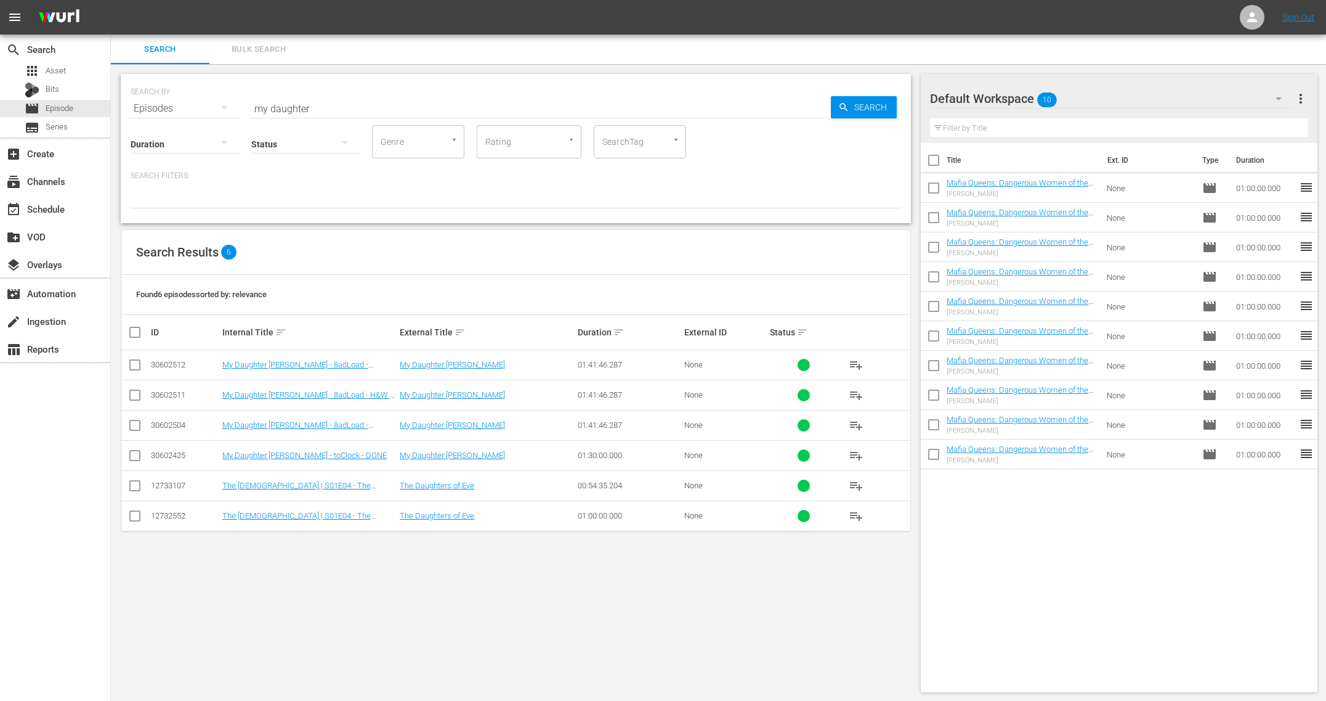
checkbox input "true"
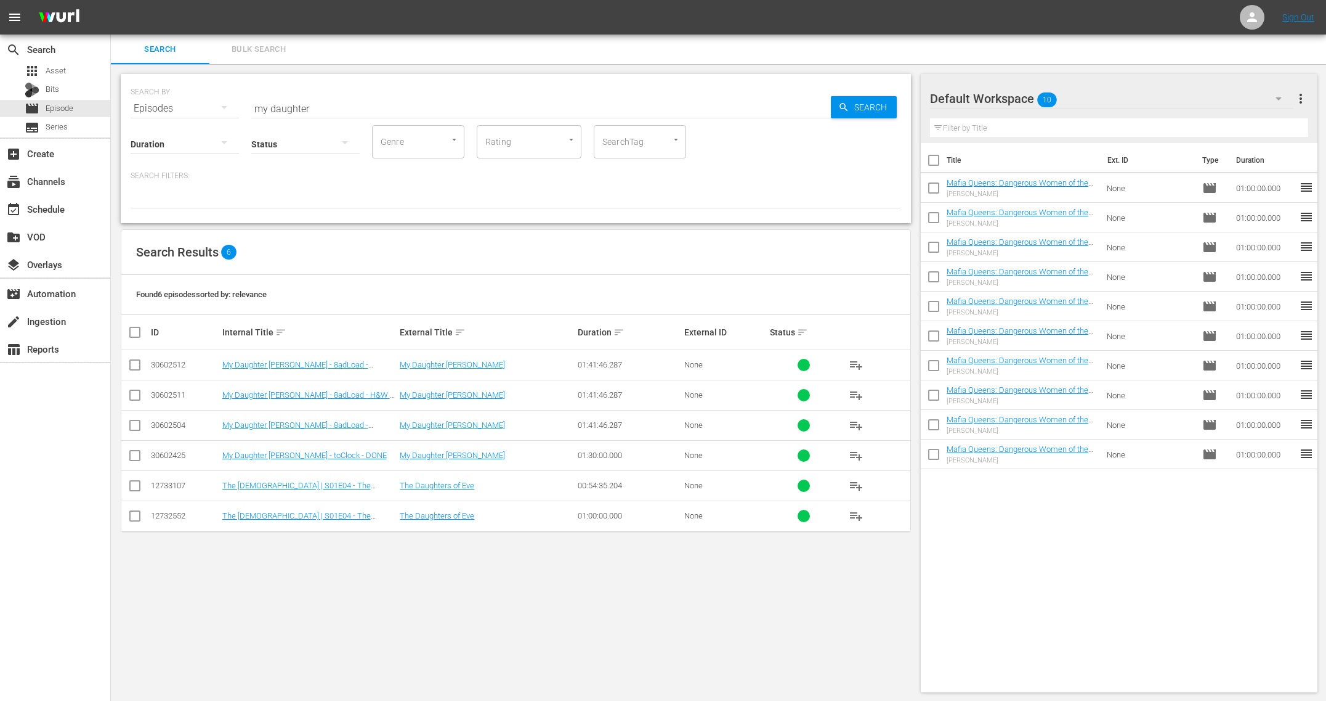
checkbox input "true"
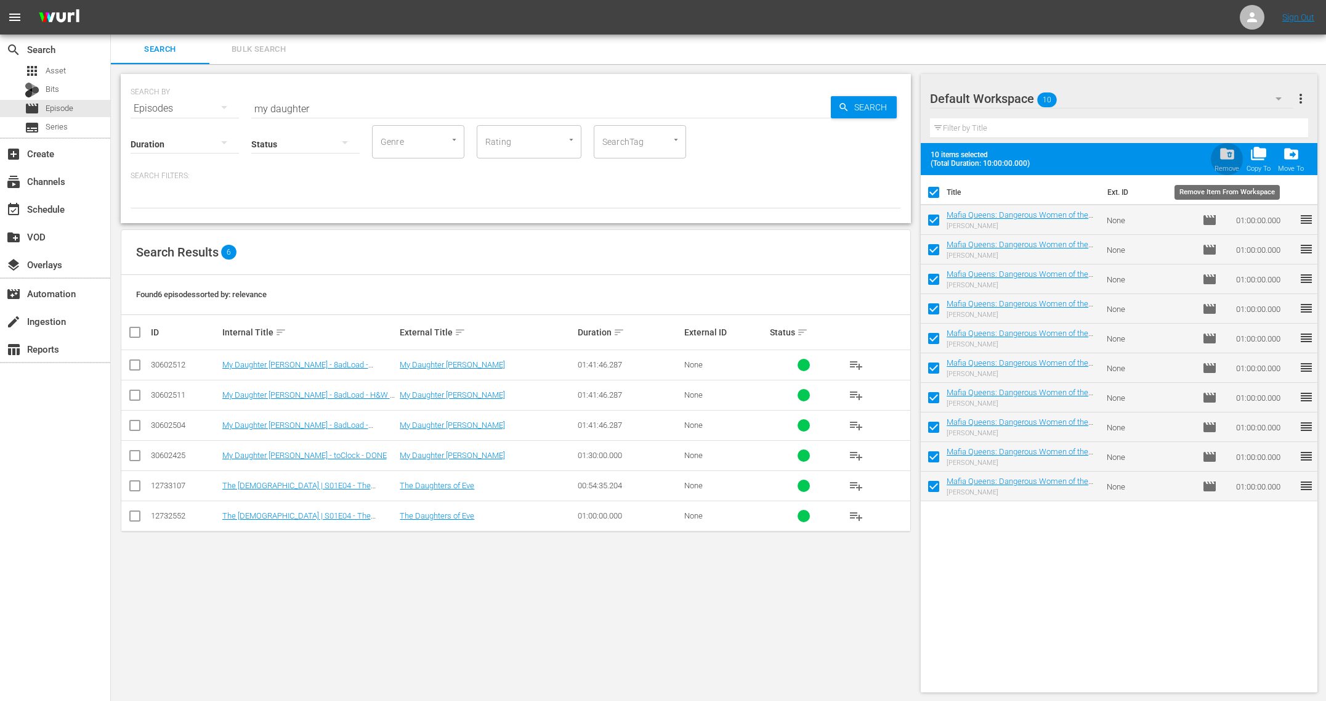
click at [1226, 158] on span "folder_delete" at bounding box center [1227, 153] width 17 height 17
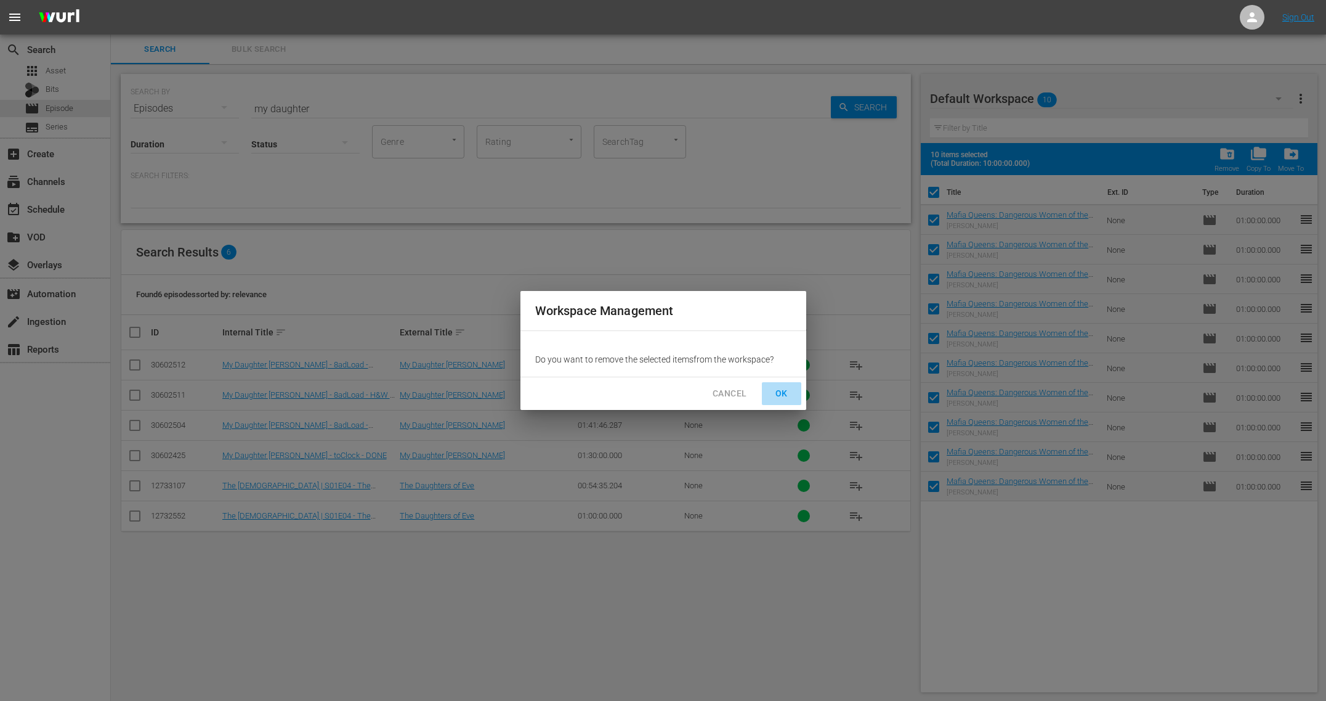
click at [769, 394] on button "OK" at bounding box center [781, 393] width 39 height 23
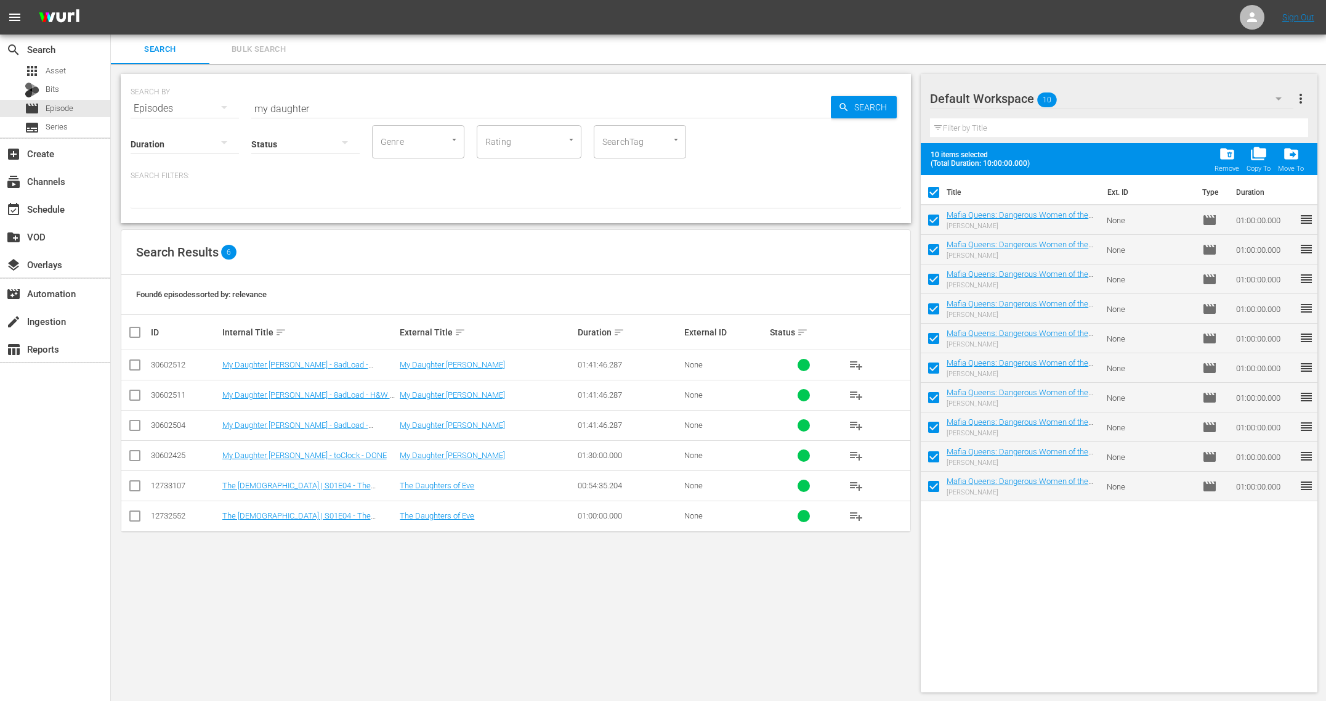
checkbox input "false"
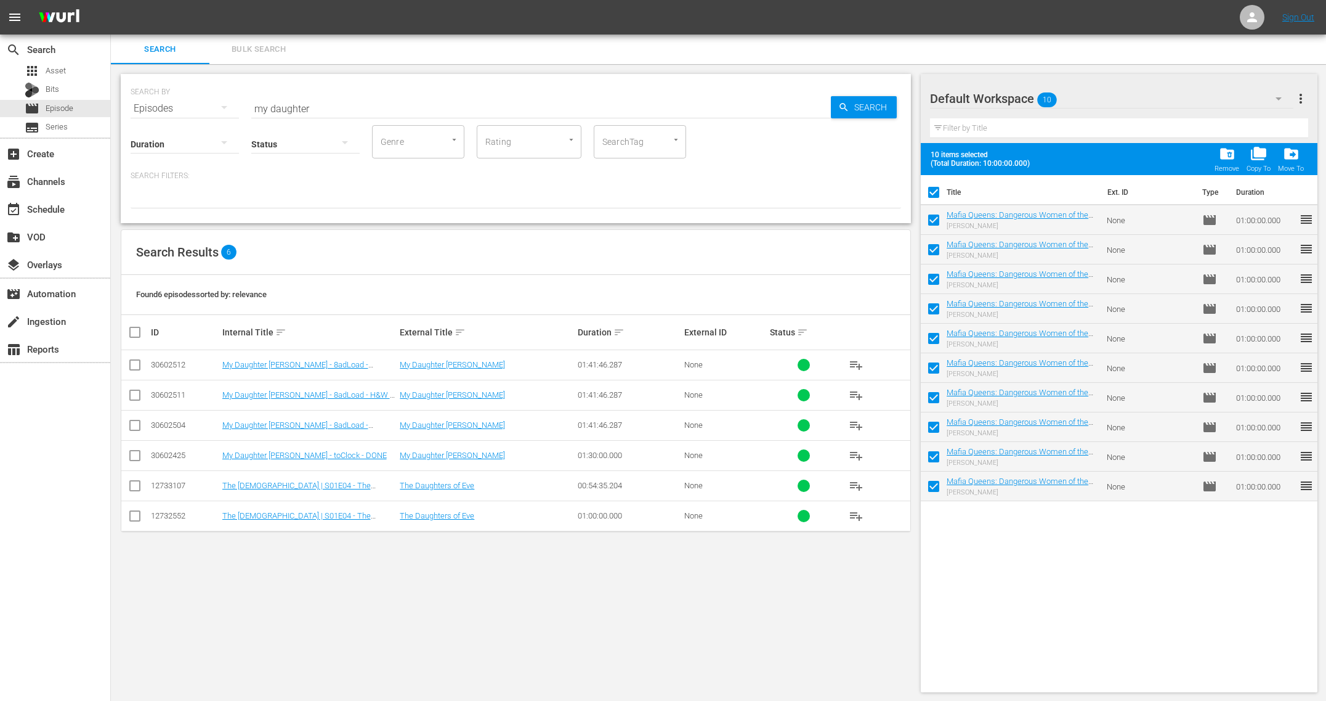
checkbox input "false"
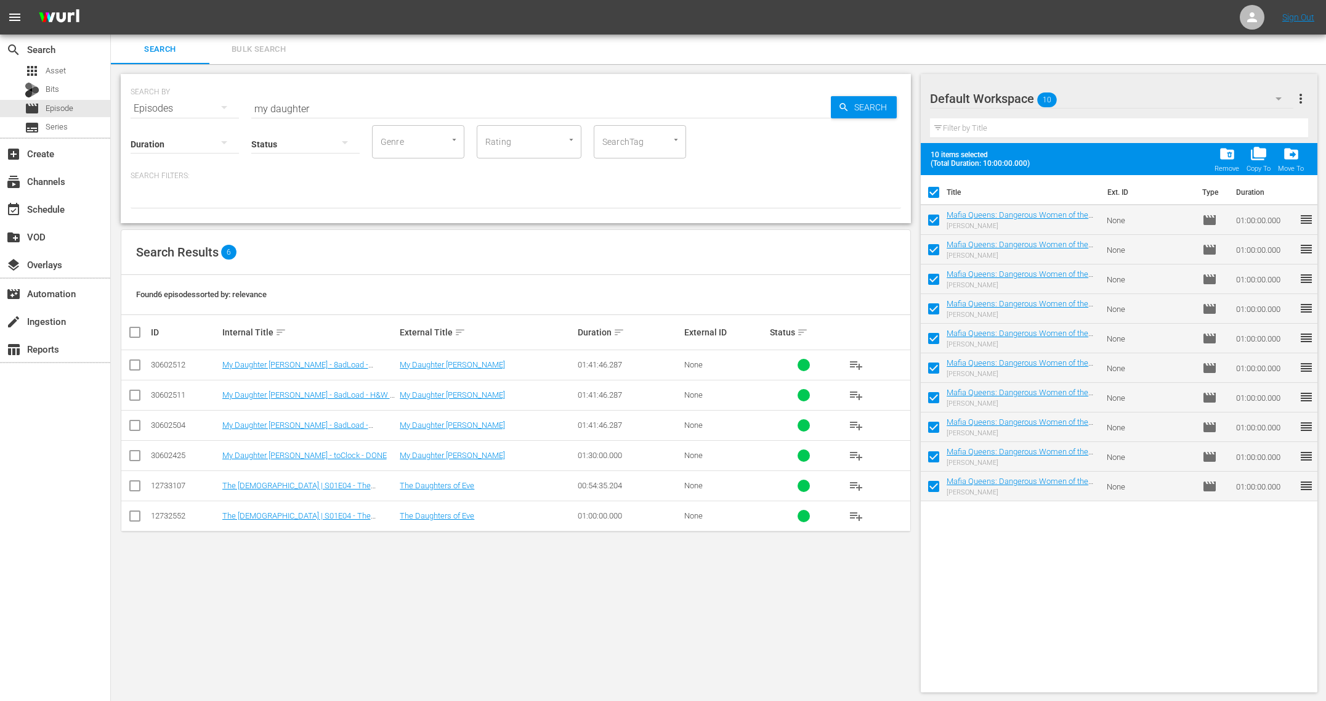
checkbox input "false"
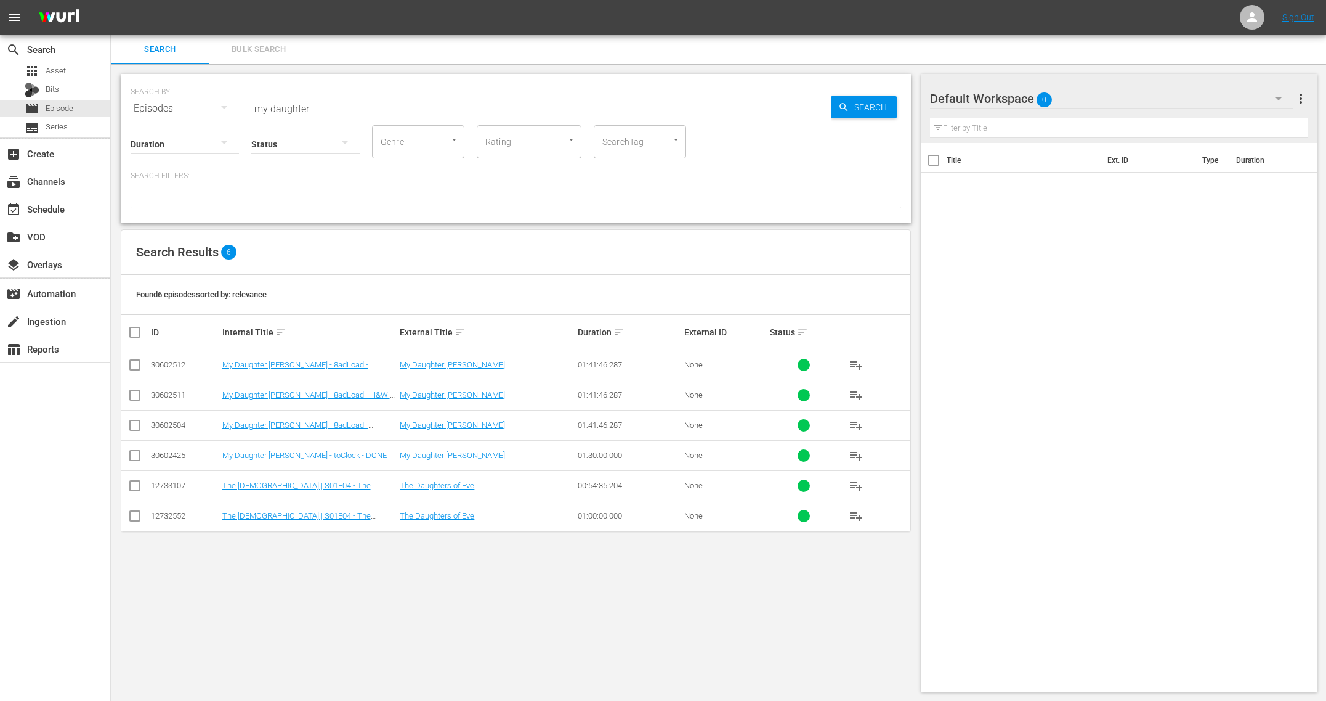
click at [136, 363] on input "checkbox" at bounding box center [135, 367] width 15 height 15
checkbox input "true"
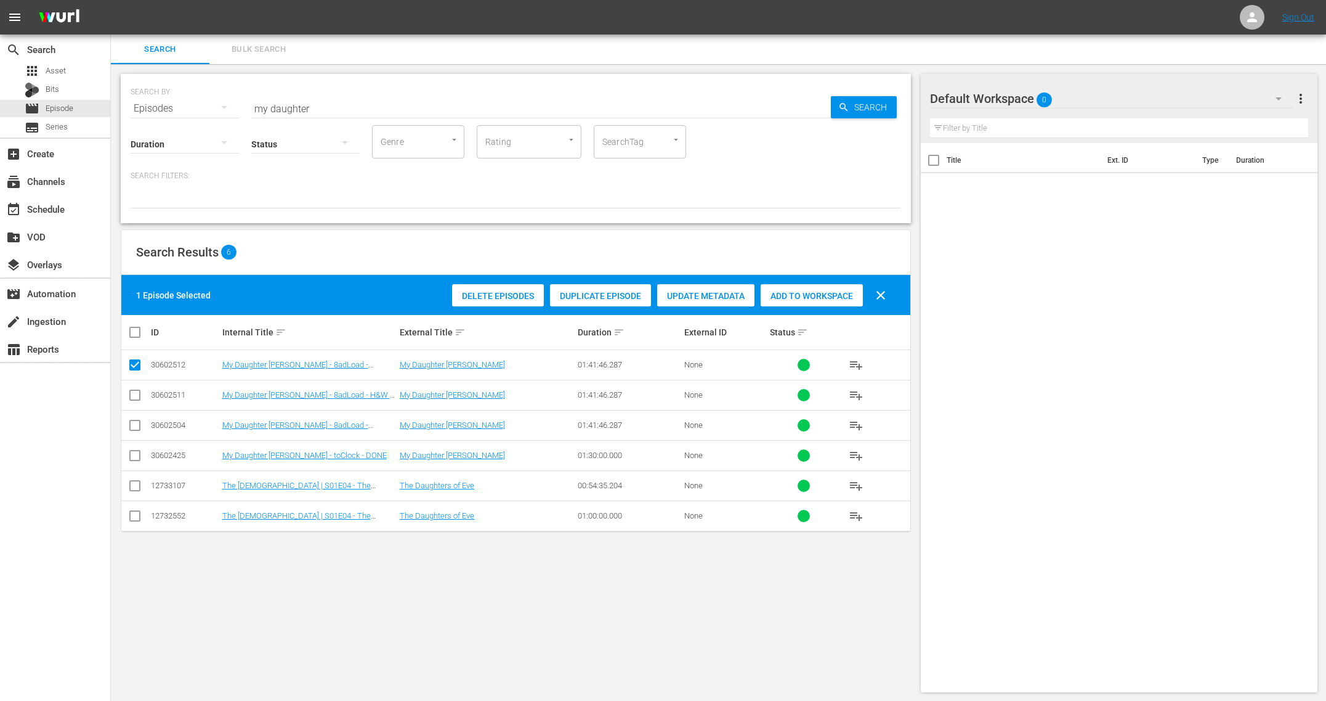
drag, startPoint x: 134, startPoint y: 394, endPoint x: 134, endPoint y: 404, distance: 9.3
click at [134, 394] on input "checkbox" at bounding box center [135, 397] width 15 height 15
checkbox input "true"
click at [134, 421] on input "checkbox" at bounding box center [135, 427] width 15 height 15
checkbox input "true"
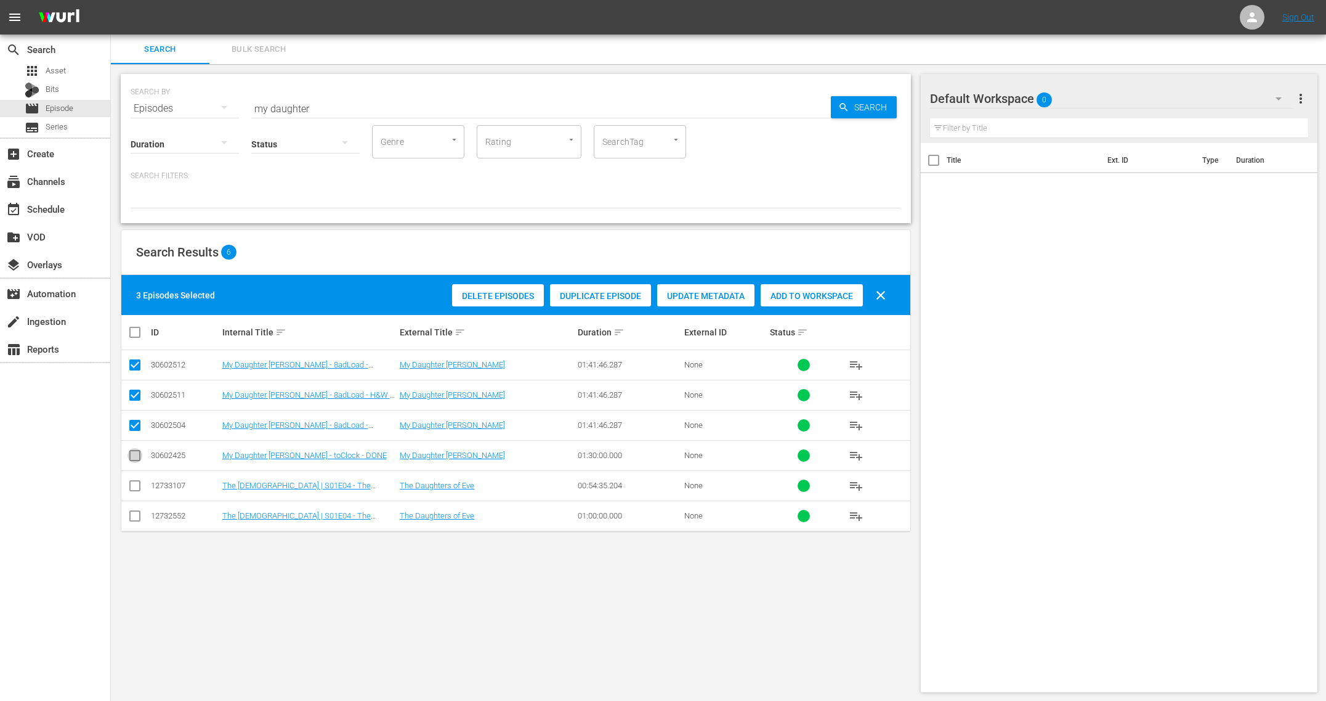
click at [134, 452] on input "checkbox" at bounding box center [135, 457] width 15 height 15
checkbox input "true"
click at [839, 293] on span "Add to Workspace" at bounding box center [812, 296] width 102 height 10
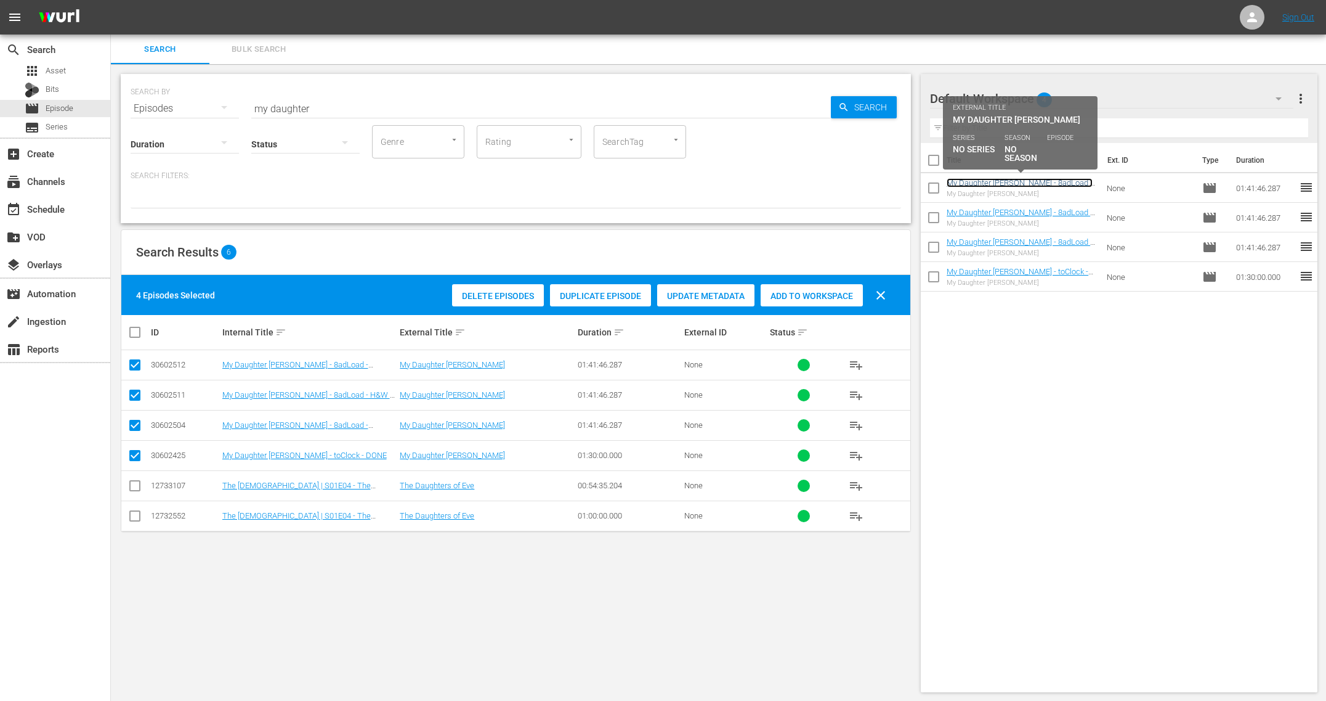
click at [986, 182] on link "My Daughter [PERSON_NAME] - 8adLoad - Voyager - BRANDED" at bounding box center [1020, 187] width 146 height 18
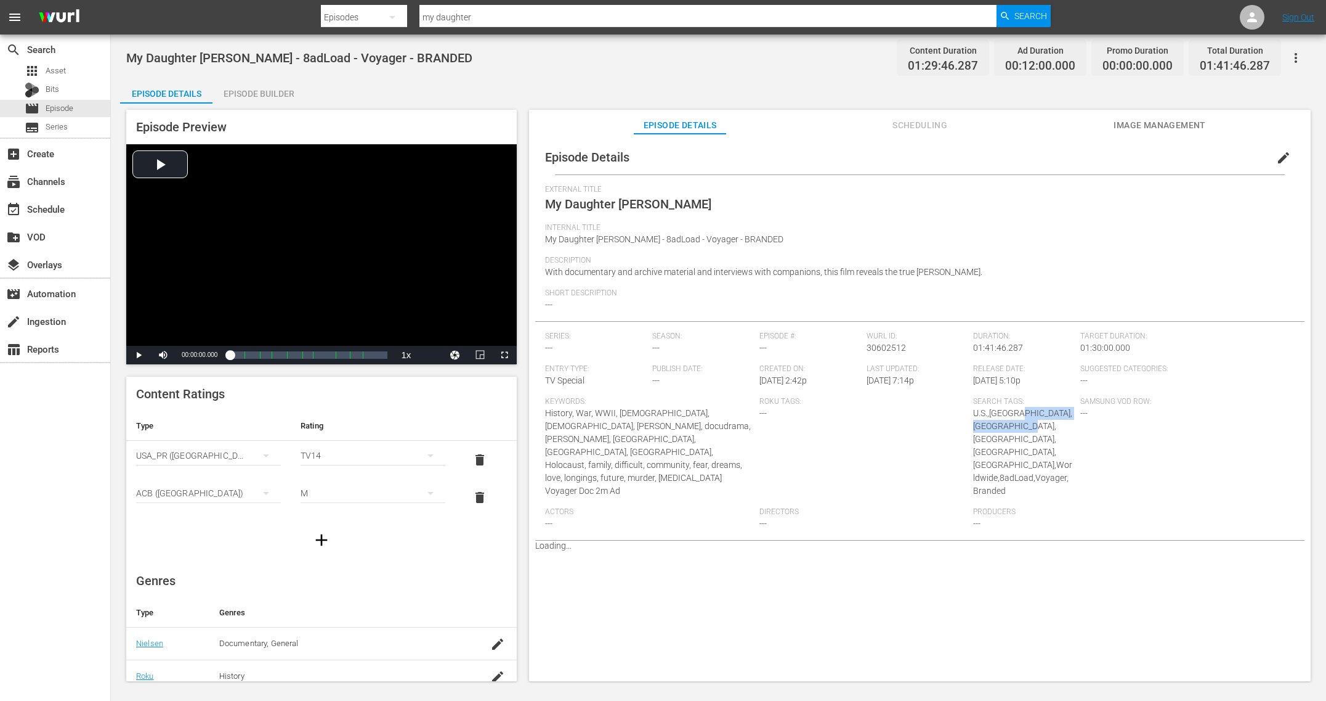
drag, startPoint x: 1016, startPoint y: 413, endPoint x: 1014, endPoint y: 425, distance: 12.5
click at [1015, 424] on div "Search Tags: U.S.,[GEOGRAPHIC_DATA],[GEOGRAPHIC_DATA],[GEOGRAPHIC_DATA],[GEOGRA…" at bounding box center [1026, 452] width 107 height 110
click at [1027, 425] on div "Search Tags: U.S.,[GEOGRAPHIC_DATA],[GEOGRAPHIC_DATA],[GEOGRAPHIC_DATA],[GEOGRA…" at bounding box center [1026, 452] width 107 height 110
drag, startPoint x: 1018, startPoint y: 410, endPoint x: 1039, endPoint y: 437, distance: 34.3
click at [1039, 437] on span "U.S.,[GEOGRAPHIC_DATA],[GEOGRAPHIC_DATA],[GEOGRAPHIC_DATA],[GEOGRAPHIC_DATA],[G…" at bounding box center [1022, 451] width 99 height 87
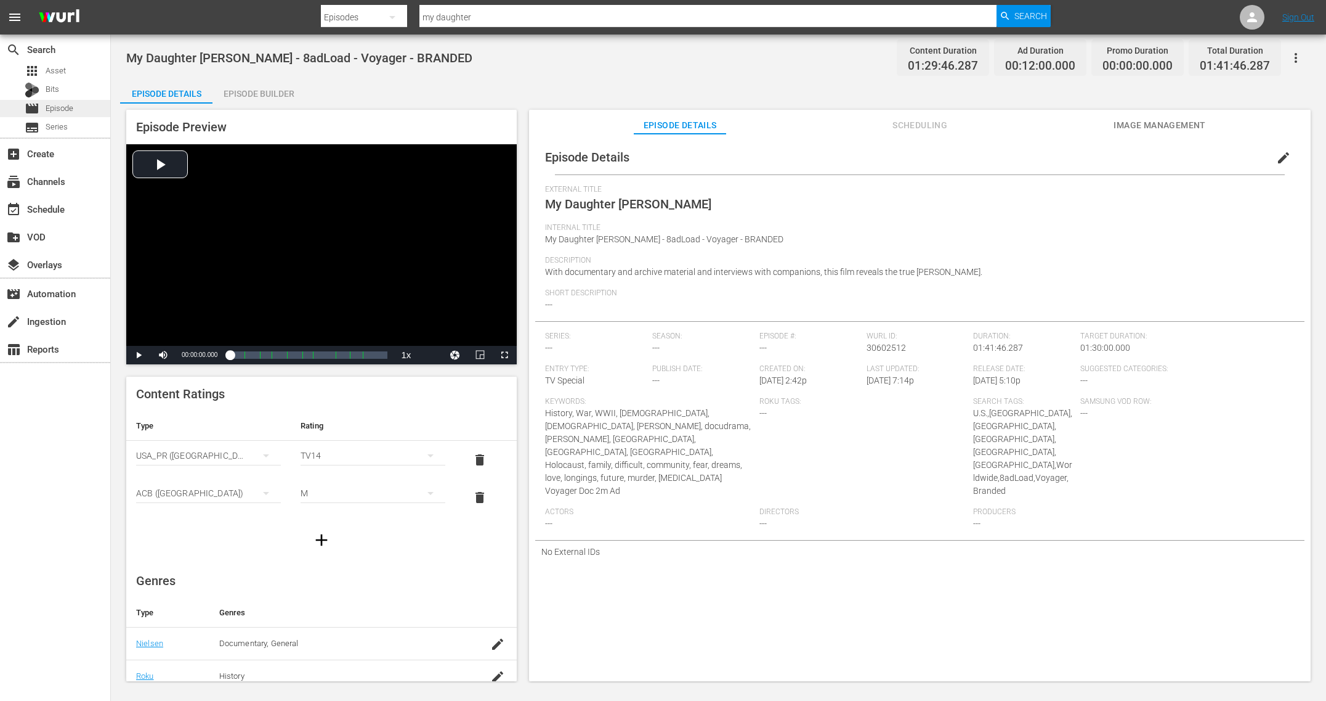
click at [84, 104] on div "movie Episode" at bounding box center [55, 108] width 110 height 17
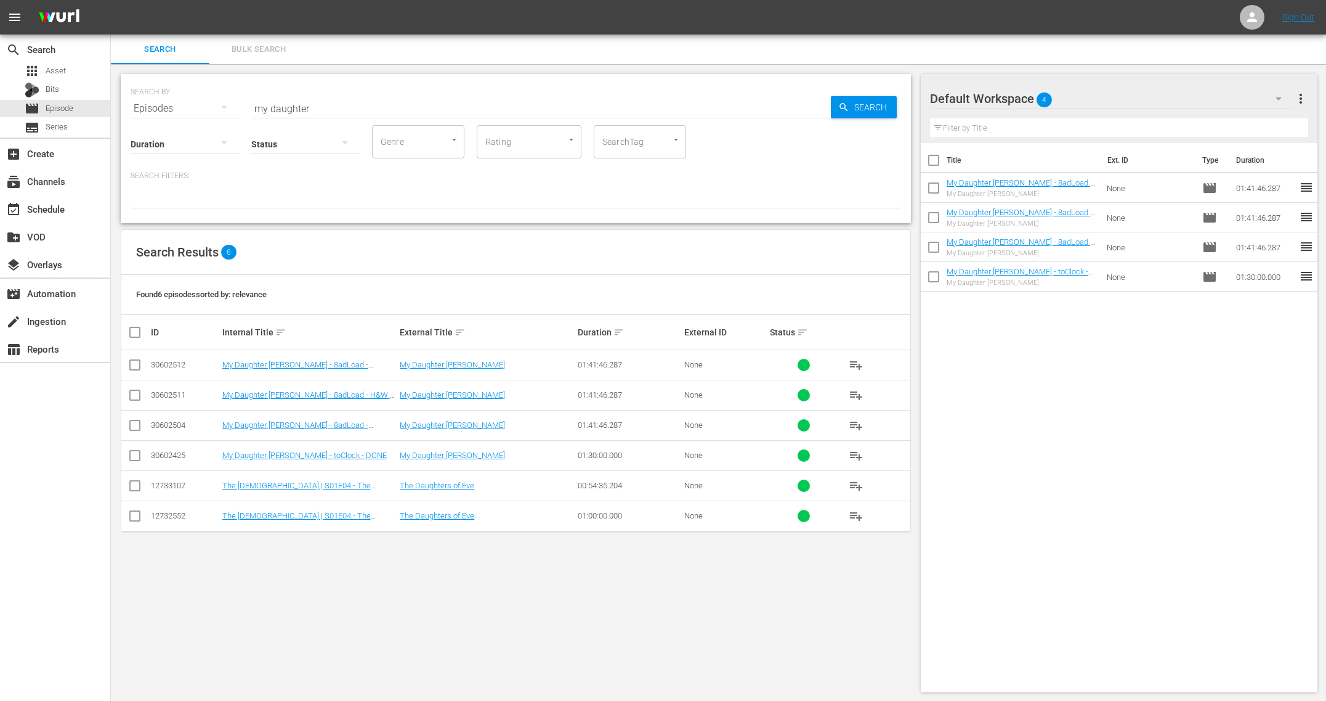
click at [1157, 385] on div "Title Ext. ID Type Duration My Daughter [PERSON_NAME] - 8adLoad - Voyager - BRA…" at bounding box center [1119, 415] width 397 height 544
click at [933, 155] on input "checkbox" at bounding box center [934, 163] width 26 height 26
checkbox input "true"
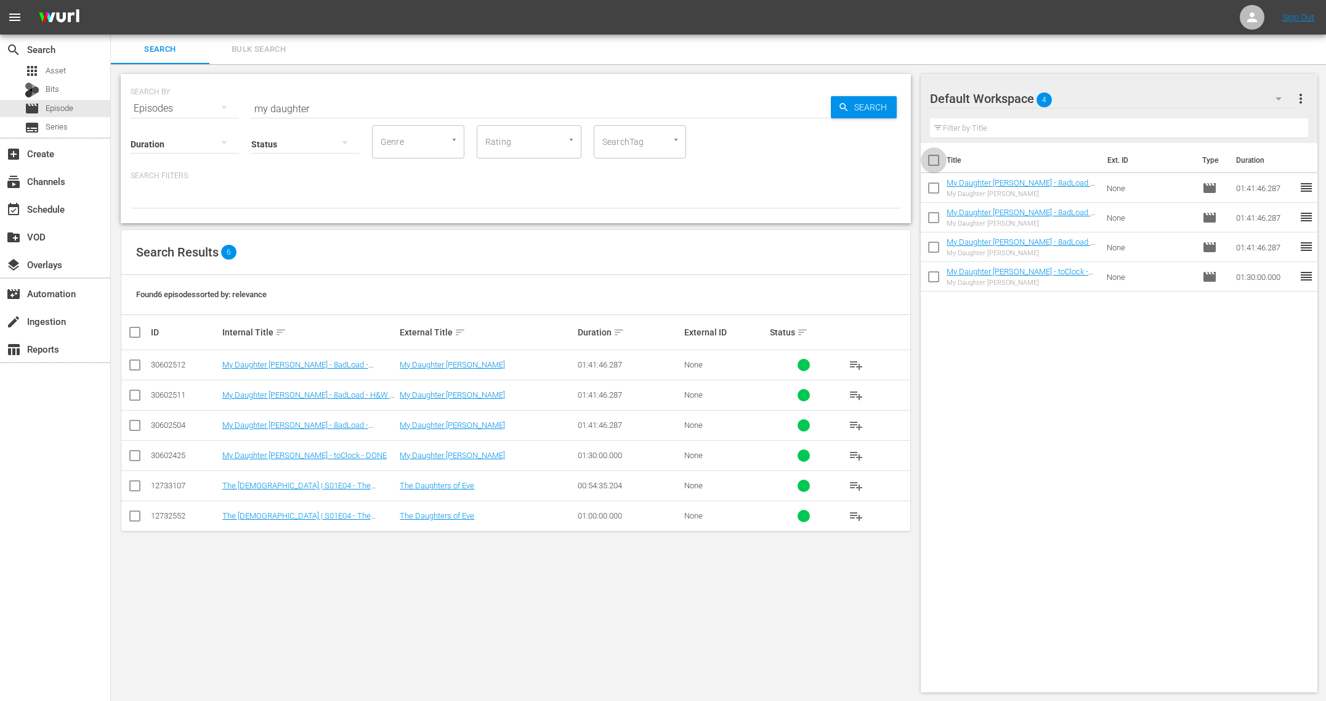
checkbox input "true"
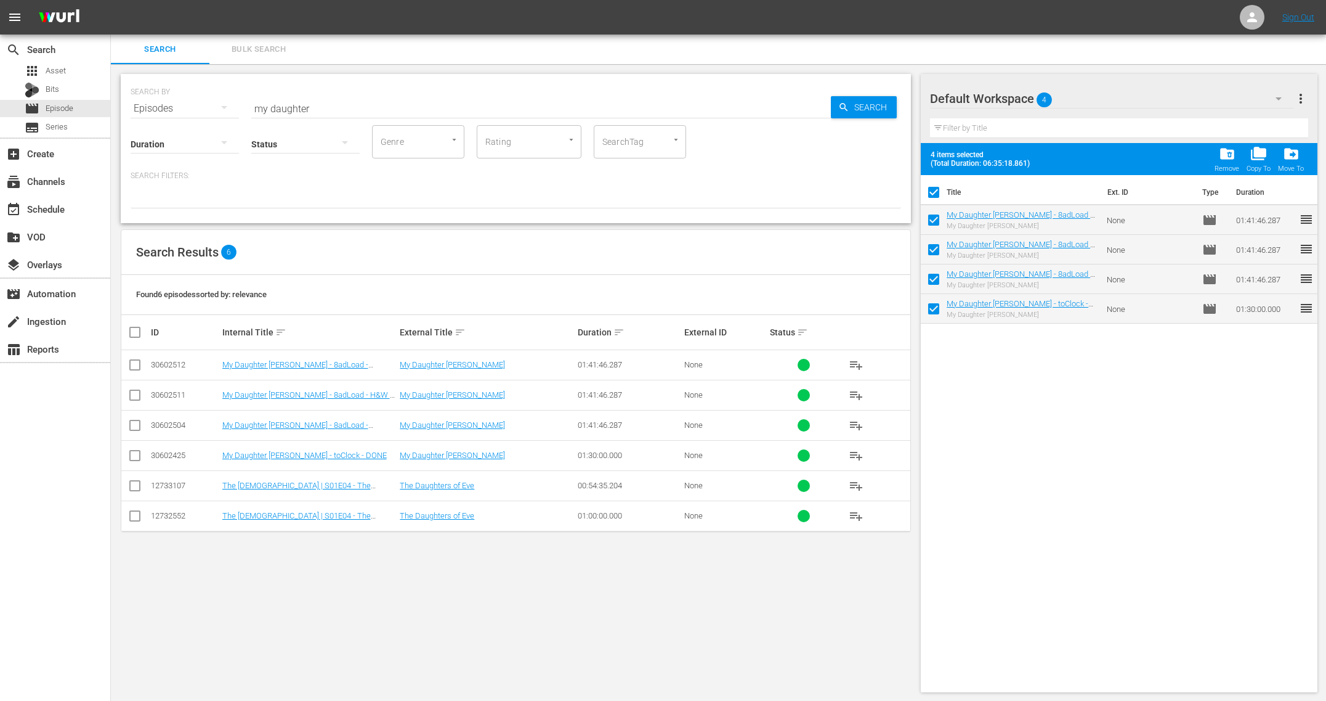
click at [1306, 100] on span "more_vert" at bounding box center [1301, 98] width 15 height 15
click at [1198, 171] on div "Bulk Edit Episodes" at bounding box center [1221, 166] width 145 height 22
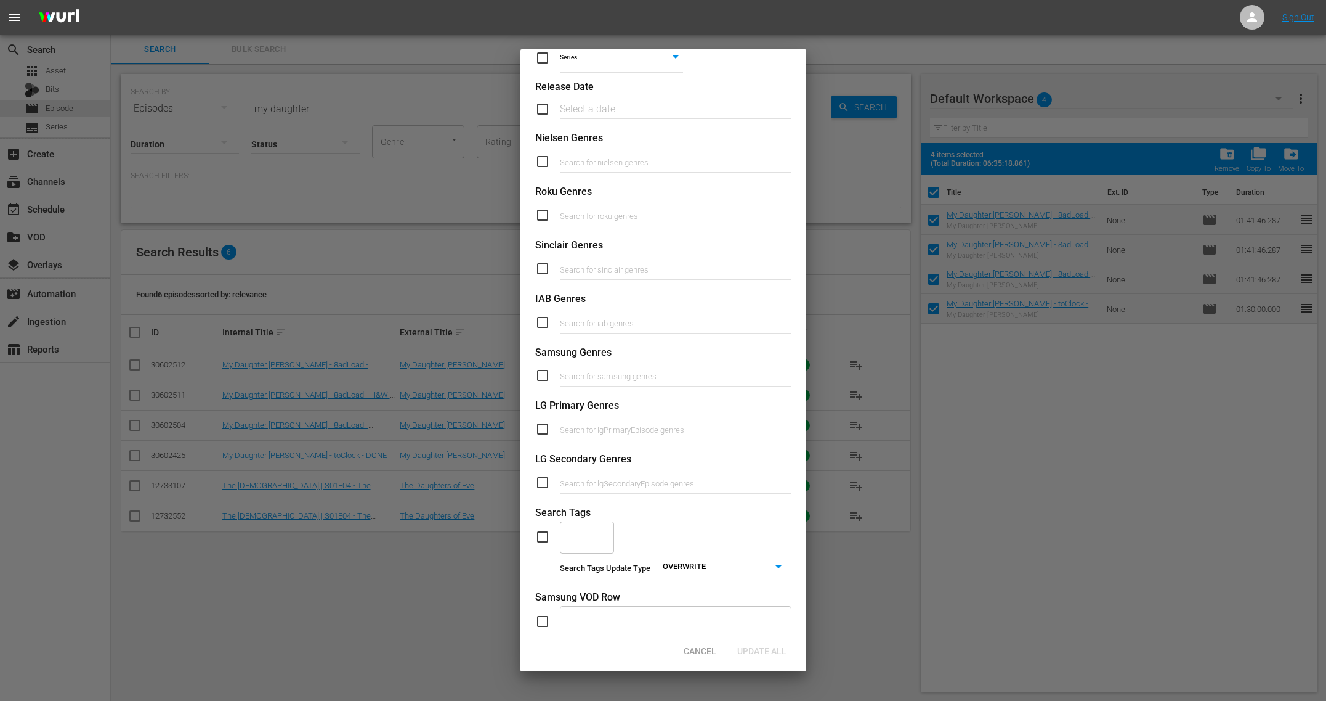
scroll to position [262, 0]
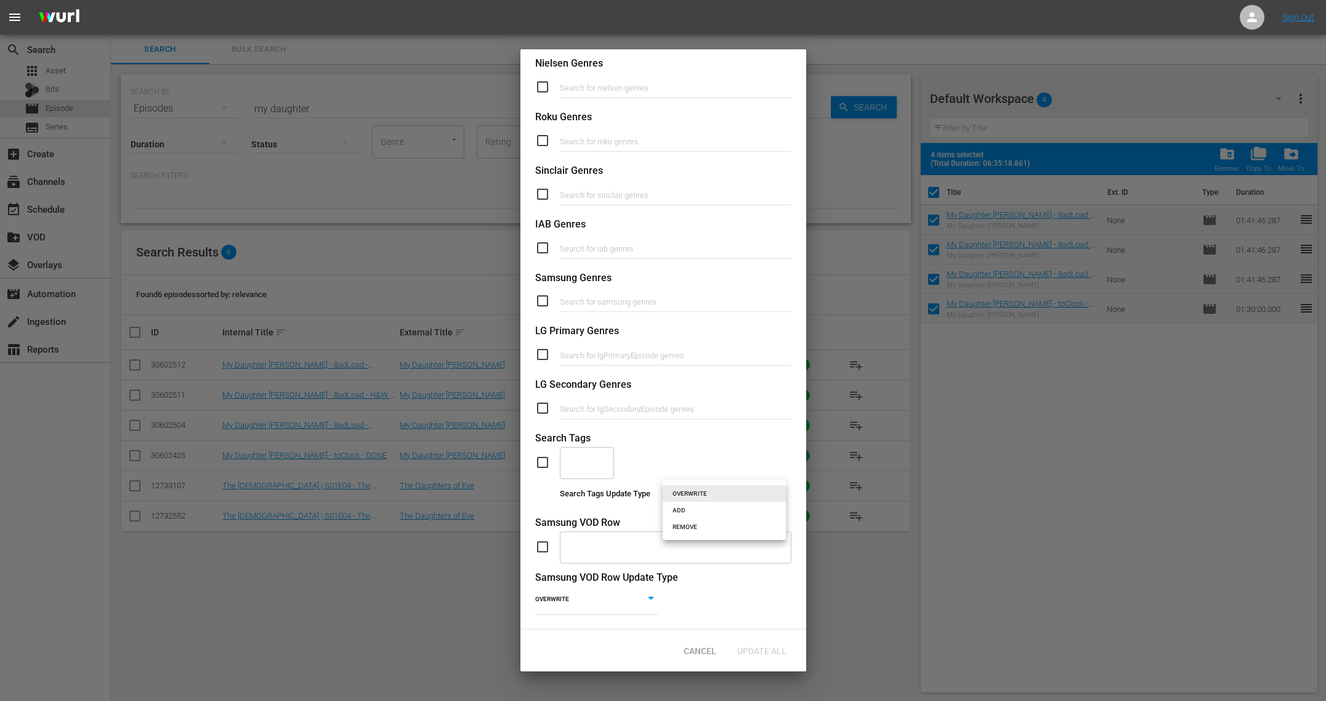
click at [703, 497] on body "menu Sign Out search Search apps Asset Bits movie Episode subtitles Series add_…" at bounding box center [663, 350] width 1326 height 701
click at [705, 521] on li "REMOVE" at bounding box center [724, 526] width 123 height 17
type input "REMOVE"
drag, startPoint x: 549, startPoint y: 465, endPoint x: 563, endPoint y: 463, distance: 13.7
click at [549, 465] on input "checkbox" at bounding box center [547, 462] width 25 height 15
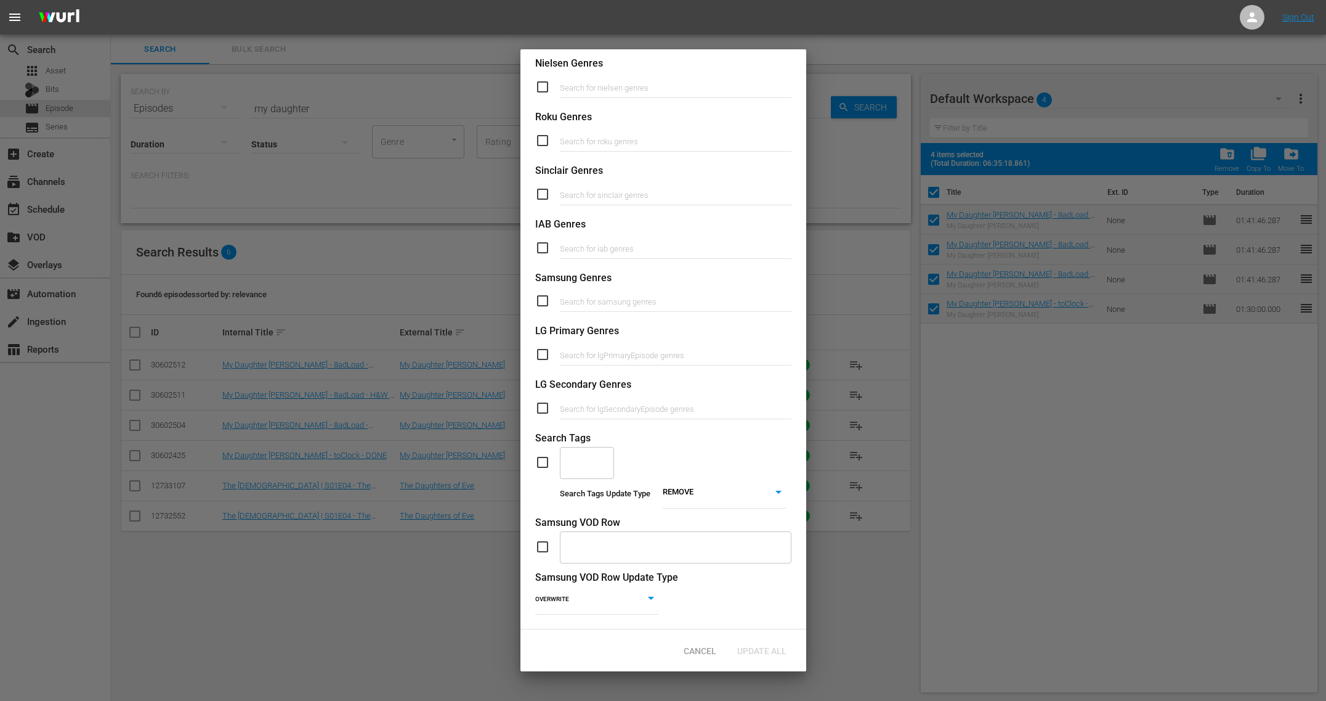
checkbox input "true"
click at [574, 462] on input "text" at bounding box center [578, 463] width 25 height 22
type input "au"
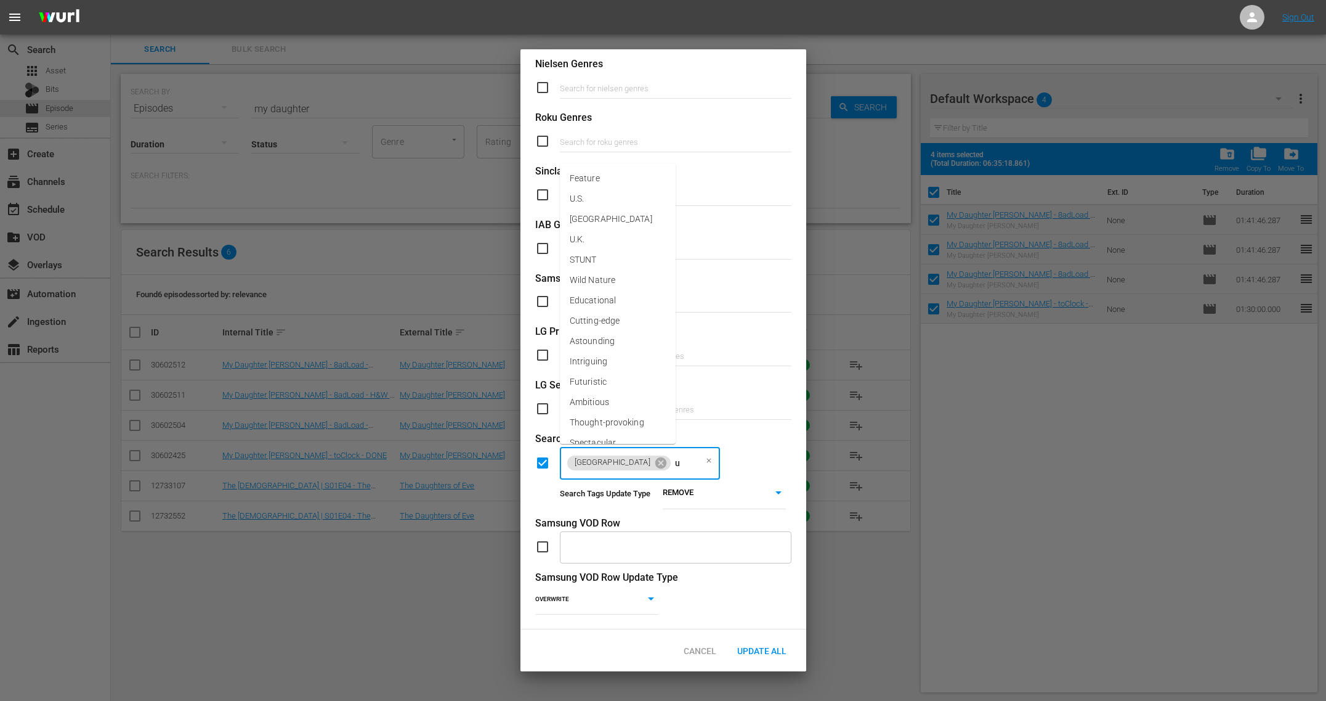
type input "u."
type input "in"
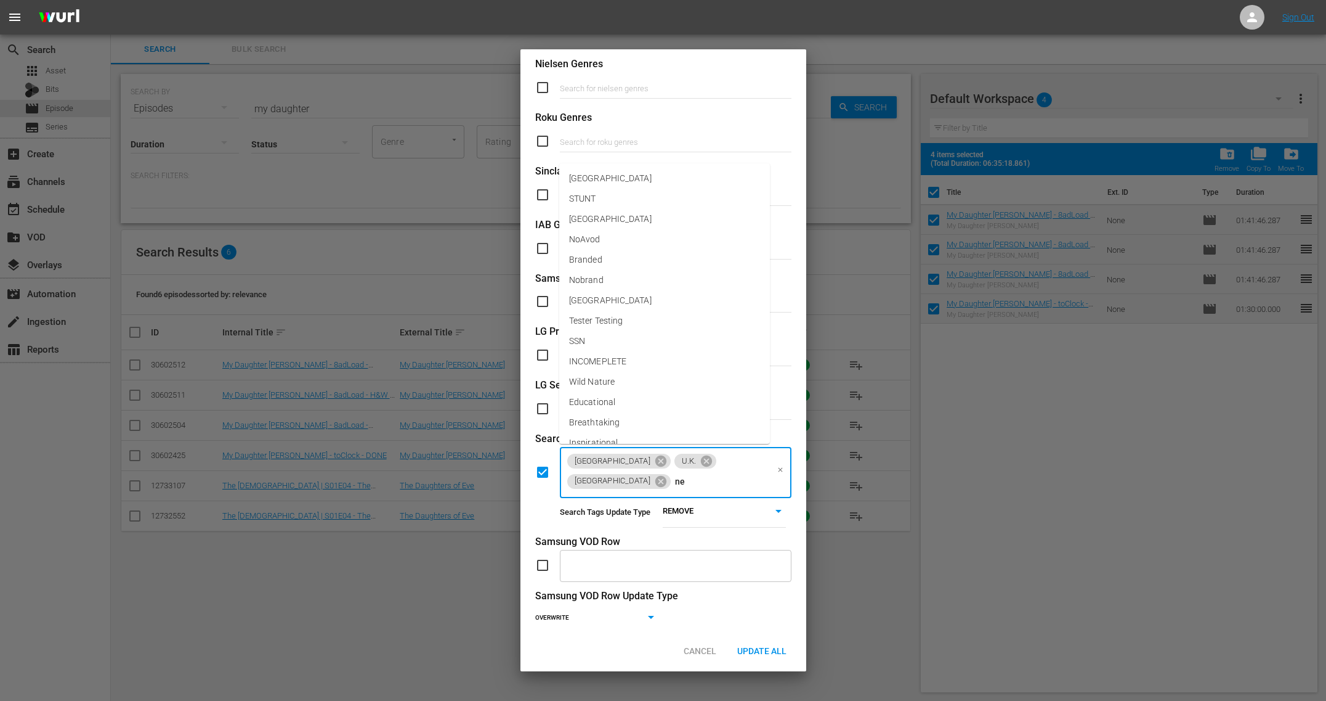
type input "new"
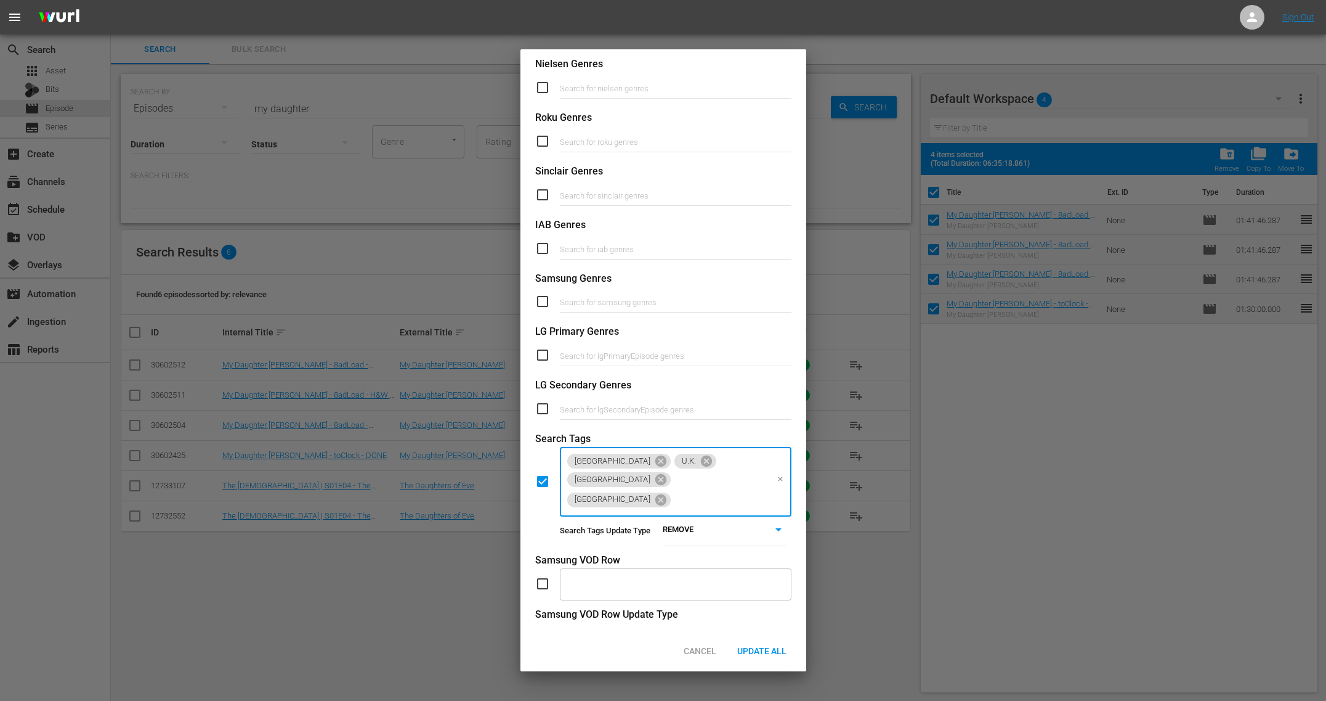
type input "w"
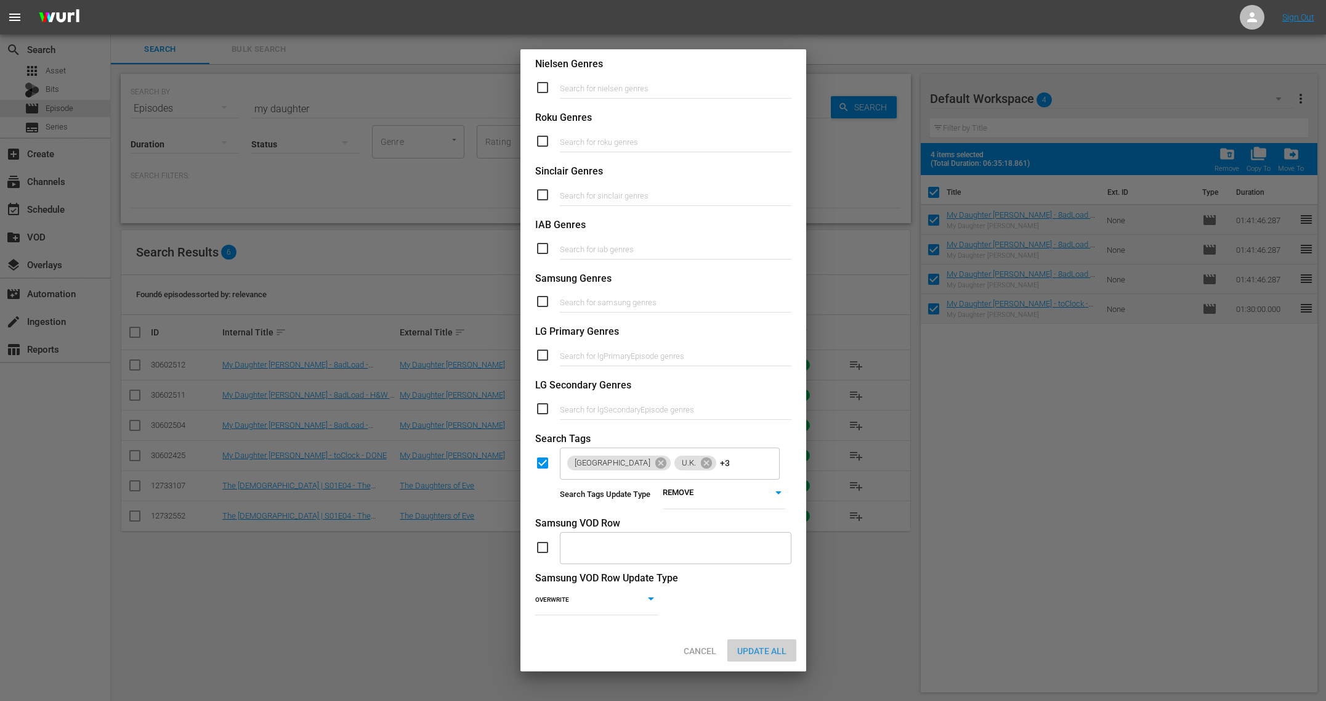
click at [757, 642] on div "Update All" at bounding box center [762, 650] width 69 height 23
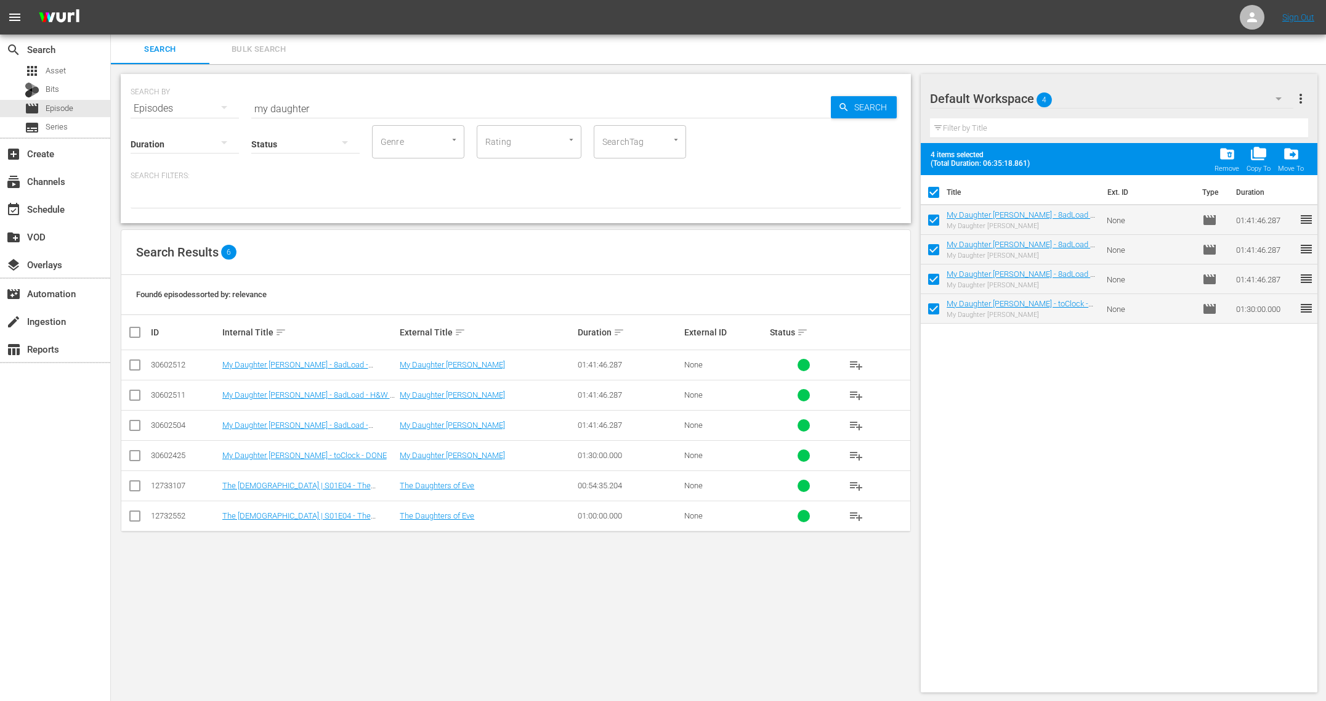
click at [1119, 380] on div "Title Ext. ID Type Duration My Daughter [PERSON_NAME] - 8adLoad - Voyager - BRA…" at bounding box center [1119, 431] width 397 height 512
click at [981, 211] on link "My Daughter [PERSON_NAME] - 8adLoad - Voyager - BRANDED" at bounding box center [1020, 219] width 146 height 18
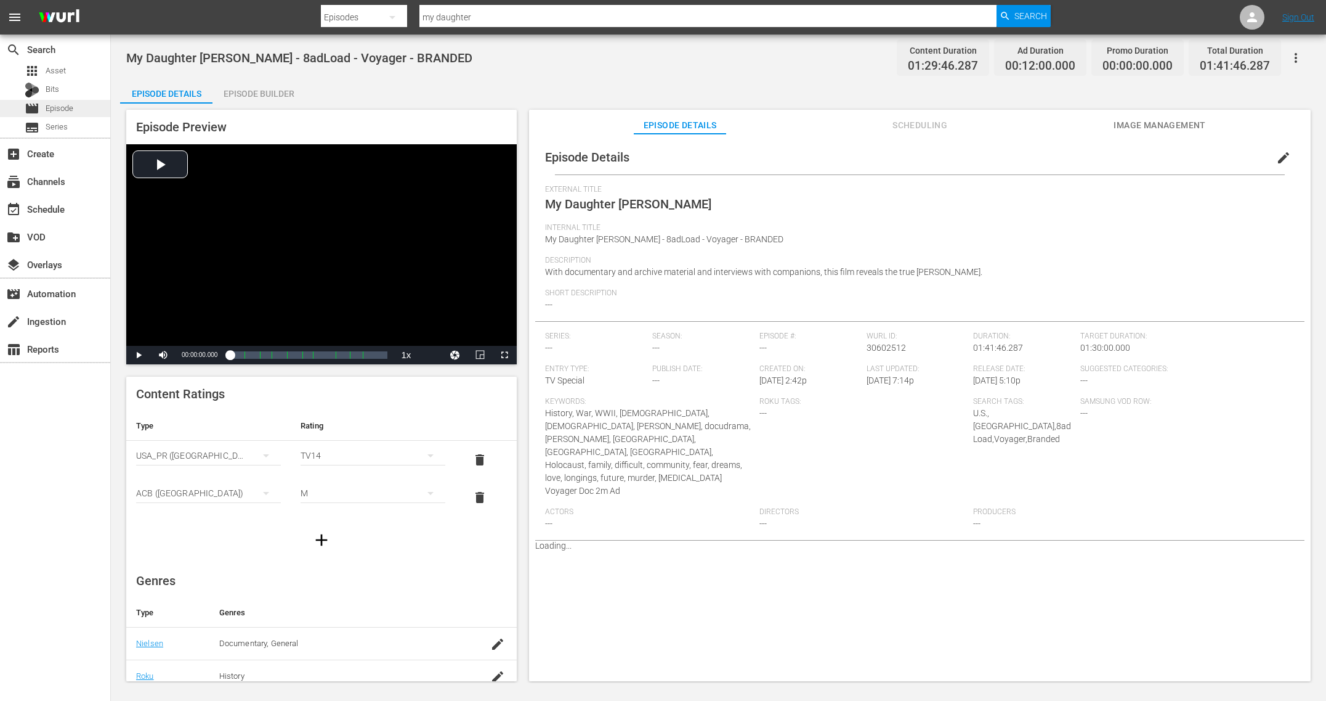
click at [75, 109] on div "movie Episode" at bounding box center [55, 108] width 110 height 17
